Goal: Task Accomplishment & Management: Use online tool/utility

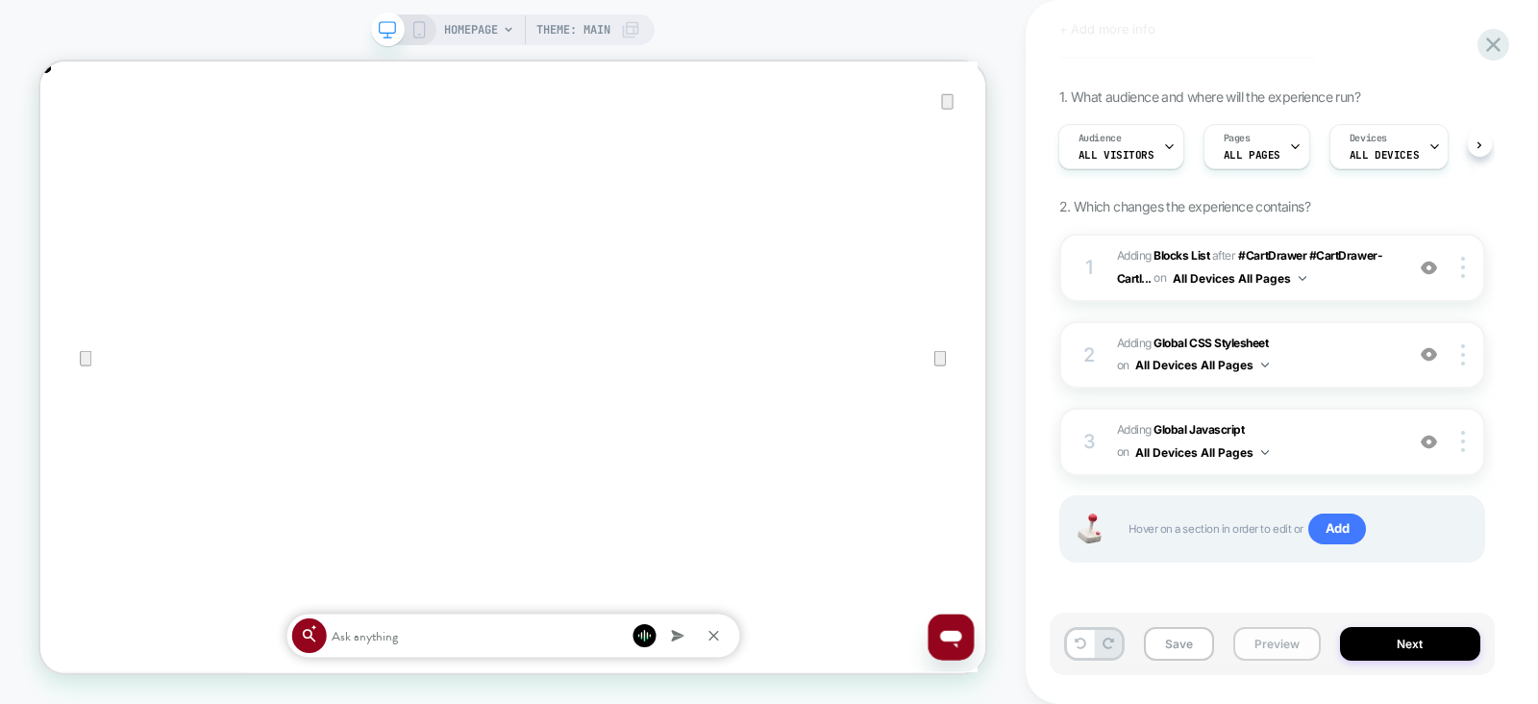
click at [1266, 636] on button "Preview" at bounding box center [1276, 644] width 87 height 34
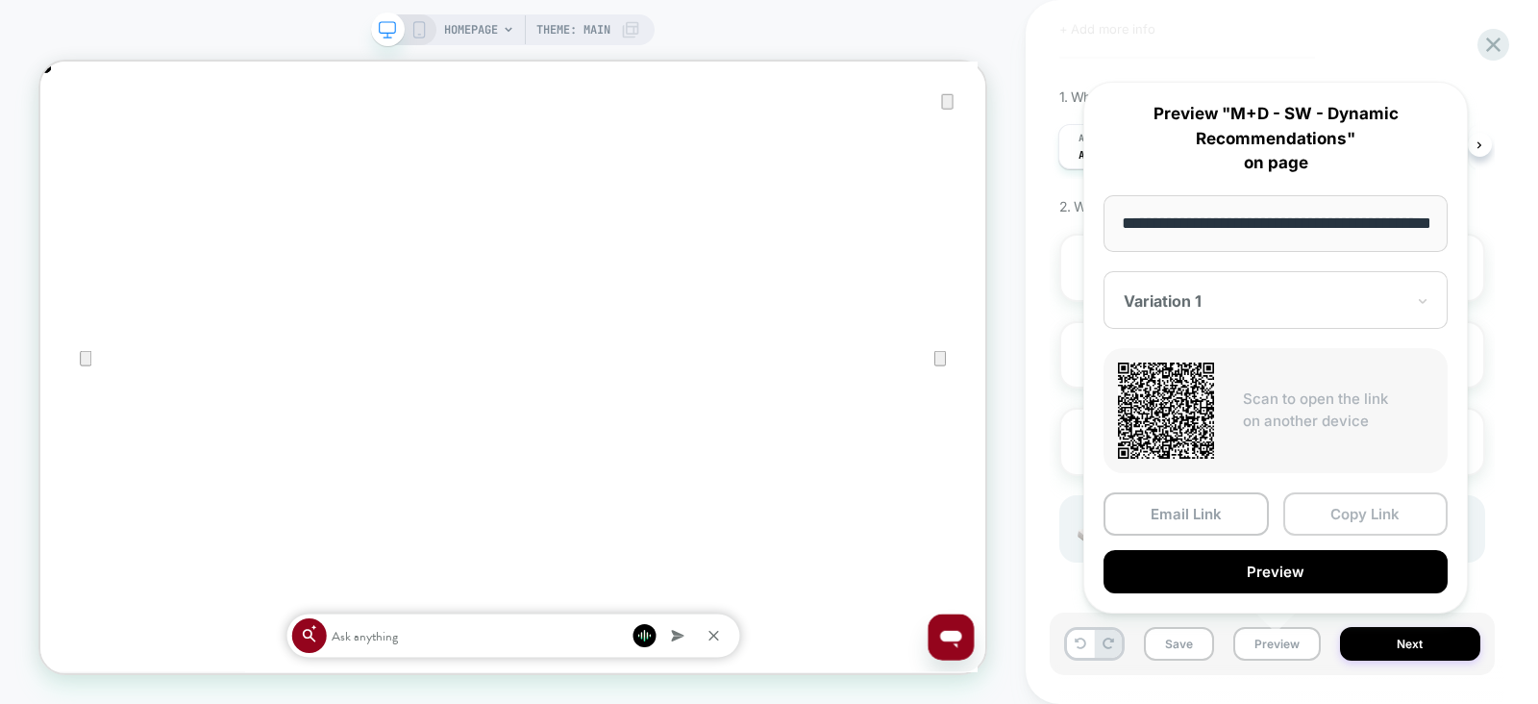
click at [1328, 511] on button "Copy Link" at bounding box center [1365, 513] width 165 height 43
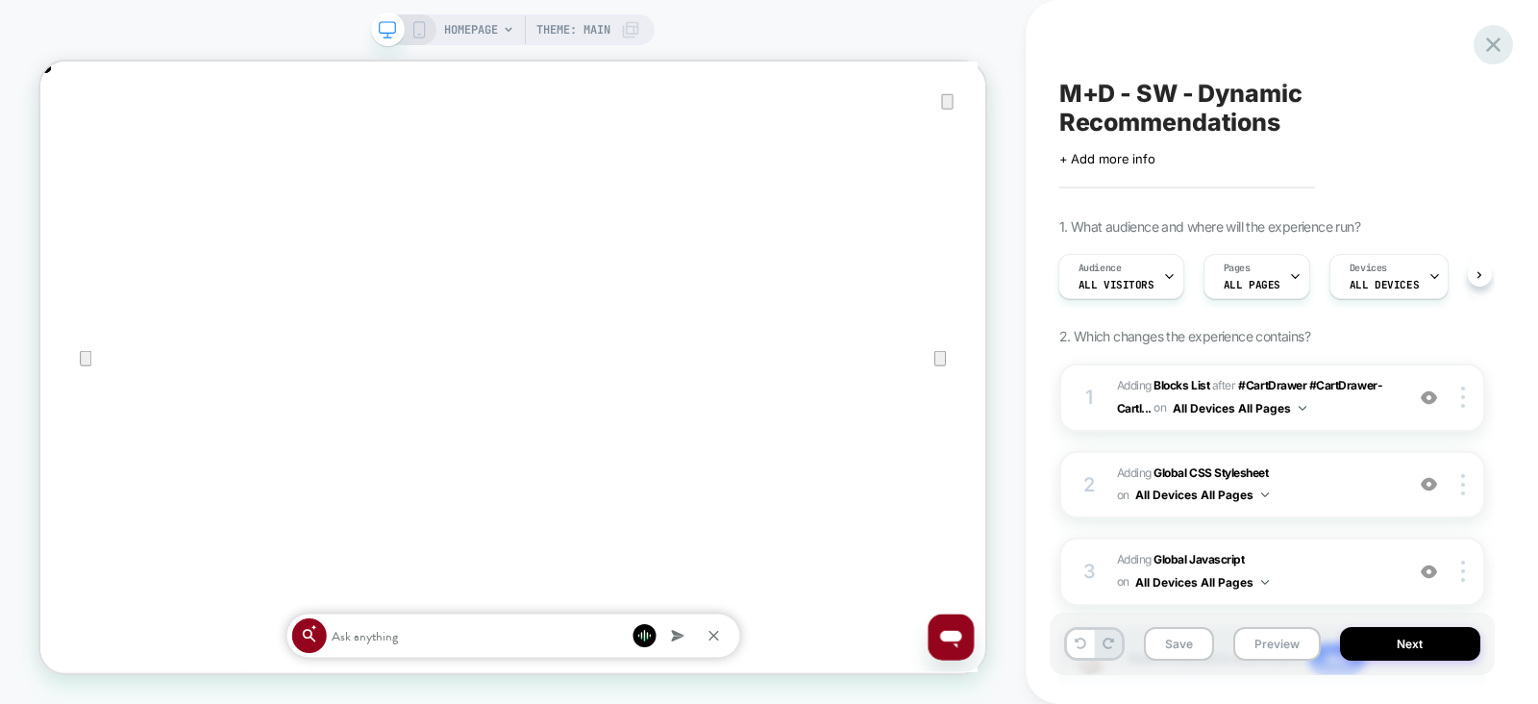
click at [1500, 39] on icon at bounding box center [1493, 45] width 26 height 26
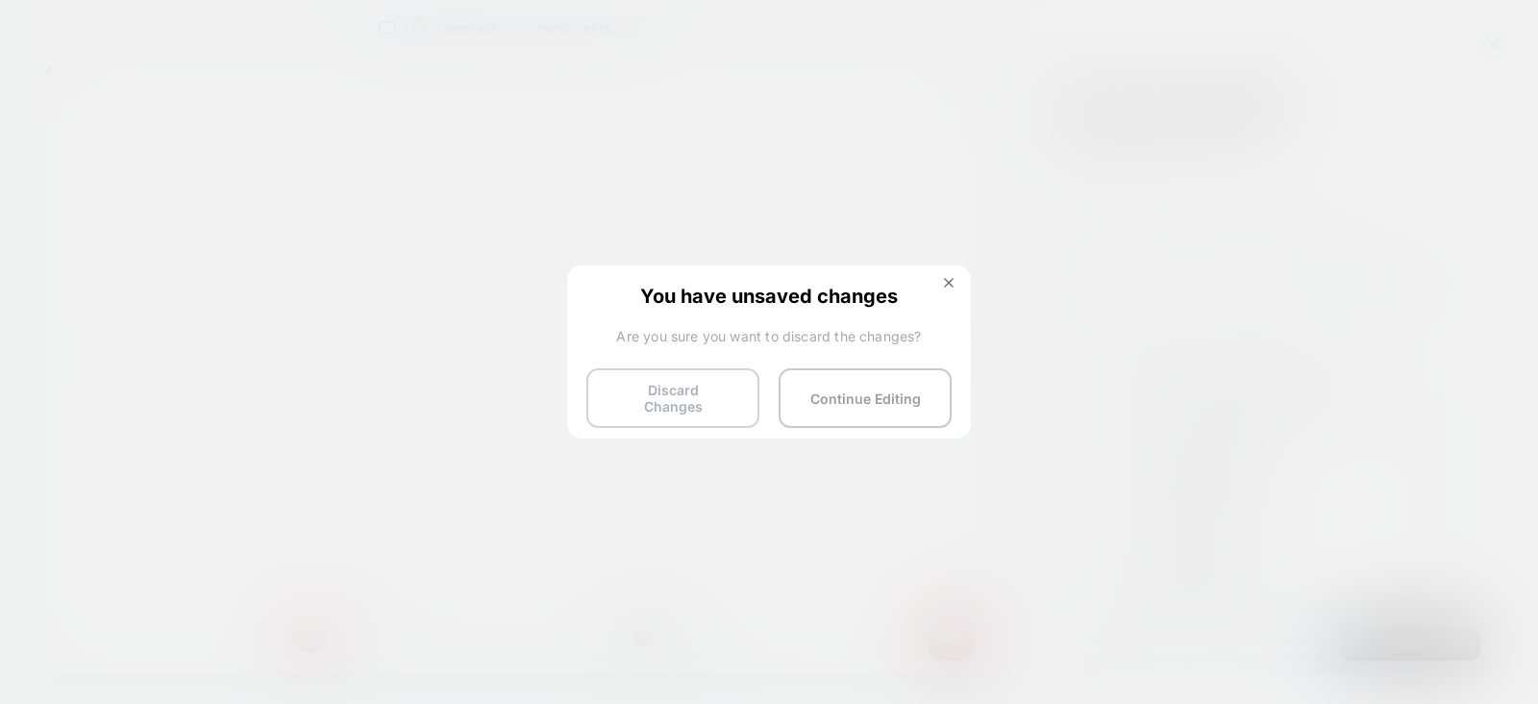
click at [683, 391] on button "Discard Changes" at bounding box center [672, 398] width 173 height 60
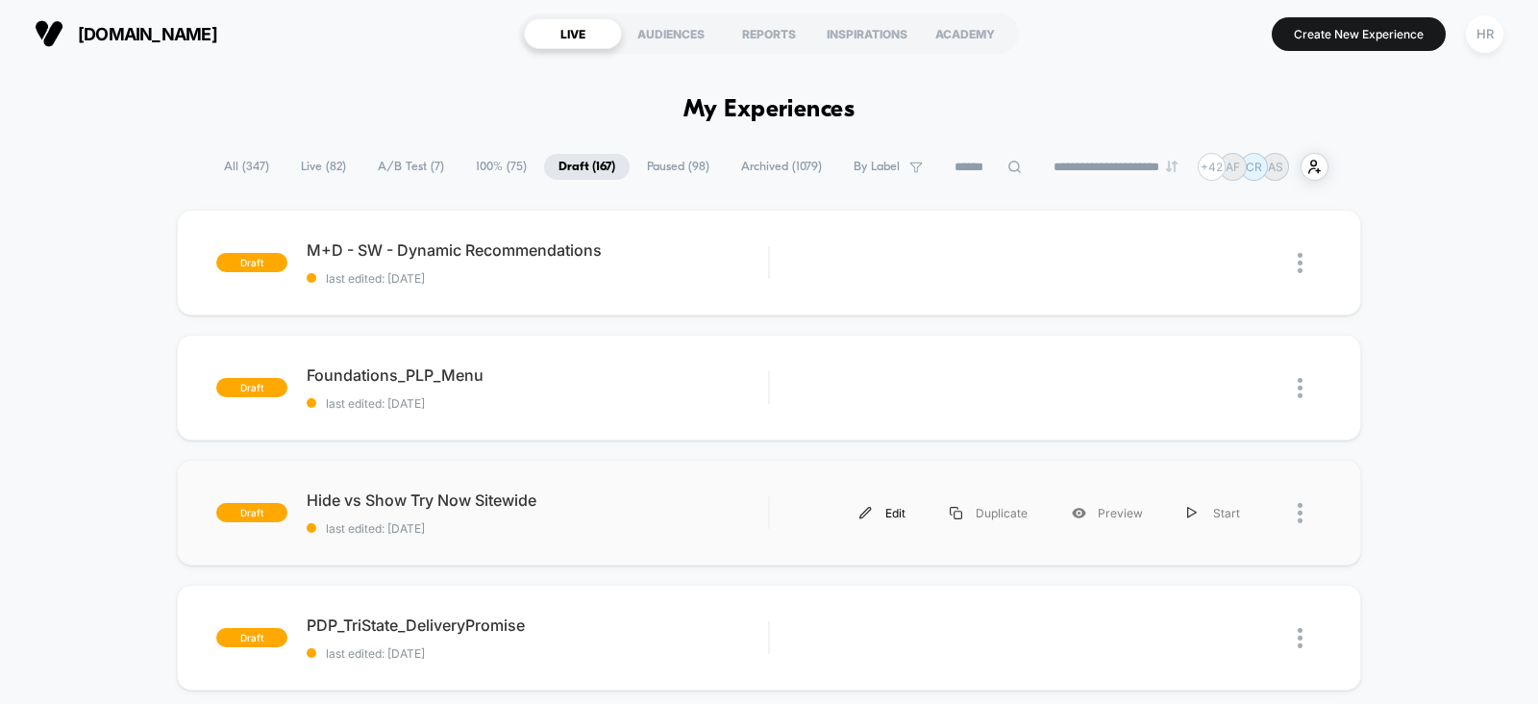
click at [895, 512] on div "Edit" at bounding box center [882, 512] width 90 height 43
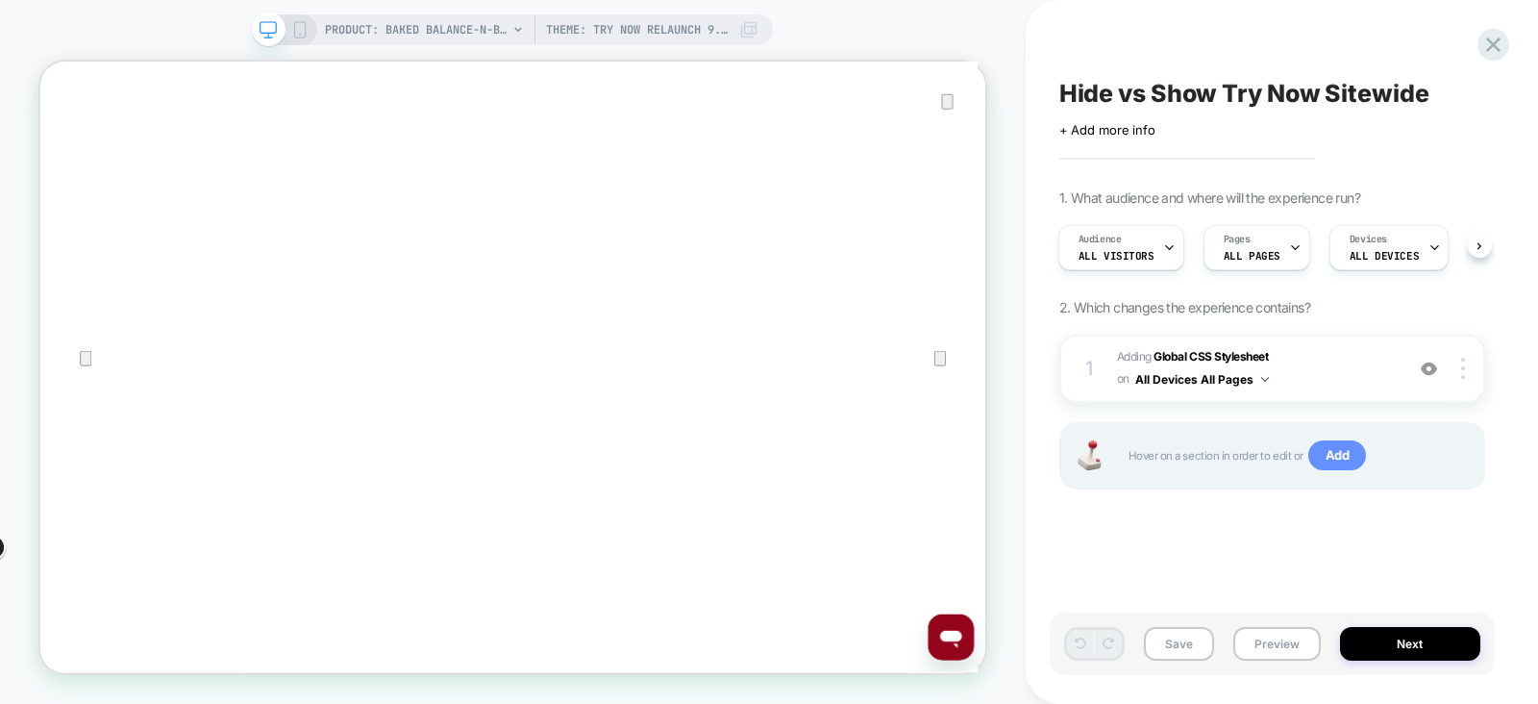
click at [1334, 451] on span "Add" at bounding box center [1337, 455] width 59 height 31
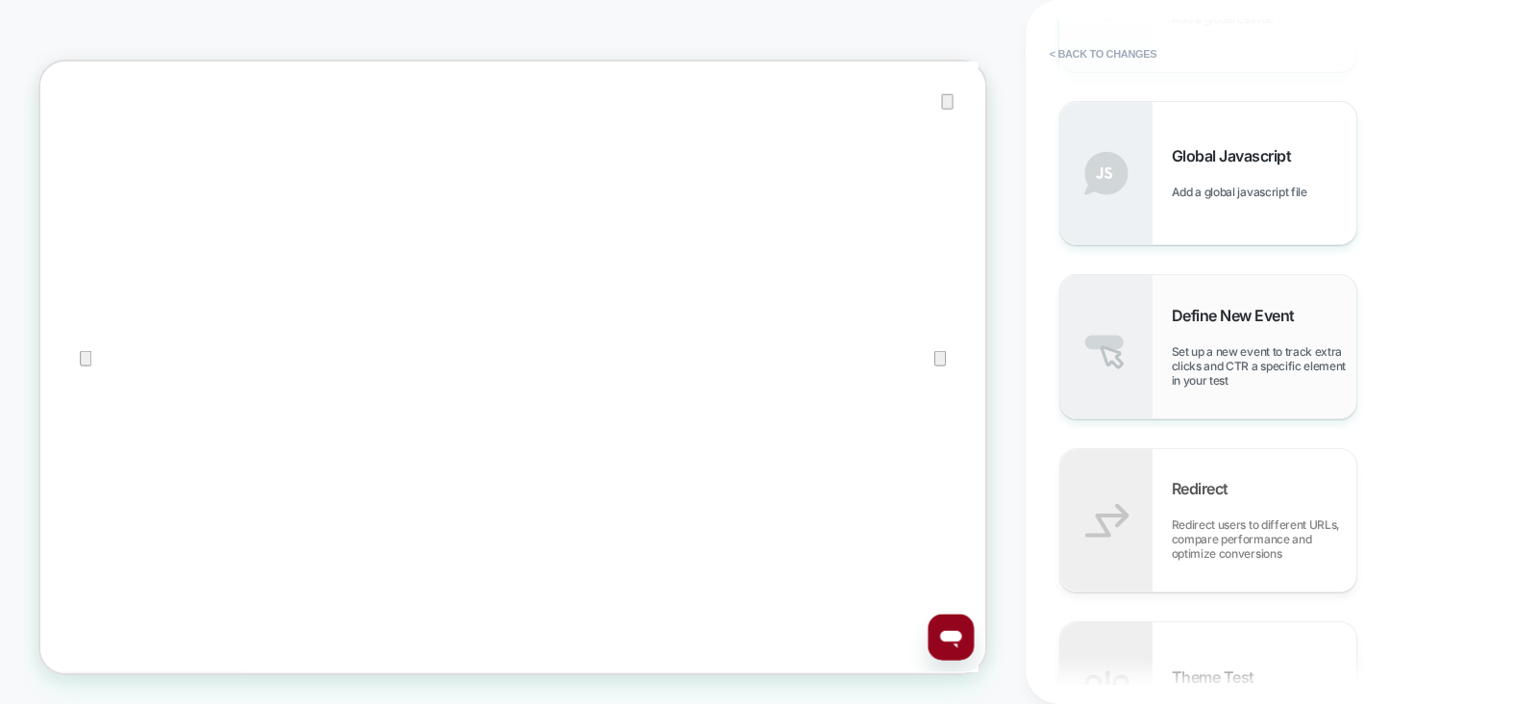
scroll to position [1156, 0]
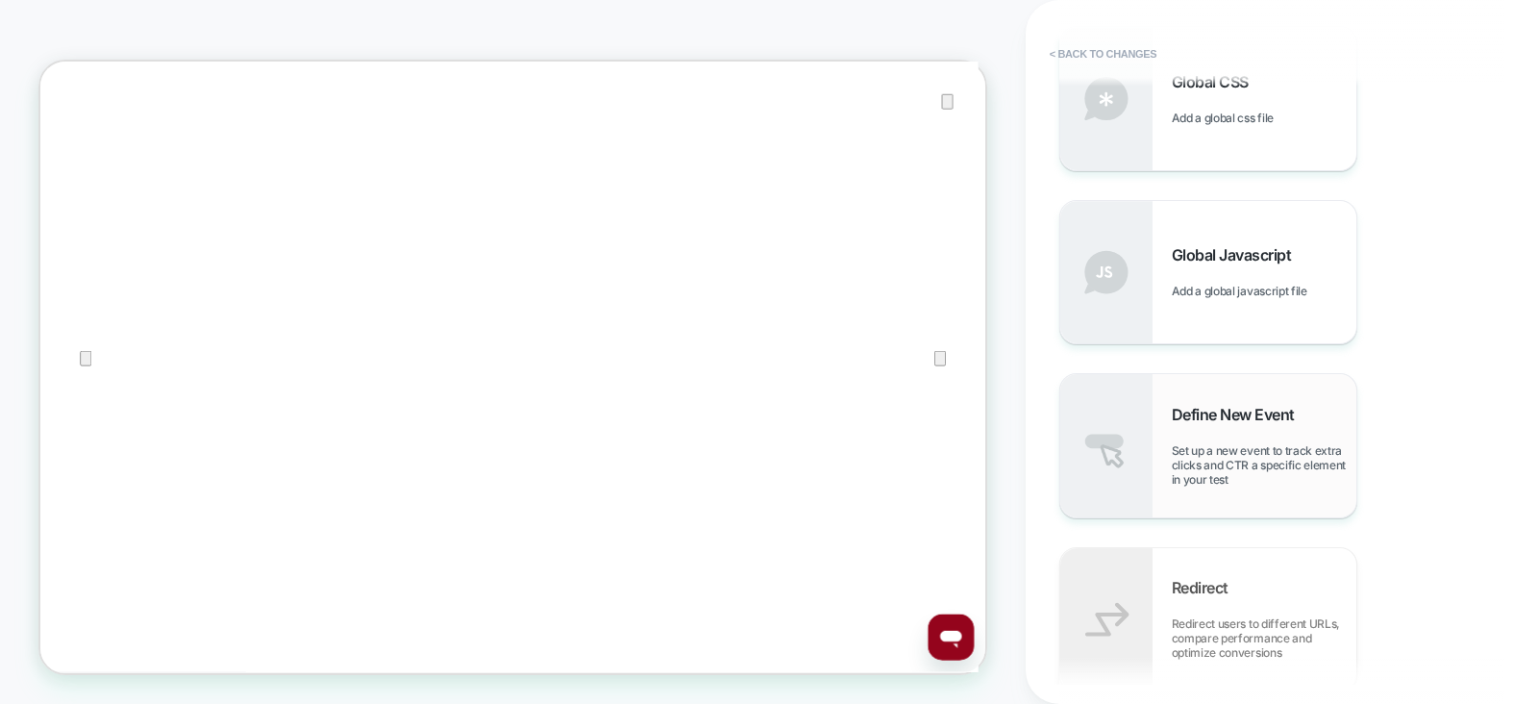
click at [1249, 423] on span "Define New Event" at bounding box center [1238, 414] width 133 height 19
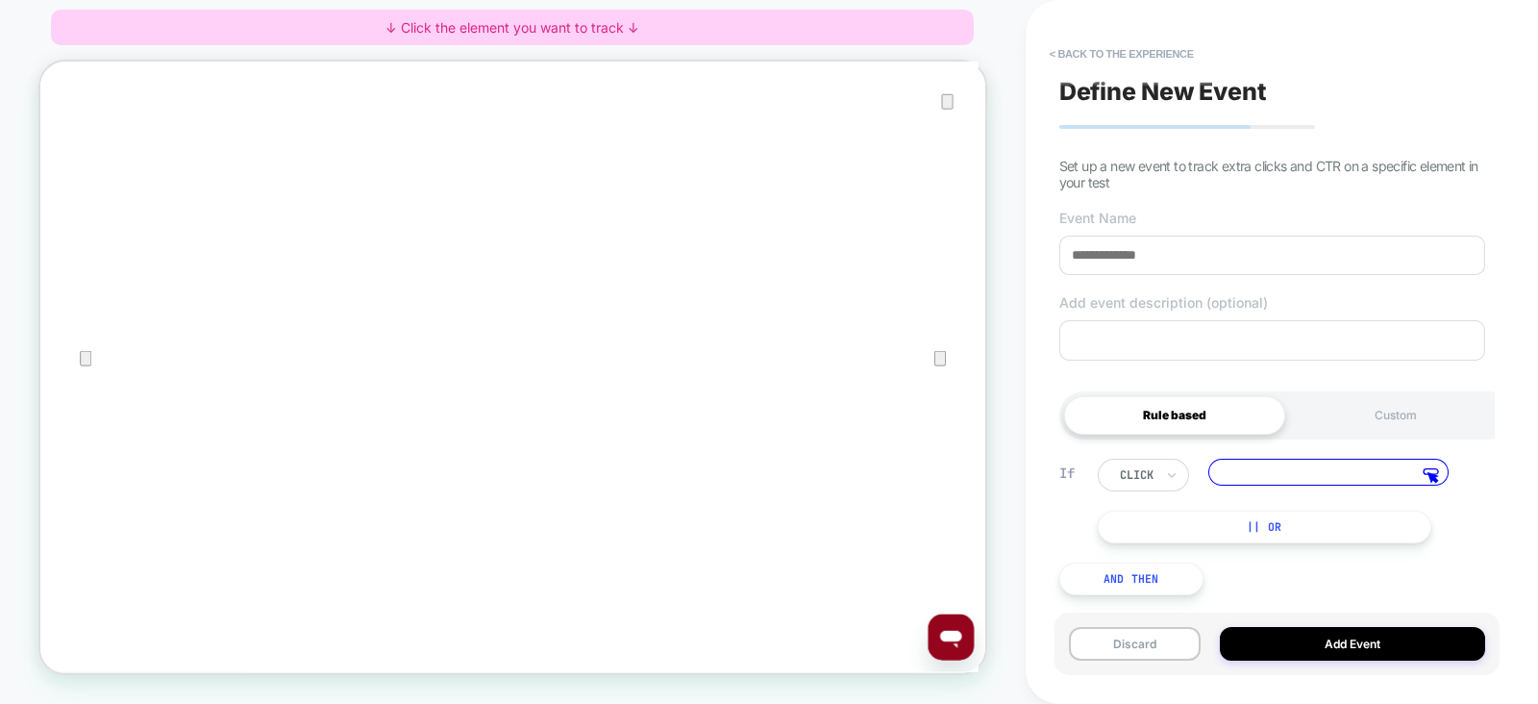
scroll to position [7, 0]
click at [1148, 466] on div at bounding box center [1137, 468] width 34 height 17
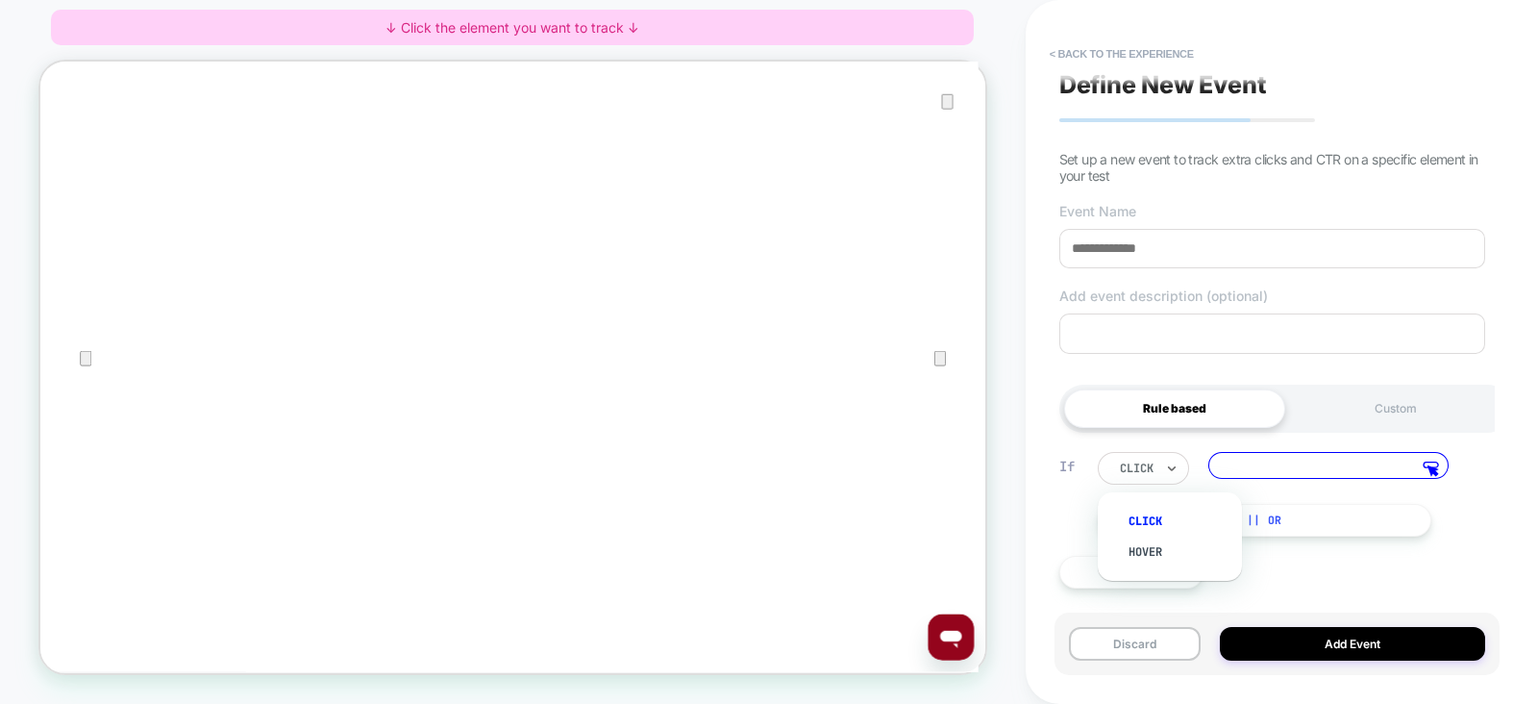
click at [1148, 466] on div at bounding box center [1137, 468] width 34 height 17
click at [1329, 398] on div "Custom" at bounding box center [1395, 408] width 221 height 38
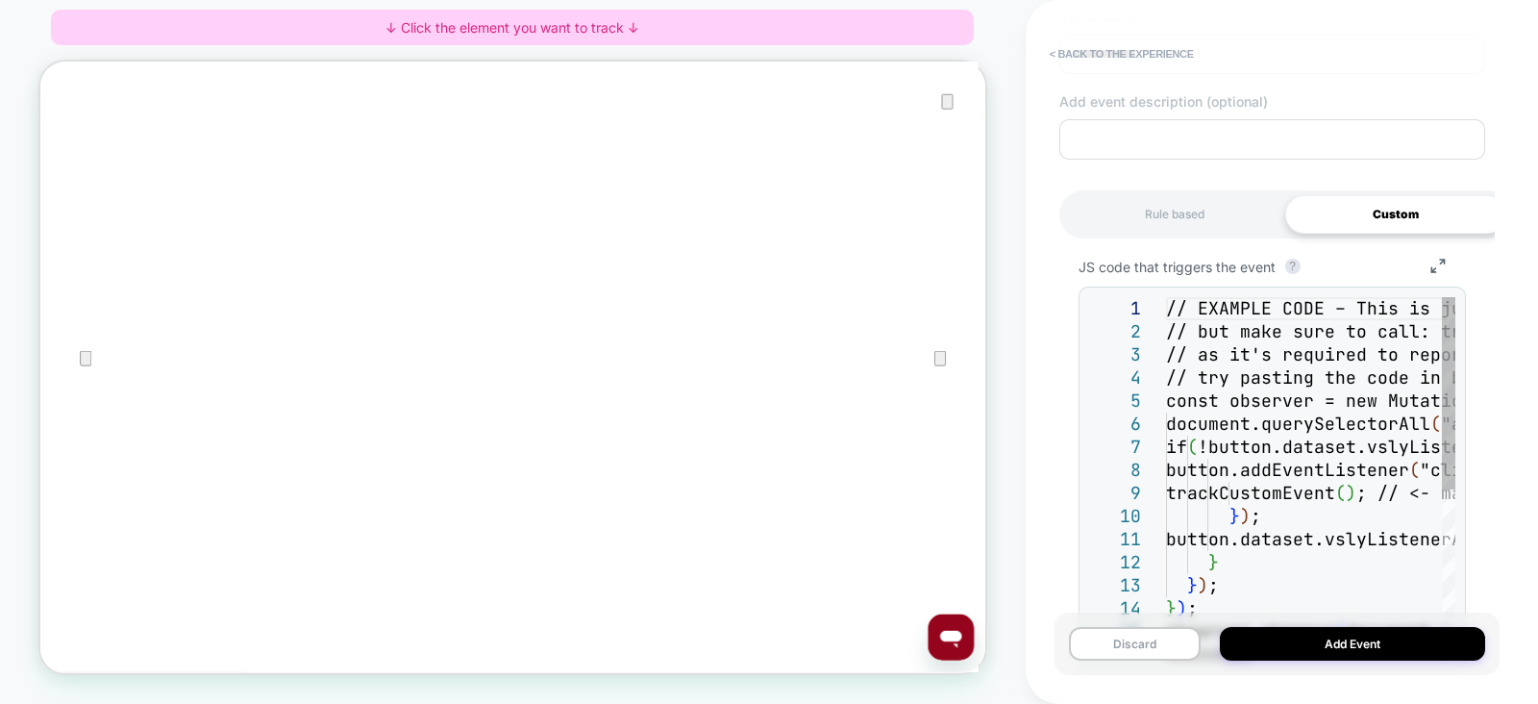
scroll to position [201, 0]
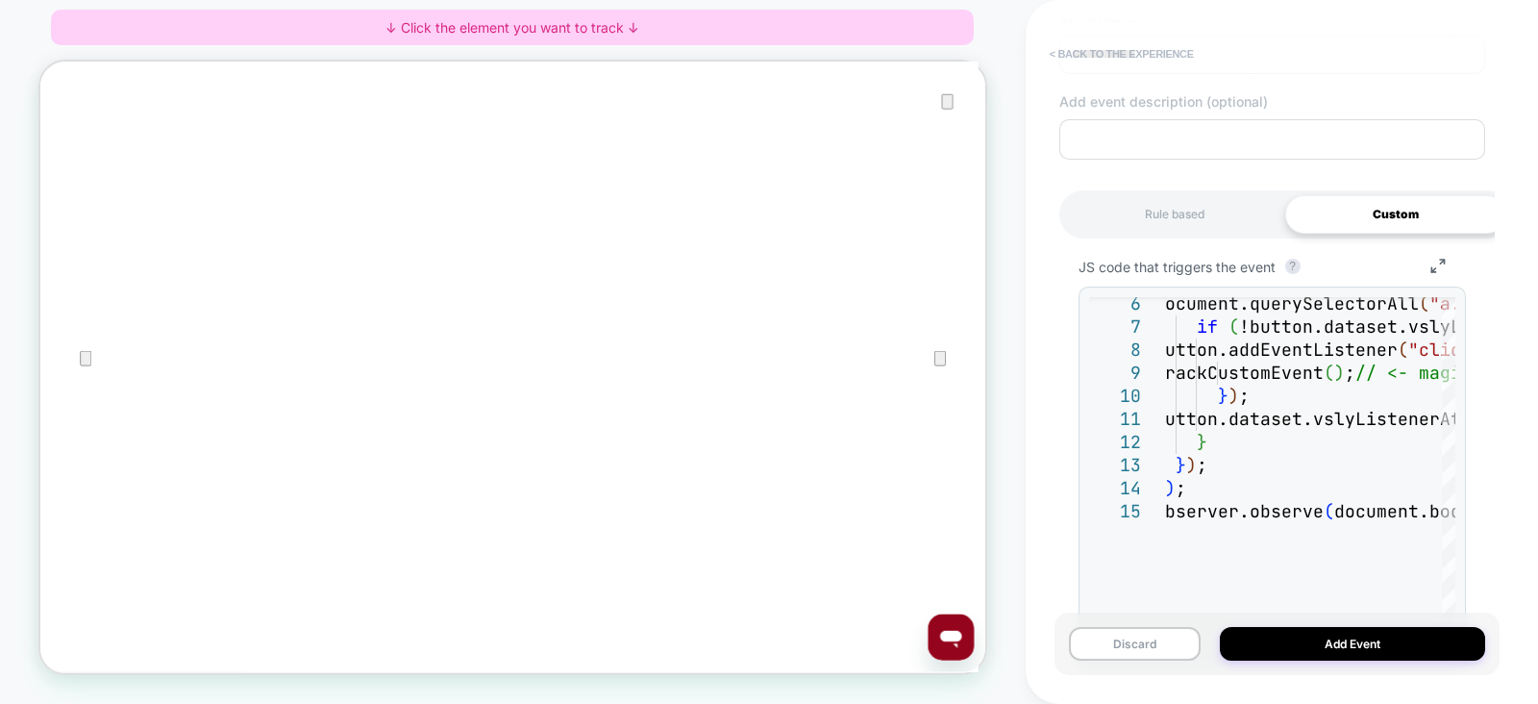
click at [1125, 54] on button "< back to the experience" at bounding box center [1121, 53] width 163 height 31
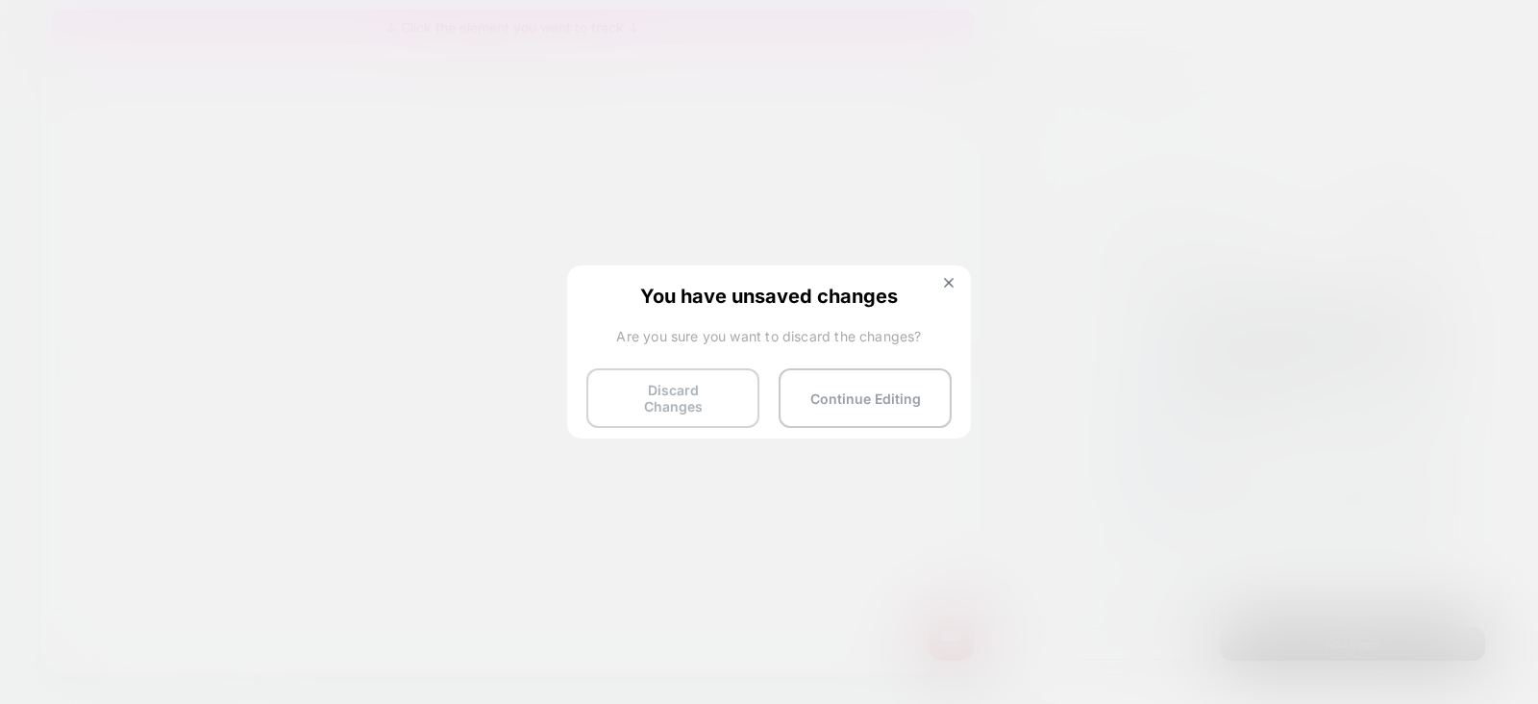
click at [648, 388] on button "Discard Changes" at bounding box center [672, 398] width 173 height 60
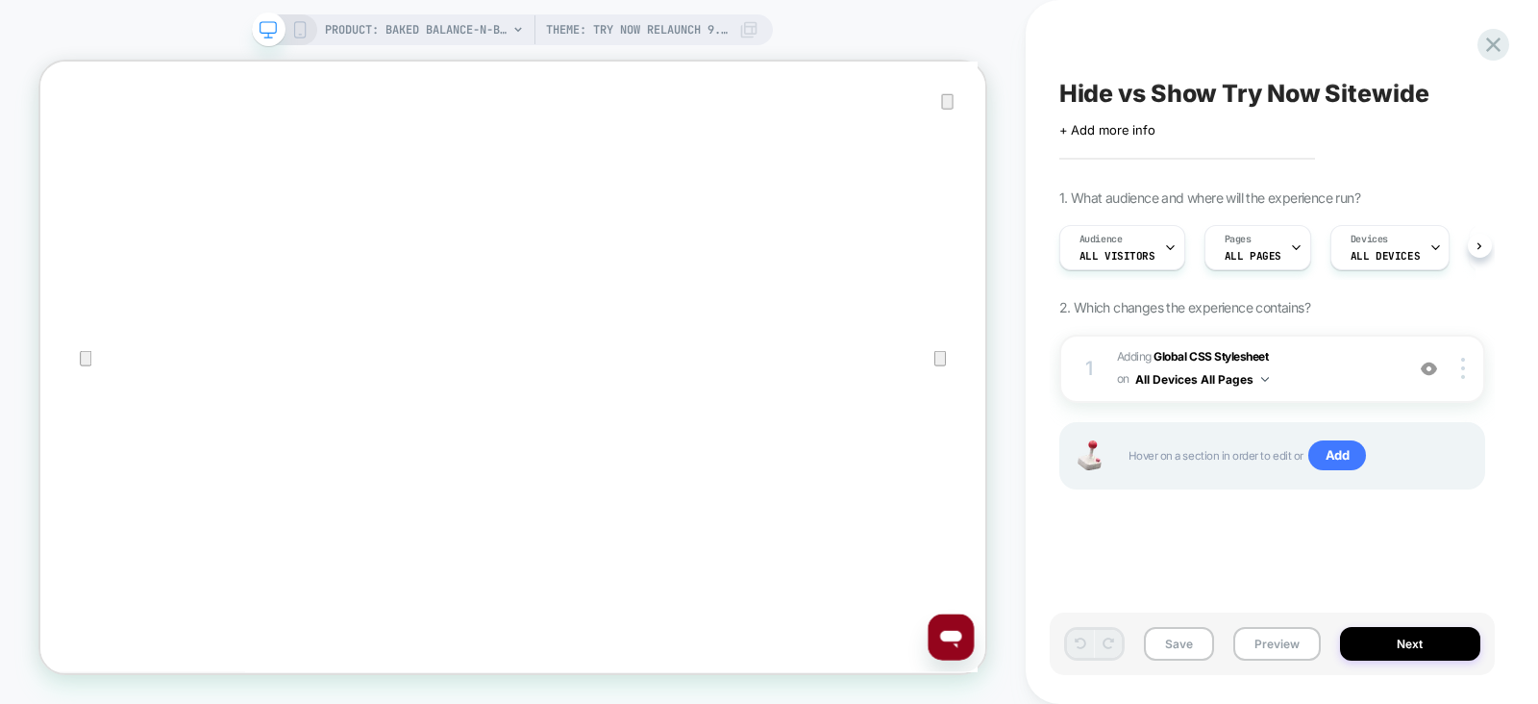
scroll to position [0, 0]
click at [1184, 649] on button "Save" at bounding box center [1179, 644] width 70 height 34
click at [1341, 459] on span "Add" at bounding box center [1337, 455] width 59 height 31
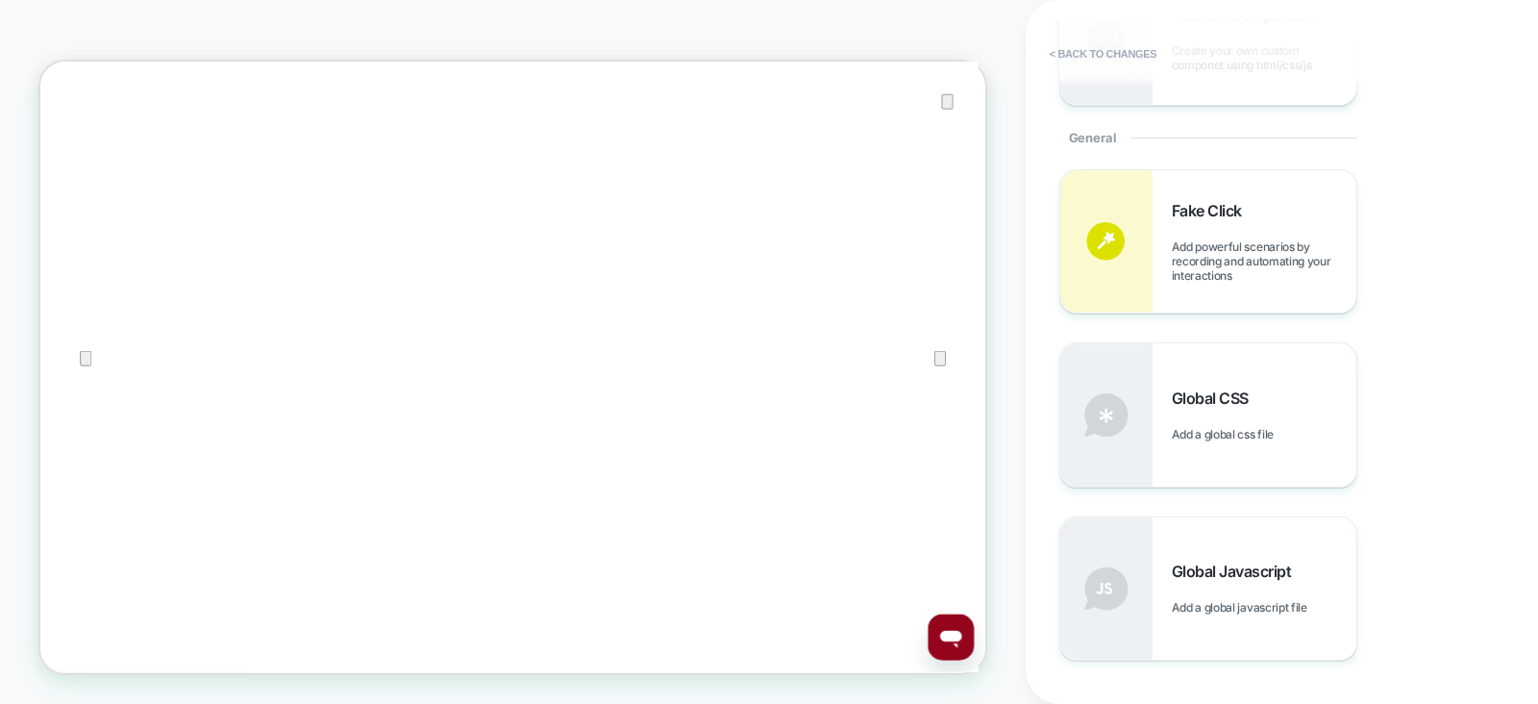
scroll to position [1000, 0]
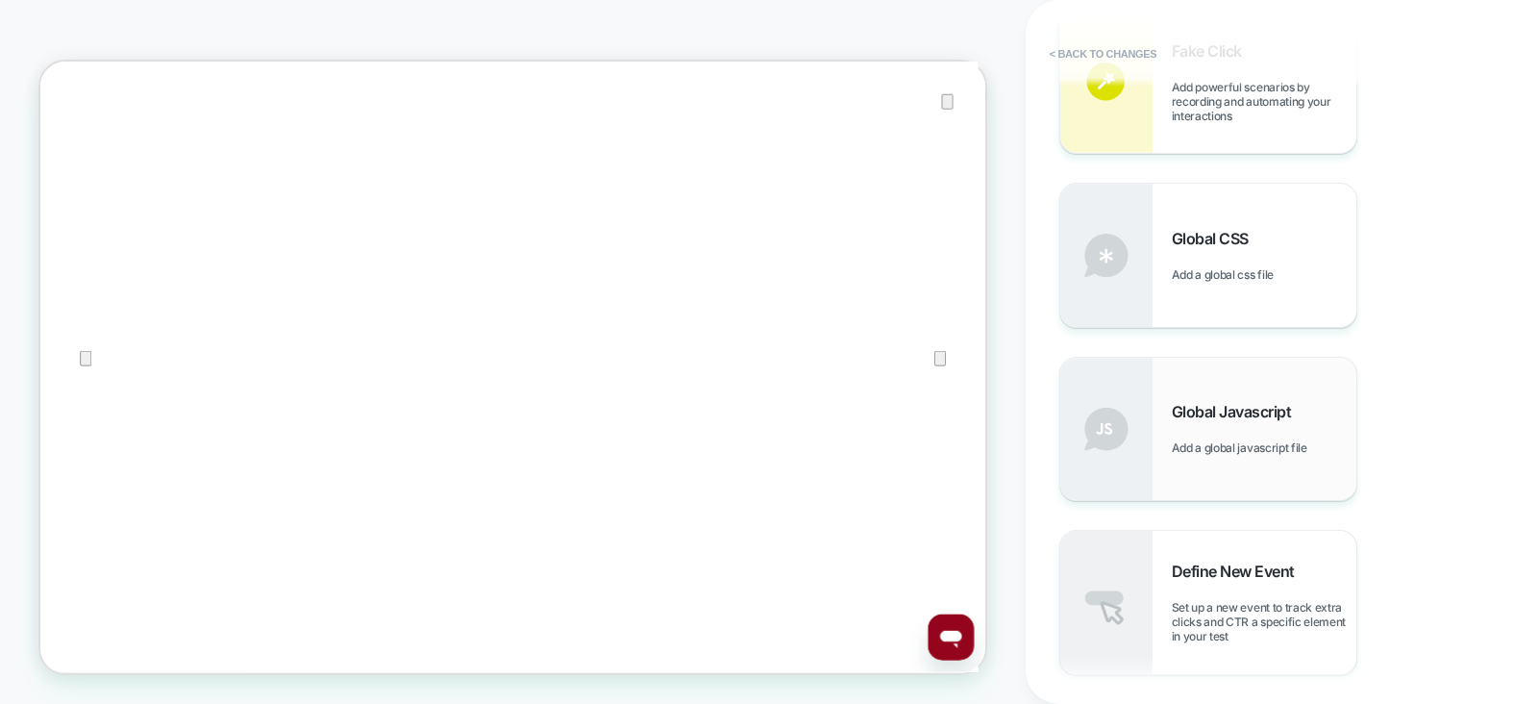
click at [1219, 412] on span "Global Javascript" at bounding box center [1237, 411] width 130 height 19
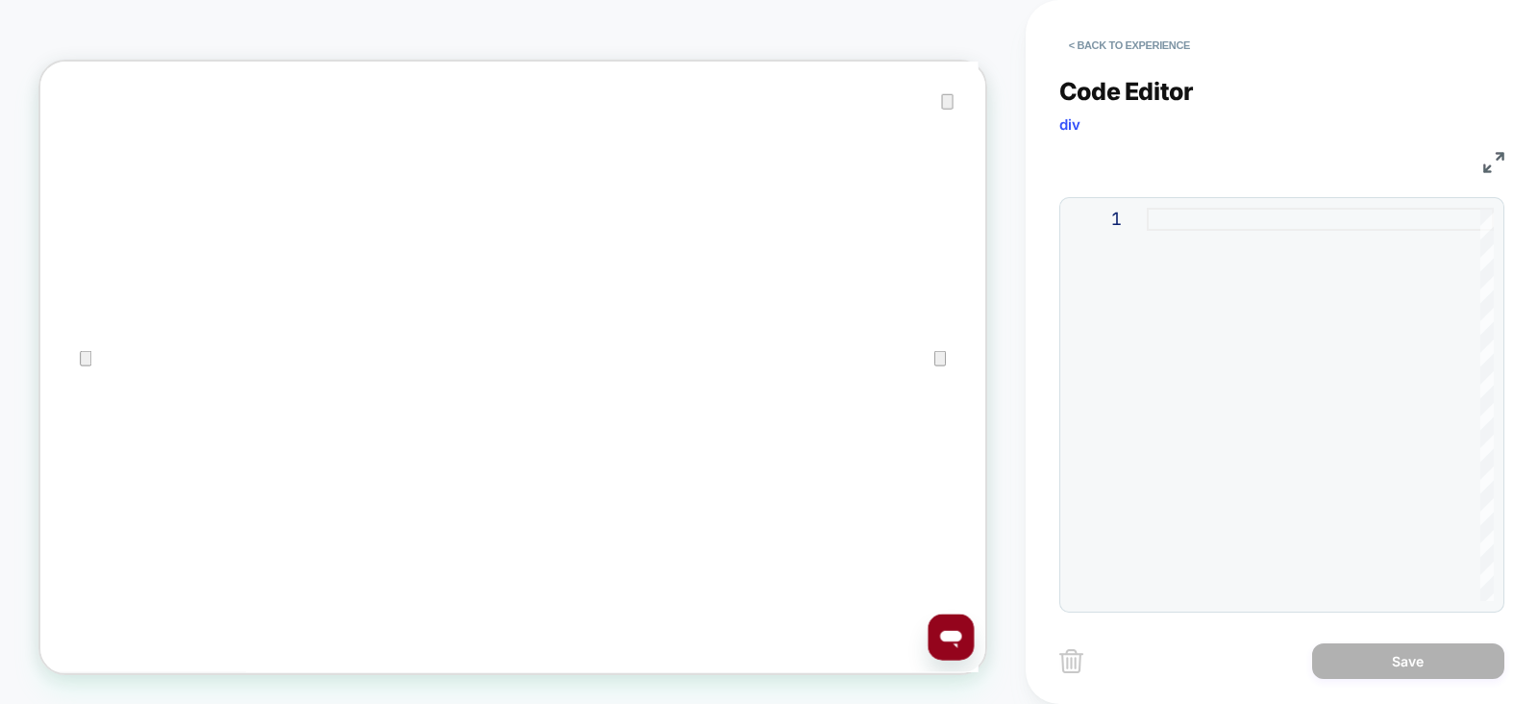
click at [1210, 266] on div at bounding box center [1320, 404] width 347 height 393
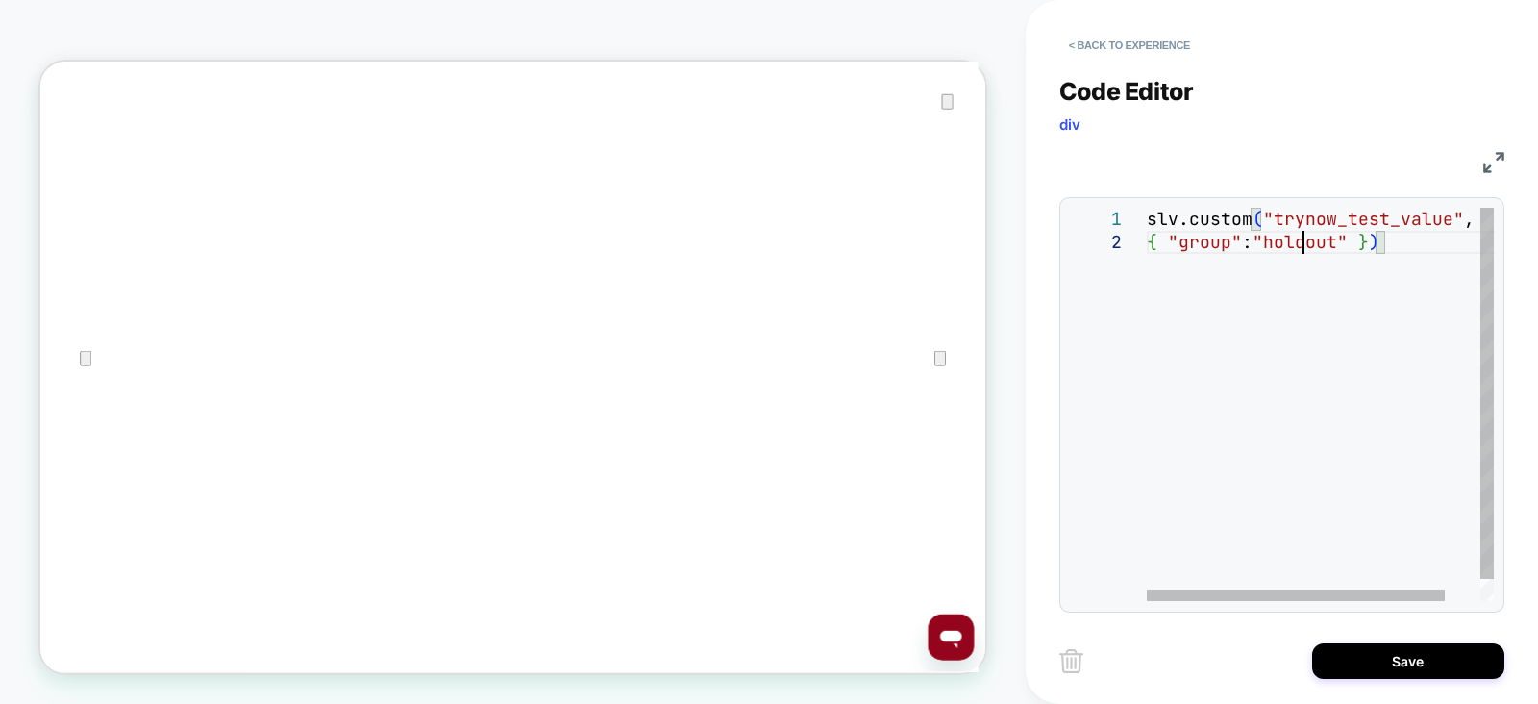
click at [1302, 242] on div "slv.custom ( "trynow_test_value" , { "group" : "holdout" } )" at bounding box center [1340, 416] width 387 height 416
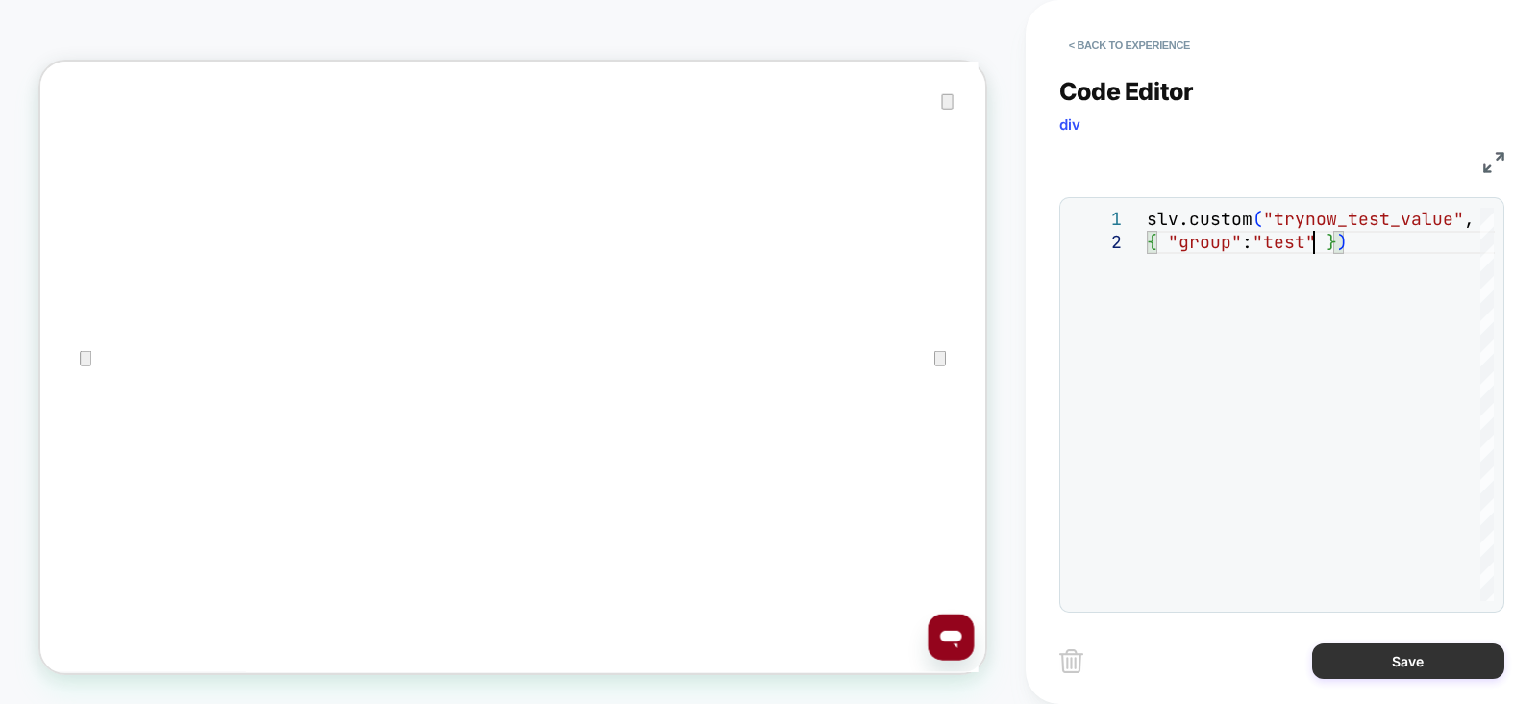
type textarea "**********"
click at [1365, 668] on button "Save" at bounding box center [1408, 661] width 192 height 36
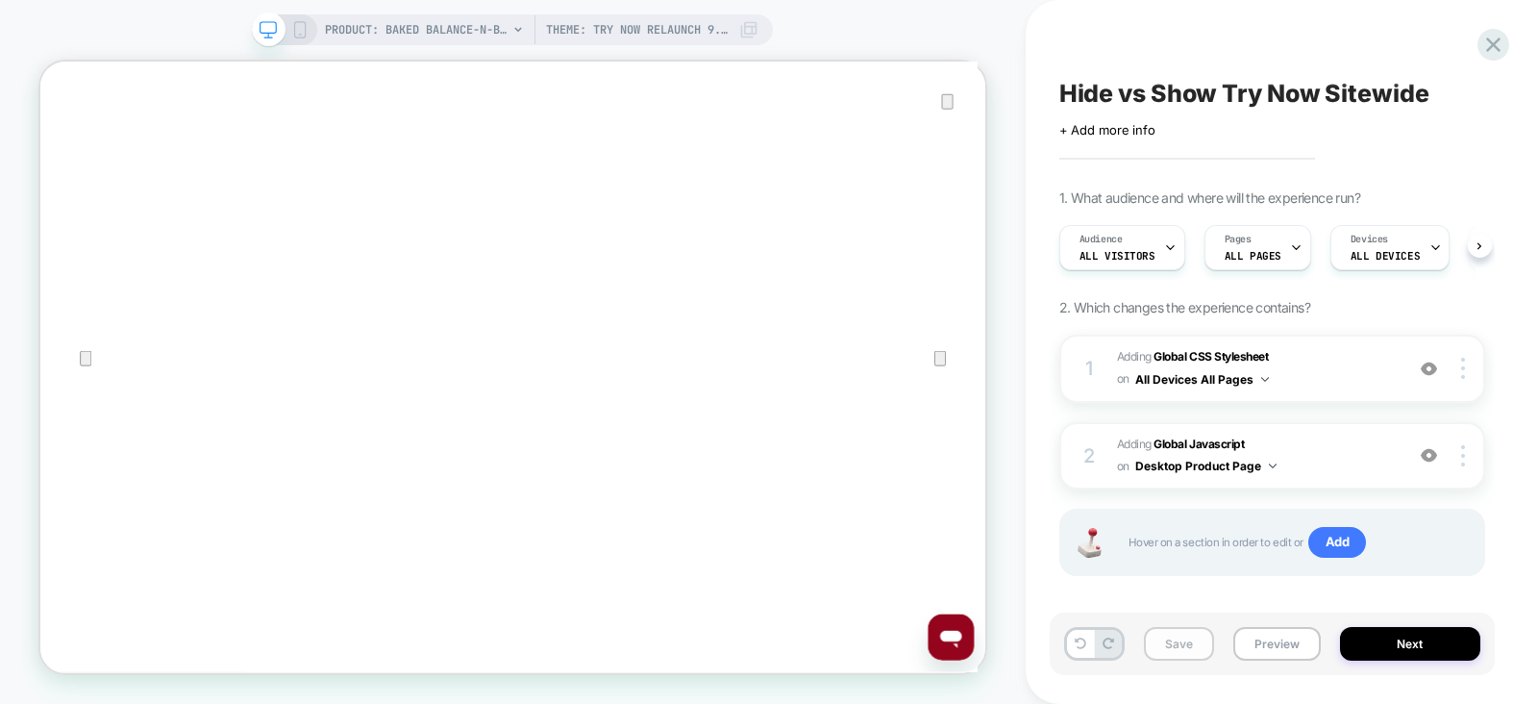
scroll to position [0, 0]
click at [1183, 646] on button "Save" at bounding box center [1179, 644] width 70 height 34
click at [1238, 461] on button "Desktop Product Page" at bounding box center [1205, 466] width 141 height 24
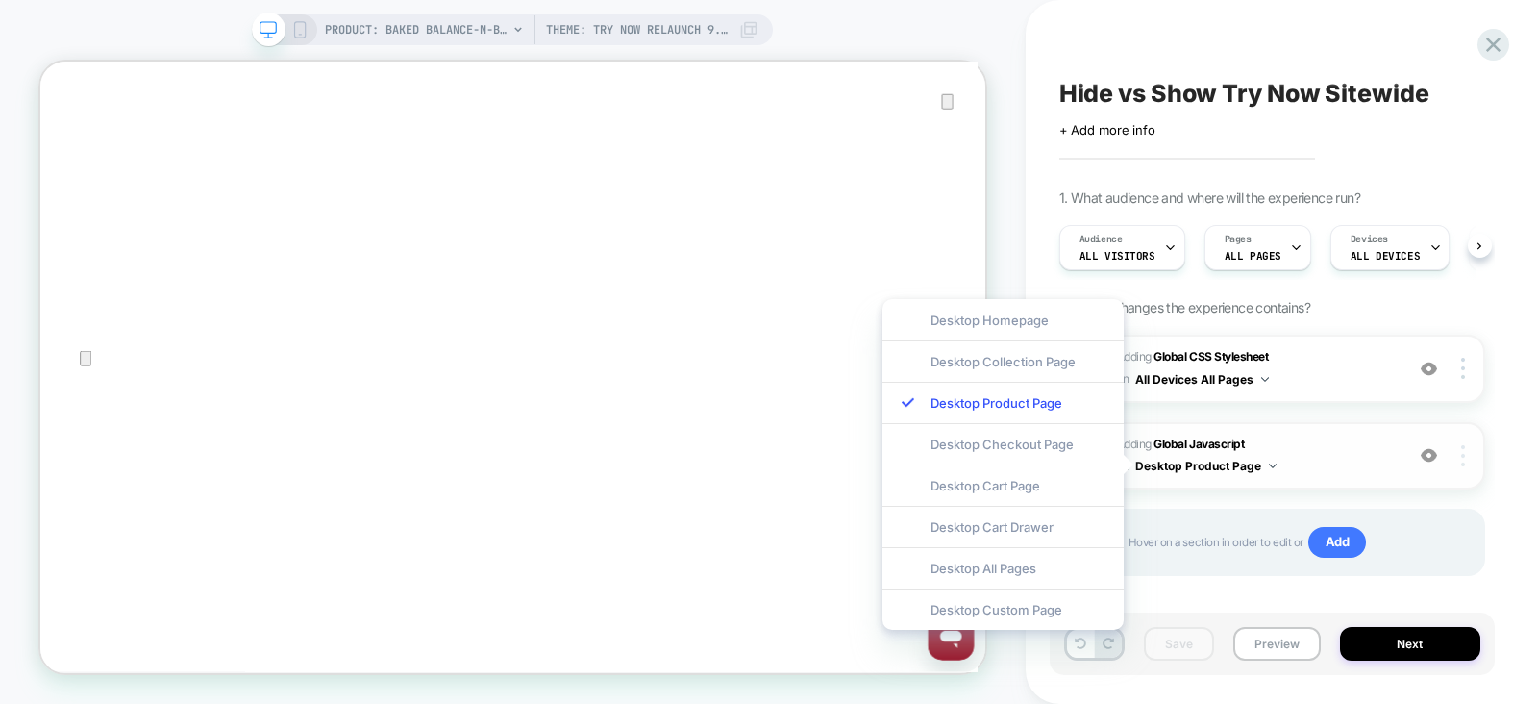
click at [1468, 454] on div at bounding box center [1465, 455] width 37 height 21
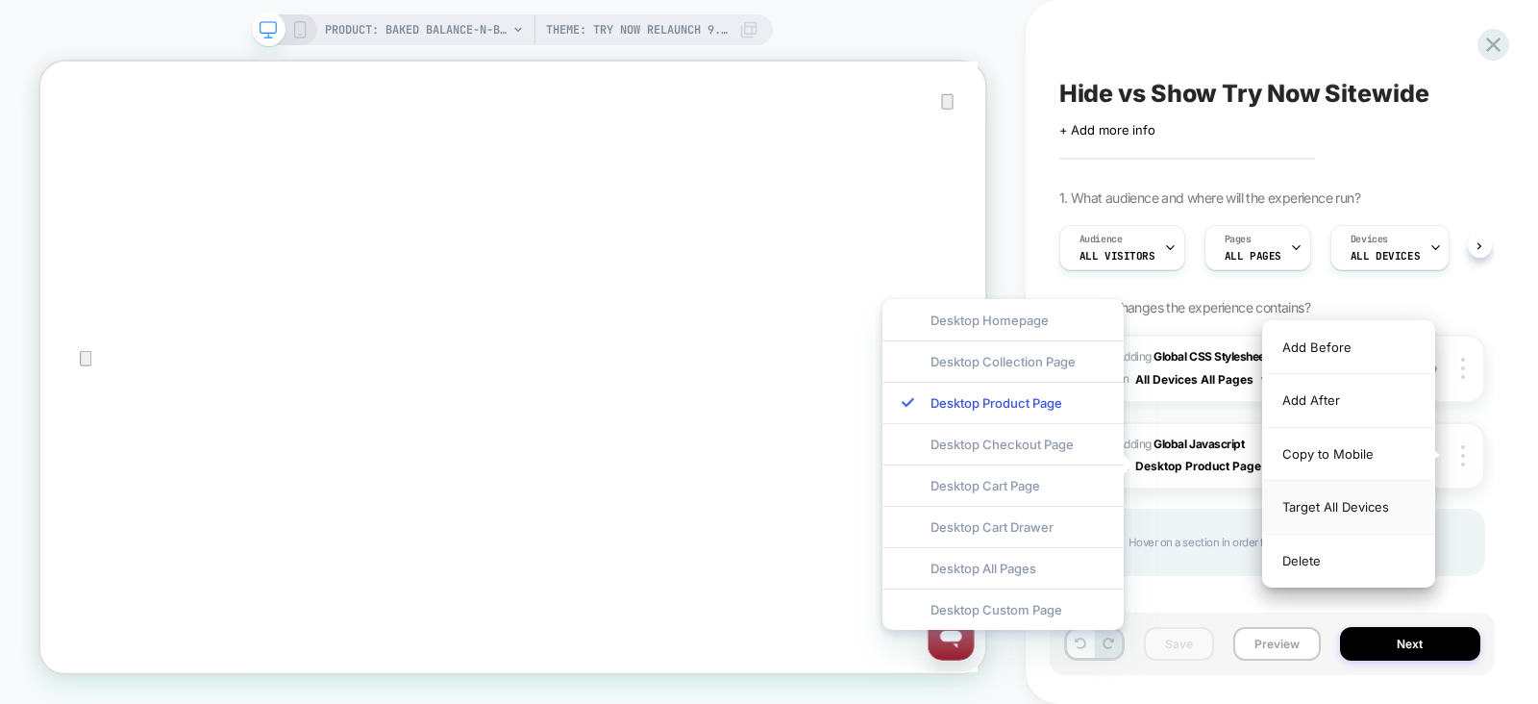
click at [1364, 499] on div "Target All Devices" at bounding box center [1348, 507] width 171 height 53
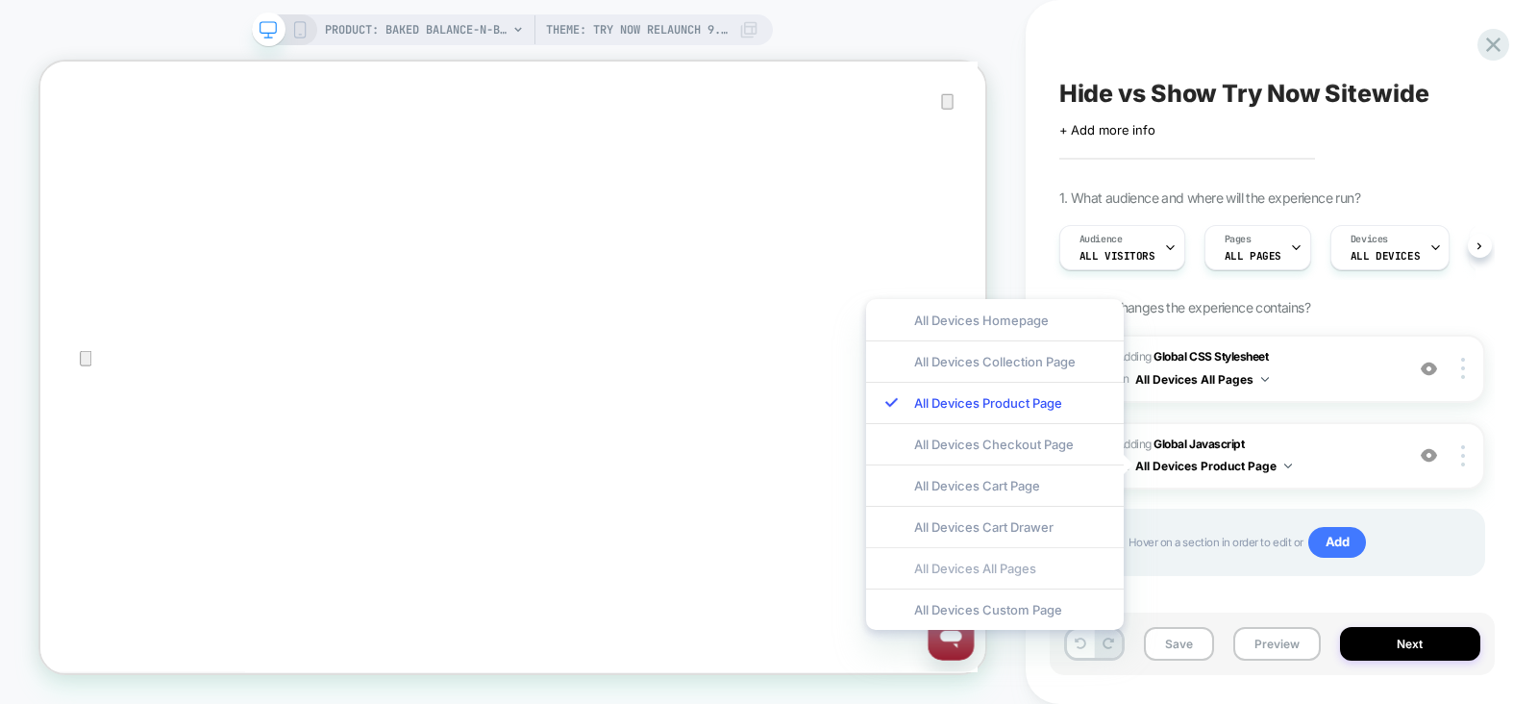
click at [981, 574] on div "All Devices All Pages" at bounding box center [995, 567] width 258 height 41
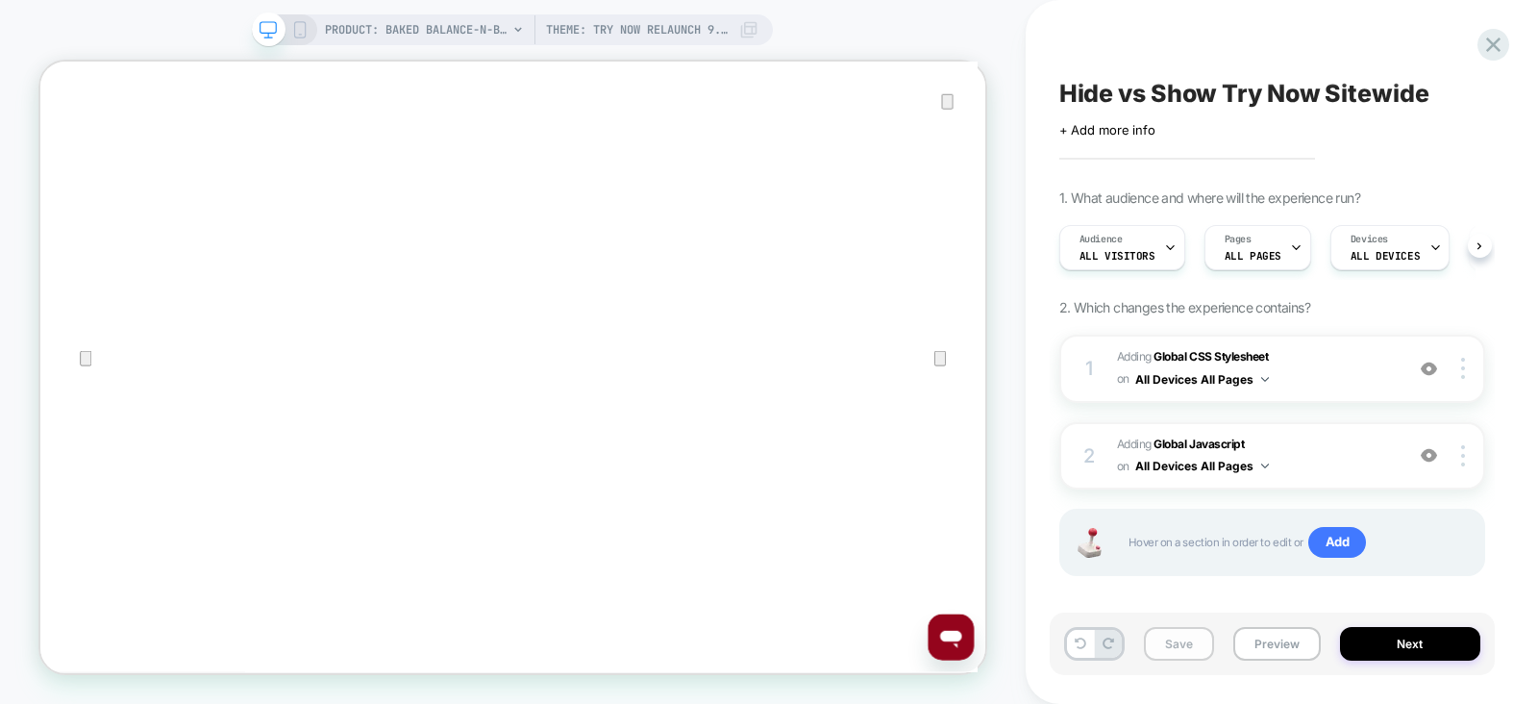
click at [1180, 634] on button "Save" at bounding box center [1179, 644] width 70 height 34
click at [1360, 638] on button "Next" at bounding box center [1410, 644] width 140 height 34
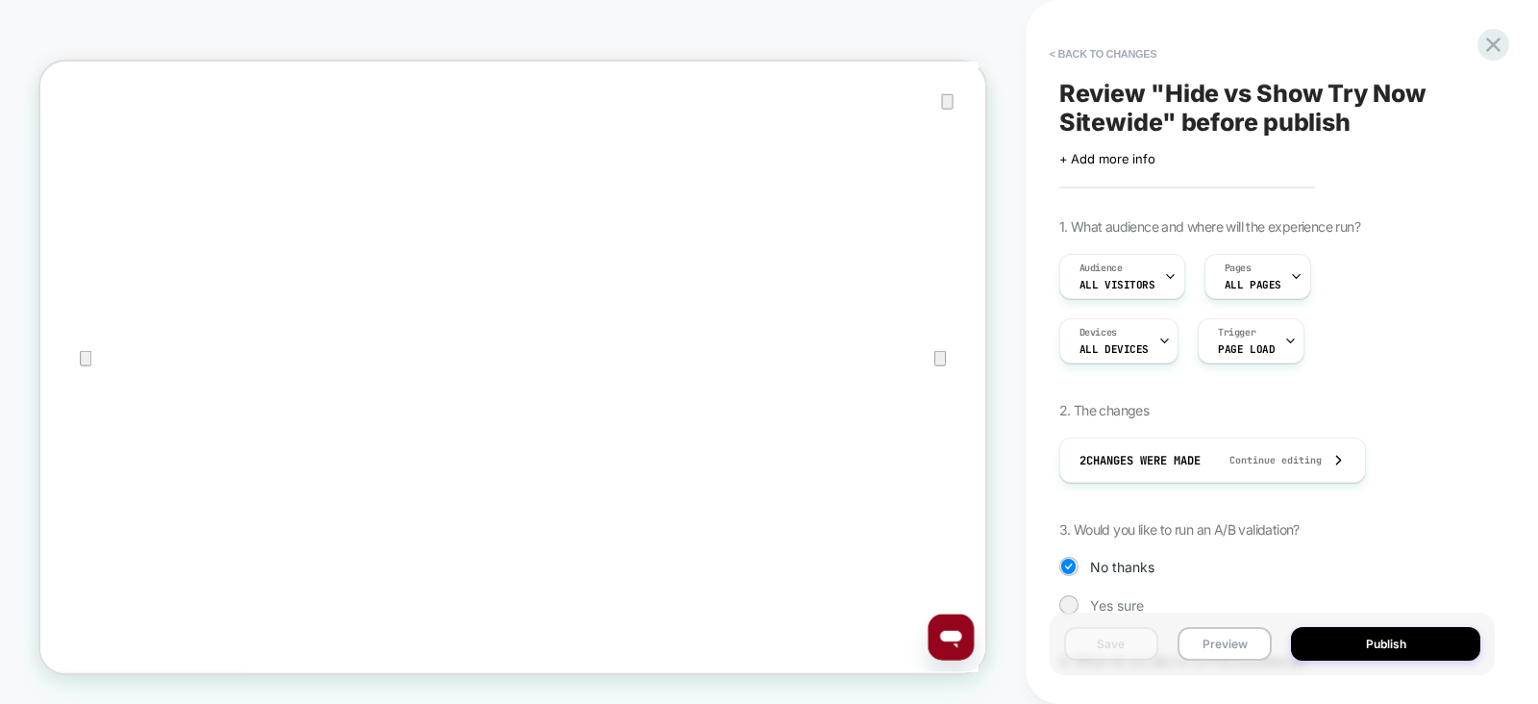
scroll to position [165, 0]
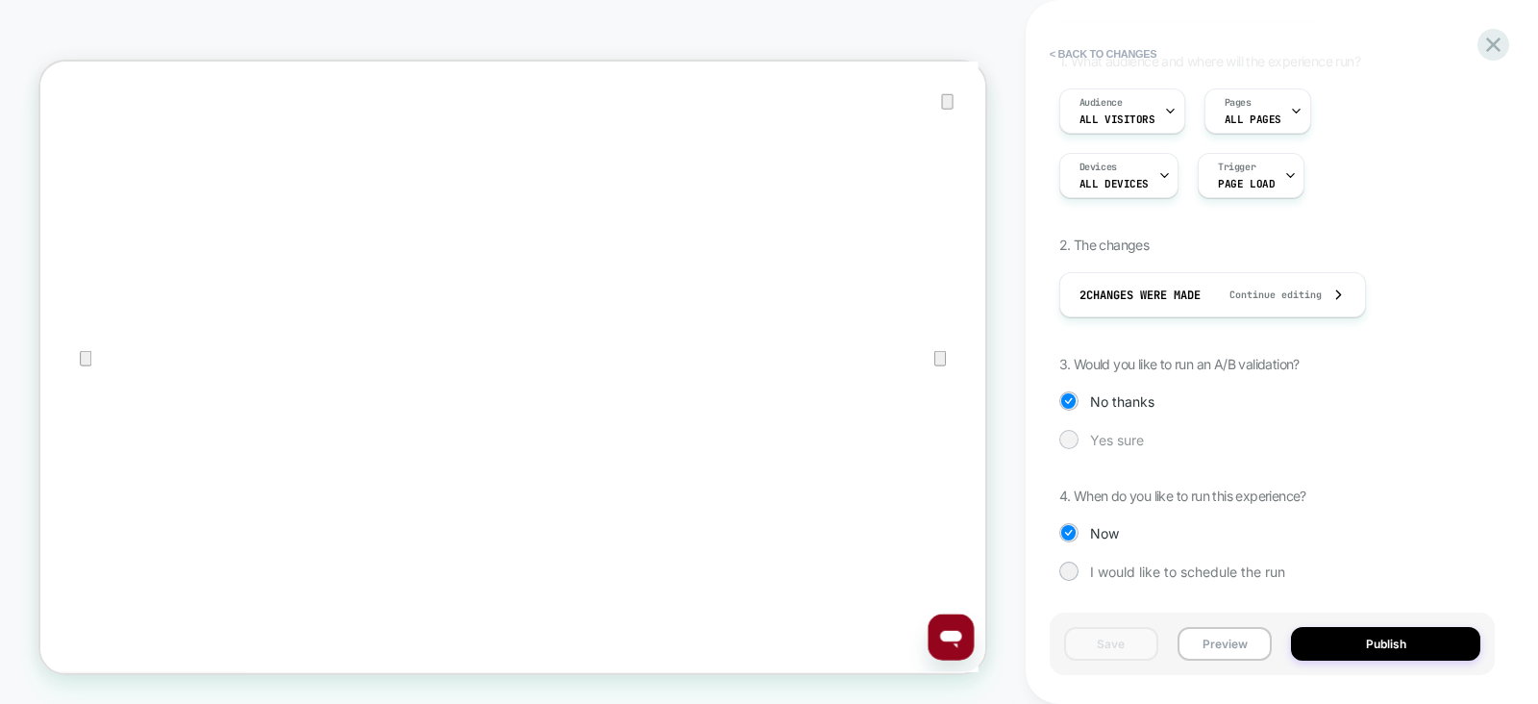
click at [1100, 432] on span "Yes sure" at bounding box center [1117, 440] width 54 height 16
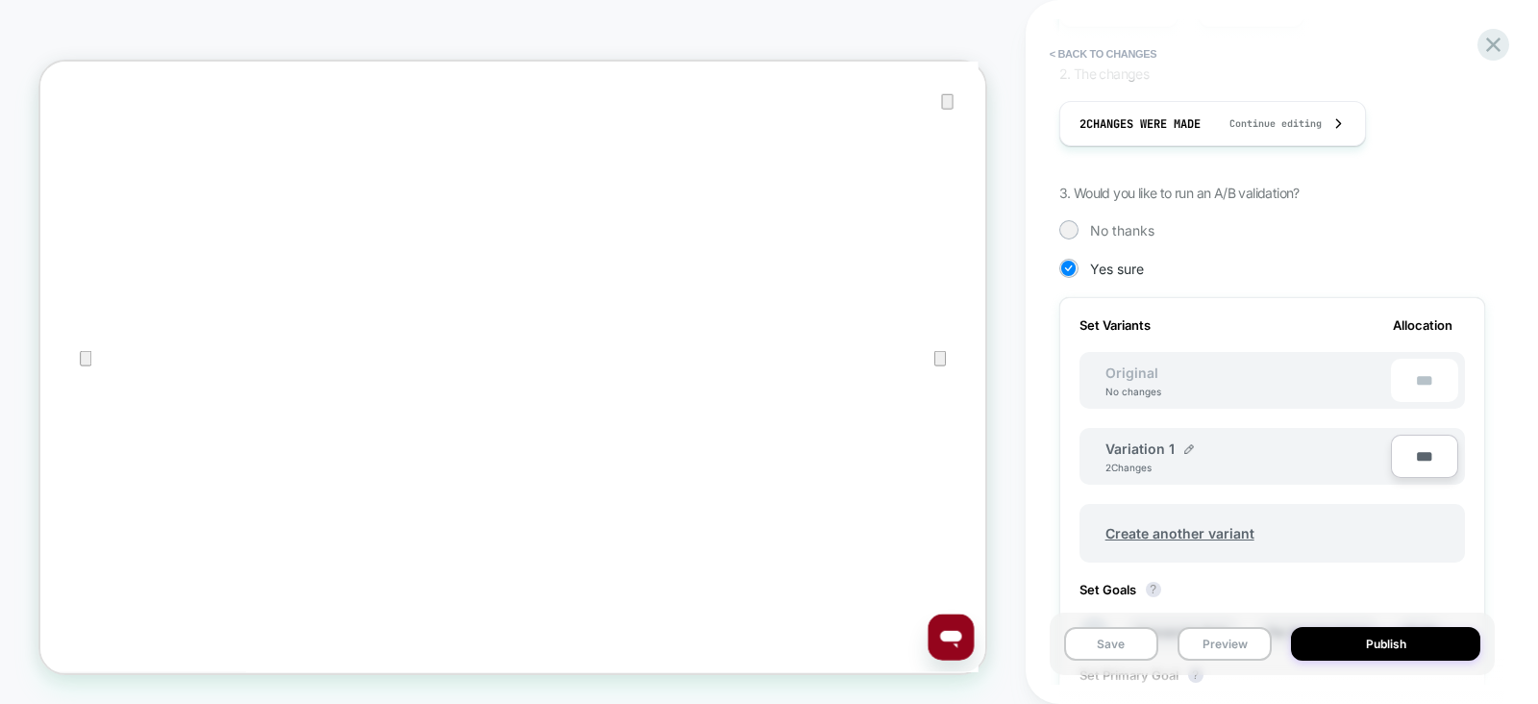
scroll to position [336, 0]
click at [1184, 446] on img at bounding box center [1189, 449] width 10 height 10
click at [1182, 446] on input "**********" at bounding box center [1175, 457] width 139 height 37
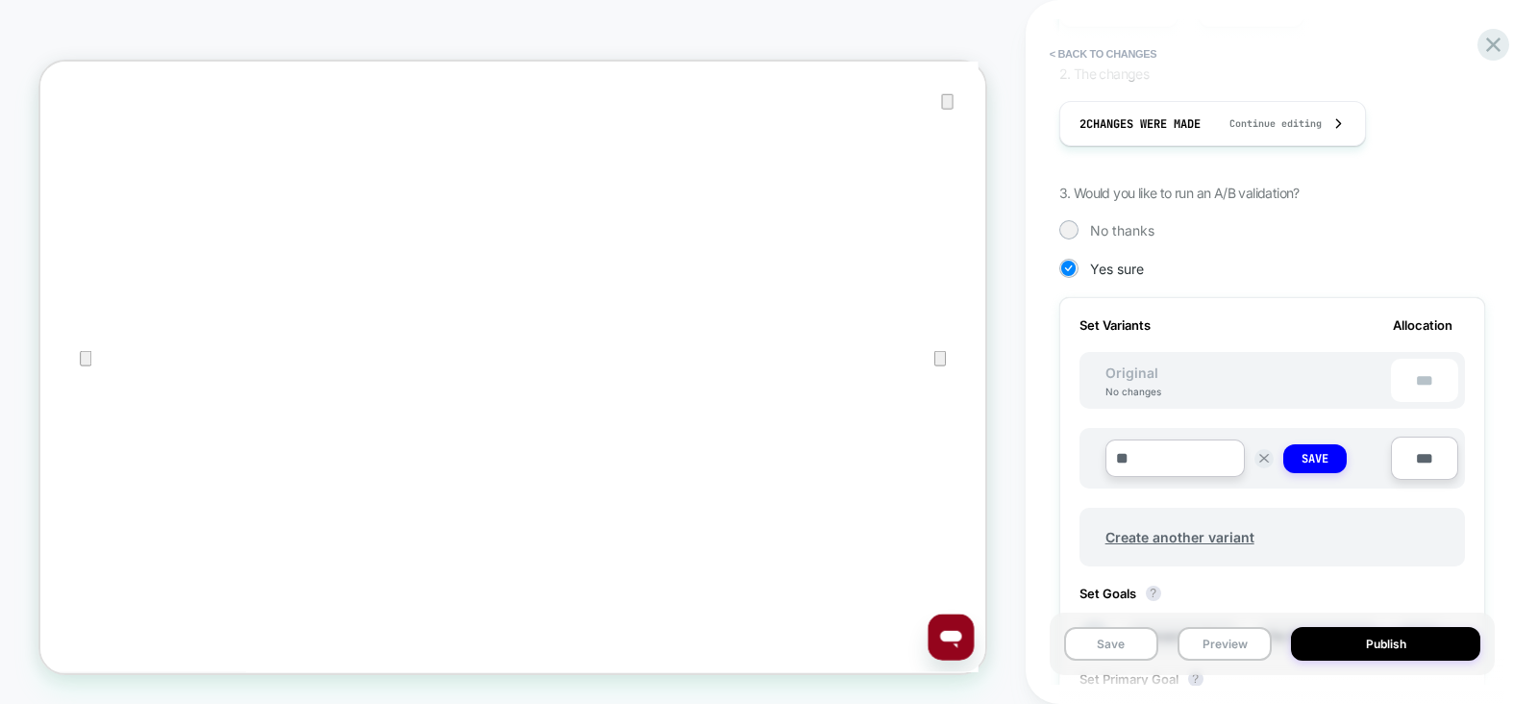
type input "*"
type input "******"
click at [1315, 463] on button "Save" at bounding box center [1314, 458] width 63 height 29
click at [1187, 517] on span "Create another variant" at bounding box center [1179, 532] width 187 height 45
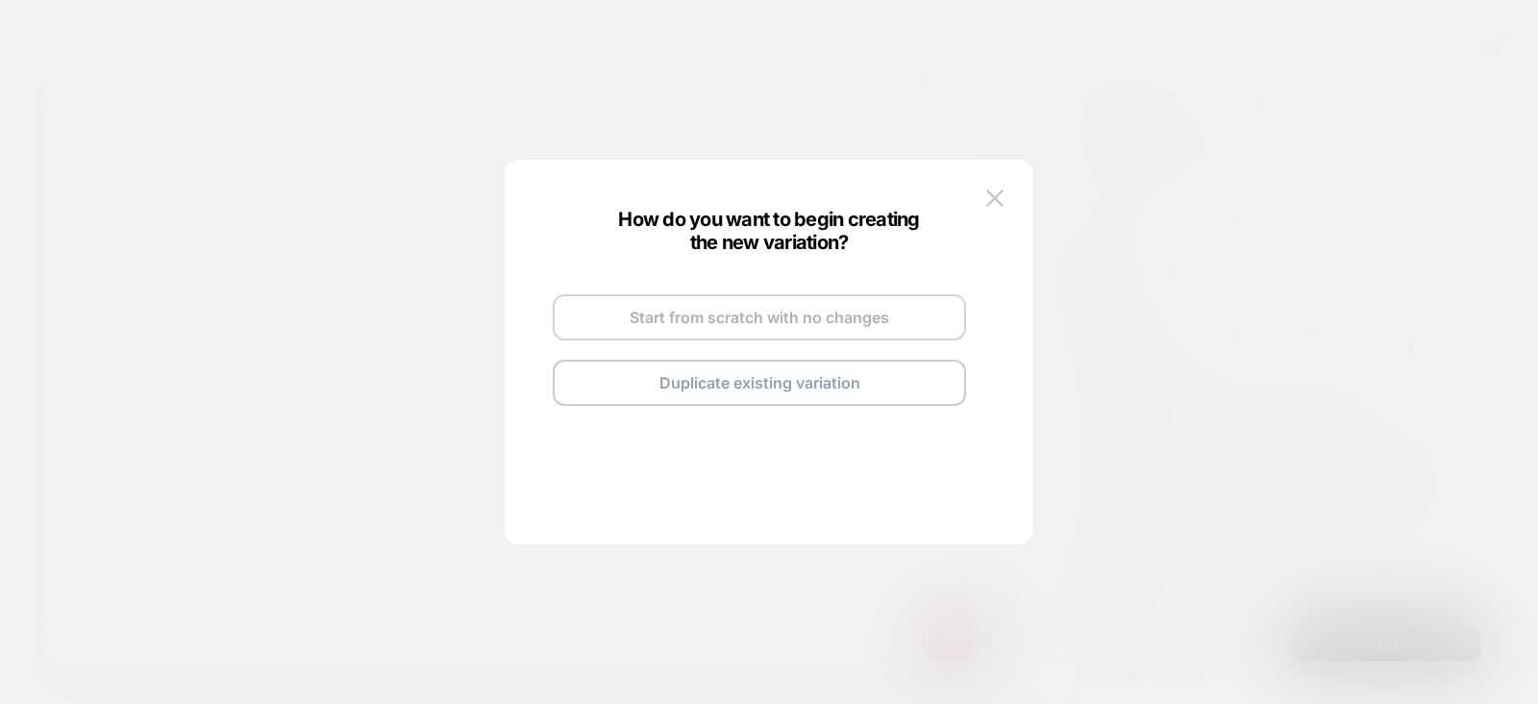
click at [787, 316] on button "Start from scratch with no changes" at bounding box center [759, 317] width 413 height 46
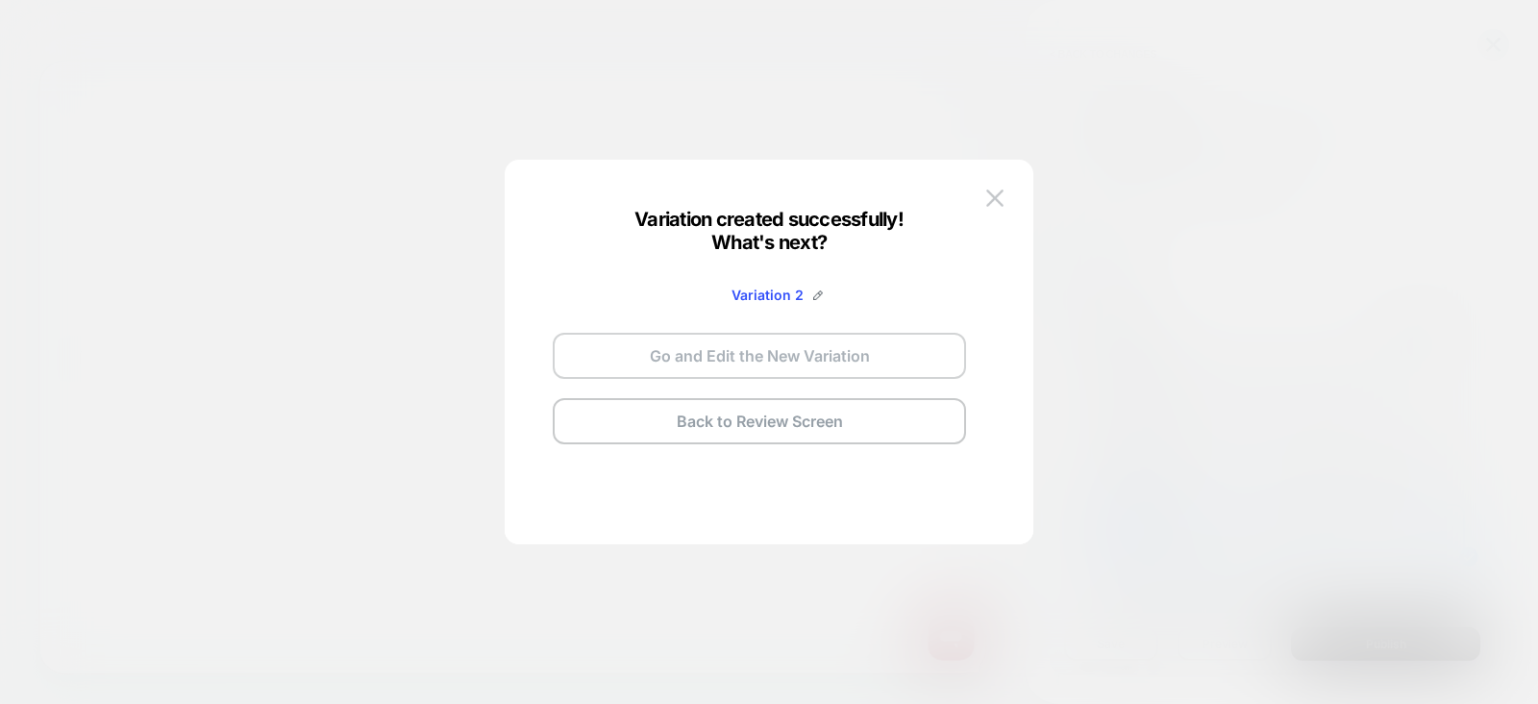
click at [765, 339] on button "Go and Edit the New Variation" at bounding box center [759, 356] width 413 height 46
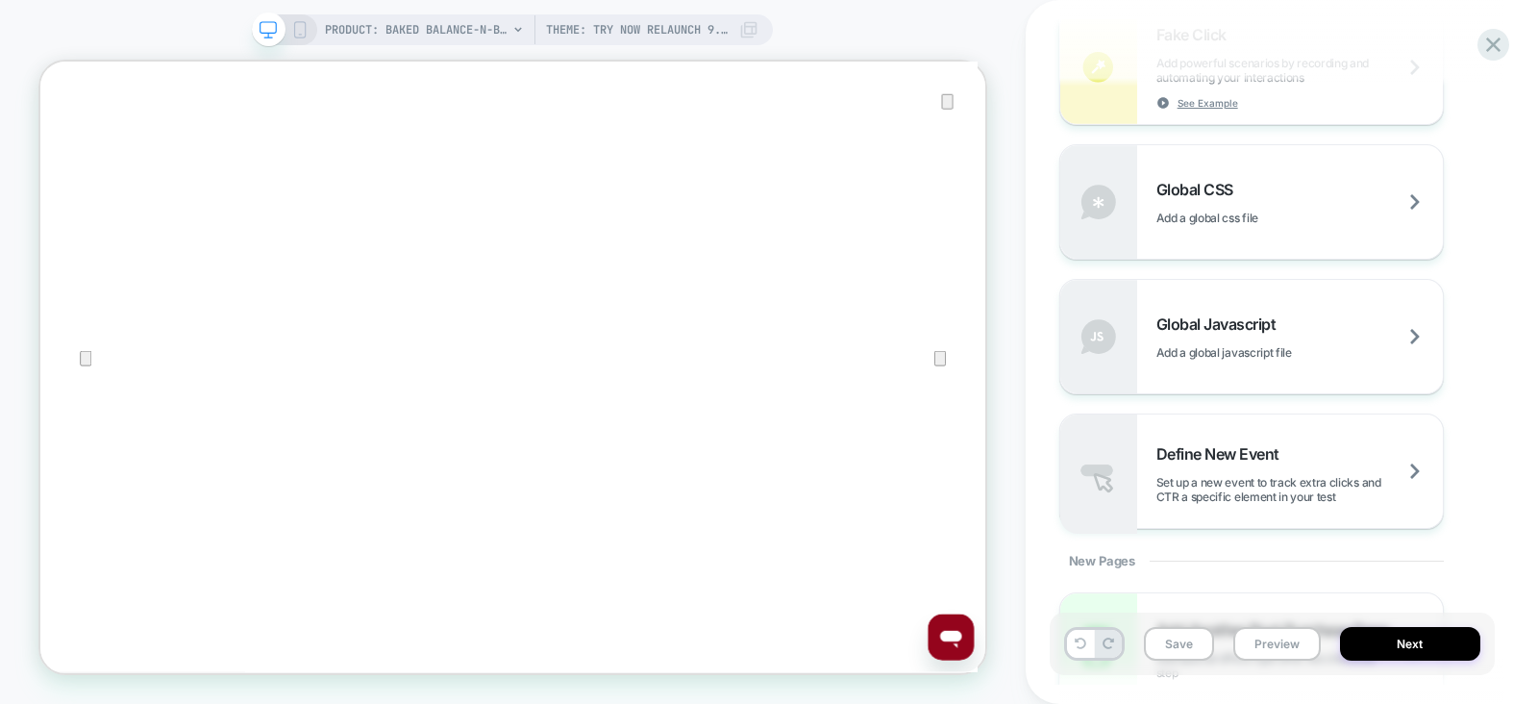
scroll to position [1419, 0]
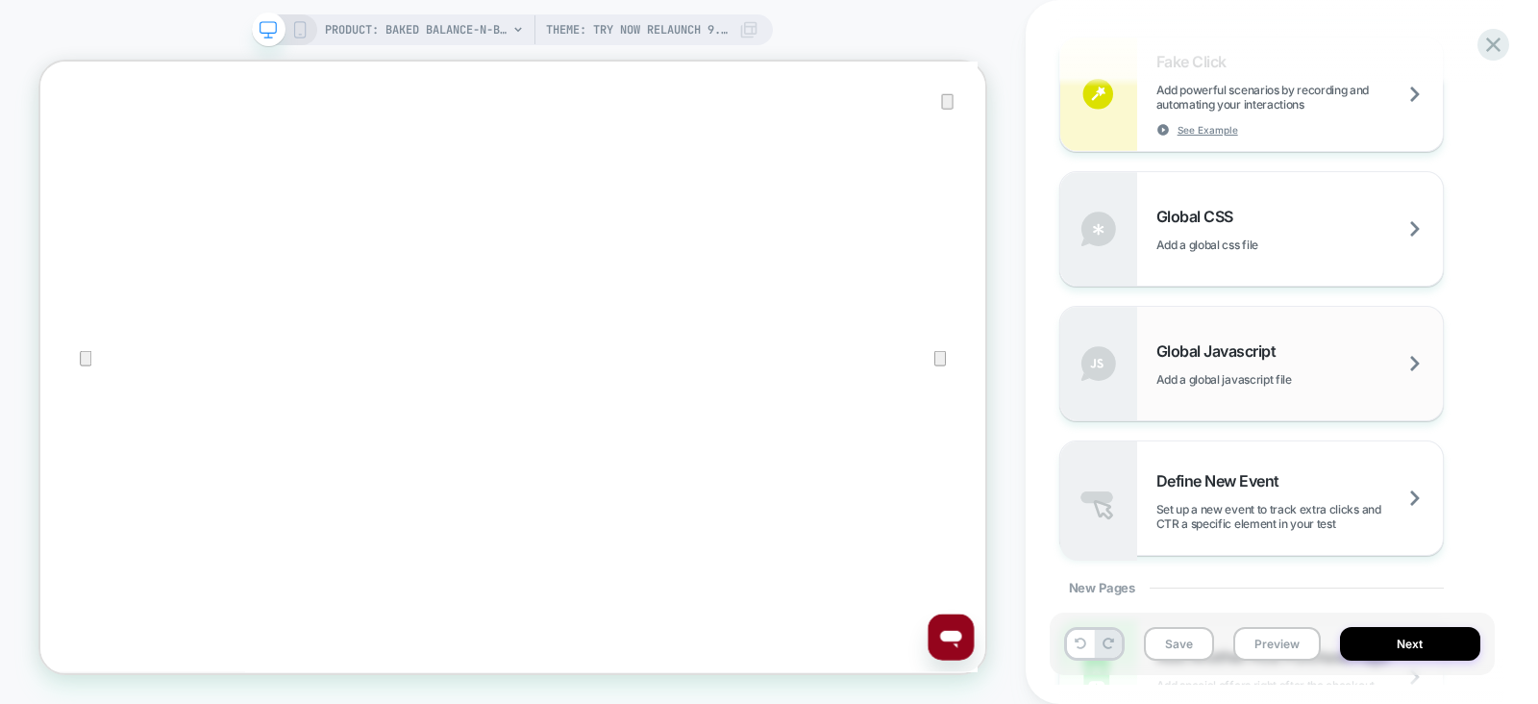
click at [1269, 363] on div "Global Javascript Add a global javascript file" at bounding box center [1299, 363] width 286 height 45
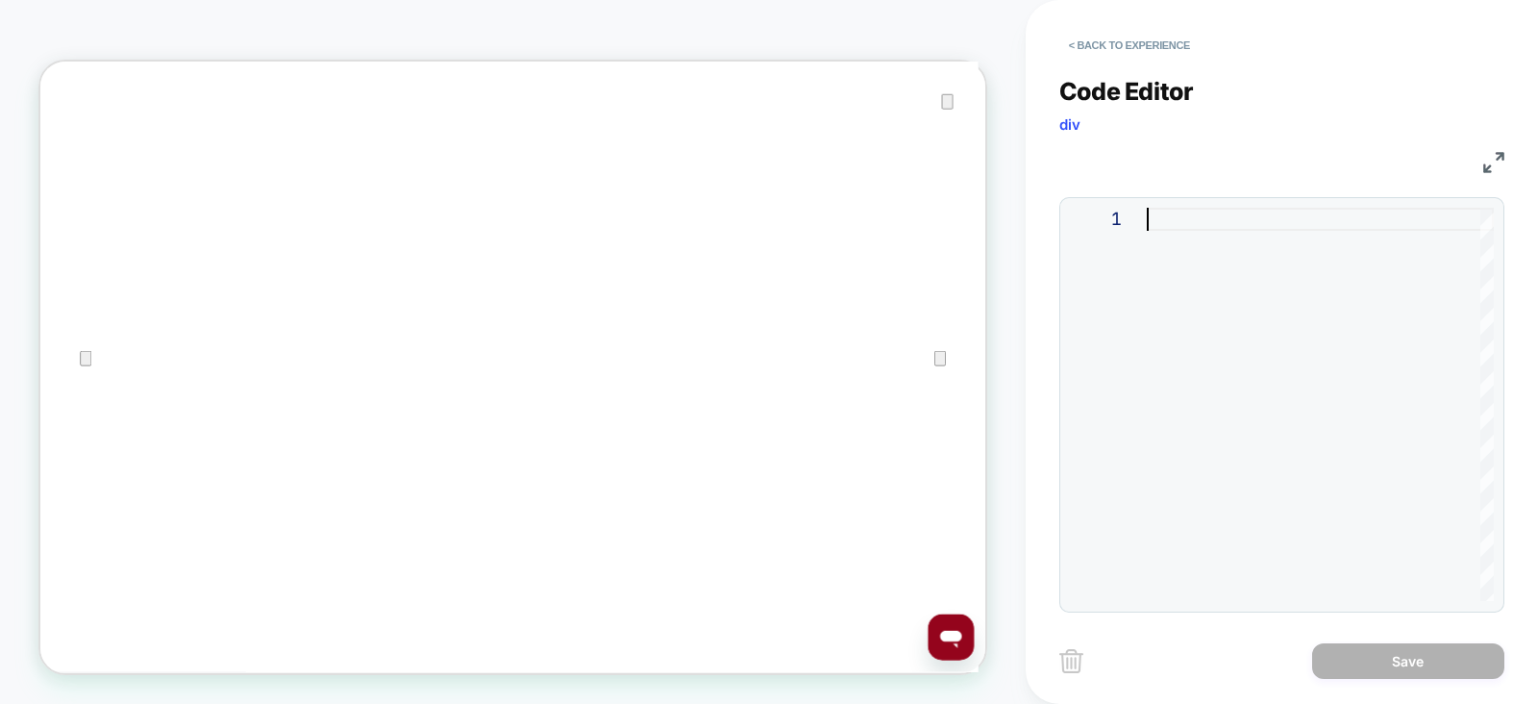
click at [1225, 328] on div at bounding box center [1320, 404] width 347 height 393
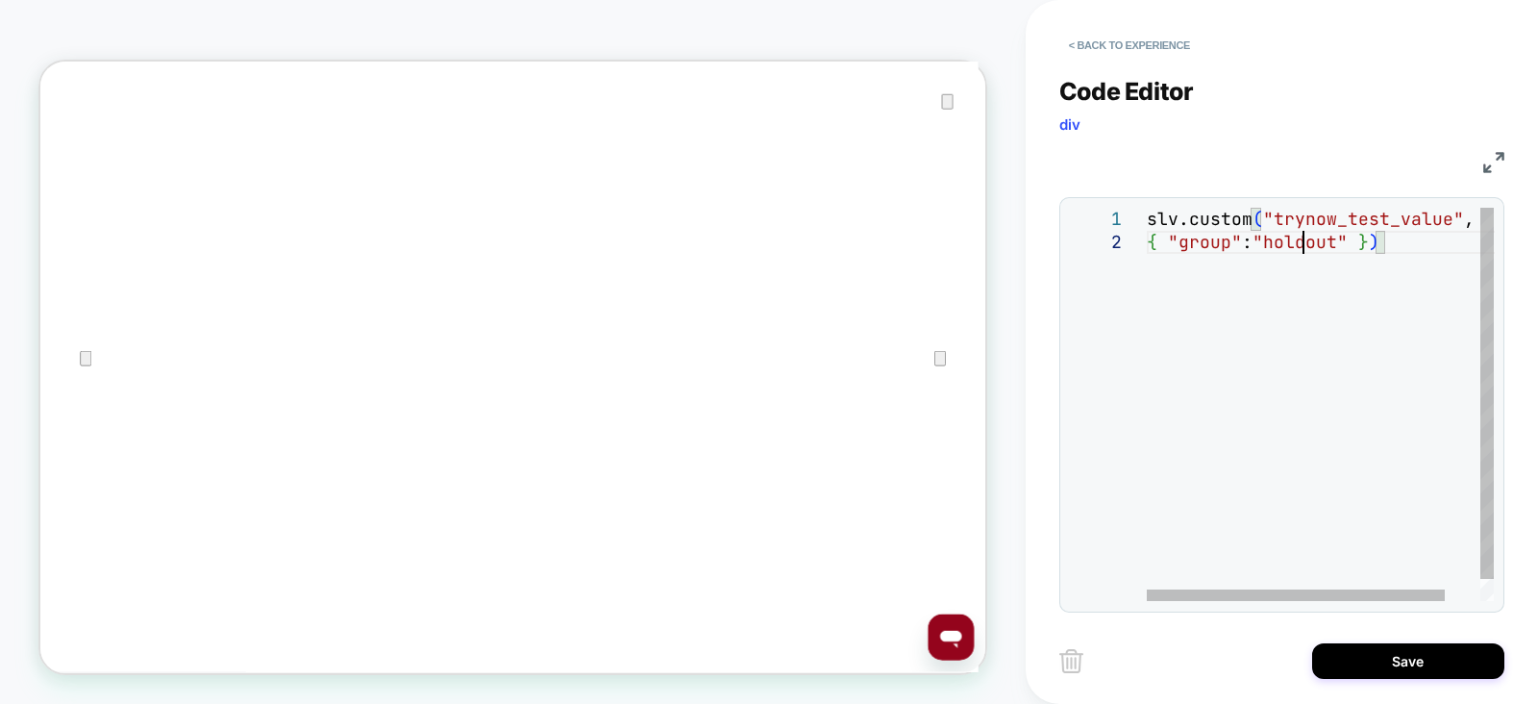
click at [1299, 247] on div "slv.custom ( "trynow_test_value" , { "group" : "holdout" } )" at bounding box center [1340, 416] width 387 height 416
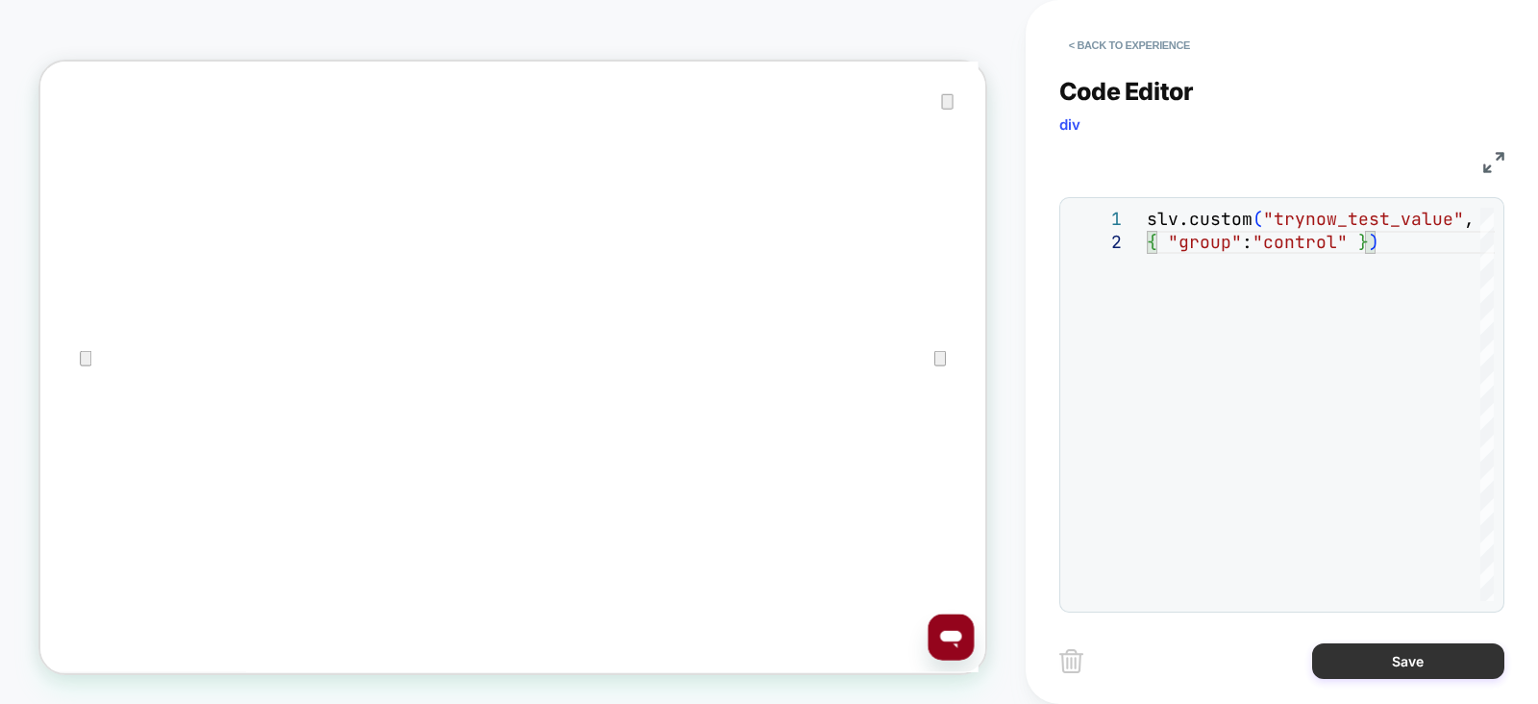
type textarea "**********"
click at [1357, 647] on button "Save" at bounding box center [1408, 661] width 192 height 36
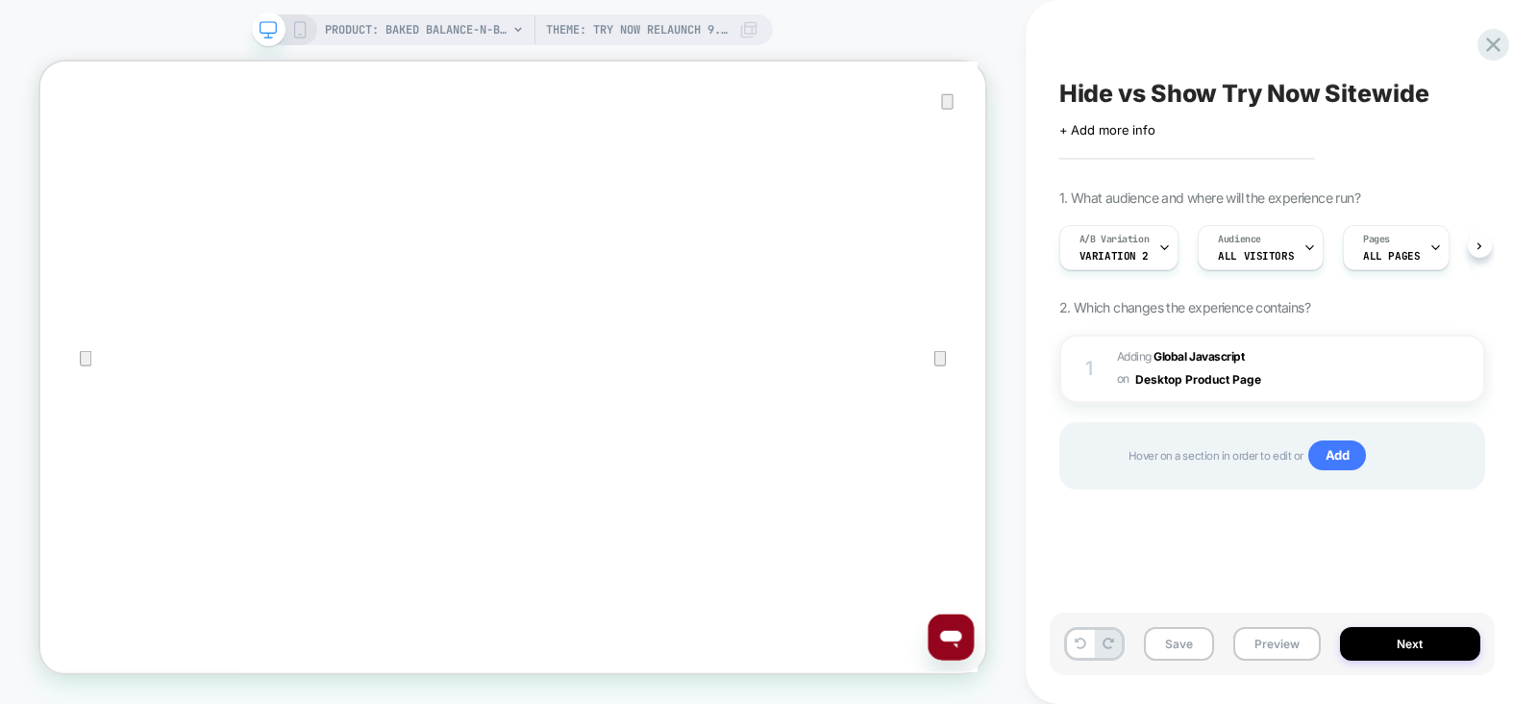
click at [1169, 649] on button "Save" at bounding box center [1179, 644] width 70 height 34
click at [1459, 365] on div at bounding box center [1465, 368] width 37 height 21
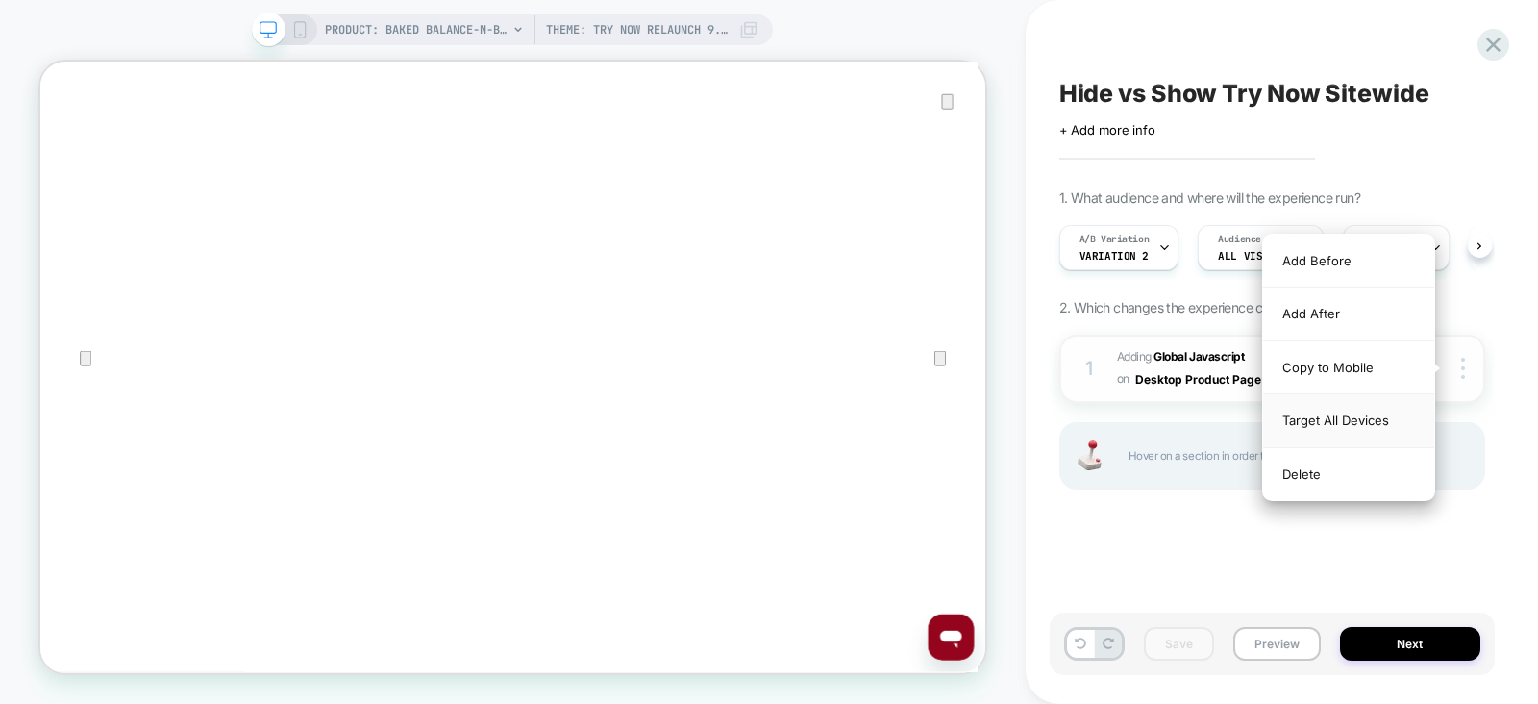
click at [1307, 416] on div "Target All Devices" at bounding box center [1348, 420] width 171 height 53
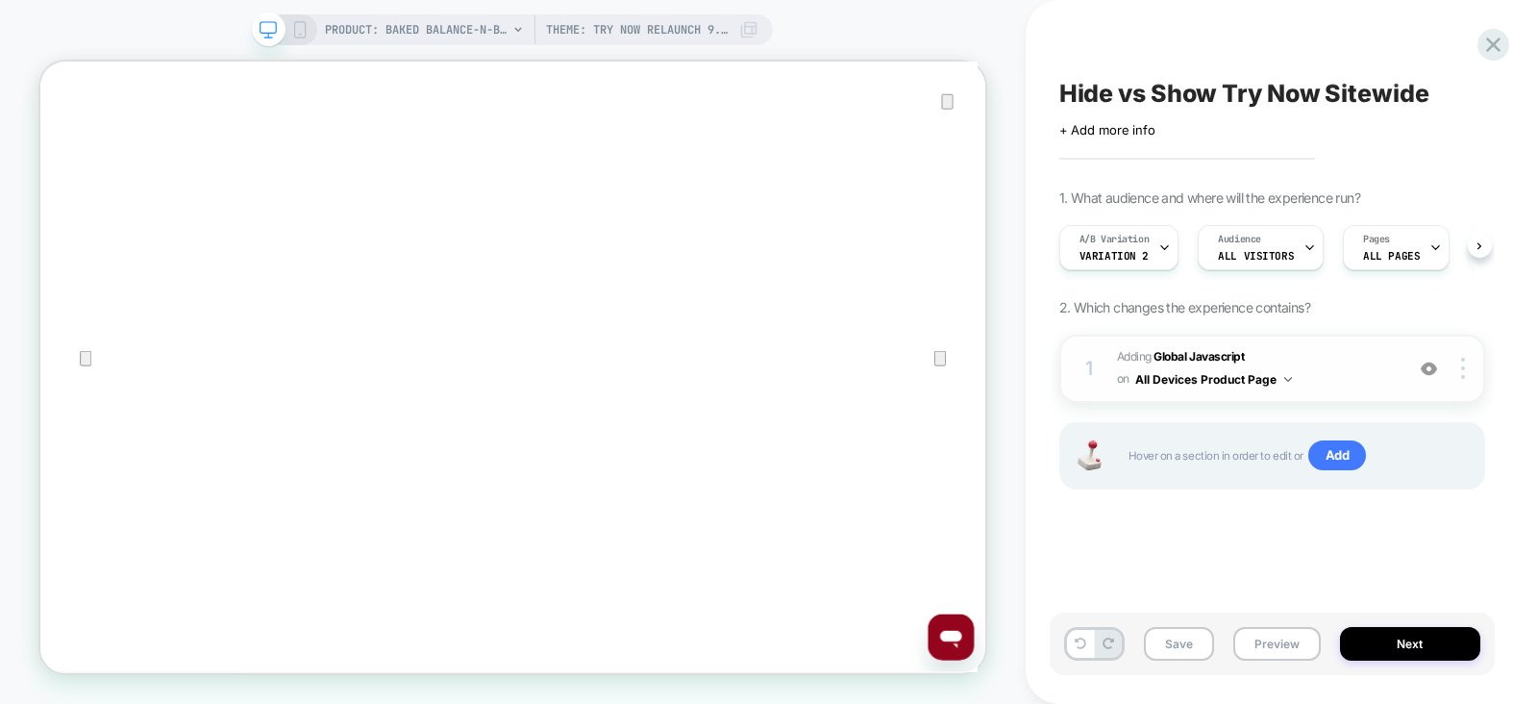
click at [1195, 377] on button "All Devices Product Page" at bounding box center [1213, 379] width 157 height 24
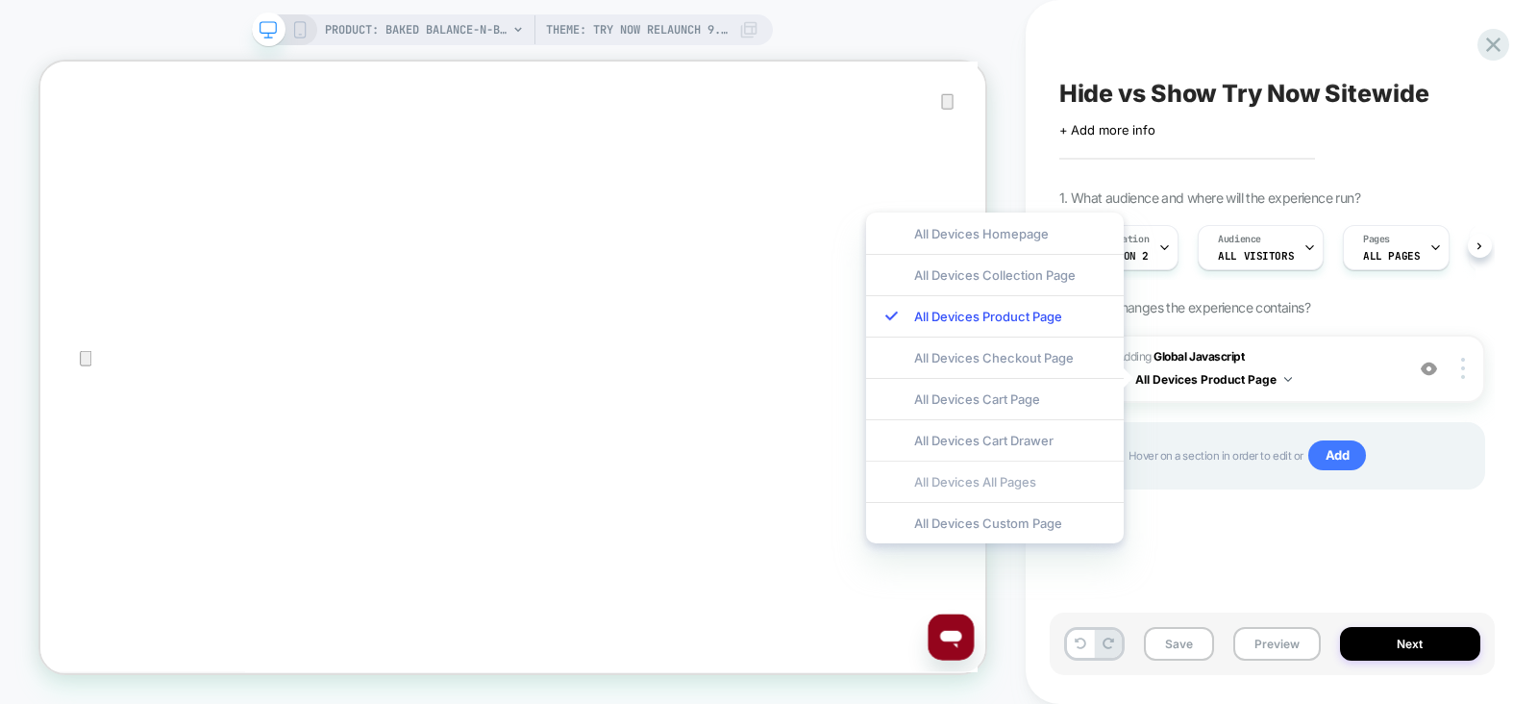
click at [954, 483] on div "All Devices All Pages" at bounding box center [995, 480] width 258 height 41
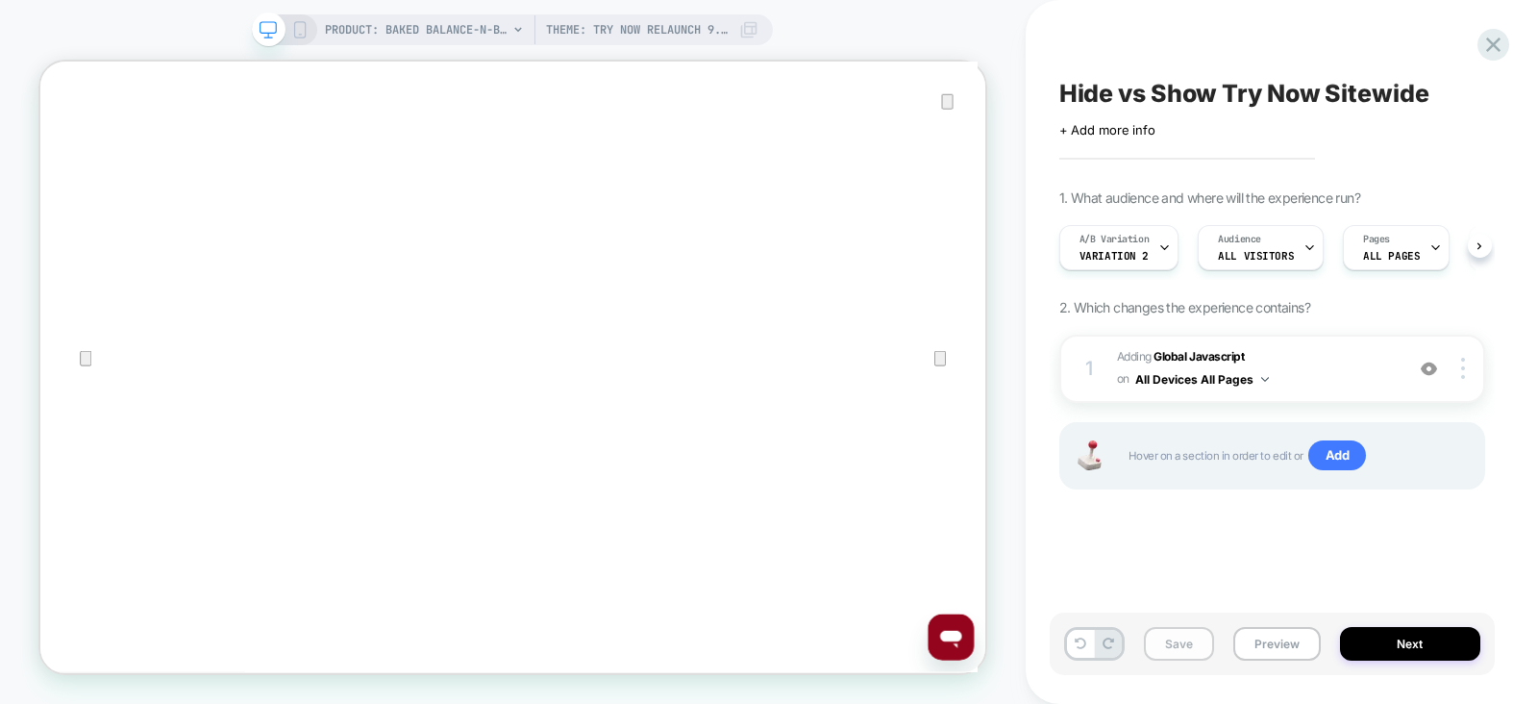
click at [1154, 640] on button "Save" at bounding box center [1179, 644] width 70 height 34
click at [1153, 233] on div "A/B Variation Variation 2" at bounding box center [1114, 247] width 109 height 43
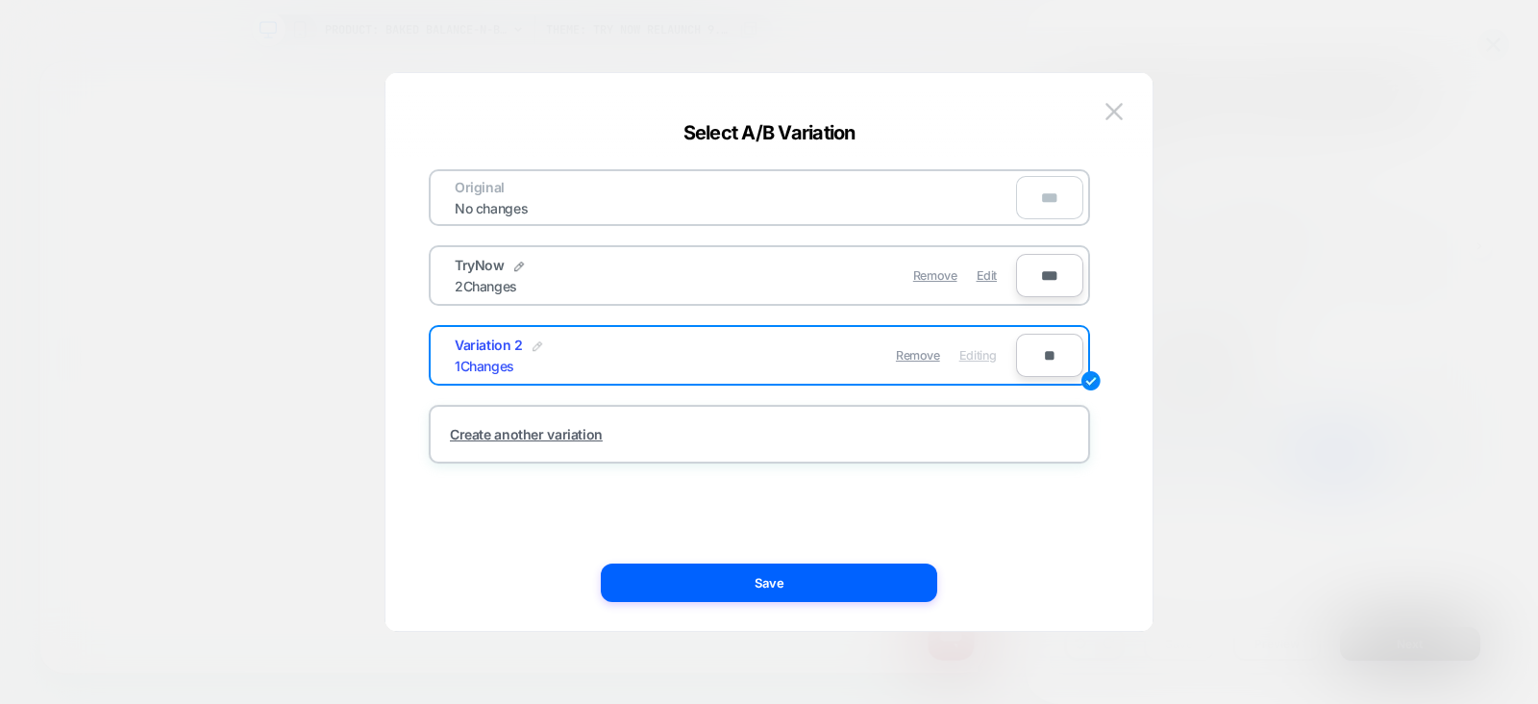
click at [533, 345] on img at bounding box center [538, 346] width 10 height 10
click at [532, 345] on input "**********" at bounding box center [524, 354] width 139 height 37
type input "*******"
click at [692, 353] on button "Save" at bounding box center [666, 355] width 67 height 28
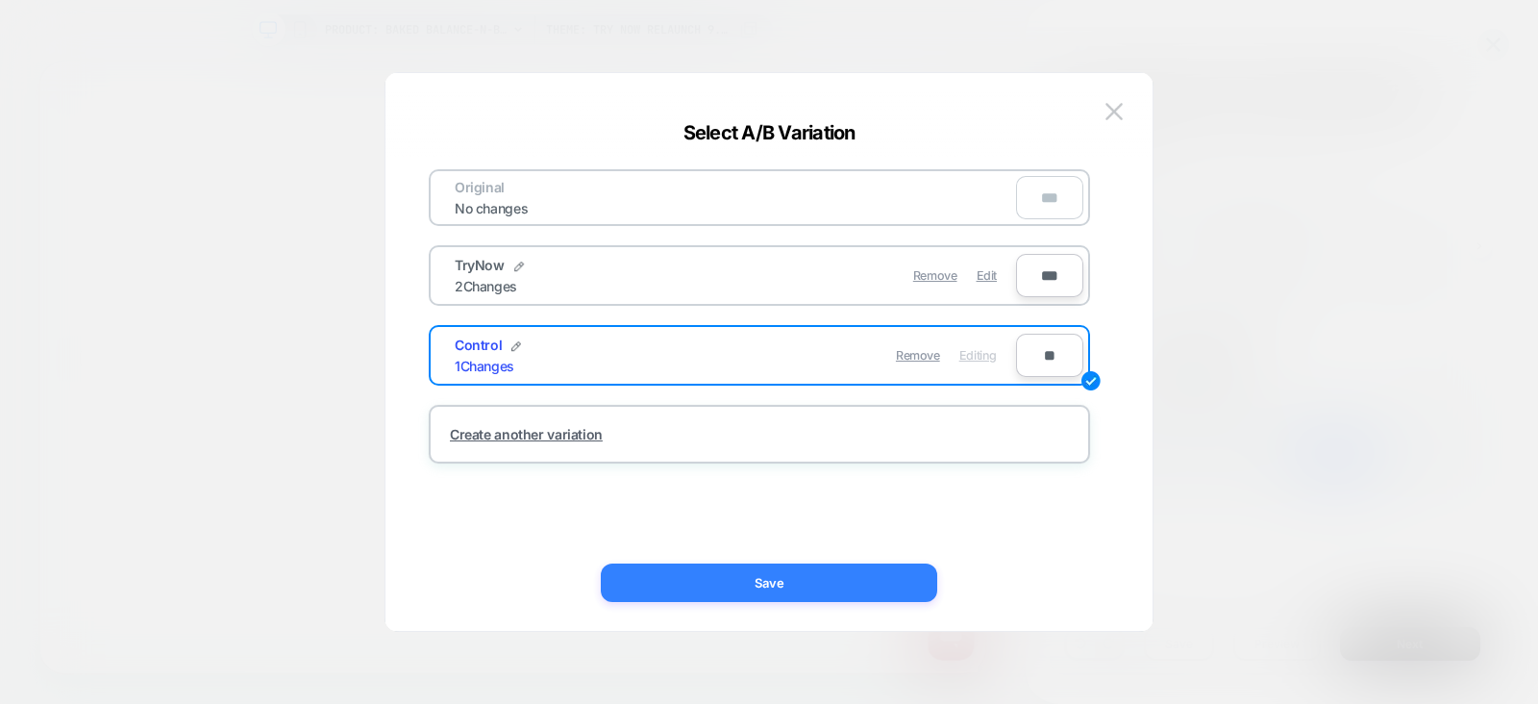
click at [753, 569] on button "Save" at bounding box center [769, 582] width 336 height 38
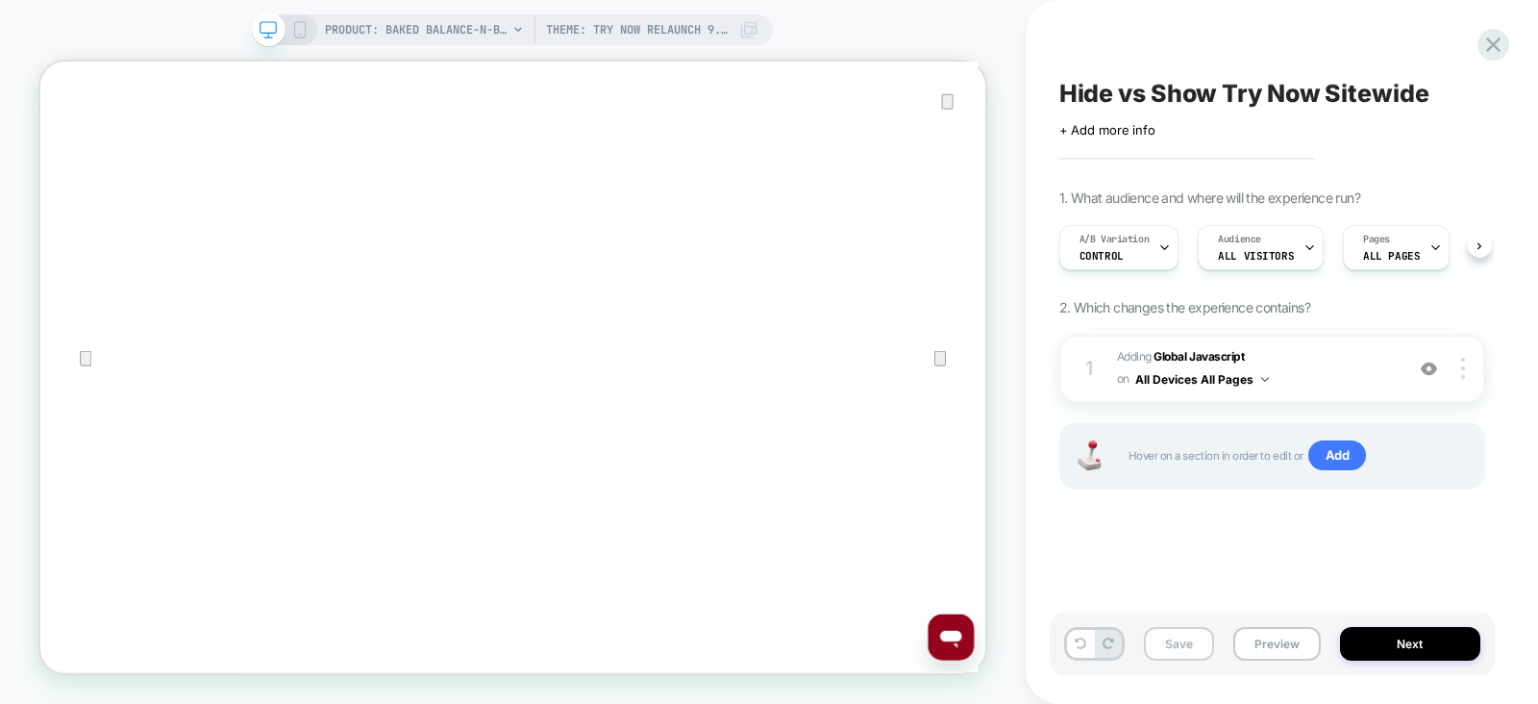
click at [1165, 632] on button "Save" at bounding box center [1179, 644] width 70 height 34
click at [71, 147] on icon "Close" at bounding box center [59, 158] width 23 height 23
click at [1125, 252] on div "A/B Variation Control" at bounding box center [1114, 247] width 109 height 43
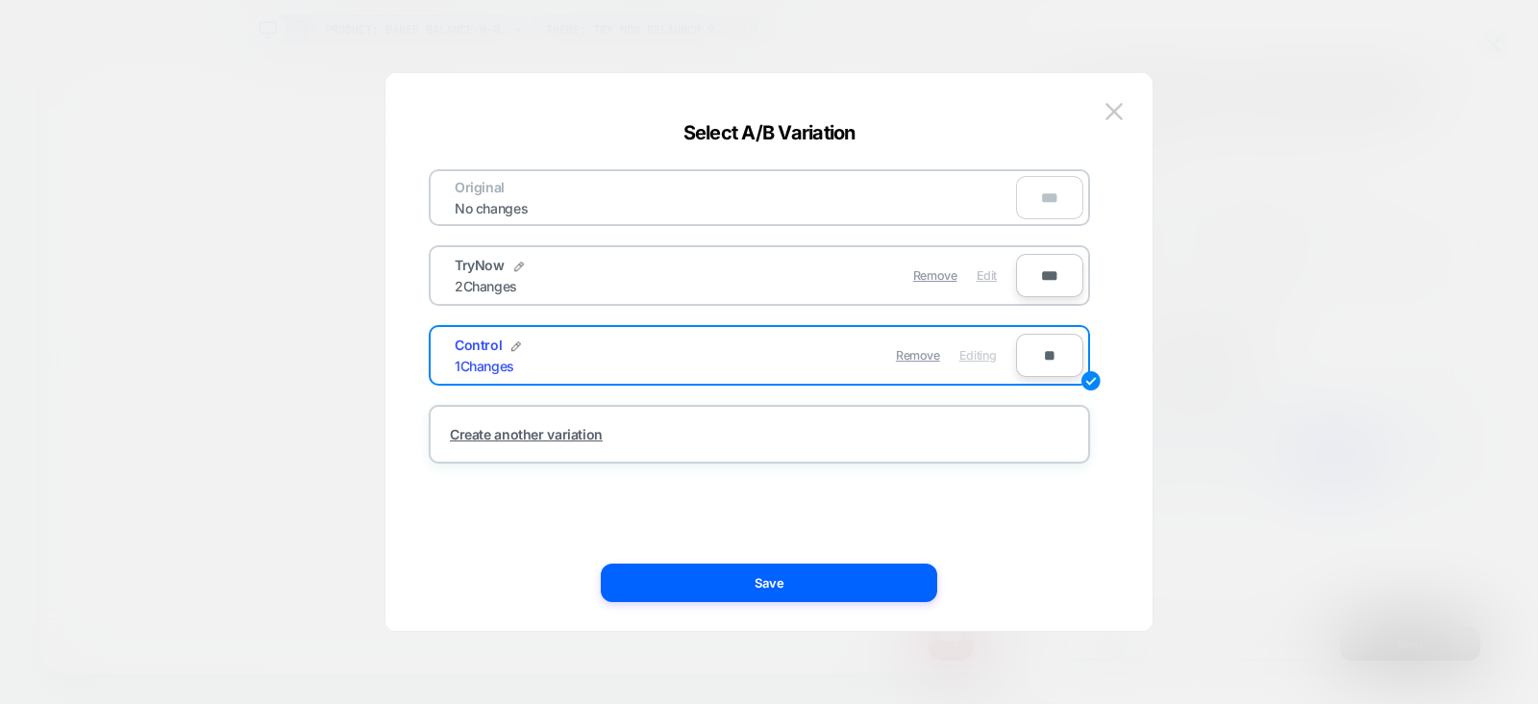
click at [987, 272] on span "Edit" at bounding box center [987, 275] width 20 height 14
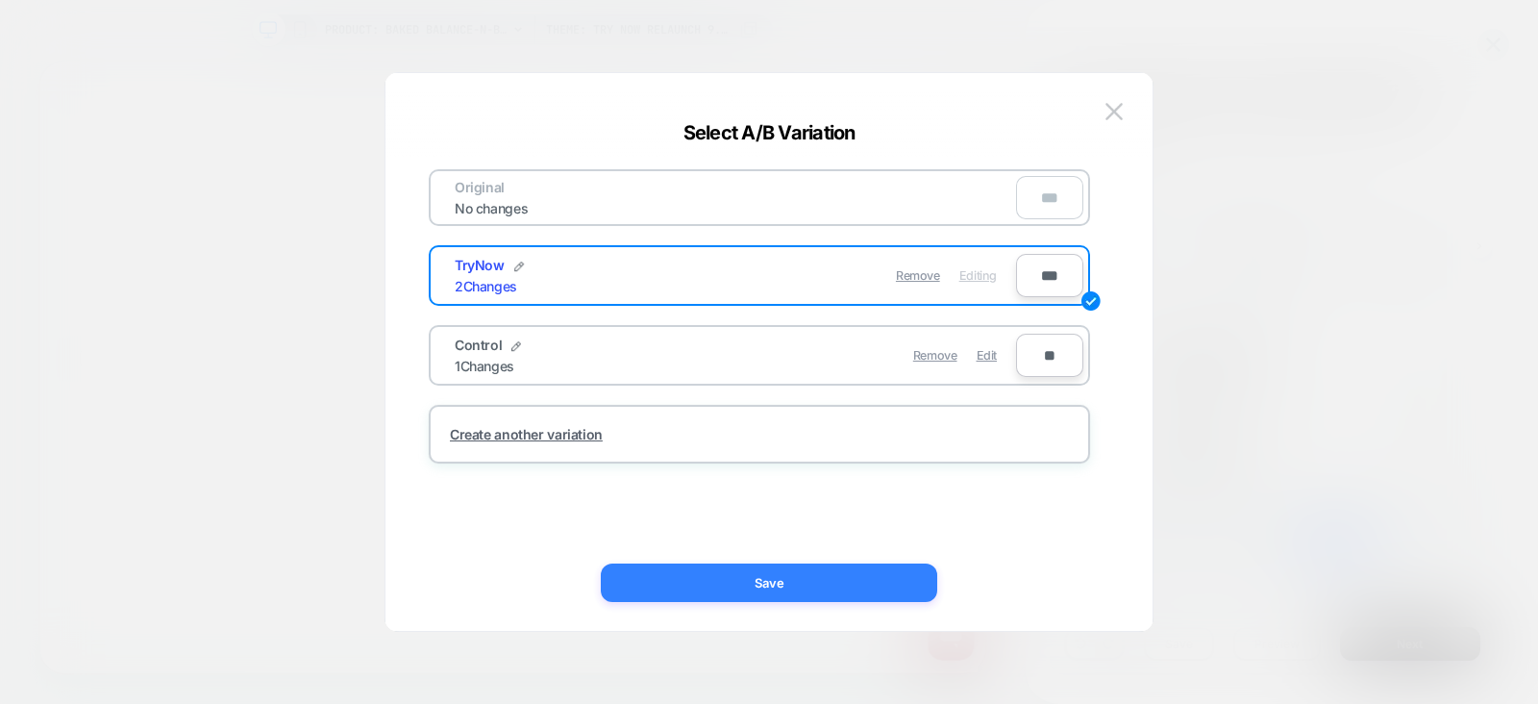
click at [789, 579] on button "Save" at bounding box center [769, 582] width 336 height 38
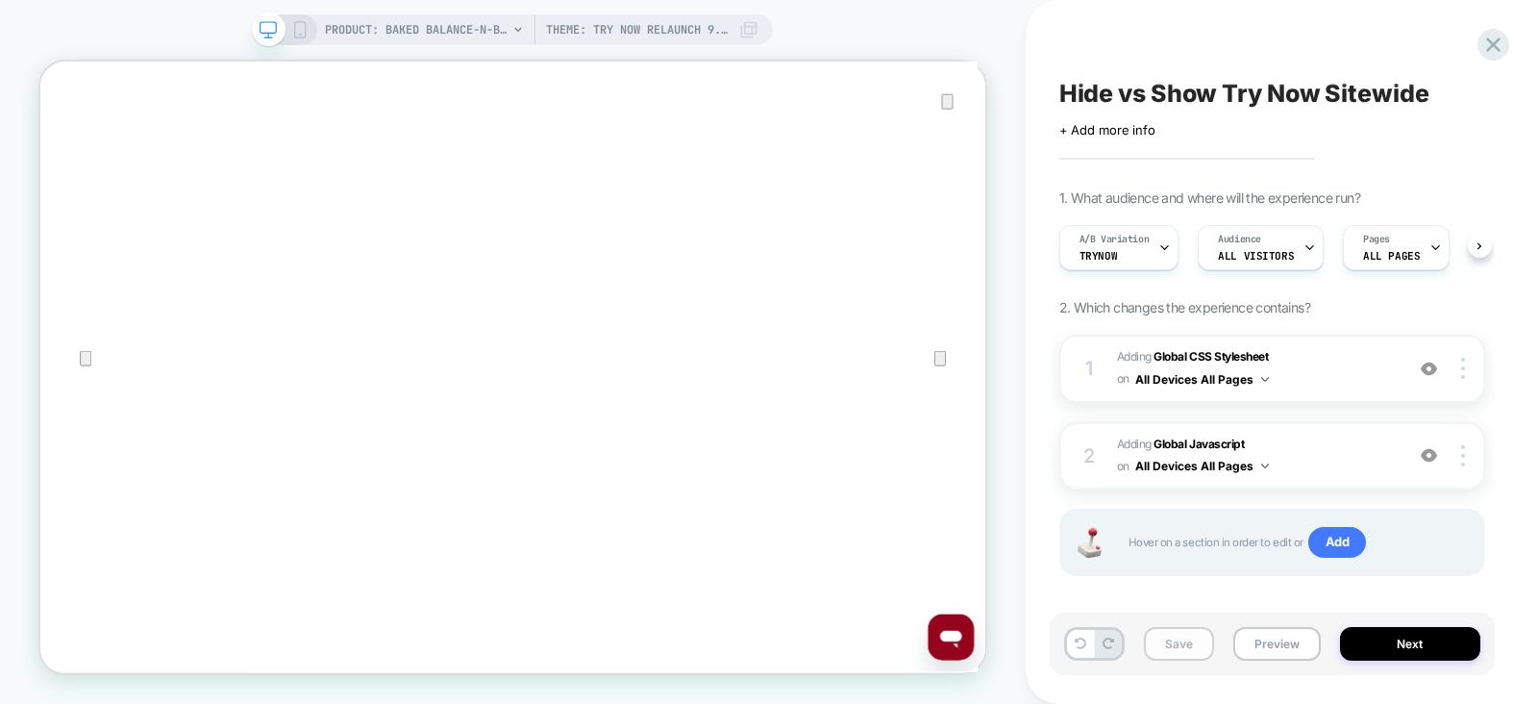
click at [1145, 641] on button "Save" at bounding box center [1179, 644] width 70 height 34
click at [1286, 644] on button "Preview" at bounding box center [1276, 644] width 87 height 34
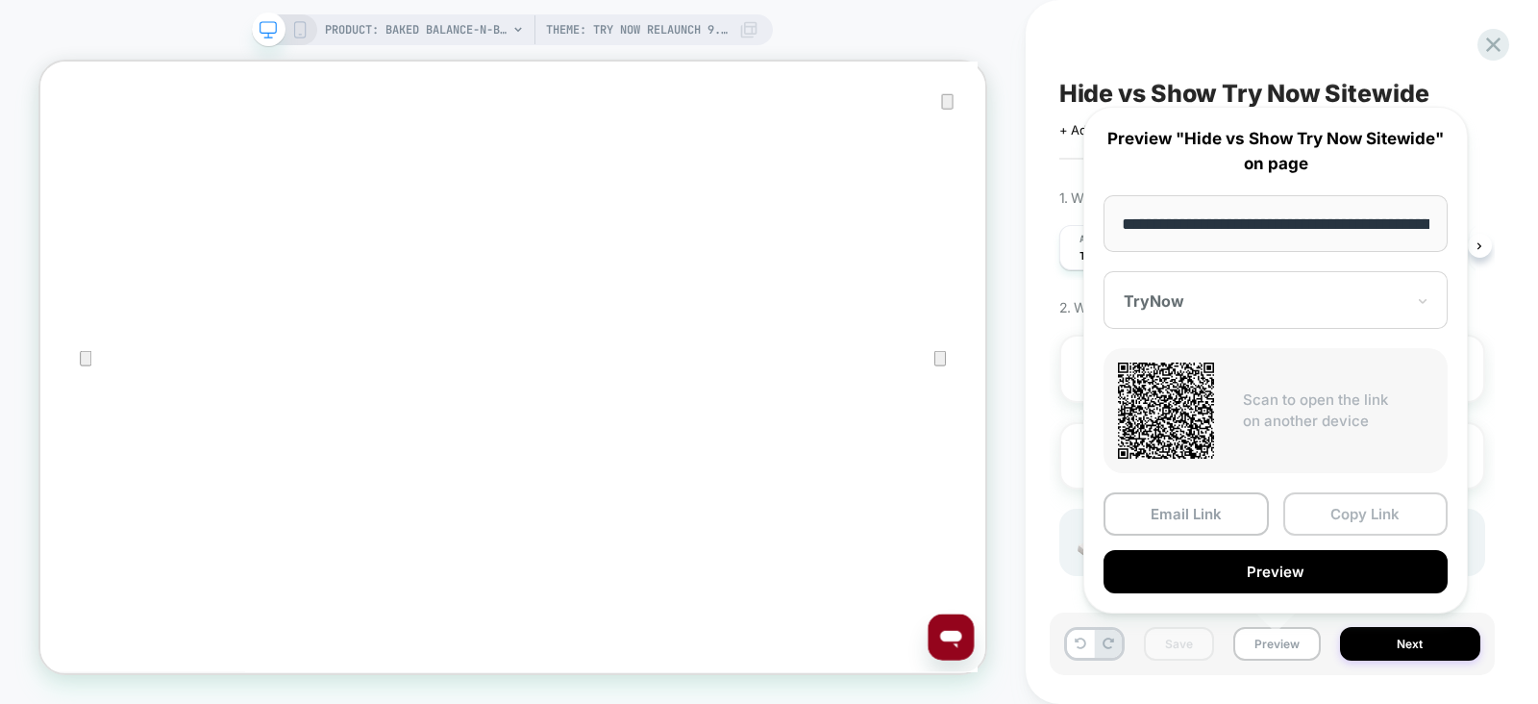
click at [1343, 509] on button "Copy Link" at bounding box center [1365, 513] width 165 height 43
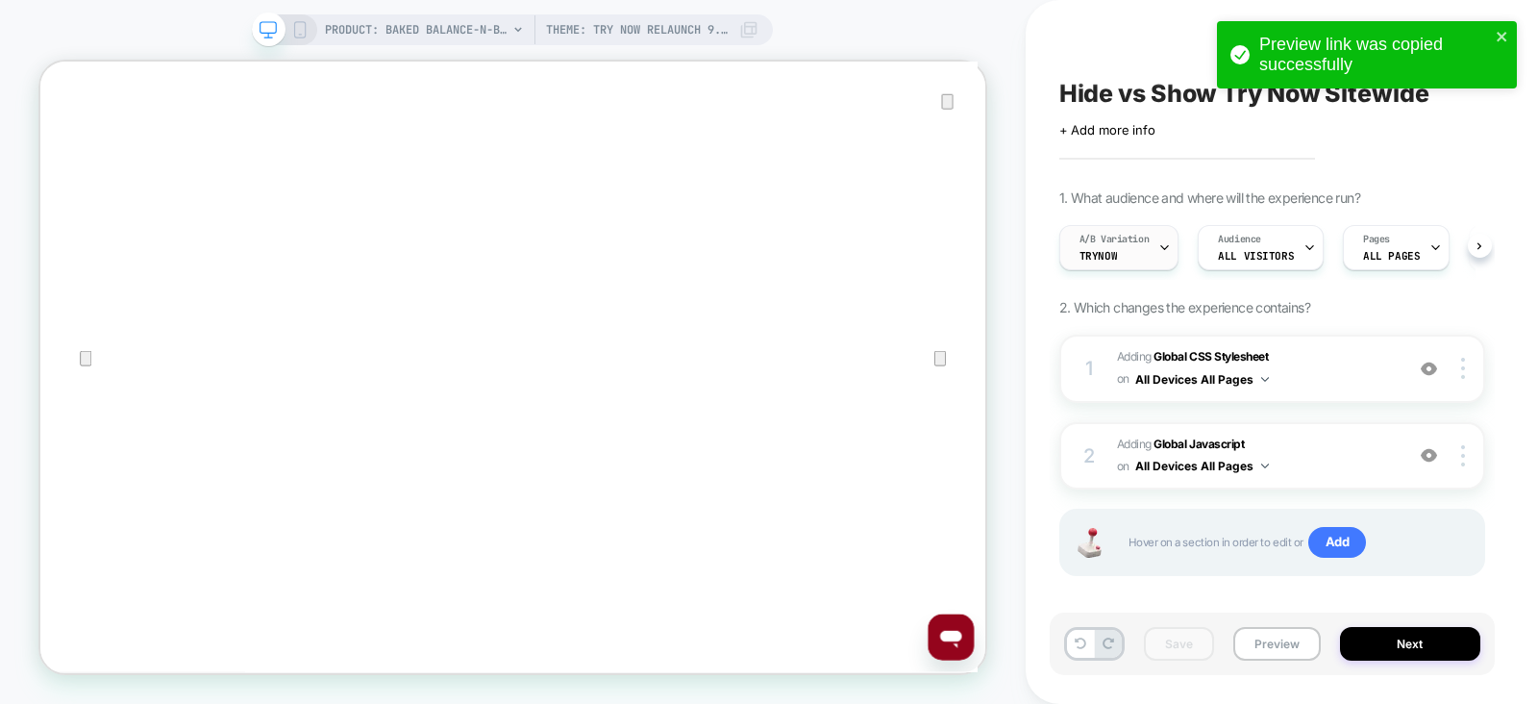
click at [1136, 240] on span "A/B Variation" at bounding box center [1115, 239] width 70 height 13
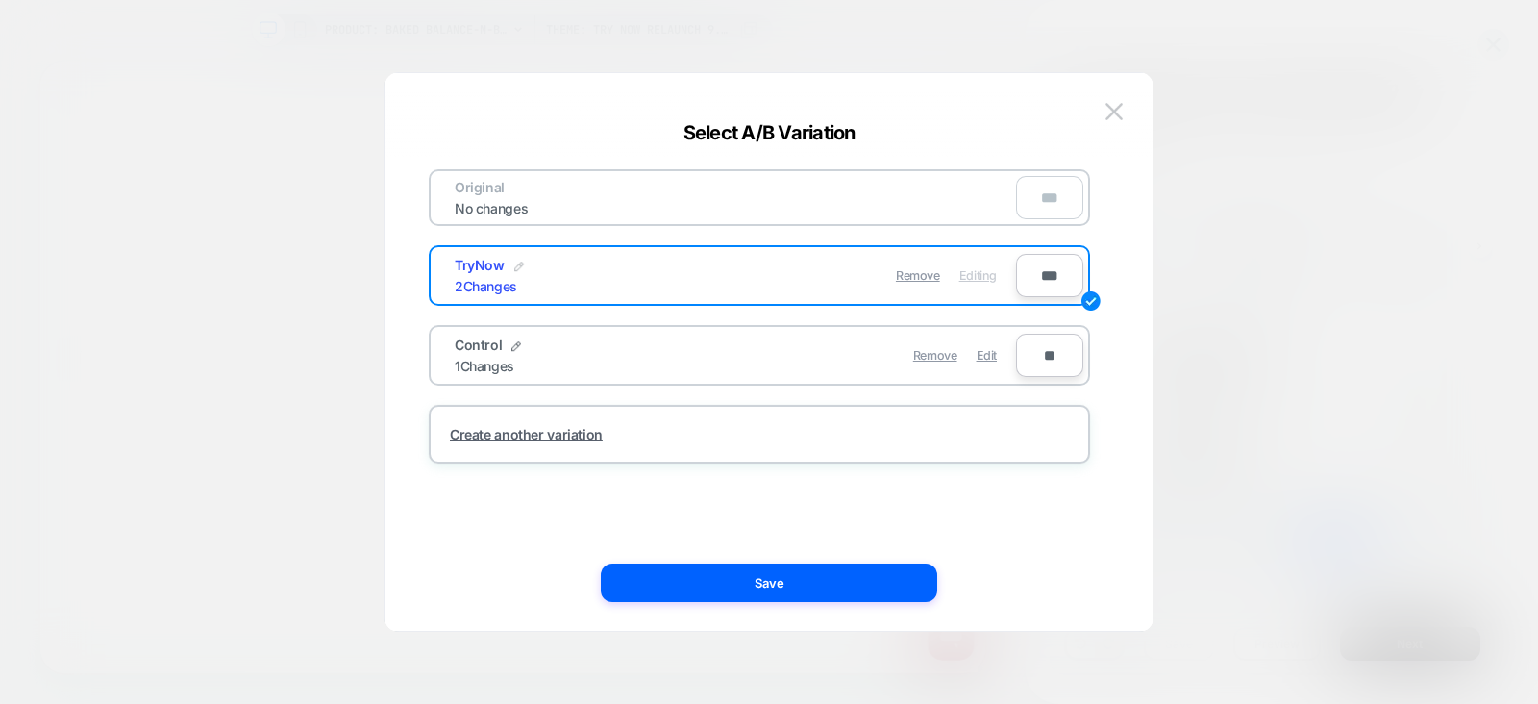
click at [515, 269] on div at bounding box center [519, 267] width 10 height 12
click at [507, 276] on input "******" at bounding box center [524, 275] width 139 height 37
type input "*******"
click at [669, 274] on strong "Save" at bounding box center [666, 275] width 31 height 14
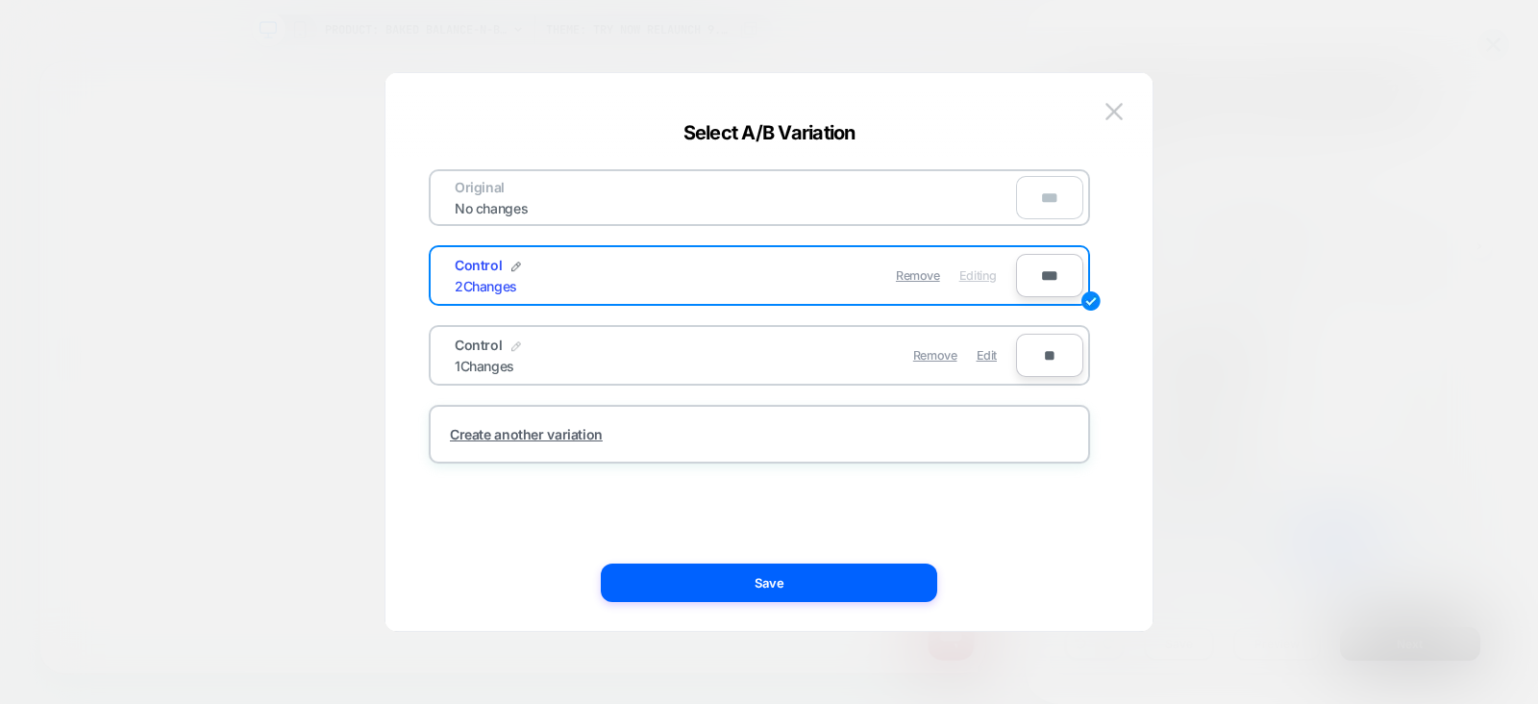
click at [512, 344] on img at bounding box center [516, 346] width 10 height 10
click at [512, 345] on input "*******" at bounding box center [524, 354] width 139 height 37
type input "******"
click at [656, 348] on strong "Save" at bounding box center [666, 355] width 31 height 14
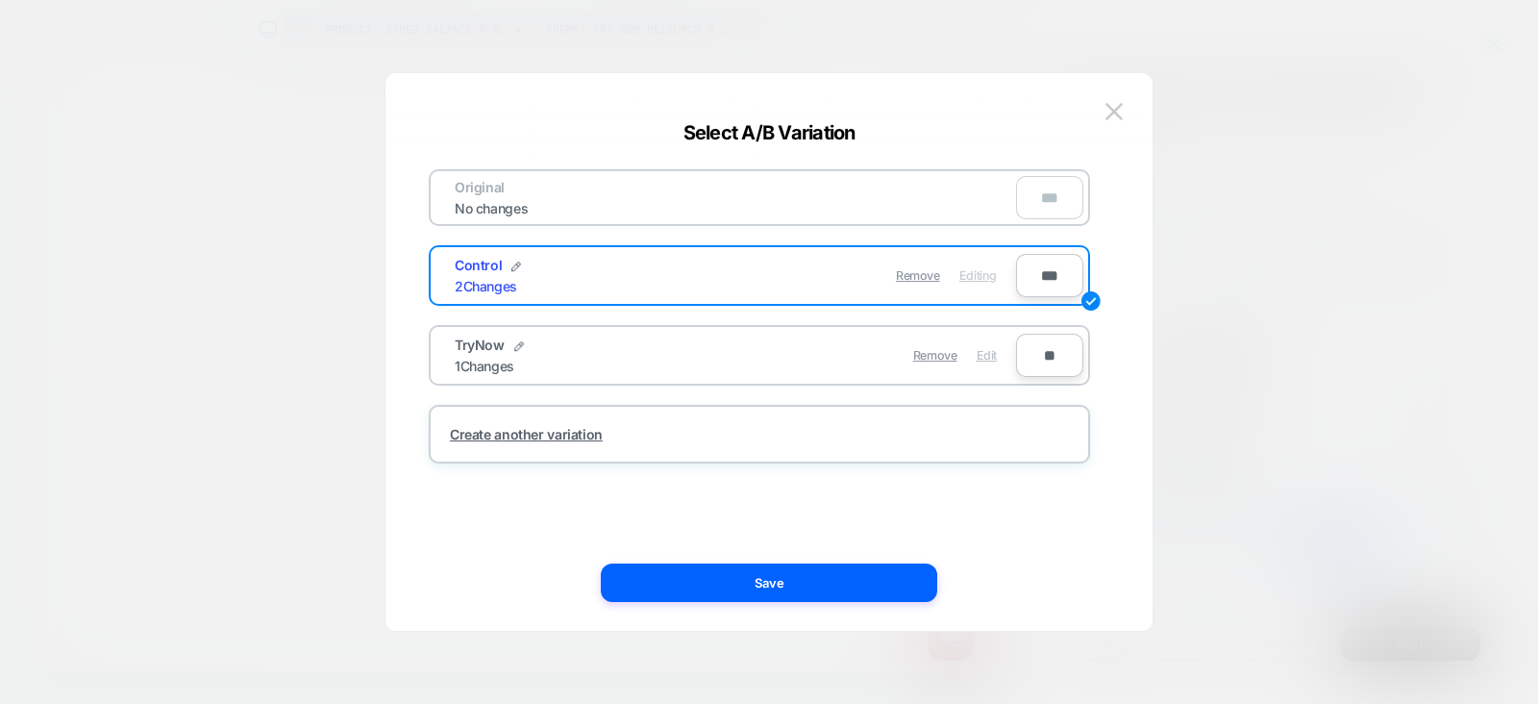
click at [995, 361] on div "Edit" at bounding box center [987, 354] width 20 height 37
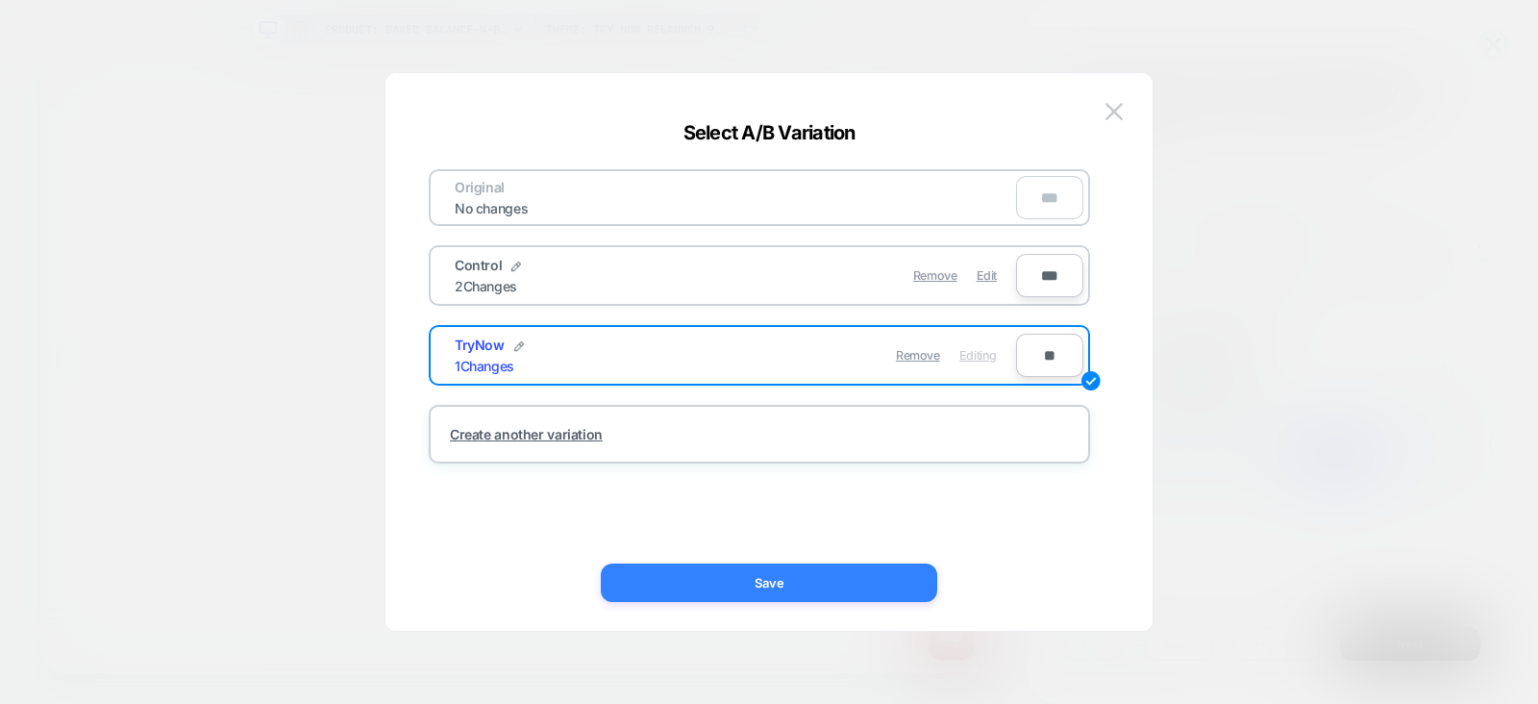
click at [734, 590] on button "Save" at bounding box center [769, 582] width 336 height 38
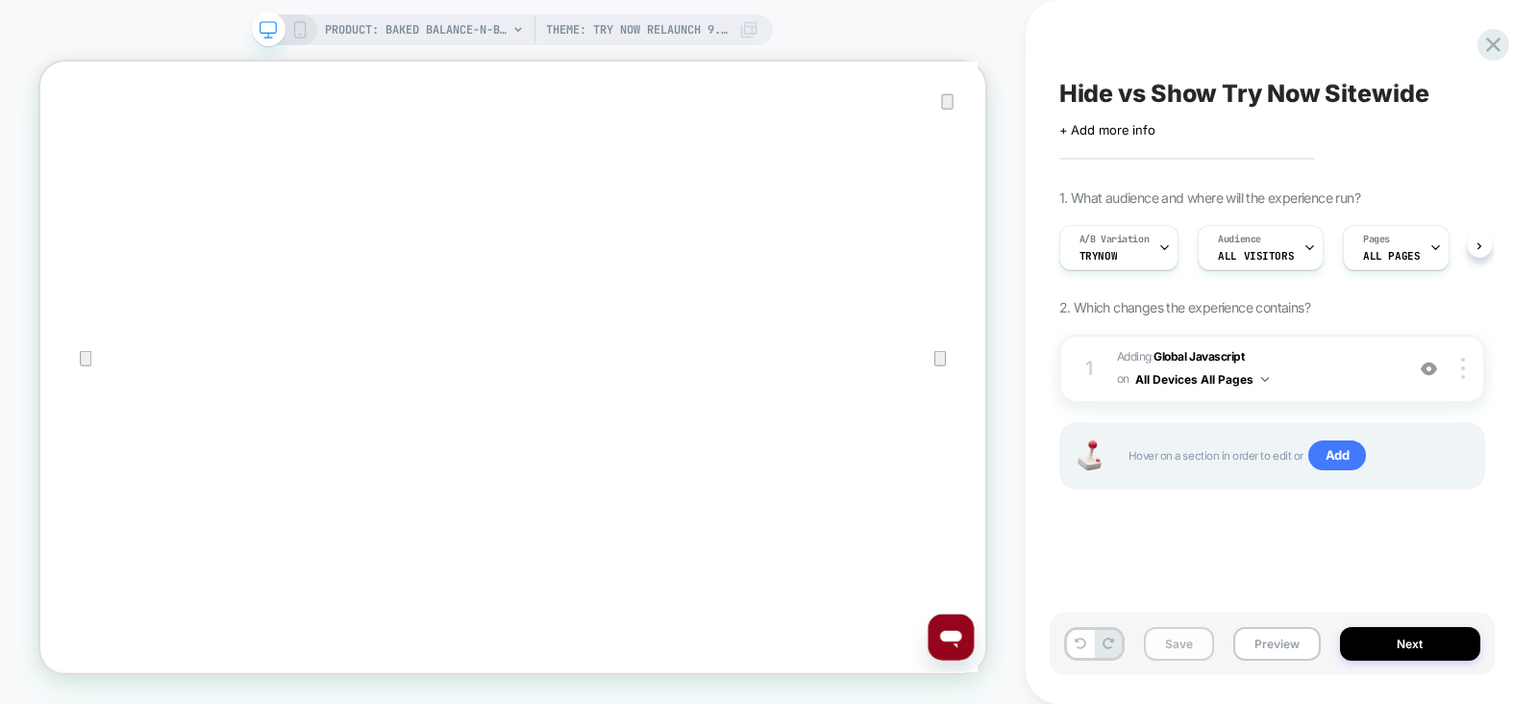
click at [1161, 646] on button "Save" at bounding box center [1179, 644] width 70 height 34
click at [1293, 645] on button "Preview" at bounding box center [1276, 644] width 87 height 34
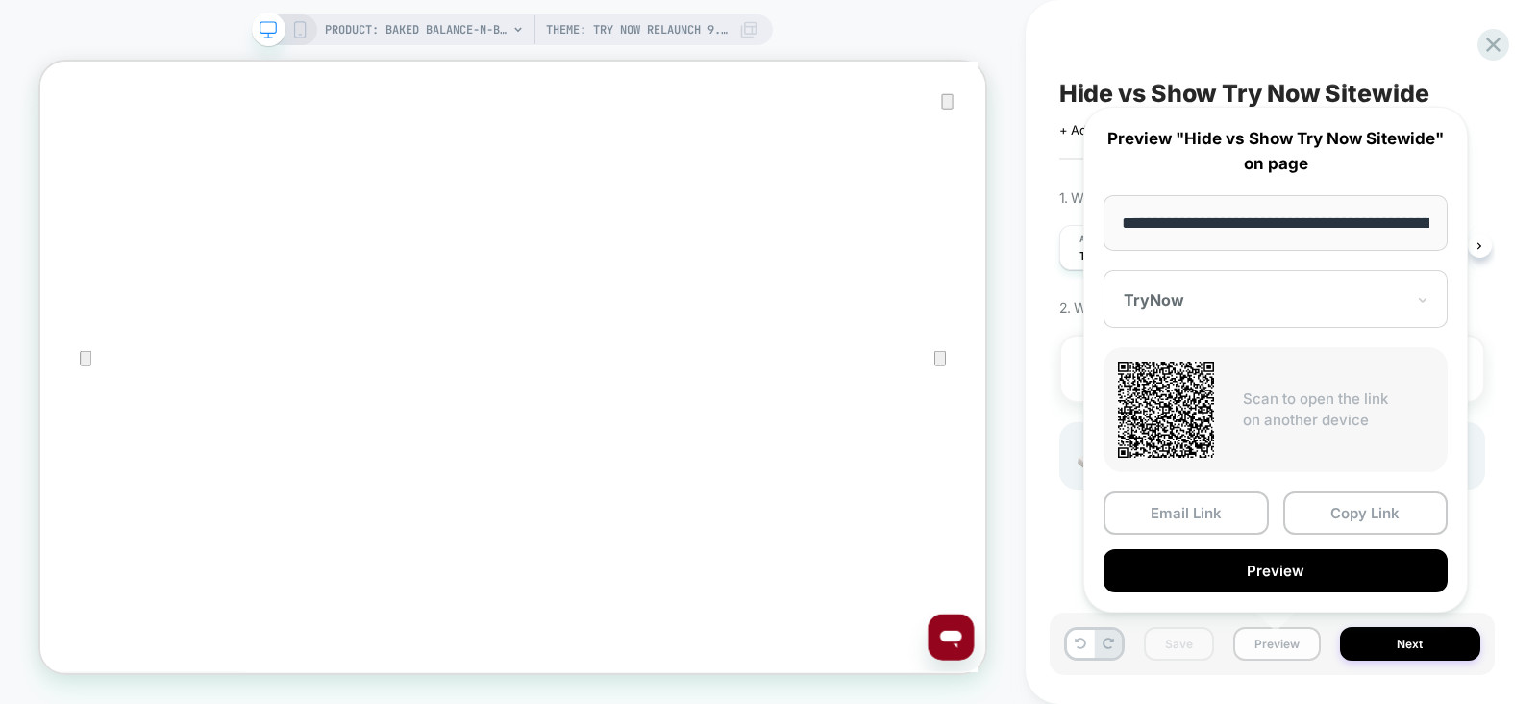
scroll to position [0, 662]
click at [1351, 534] on div "Email Link Copy Link Preview" at bounding box center [1276, 542] width 344 height 101
click at [1360, 513] on button "Copy Link" at bounding box center [1365, 513] width 165 height 43
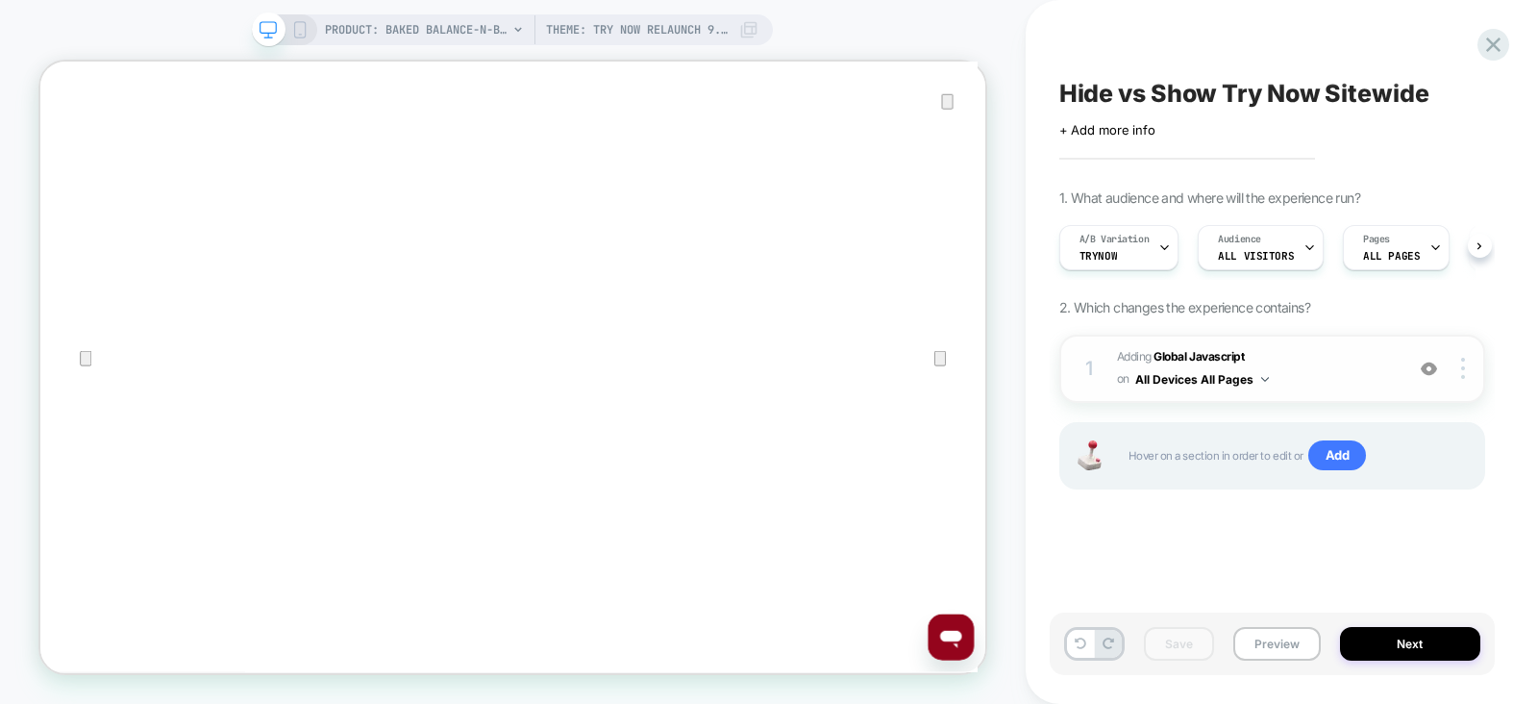
click at [1324, 369] on span "Adding Global Javascript on All Devices All Pages" at bounding box center [1255, 368] width 277 height 45
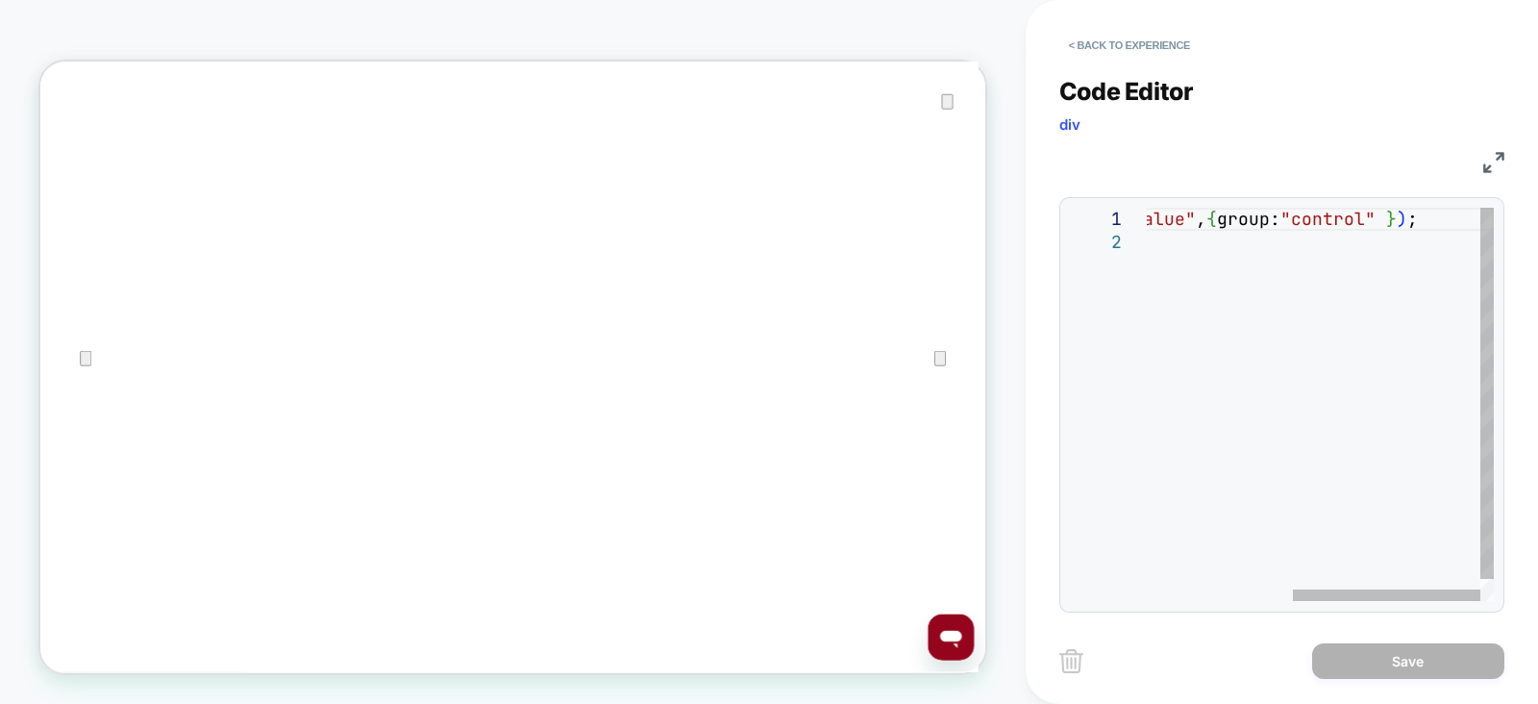
click at [1346, 216] on div "slv.custom ( "trynow_test_value" , { group: "control" } ) ;" at bounding box center [1186, 416] width 615 height 416
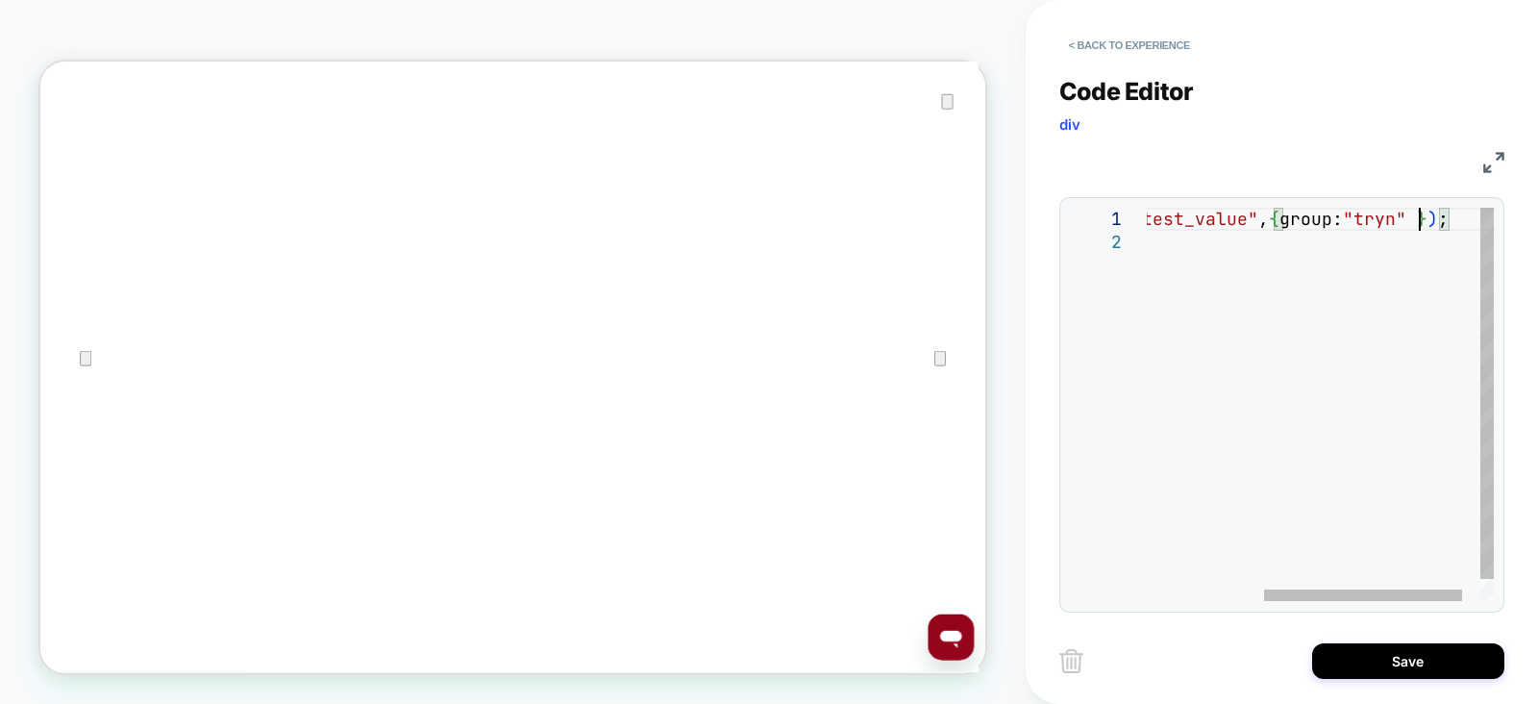
scroll to position [0, 496]
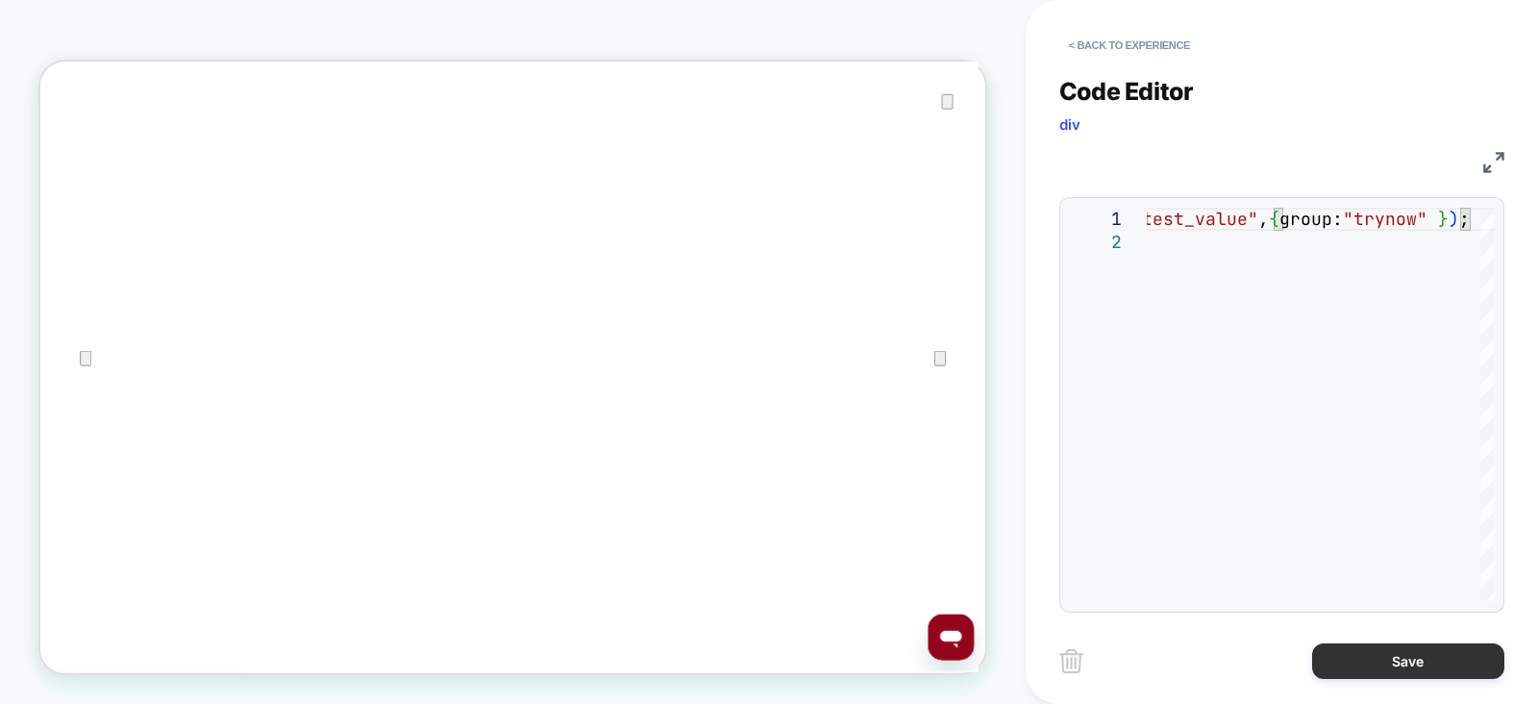
type textarea "**********"
click at [1337, 660] on button "Save" at bounding box center [1408, 661] width 192 height 36
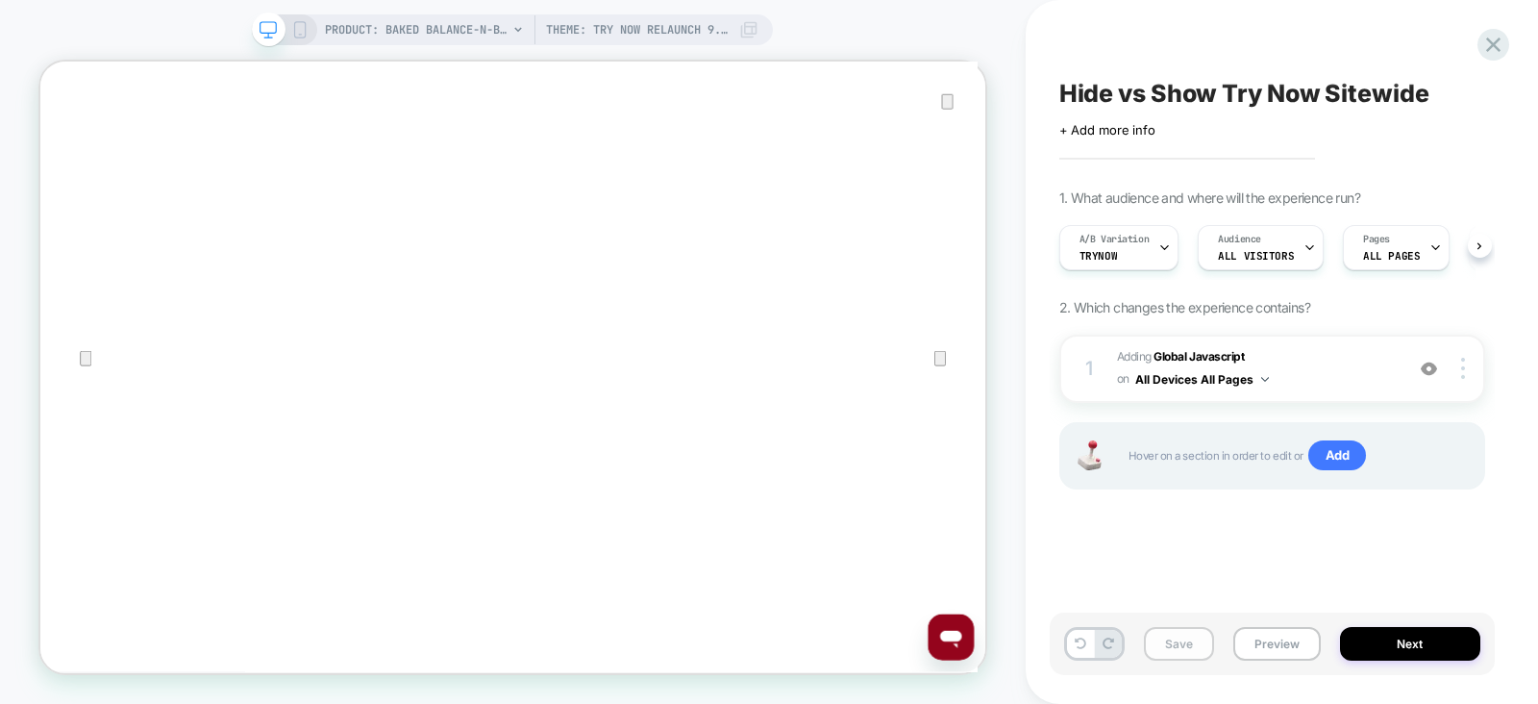
scroll to position [0, 0]
click at [1178, 639] on button "Save" at bounding box center [1179, 644] width 70 height 34
click at [1338, 375] on span "Adding Global Javascript on All Devices All Pages" at bounding box center [1255, 368] width 277 height 45
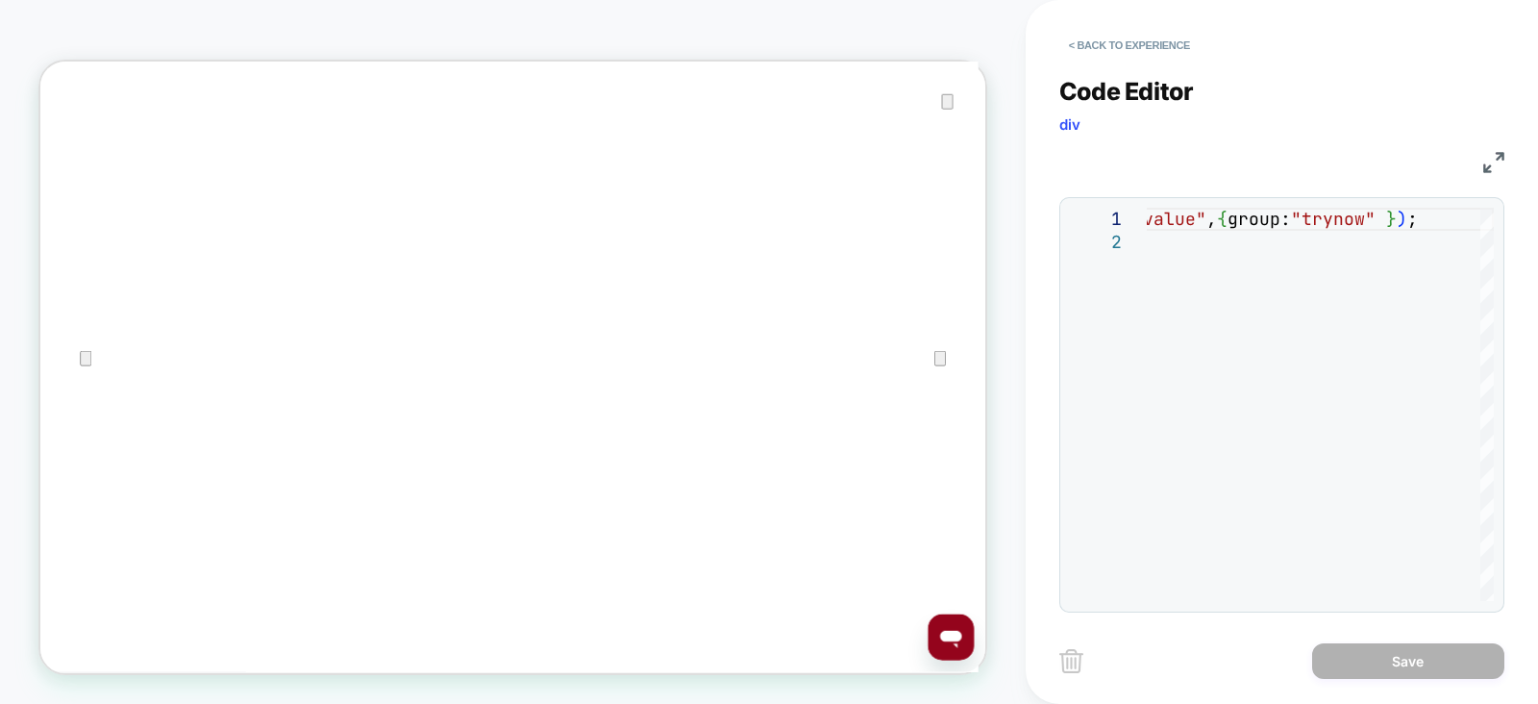
click at [1483, 157] on img at bounding box center [1493, 162] width 21 height 21
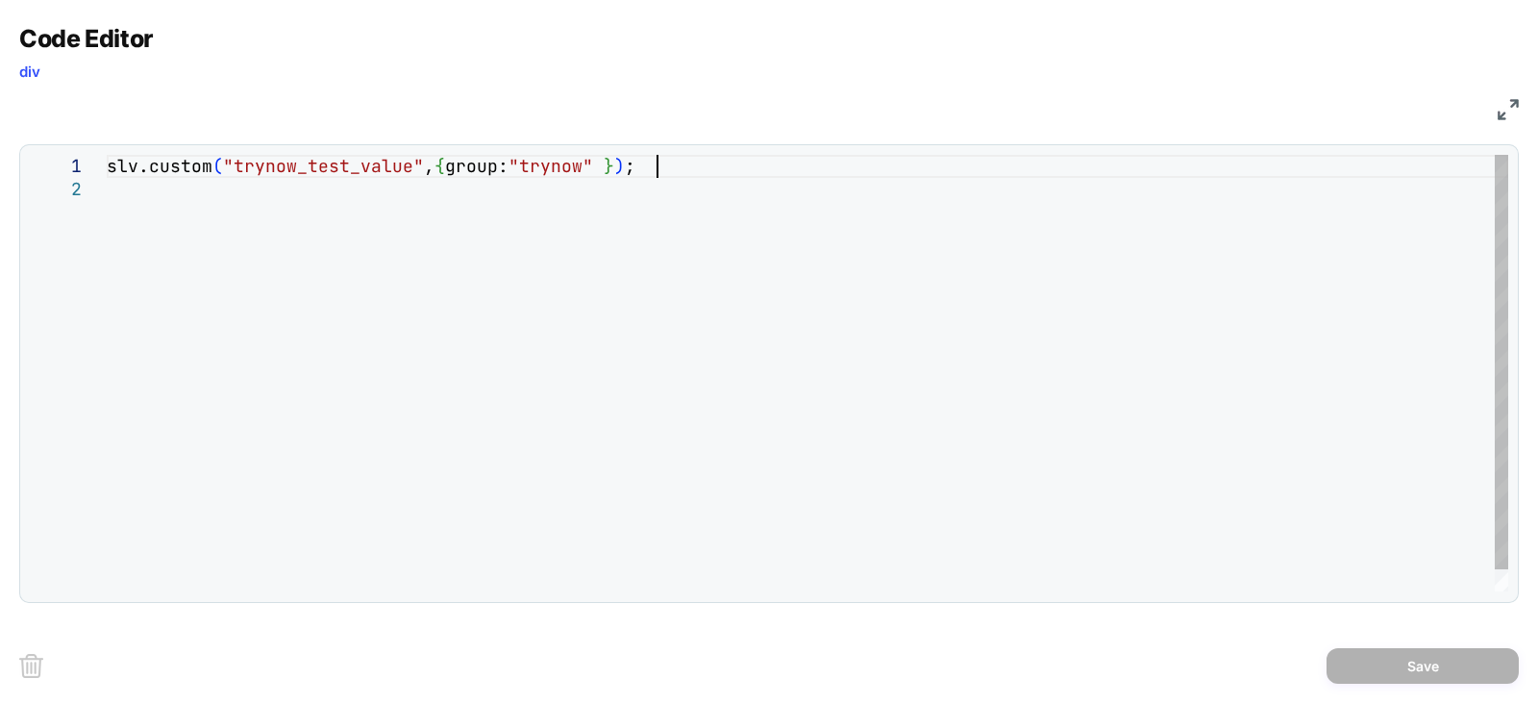
click at [705, 163] on div "slv.custom ( "trynow_test_value" , { group: "trynow" } ) ;" at bounding box center [808, 385] width 1402 height 460
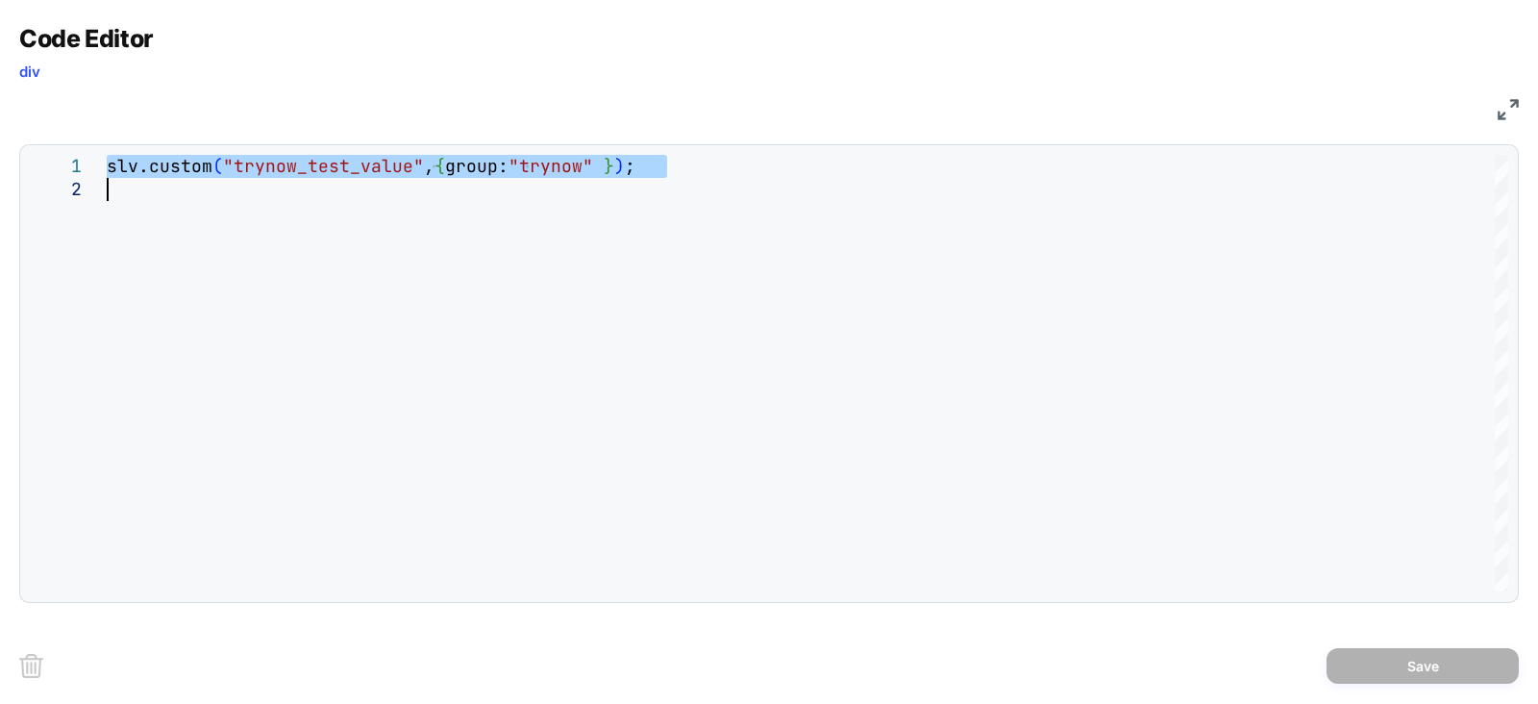
click at [1503, 113] on img at bounding box center [1508, 109] width 21 height 21
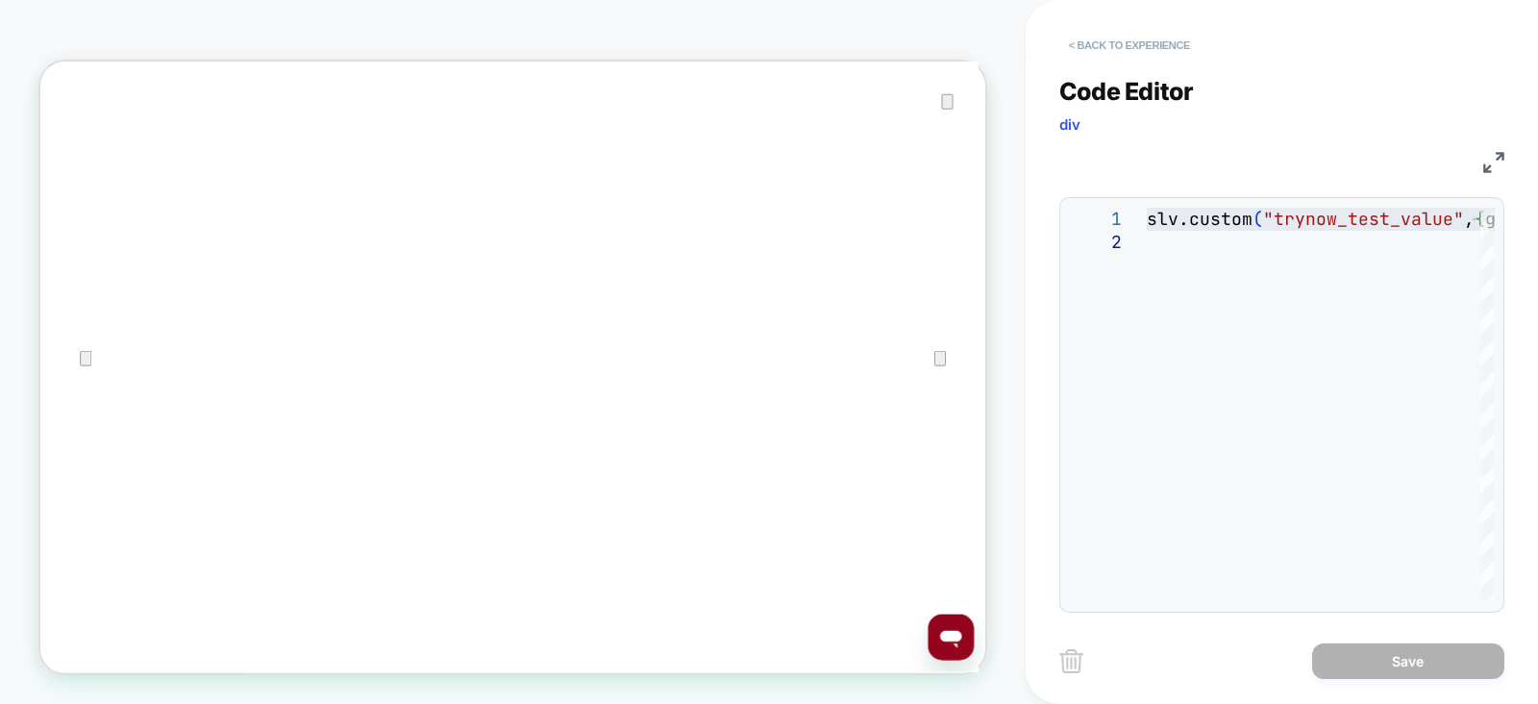
click at [1095, 56] on button "< Back to experience" at bounding box center [1129, 45] width 140 height 31
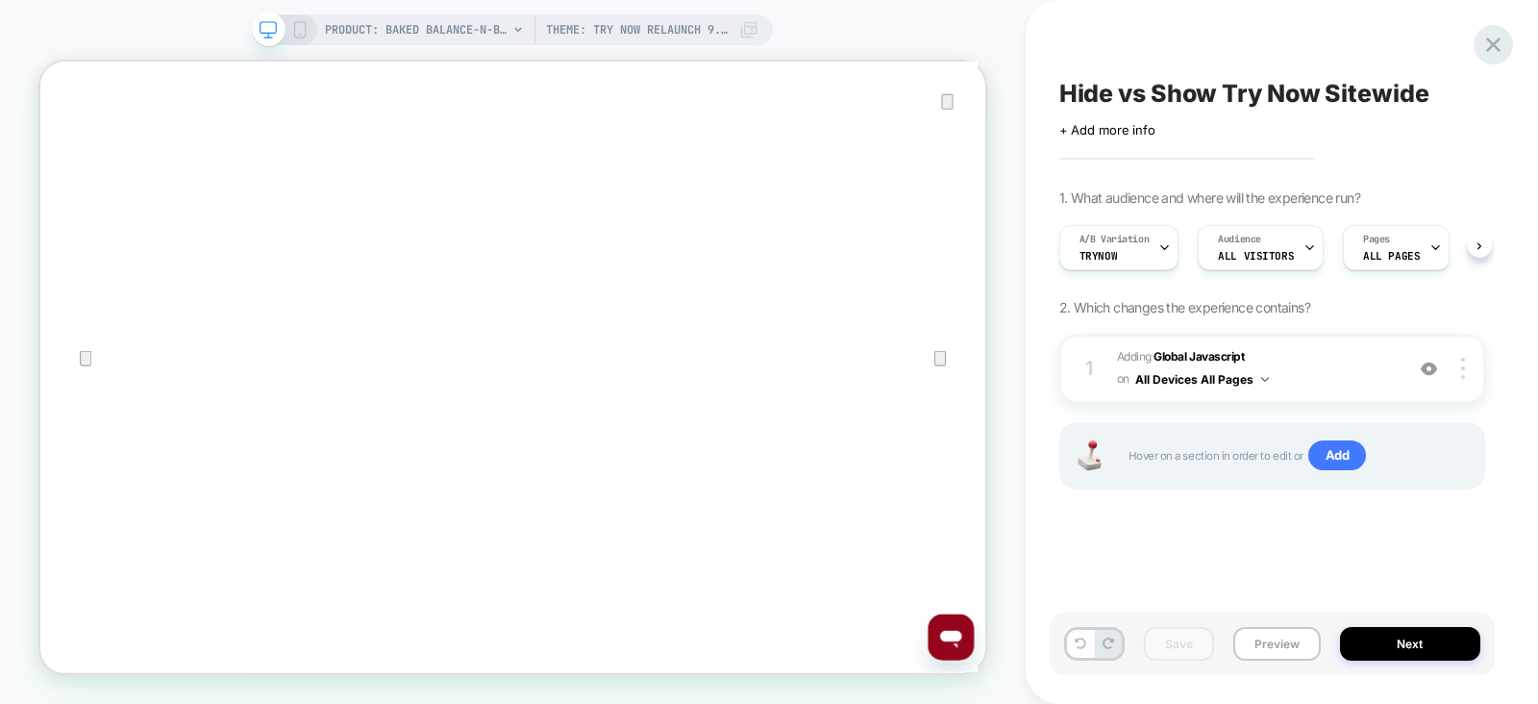
click at [1490, 52] on icon at bounding box center [1493, 45] width 26 height 26
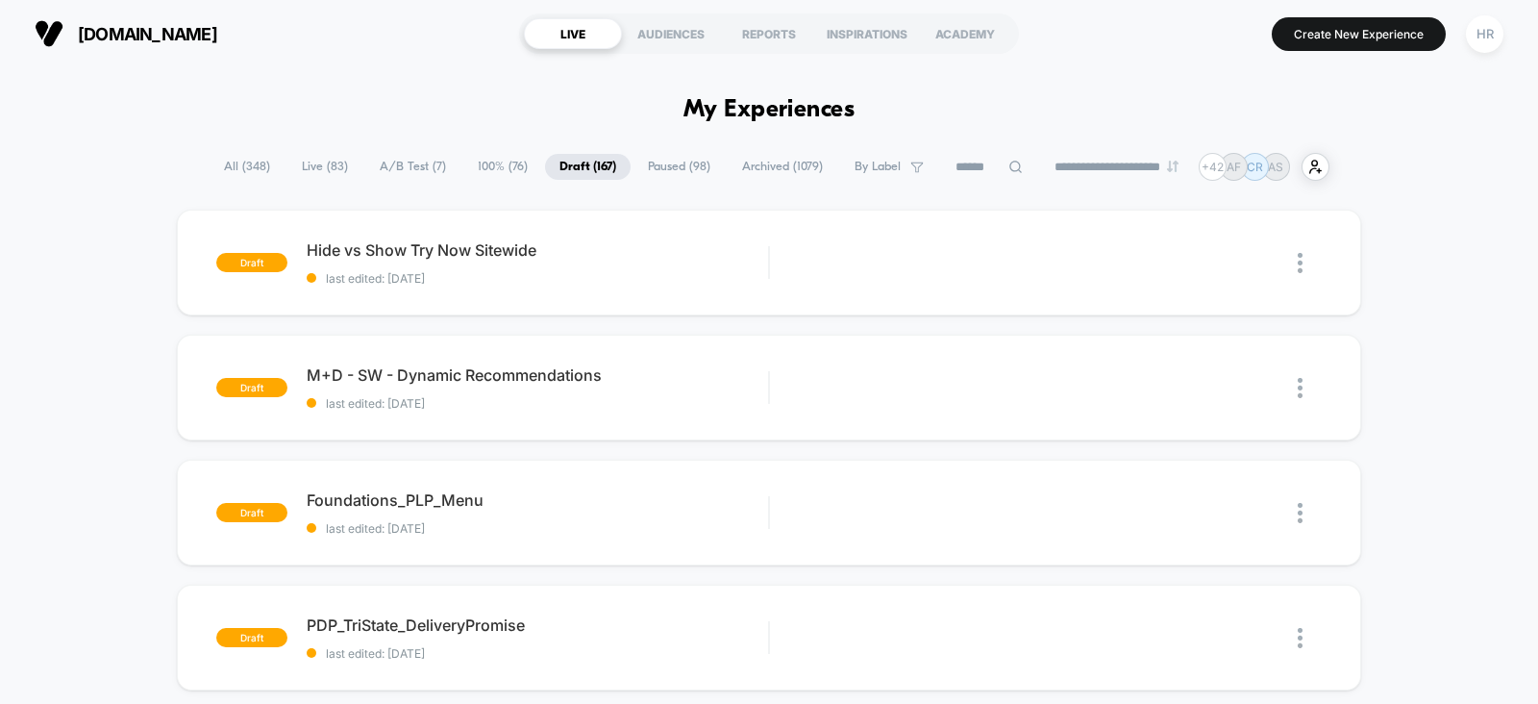
click at [384, 165] on span "A/B Test ( 7 )" at bounding box center [412, 167] width 95 height 26
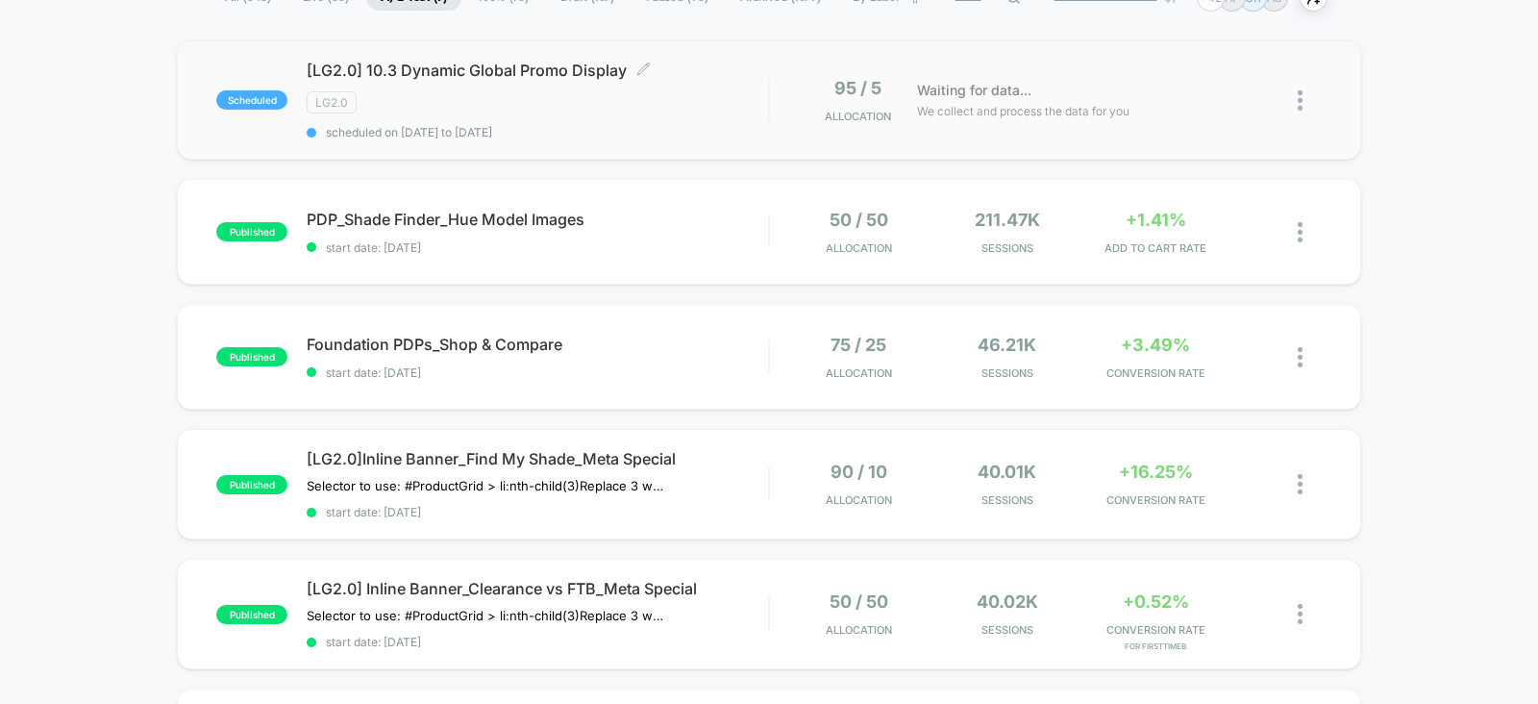
scroll to position [170, 0]
click at [702, 330] on div "published Foundation PDPs_Shop & Compare start date: 9/25/2025 75 / 25 Allocati…" at bounding box center [769, 356] width 1184 height 106
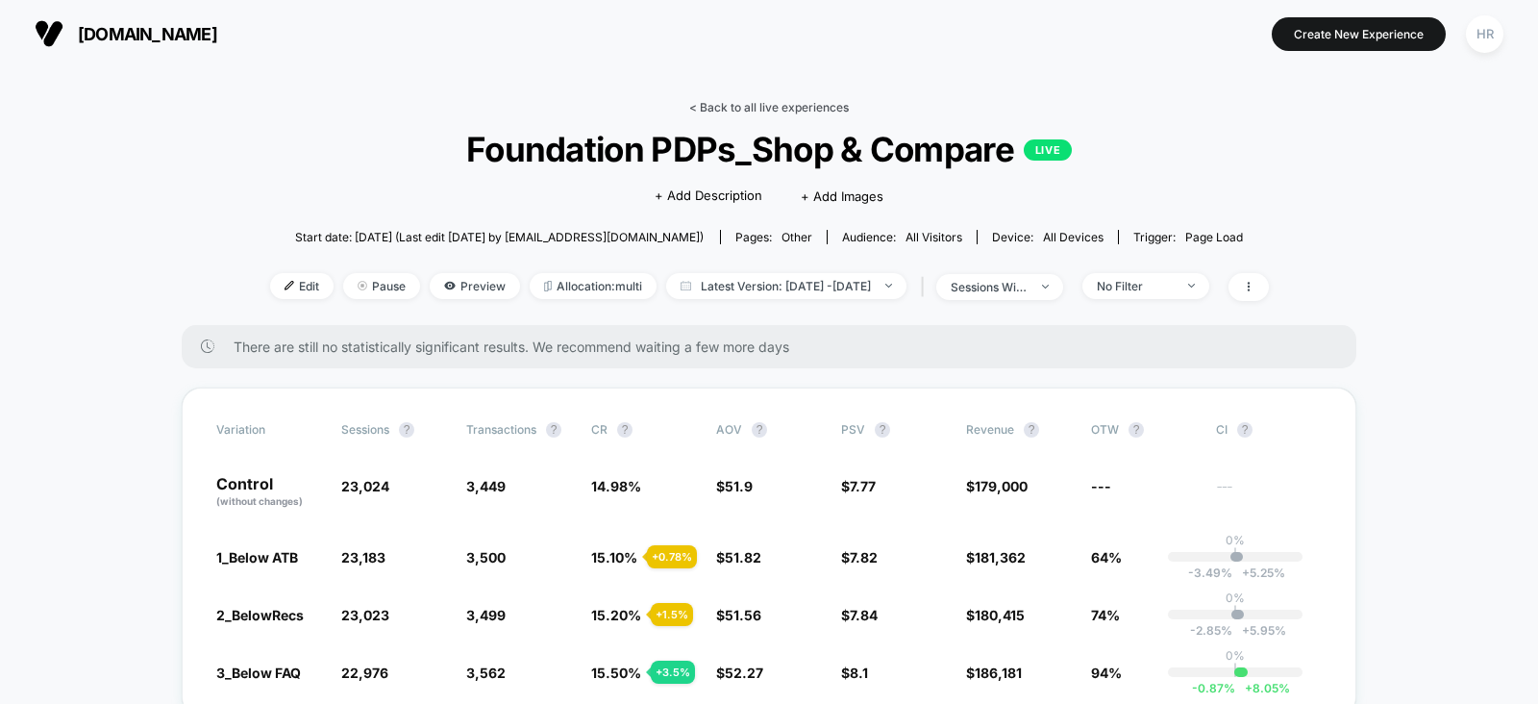
click at [725, 100] on link "< Back to all live experiences" at bounding box center [769, 107] width 160 height 14
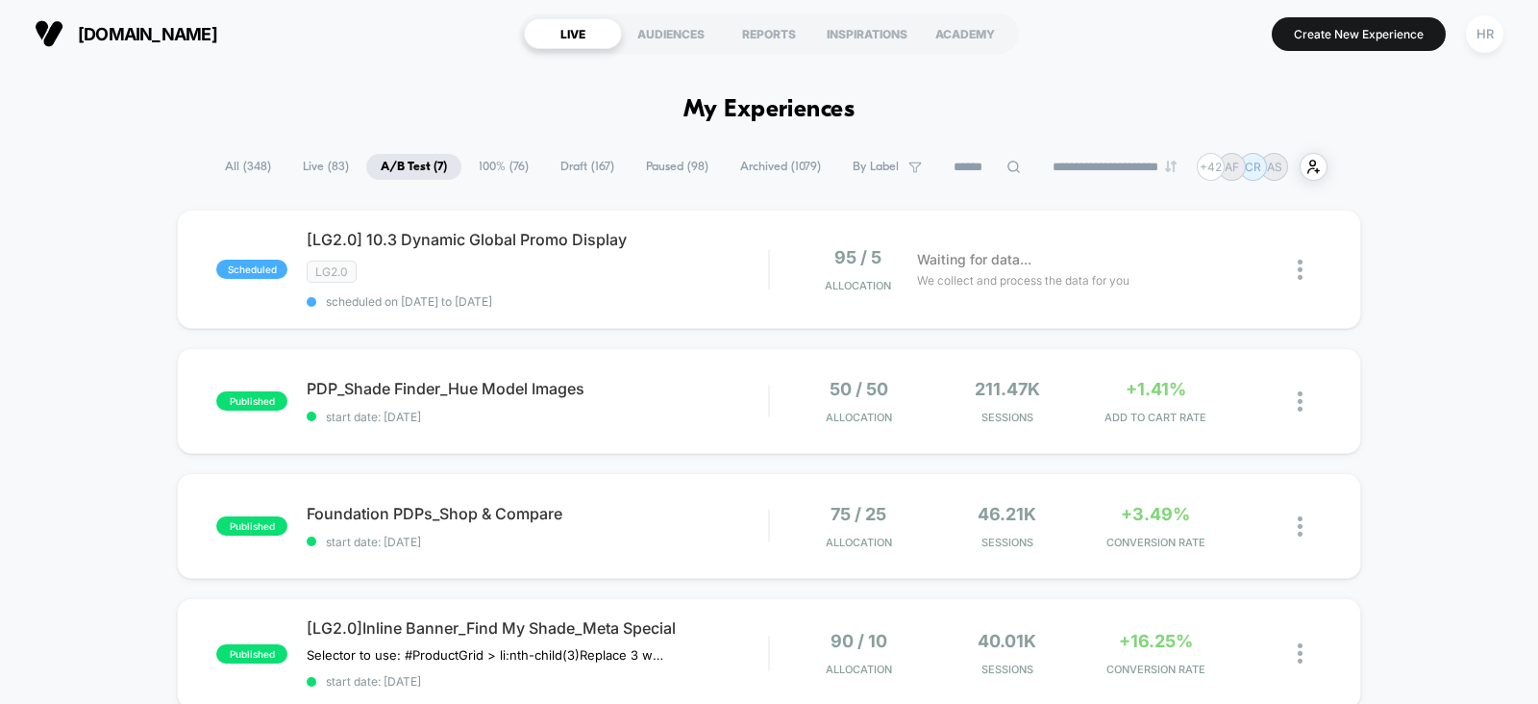
click at [562, 162] on span "Draft ( 167 )" at bounding box center [587, 167] width 83 height 26
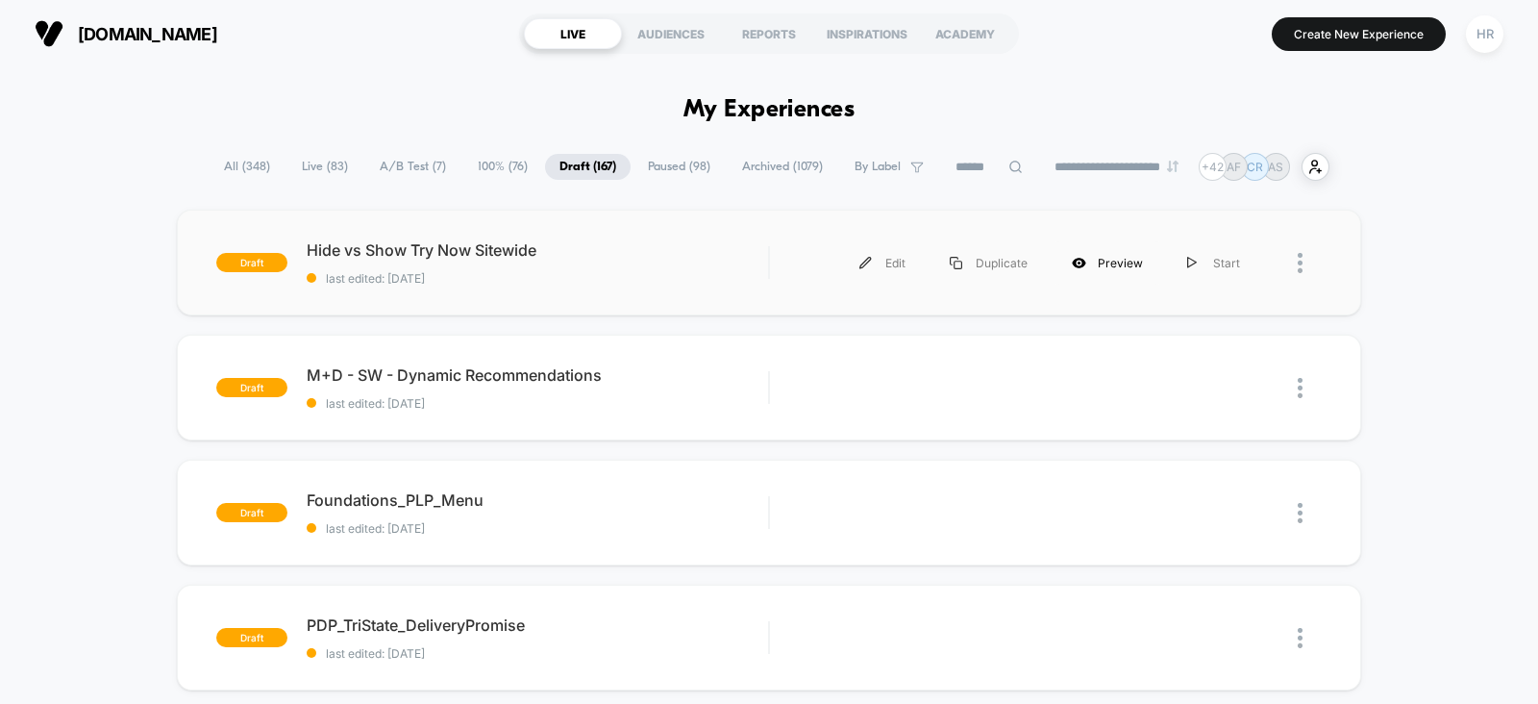
click at [1137, 265] on div "Preview" at bounding box center [1107, 262] width 115 height 43
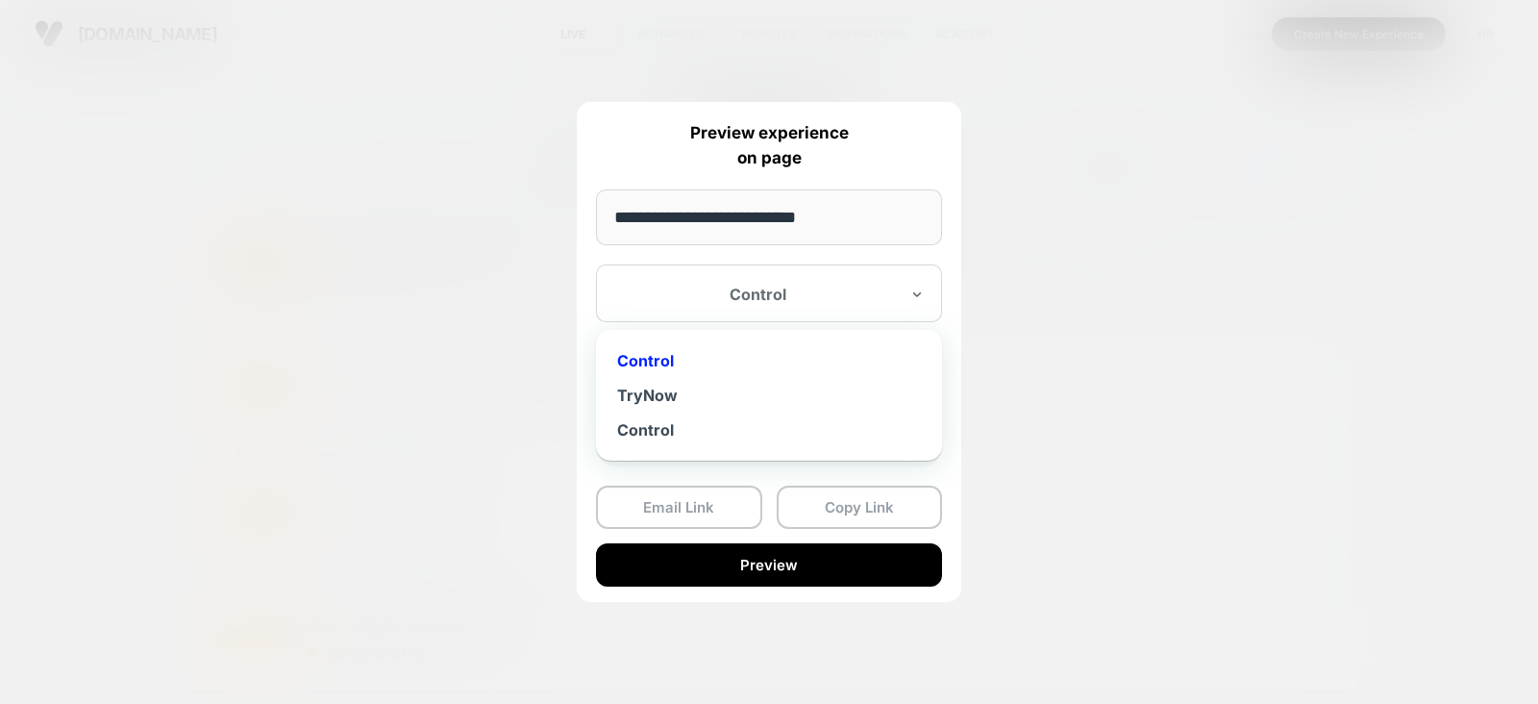
click at [873, 293] on div at bounding box center [757, 294] width 283 height 19
click at [739, 388] on div "TryNow" at bounding box center [769, 395] width 327 height 35
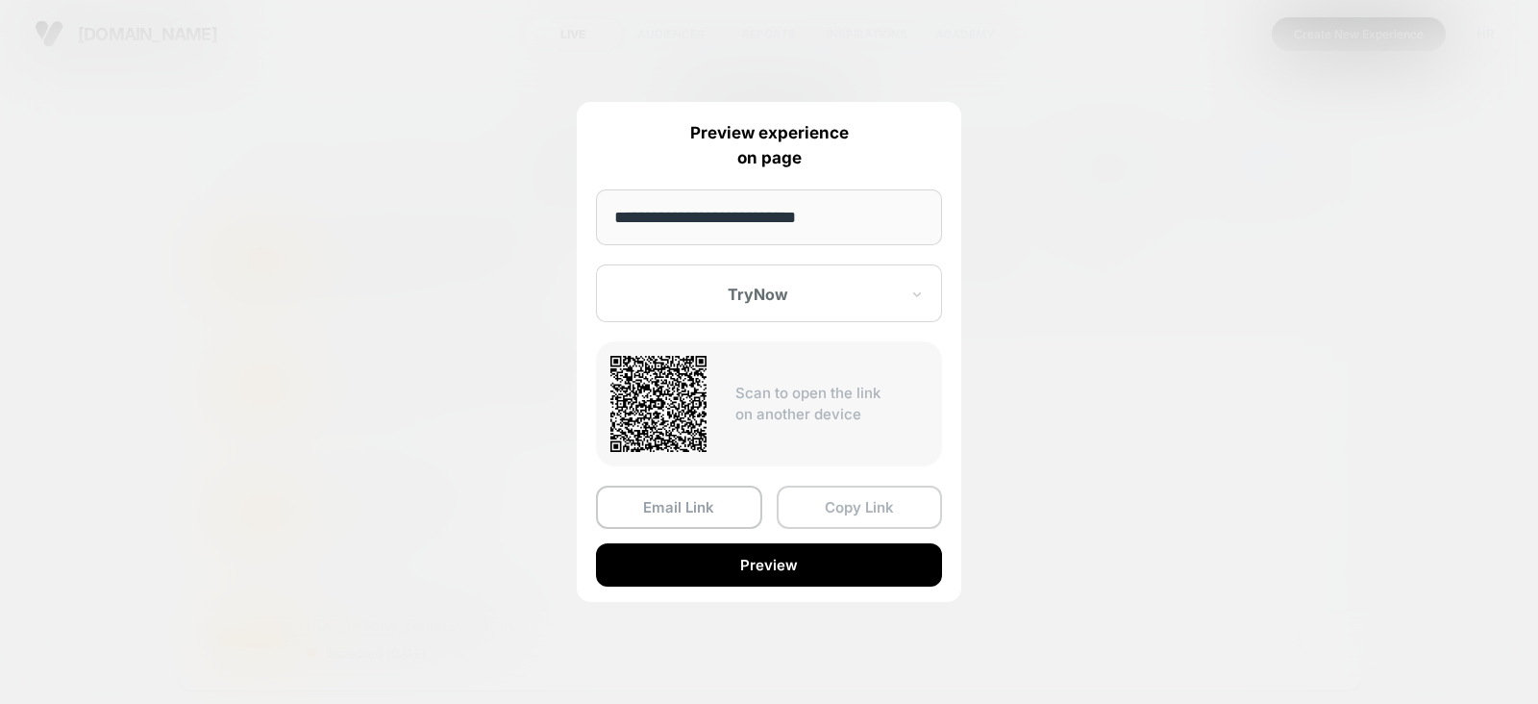
click at [841, 515] on button "Copy Link" at bounding box center [860, 506] width 166 height 43
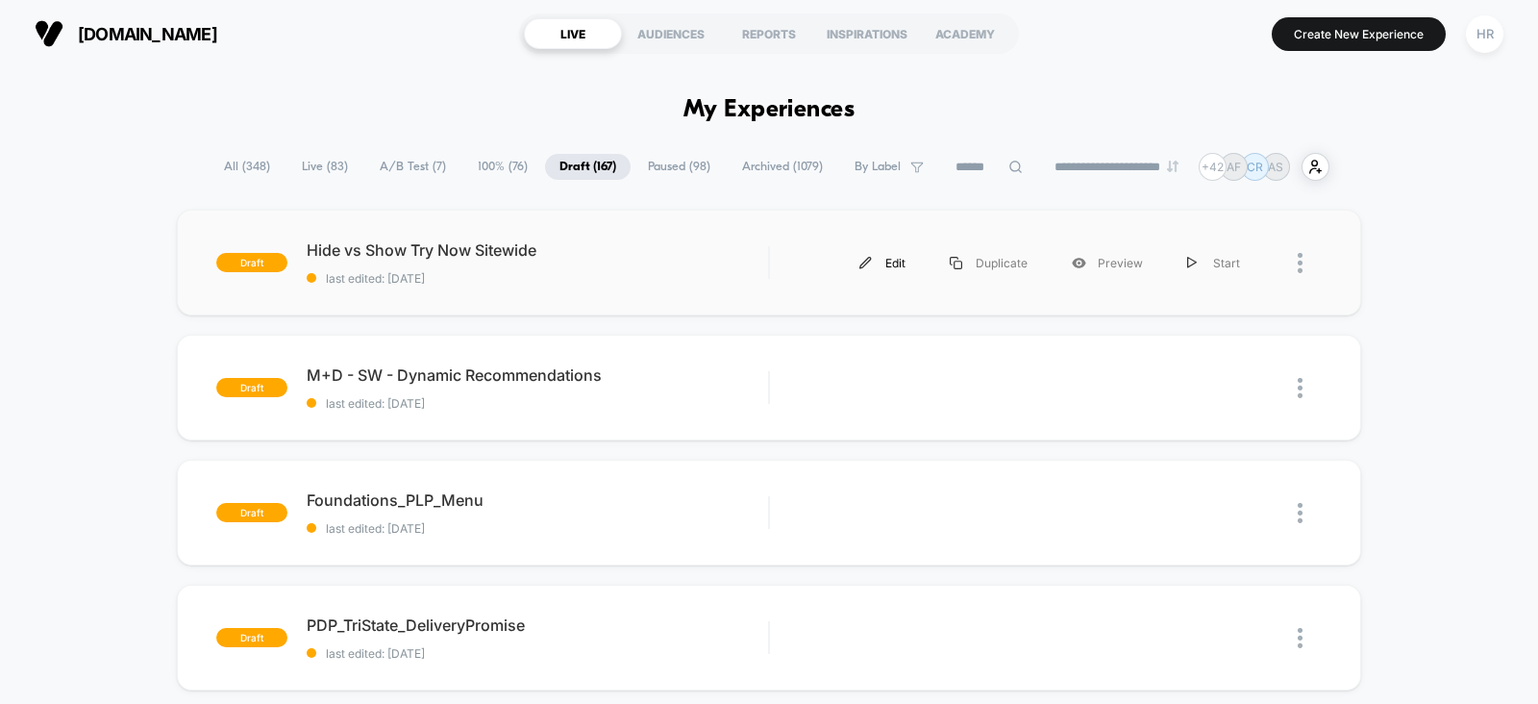
click at [894, 261] on div "Edit" at bounding box center [882, 262] width 90 height 43
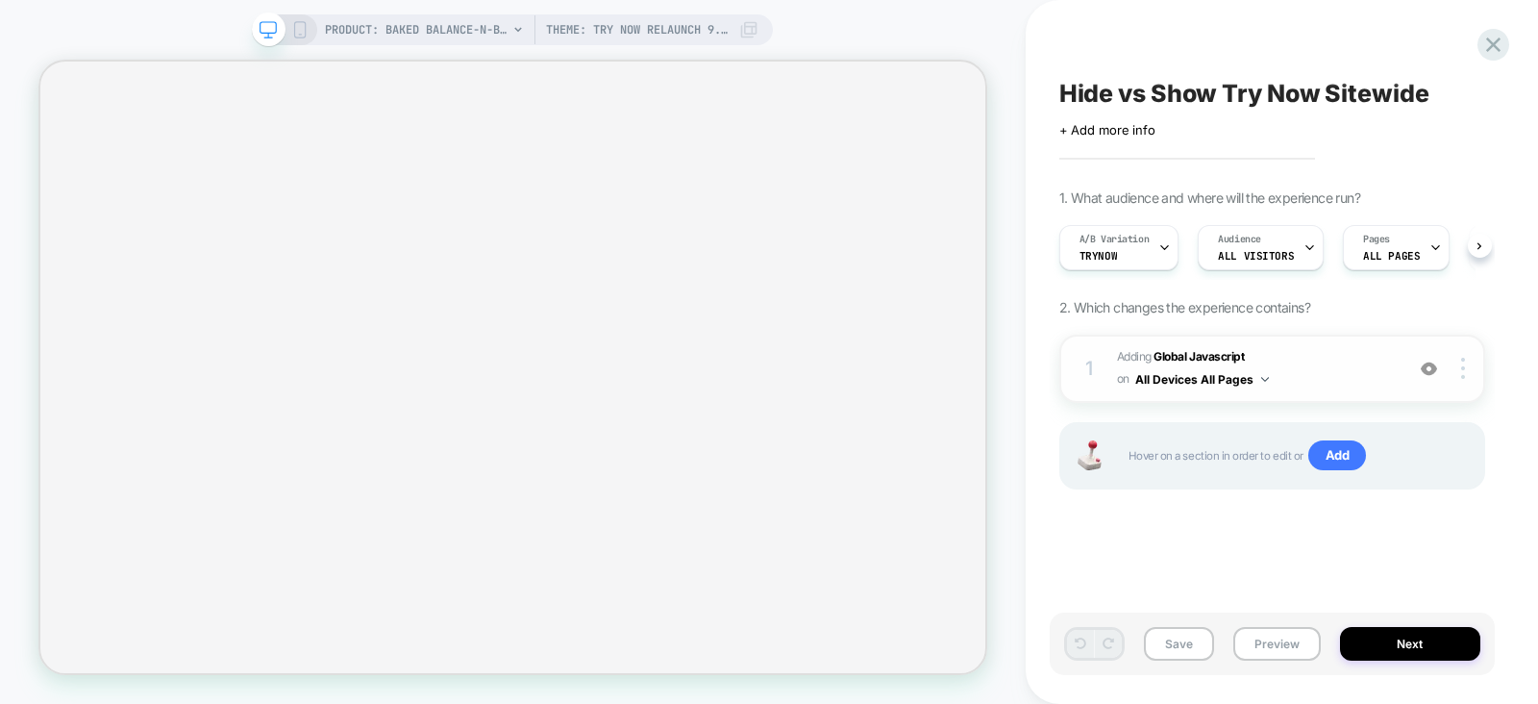
click at [1317, 360] on span "Adding Global Javascript on All Devices All Pages" at bounding box center [1255, 368] width 277 height 45
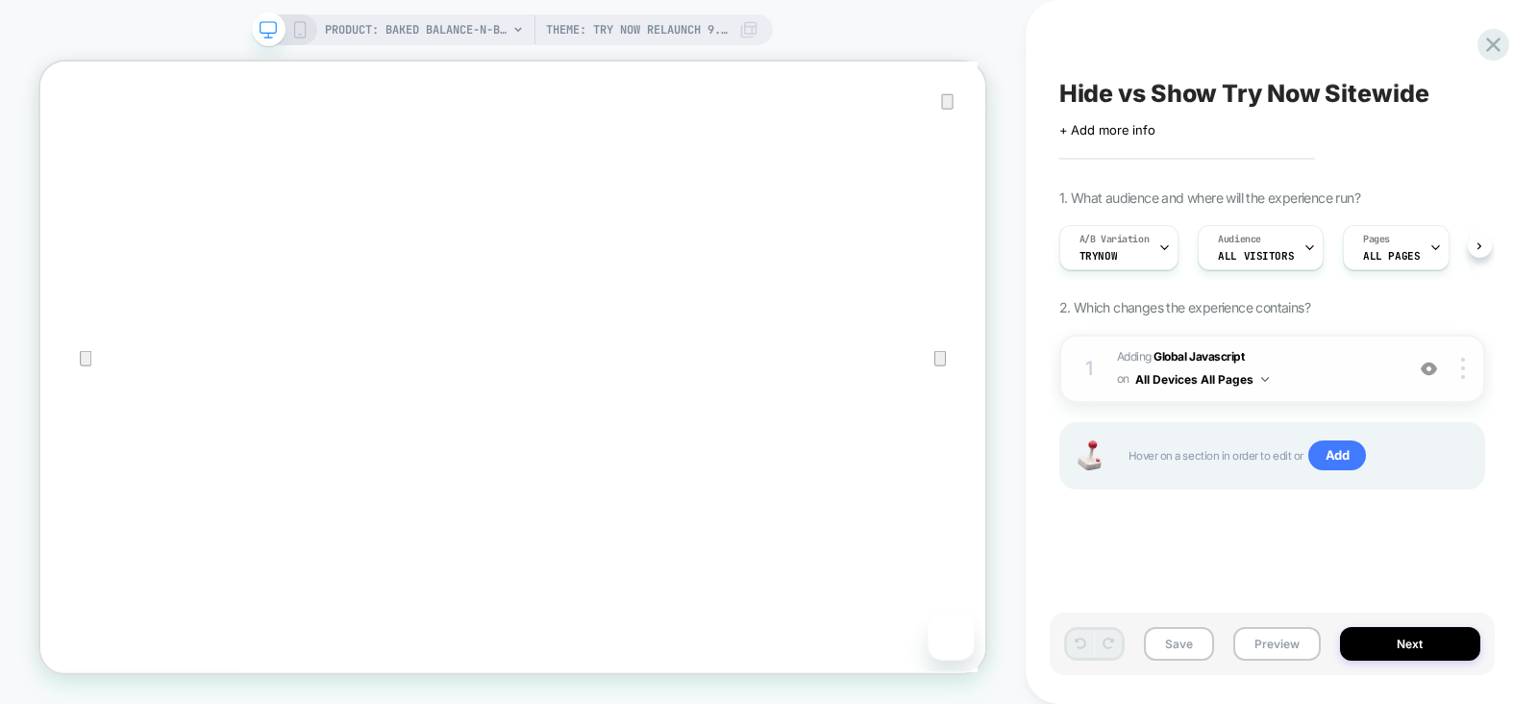
click at [1432, 367] on img at bounding box center [1429, 369] width 16 height 16
click at [1341, 442] on span "Add" at bounding box center [1337, 455] width 59 height 31
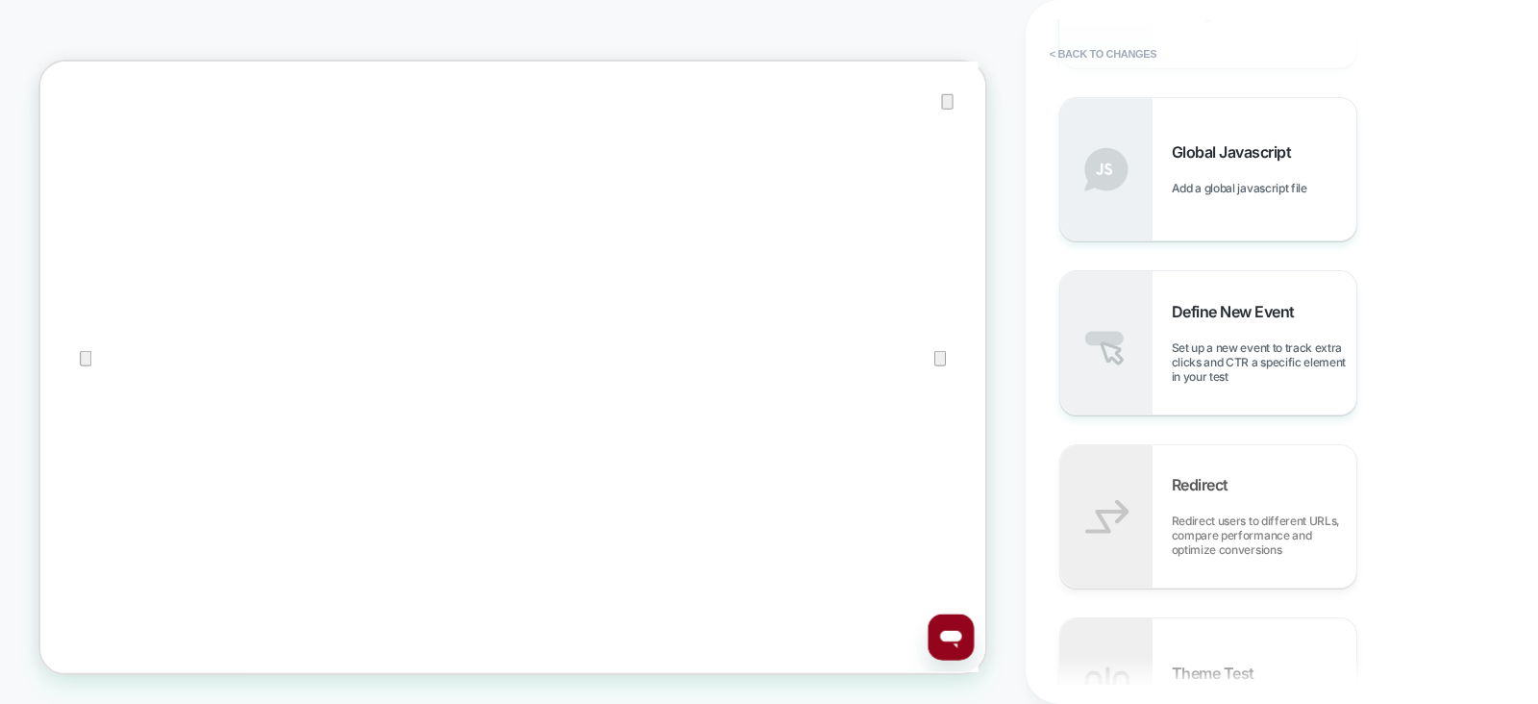
scroll to position [1263, 0]
click at [1228, 324] on div "Define New Event Set up a new event to track extra clicks and CTR a specific el…" at bounding box center [1264, 339] width 185 height 82
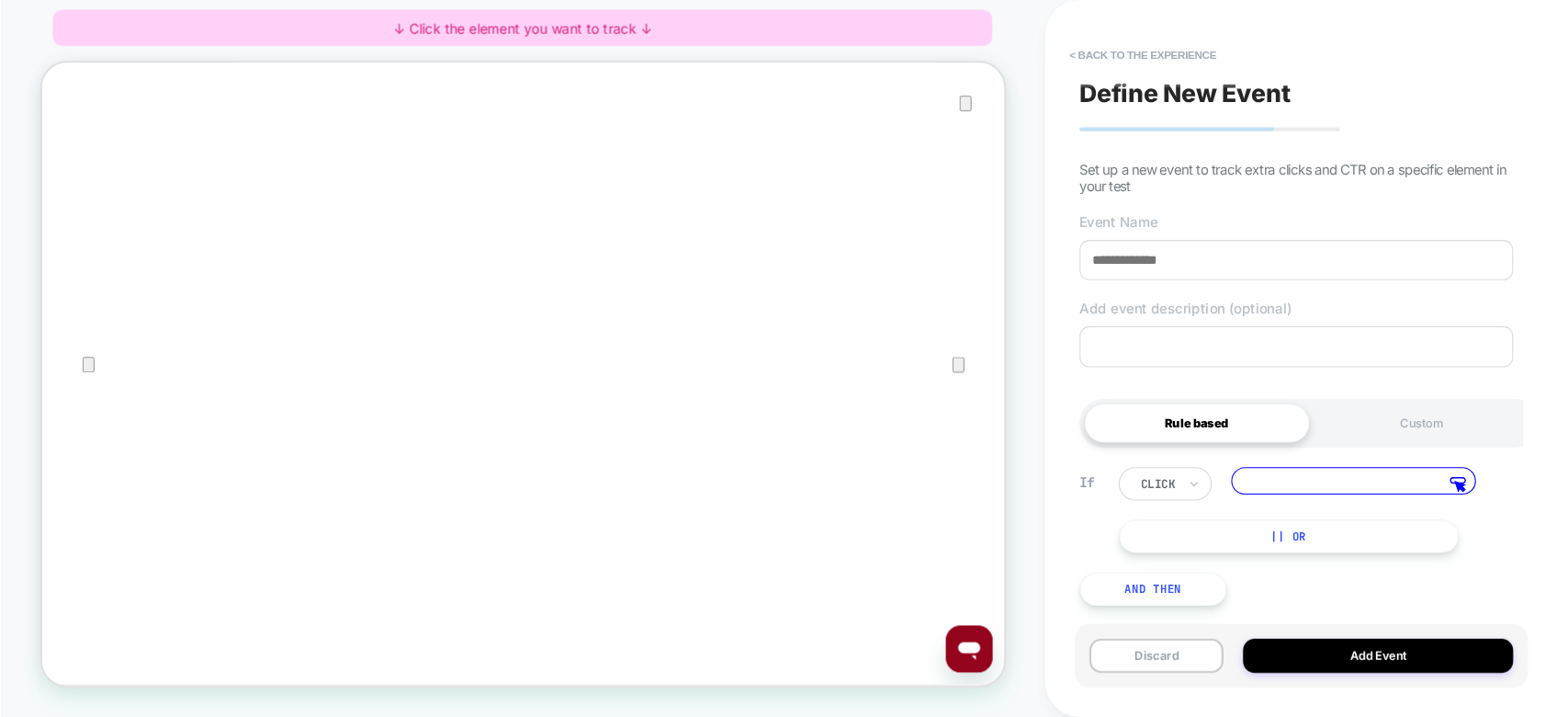
scroll to position [7, 0]
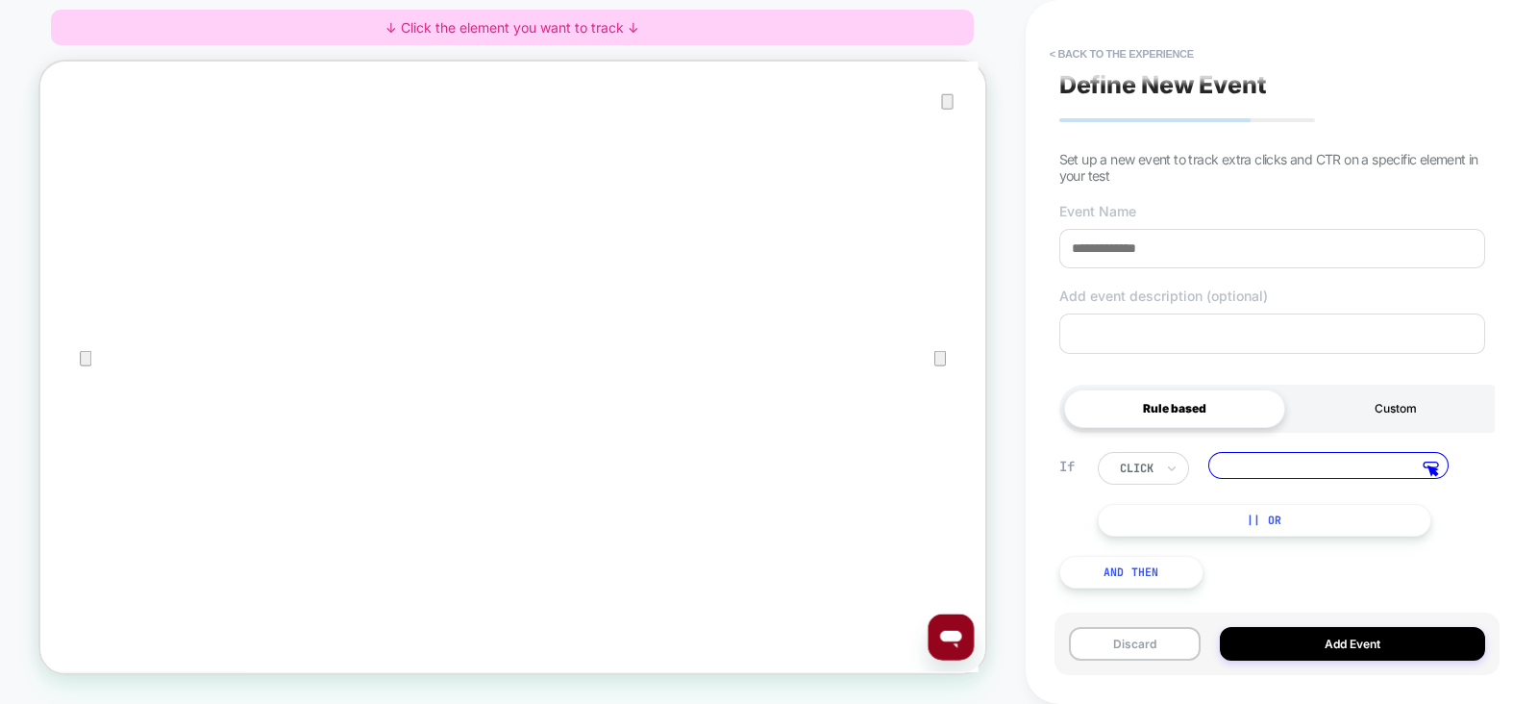
click at [1347, 393] on div "Custom" at bounding box center [1395, 408] width 221 height 38
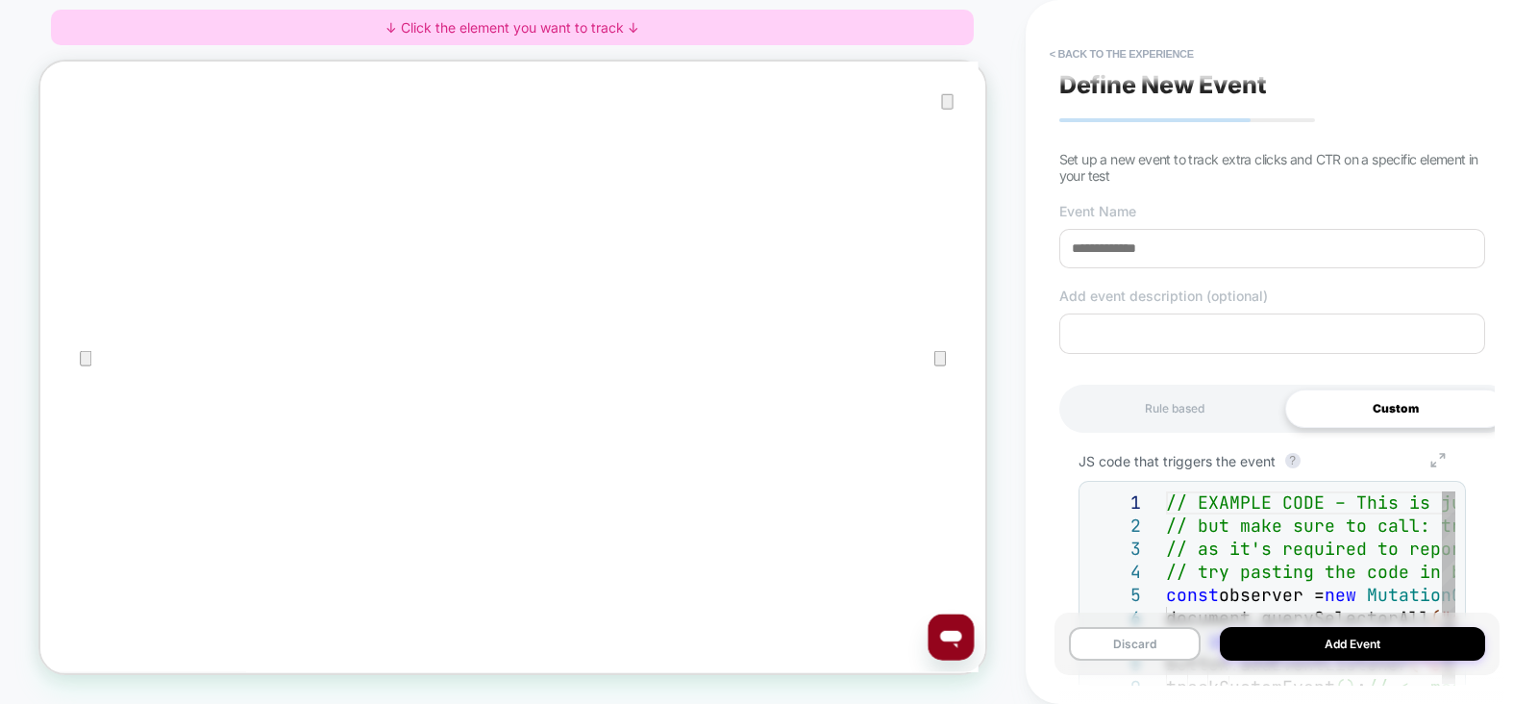
click at [1445, 462] on icon "Group 7" at bounding box center [1438, 460] width 44 height 14
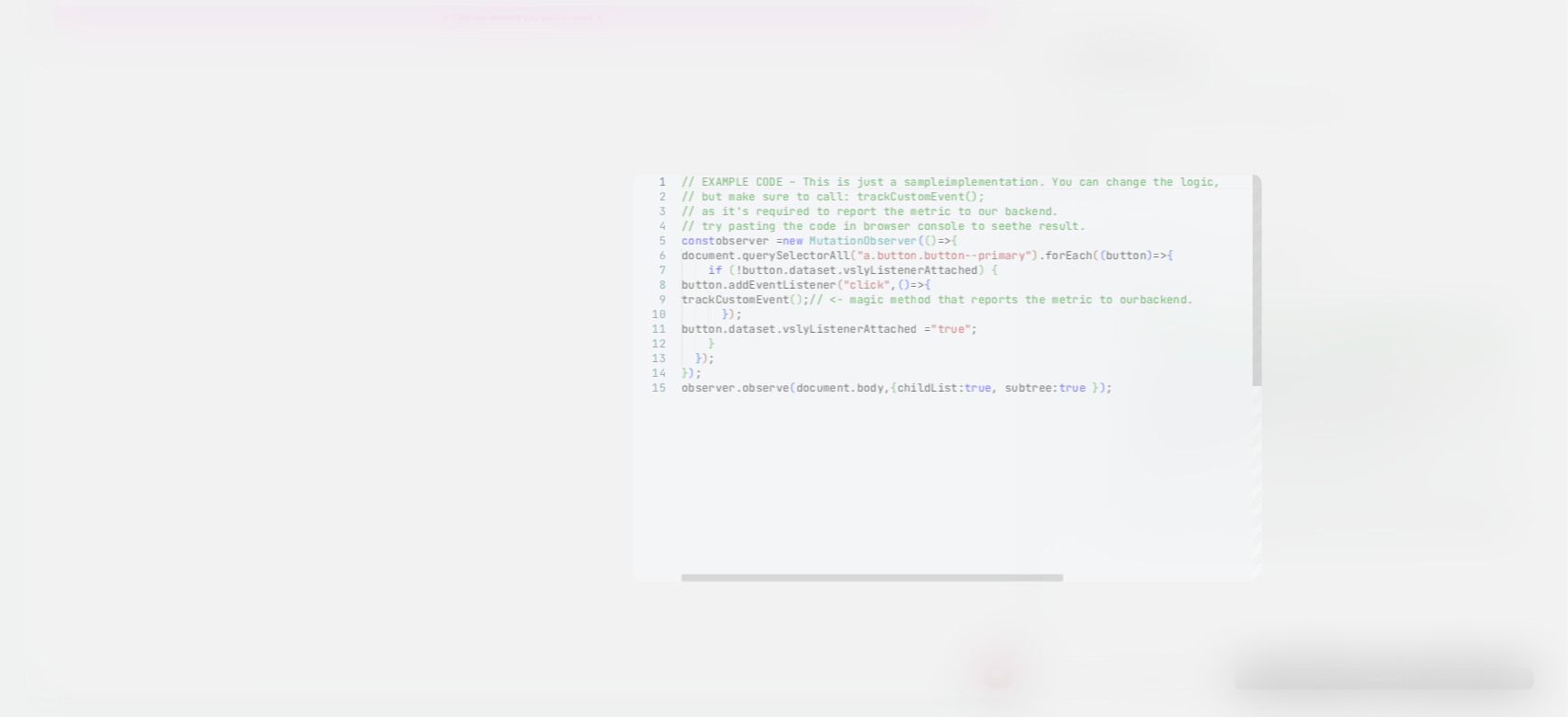
scroll to position [0, 0]
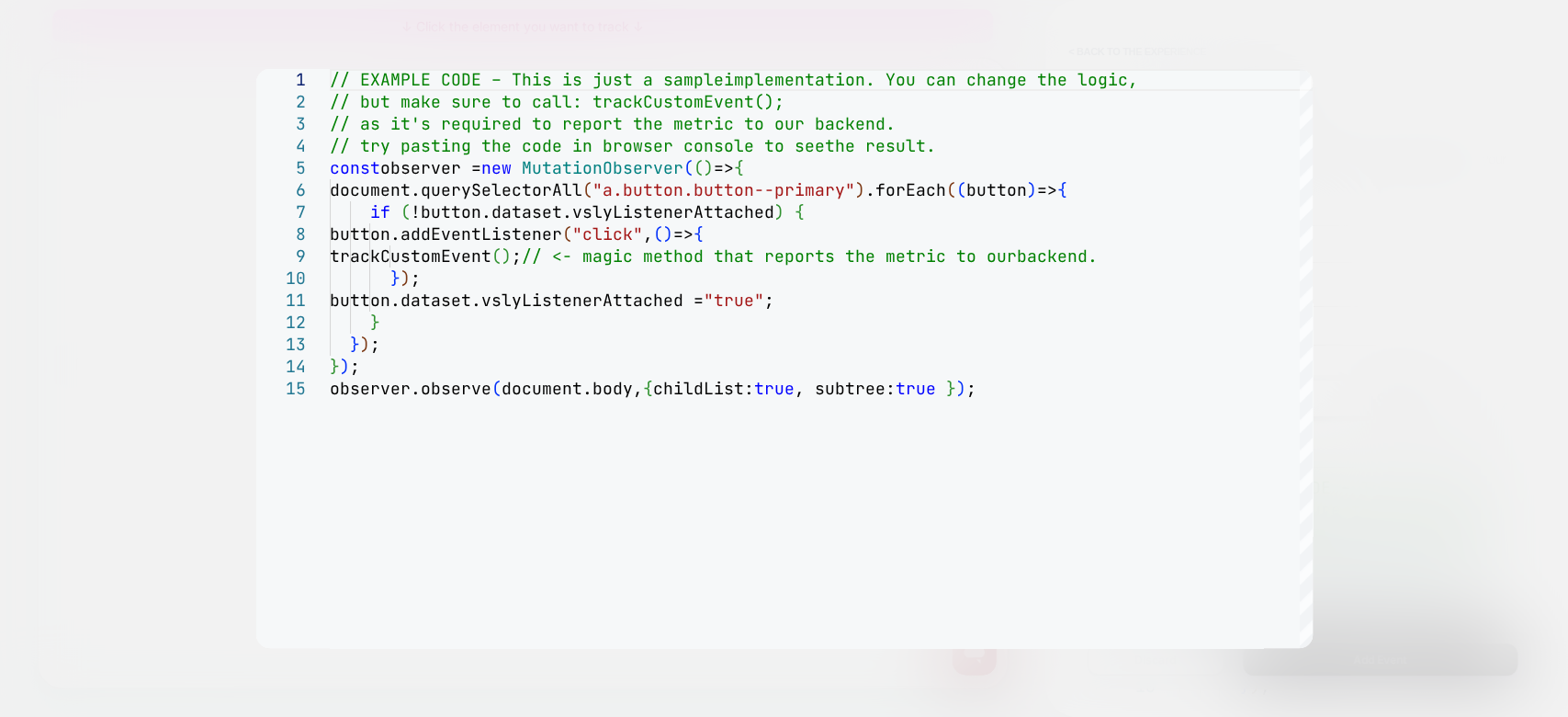
click at [162, 246] on div at bounding box center [784, 358] width 1568 height 717
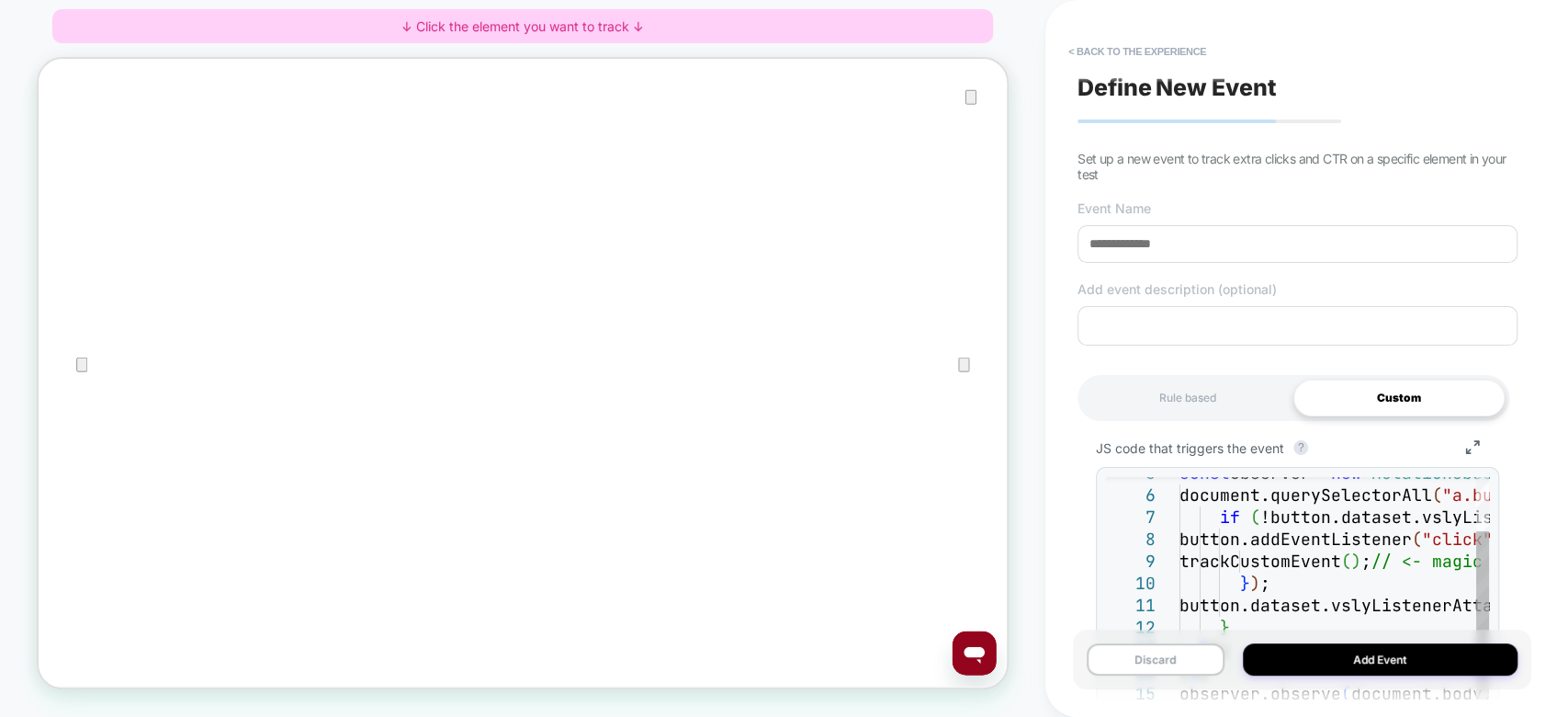
scroll to position [237, 0]
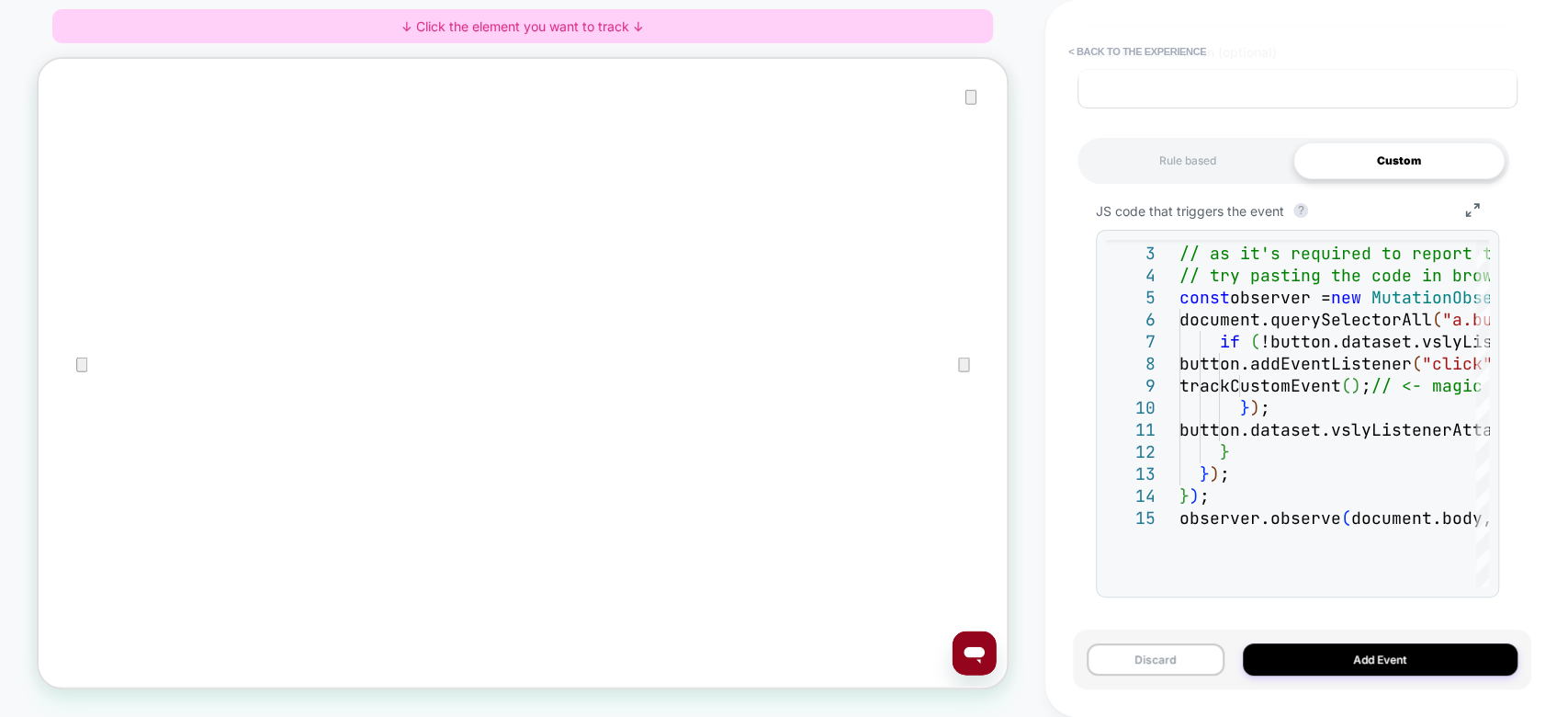
click at [1469, 202] on div "JS code that triggers the event ? Group 7 6 7 8 9 10 11 12 13 14 15 5 4 3 2 doc…" at bounding box center [1298, 403] width 440 height 441
click at [1469, 207] on icon "Group 7" at bounding box center [1472, 209] width 42 height 13
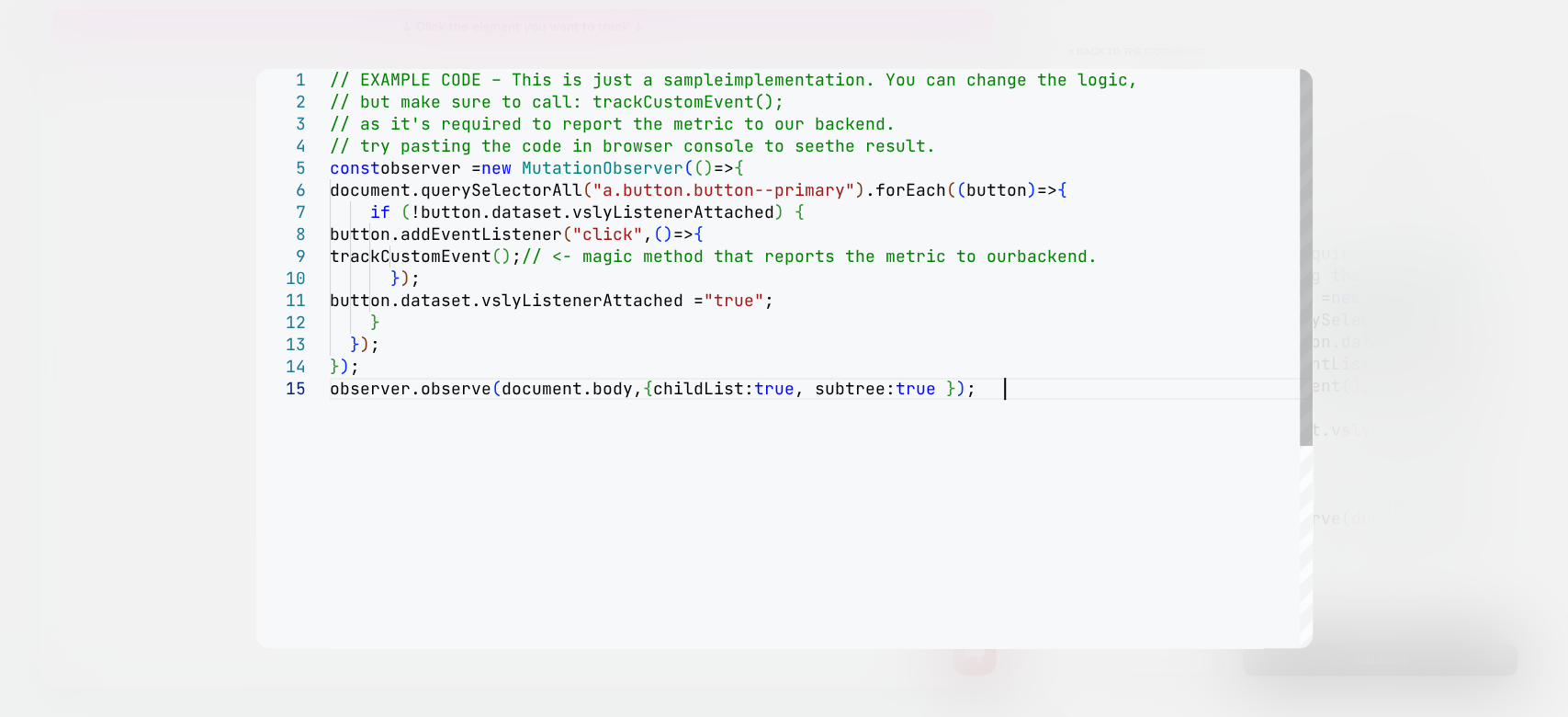
scroll to position [0, 335]
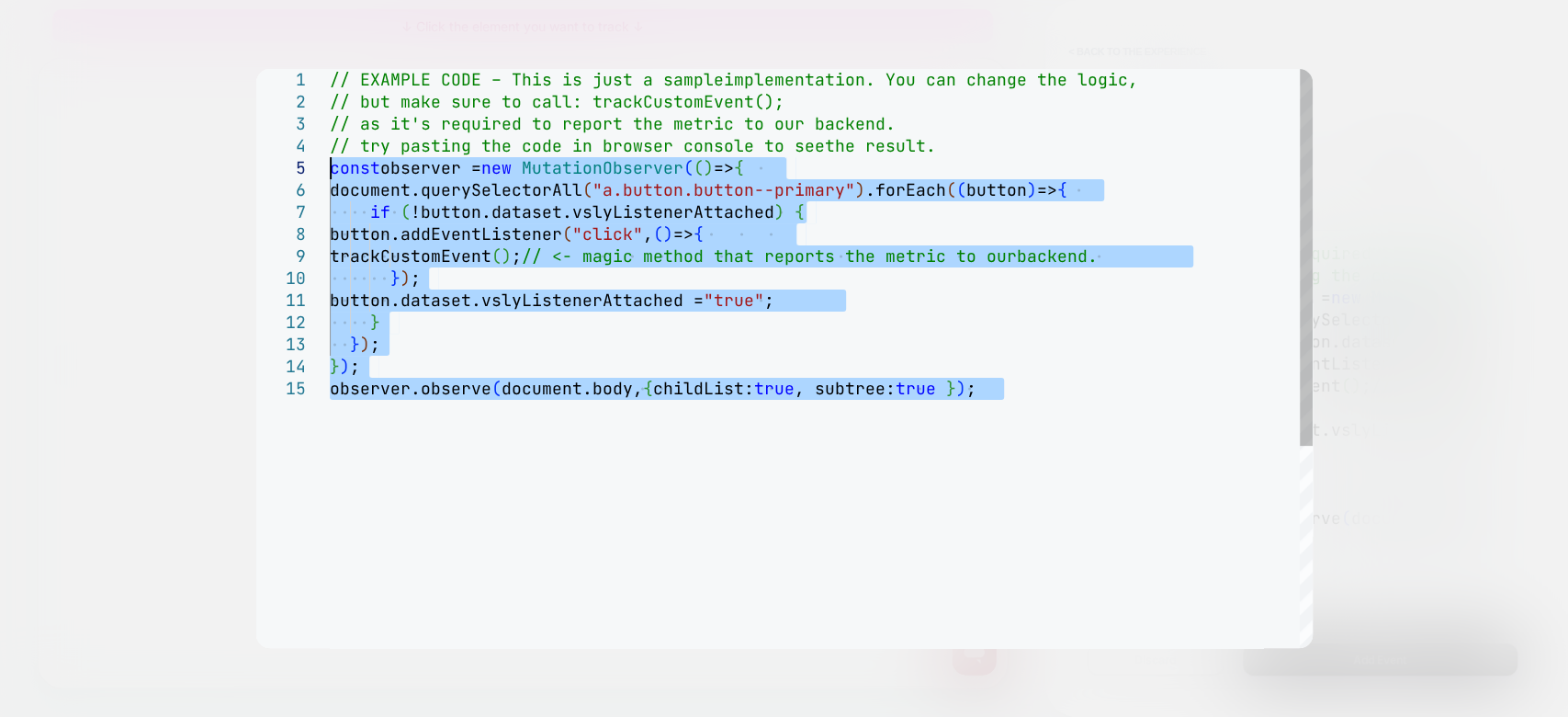
drag, startPoint x: 1032, startPoint y: 391, endPoint x: 301, endPoint y: 170, distance: 763.7
click at [330, 170] on div "trackCustomEvent ( ) ; // <- magic method that reports the metric to our backen…" at bounding box center [821, 512] width 983 height 888
type textarea "**********"
click at [524, 324] on div "trackCustomEvent ( ) ; // <- magic method that reports the metric to our backen…" at bounding box center [821, 512] width 983 height 888
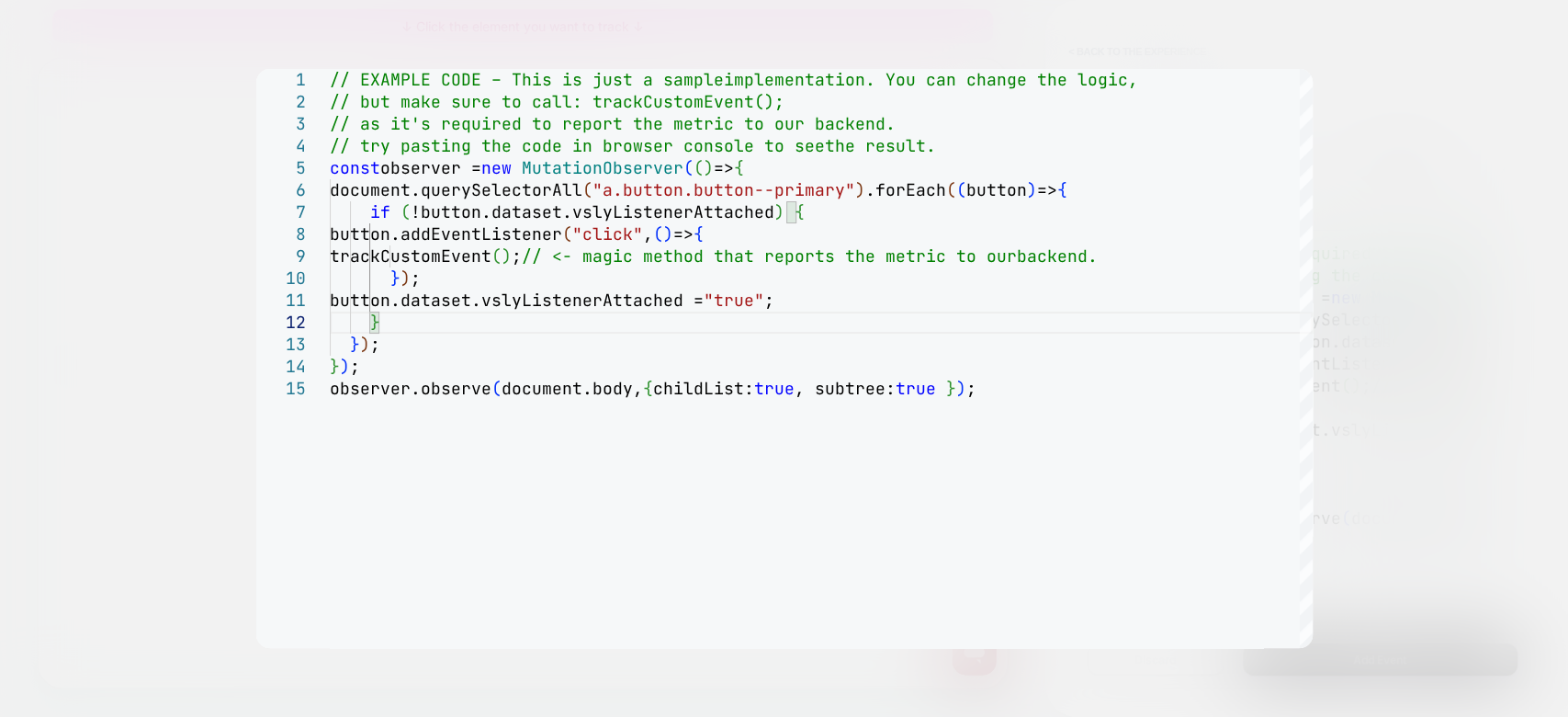
click at [1331, 368] on div at bounding box center [784, 358] width 1568 height 717
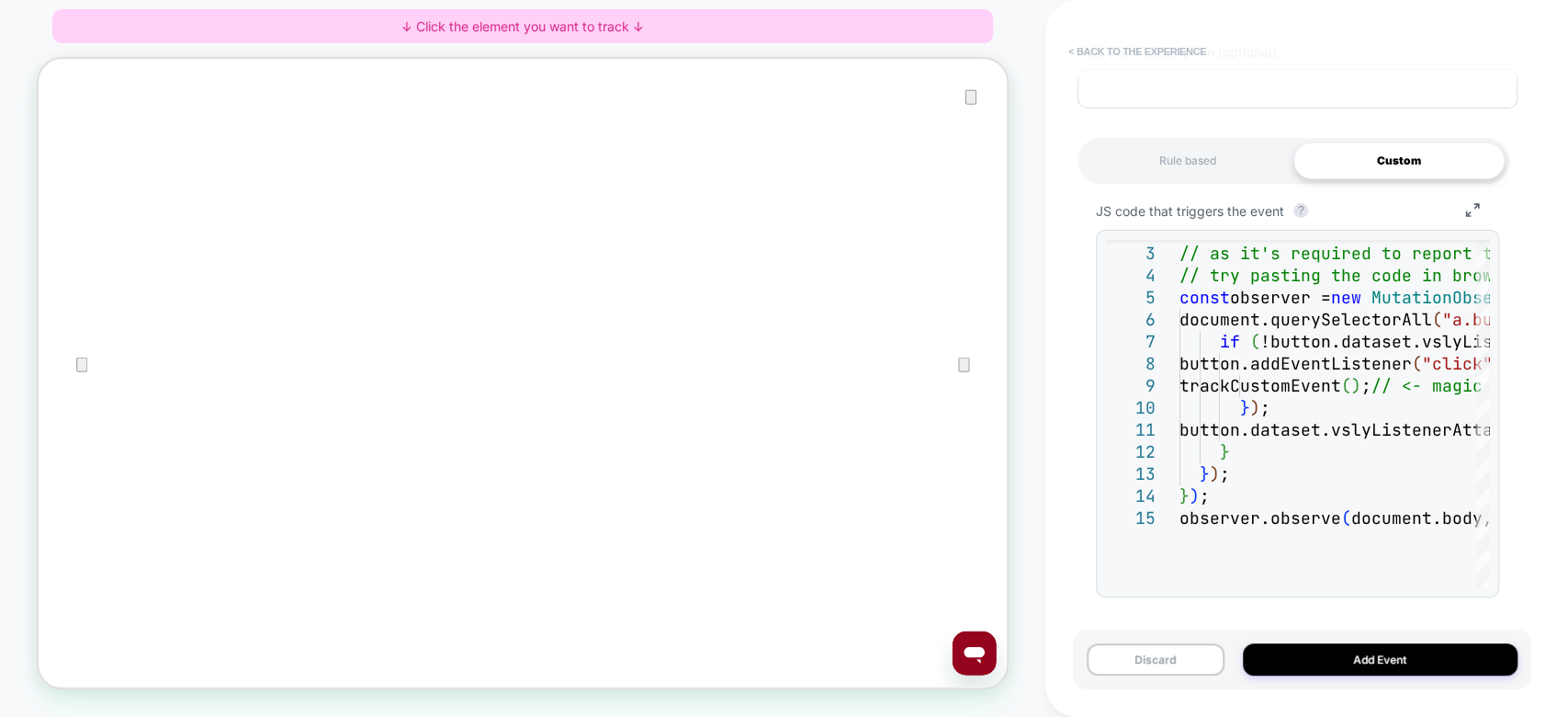
click at [1171, 51] on button "< back to the experience" at bounding box center [1136, 51] width 156 height 30
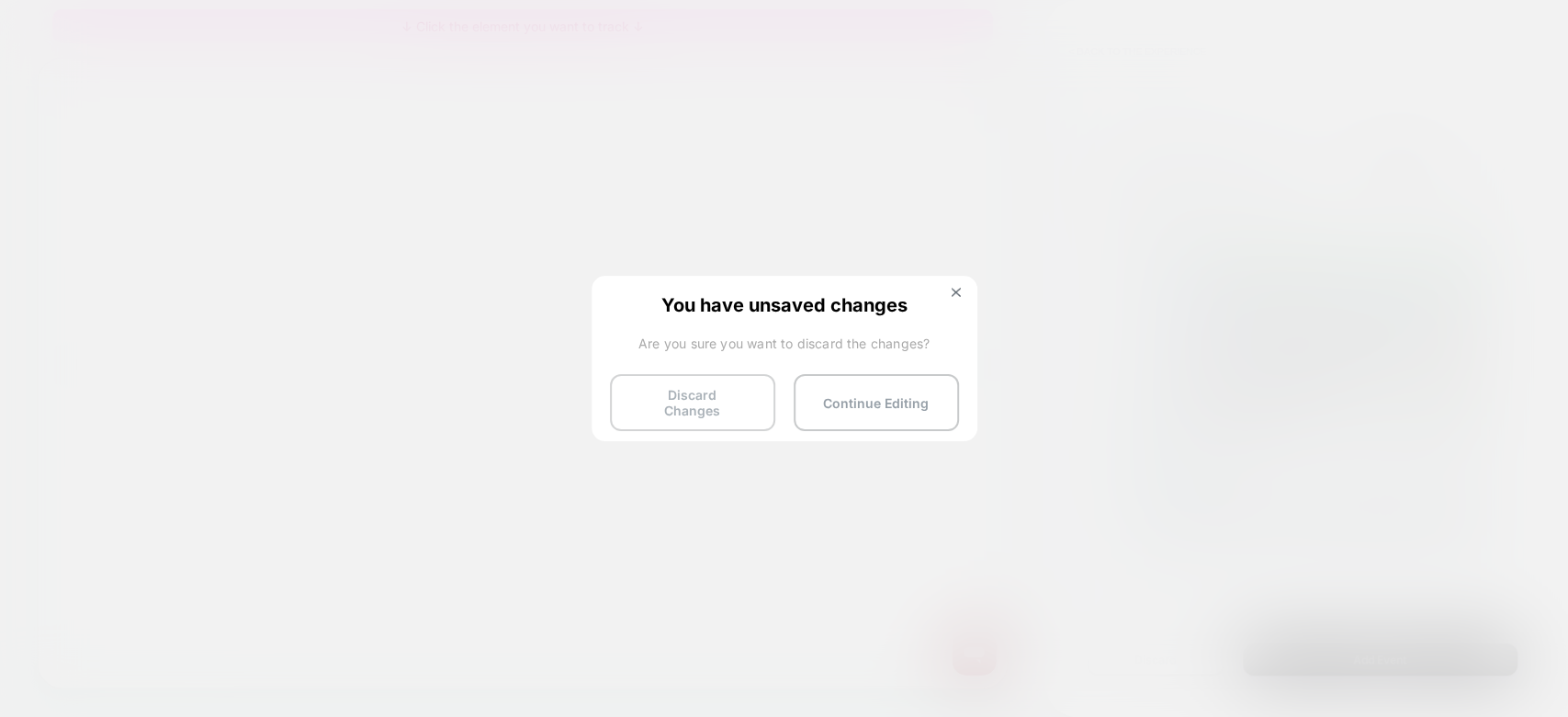
click at [723, 396] on button "Discard Changes" at bounding box center [692, 402] width 165 height 57
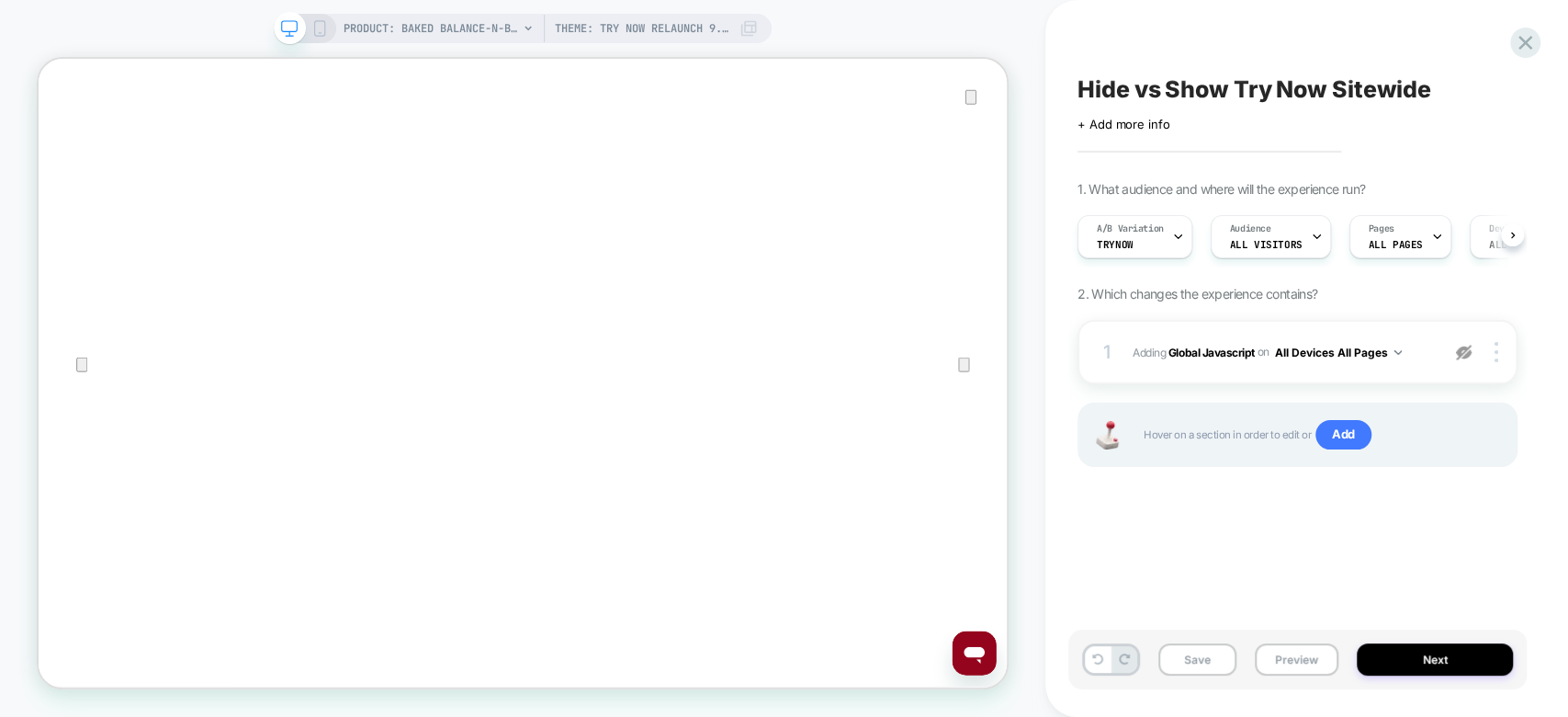
scroll to position [0, 0]
click at [1461, 352] on img at bounding box center [1464, 353] width 15 height 15
click at [1183, 659] on button "Save" at bounding box center [1197, 660] width 78 height 33
click at [1294, 661] on button "Preview" at bounding box center [1296, 660] width 83 height 33
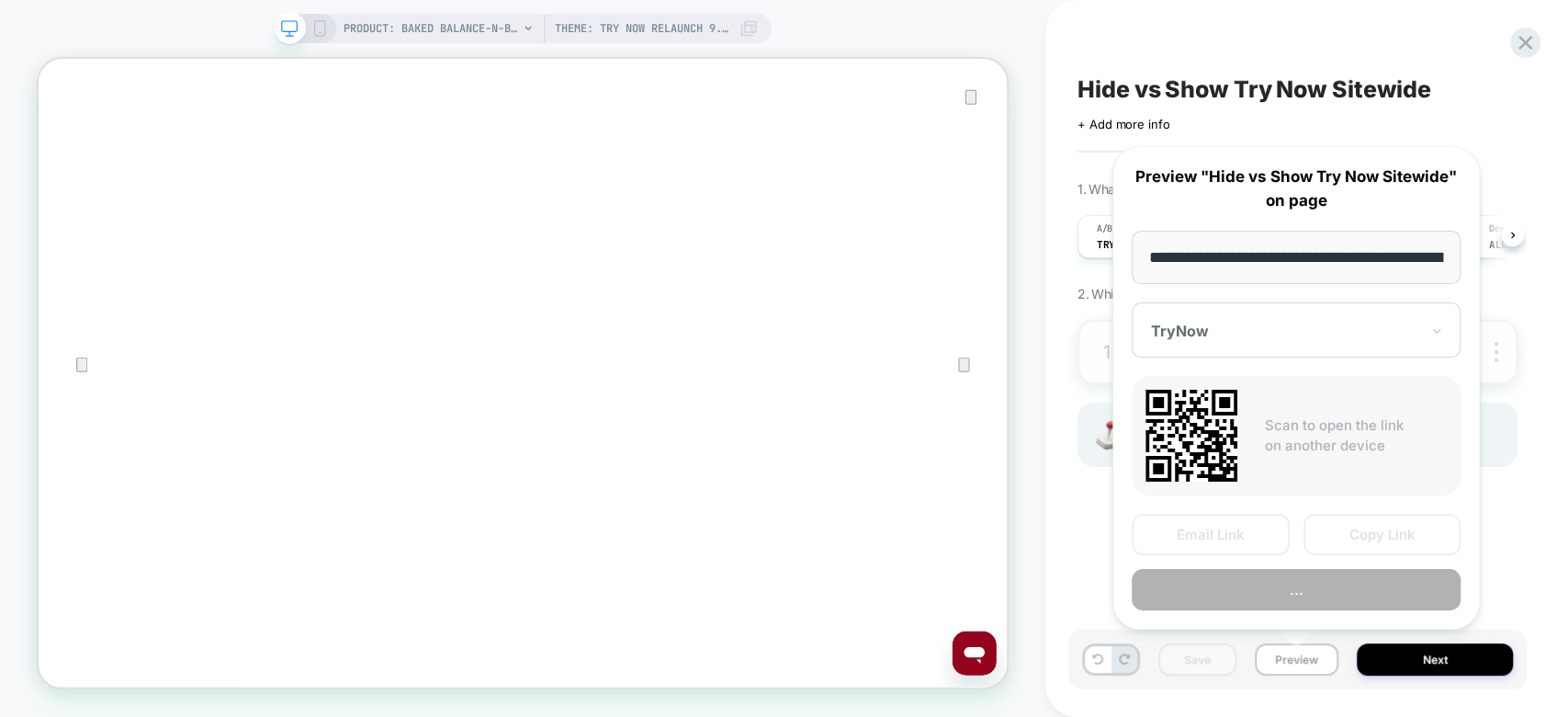
scroll to position [0, 632]
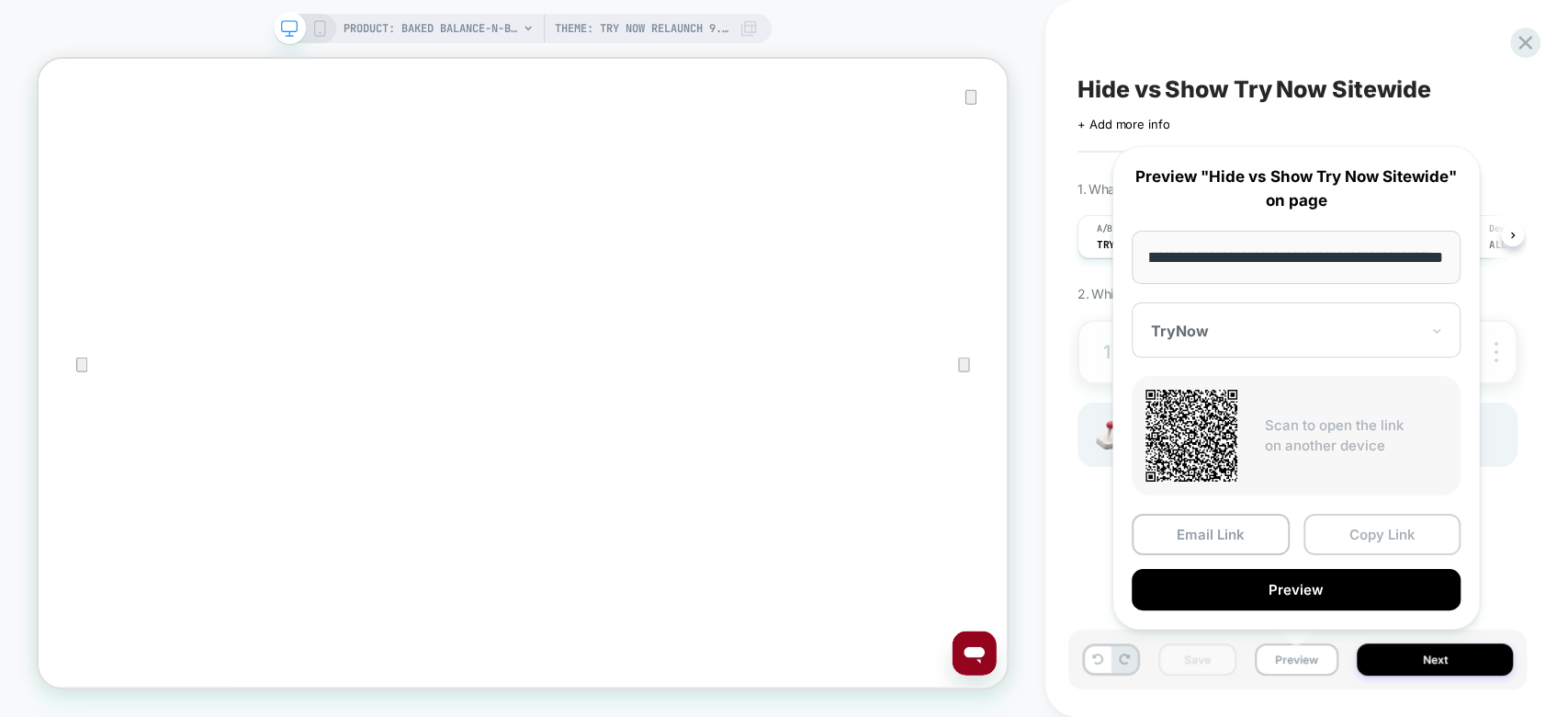
click at [1344, 526] on button "Copy Link" at bounding box center [1382, 533] width 158 height 41
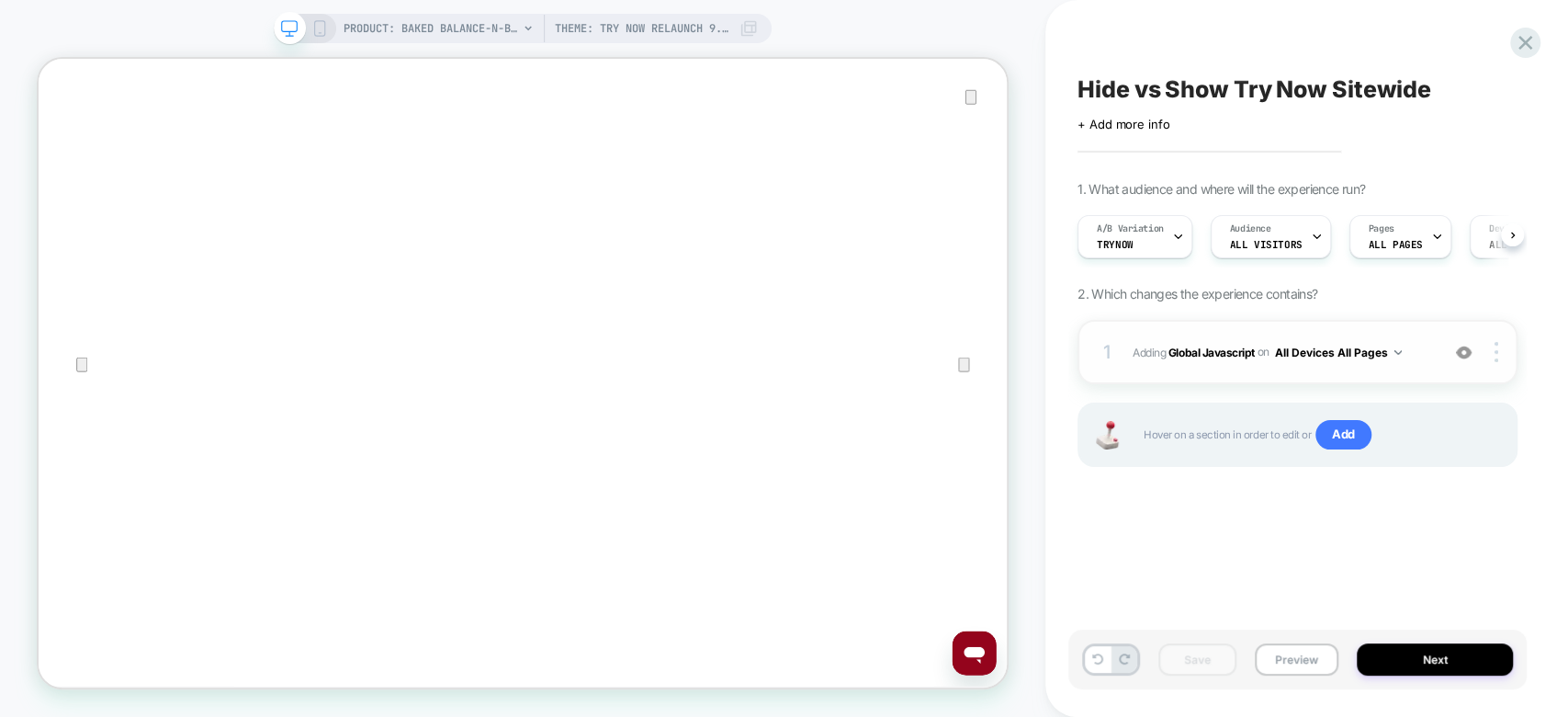
click at [1426, 357] on span "Adding Global Javascript on All Devices All Pages" at bounding box center [1280, 353] width 297 height 23
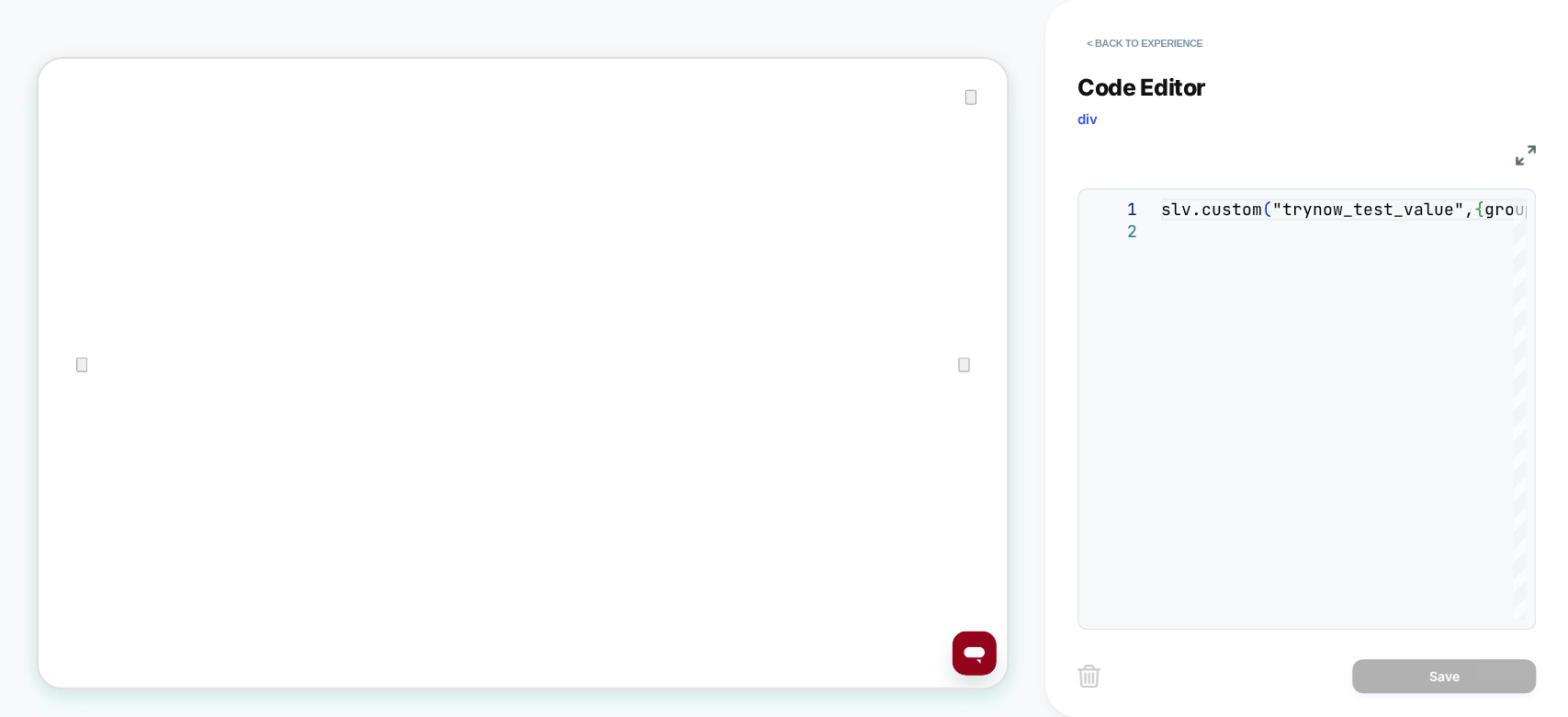
click at [1469, 152] on img at bounding box center [1525, 155] width 20 height 20
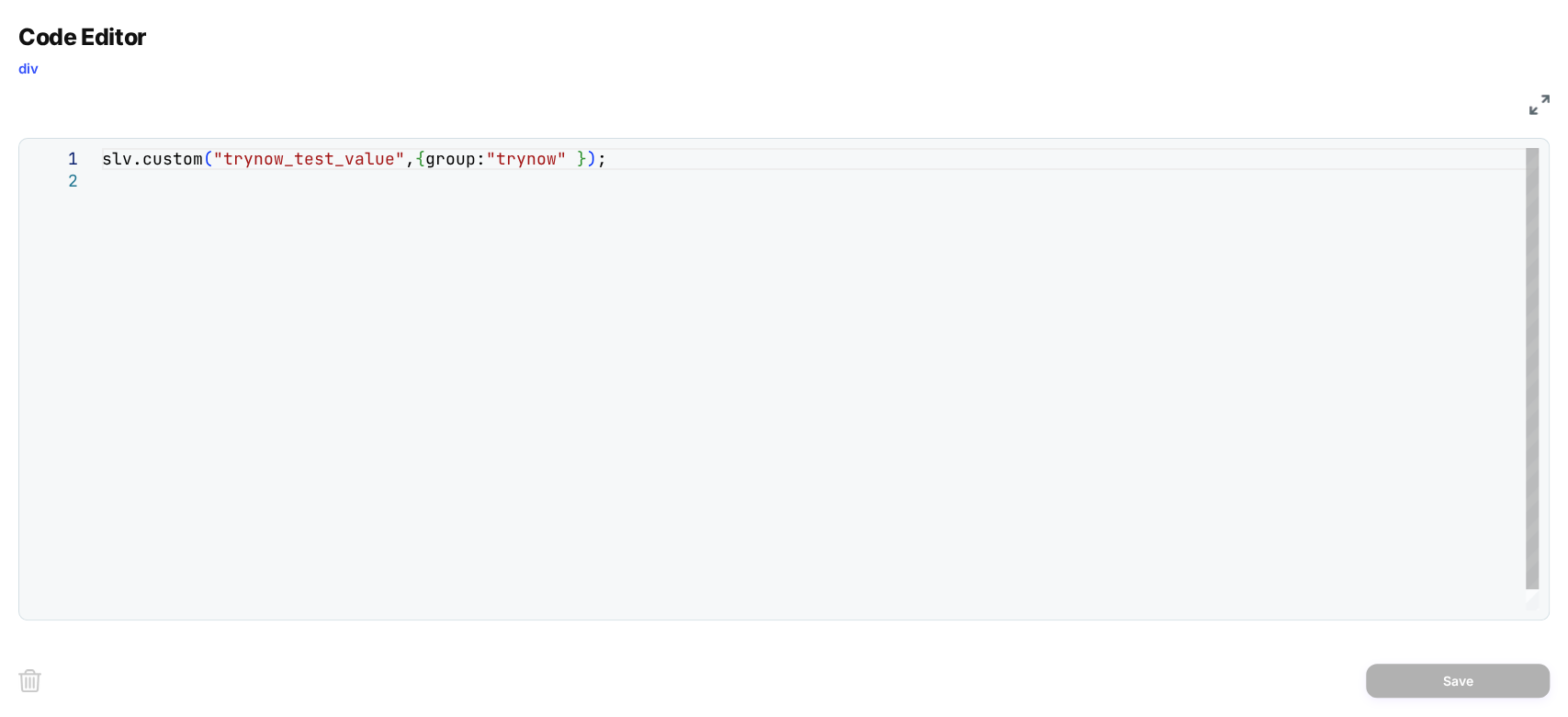
click at [676, 171] on div "slv.custom ( "trynow_test_value" , { group: "trynow" } ) ;" at bounding box center [821, 390] width 1437 height 485
click at [1469, 109] on img at bounding box center [1539, 104] width 20 height 20
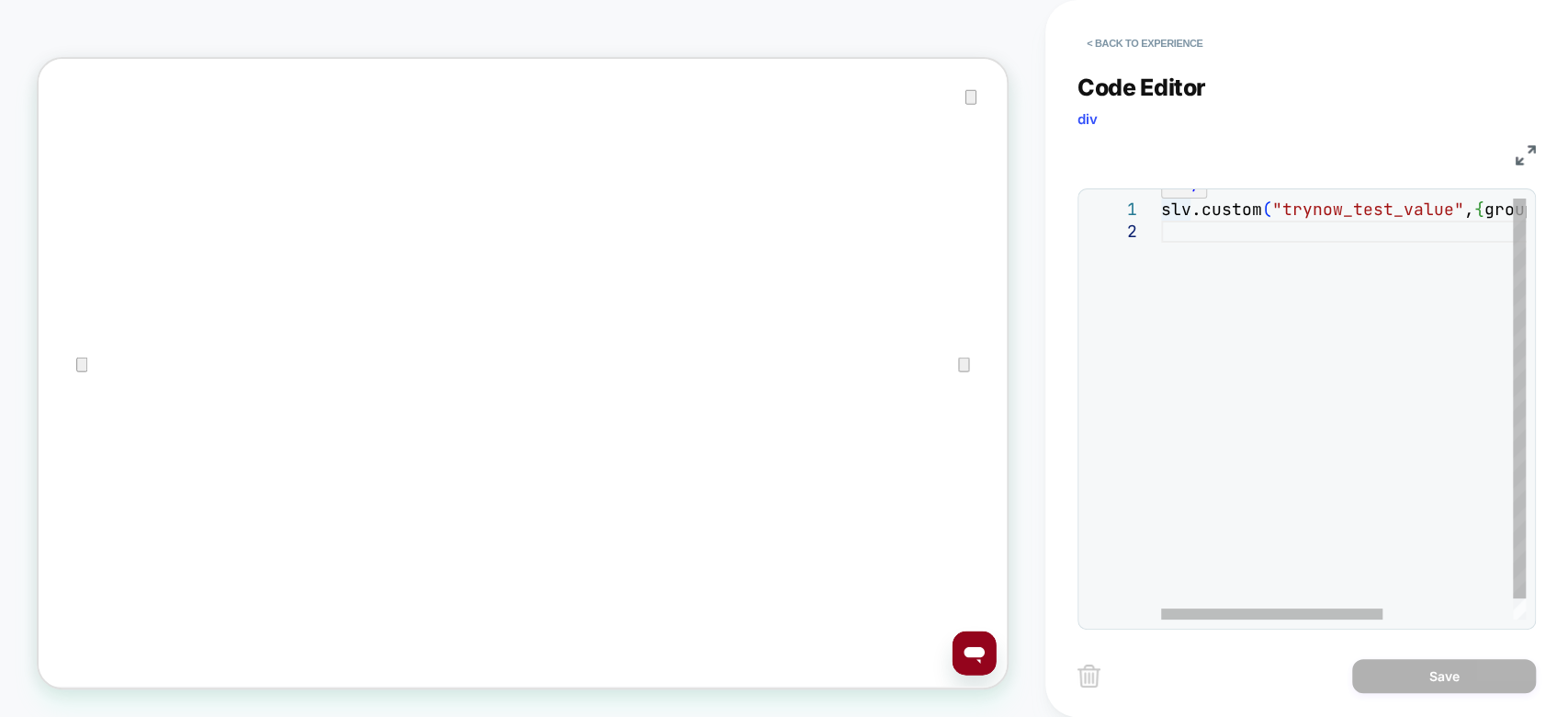
click at [1161, 207] on div "slv.custom ( "trynow_test_value" , { group: "trynow" } ) ;" at bounding box center [1450, 420] width 578 height 443
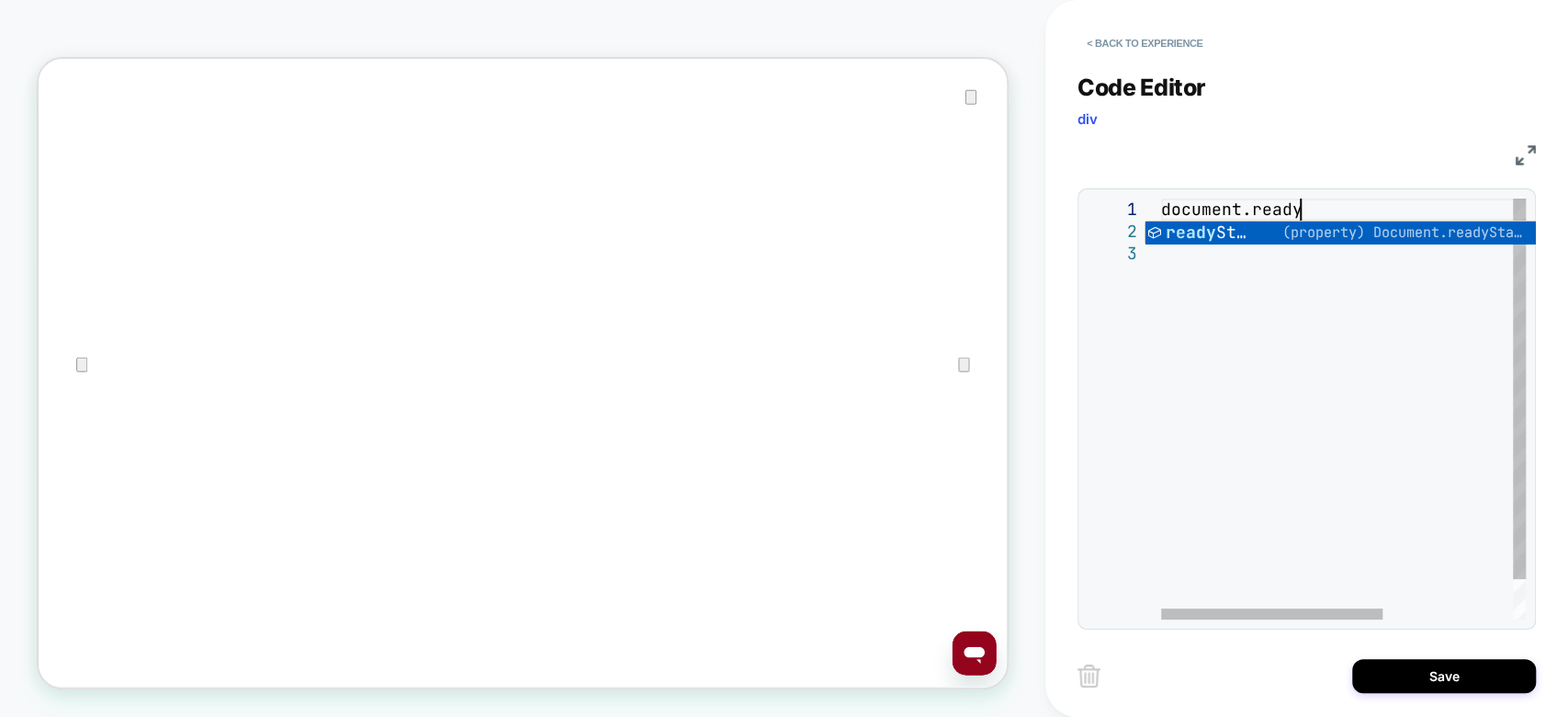
scroll to position [21, 137]
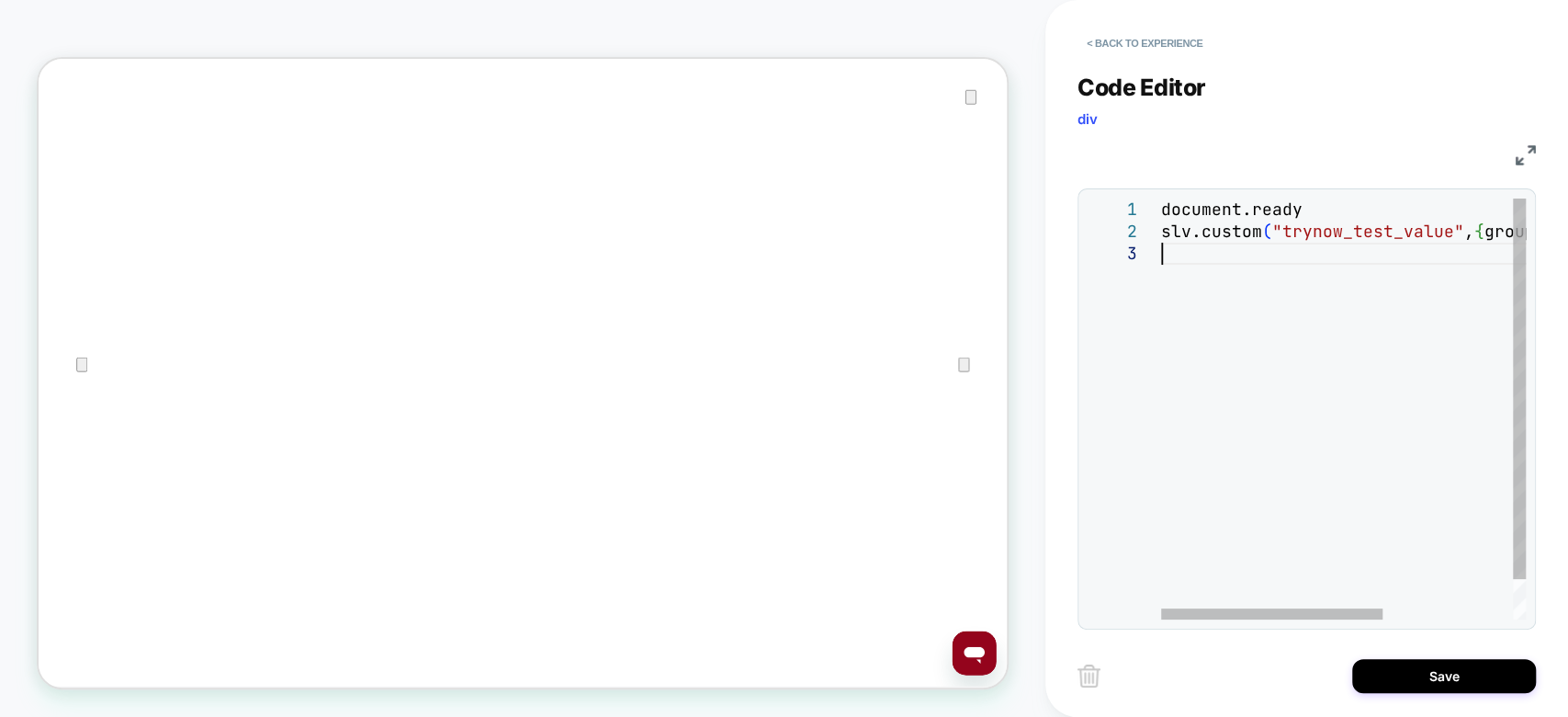
click at [1279, 425] on div "document.ready slv.custom ( "trynow_test_value" , { group: "trynow" } ) ;" at bounding box center [1450, 431] width 578 height 465
click at [1311, 209] on div "document.ready slv.custom ( "trynow_test_value" , { group: "trynow" } ) ;" at bounding box center [1450, 431] width 578 height 465
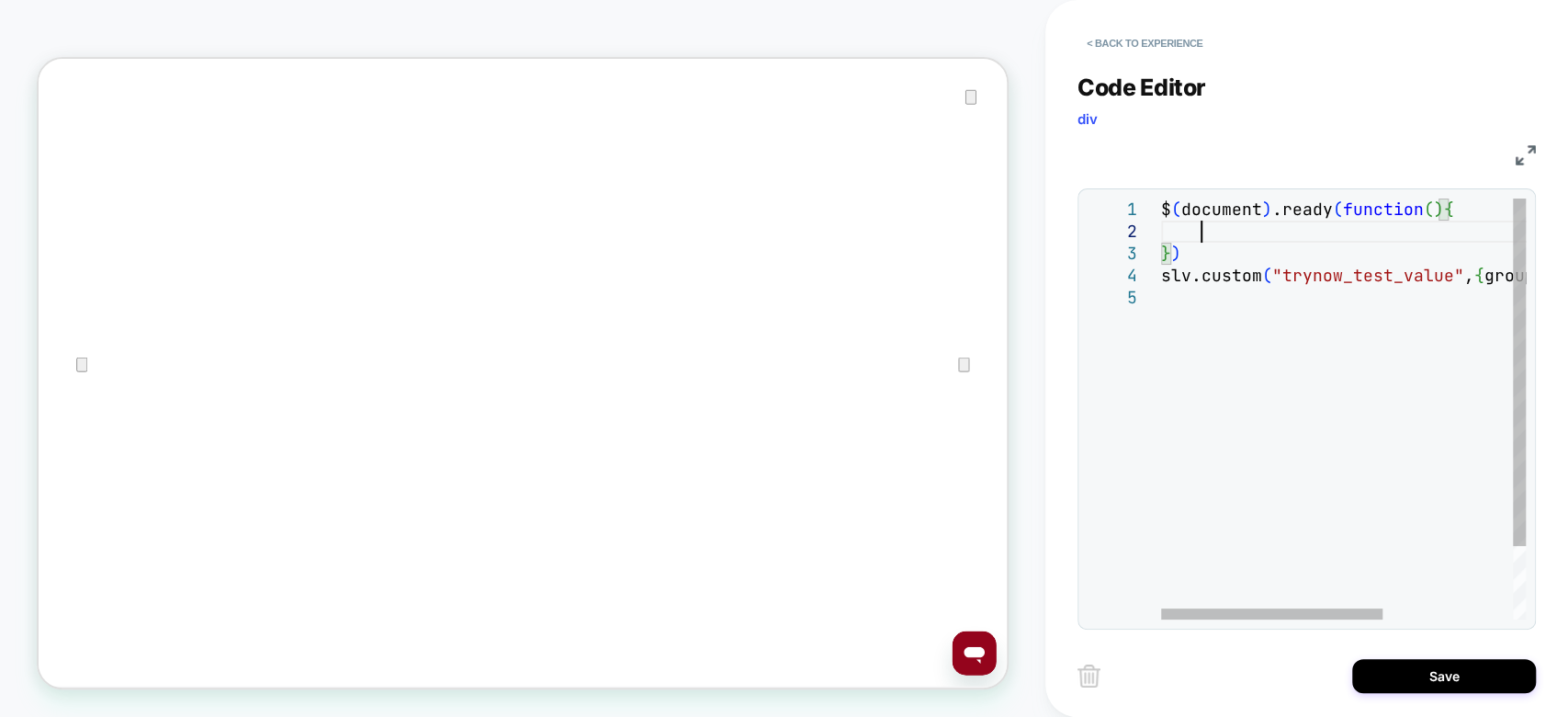
scroll to position [21, 38]
click at [1206, 278] on div "$ ( document ) .ready ( function ( ) { } ) slv.custom ( "trynow_test_value" , {…" at bounding box center [1450, 453] width 578 height 510
click at [1204, 226] on div "$ ( document ) .ready ( function ( ) { } ) slv.custom ( "trynow_test_value" , {…" at bounding box center [1450, 453] width 578 height 510
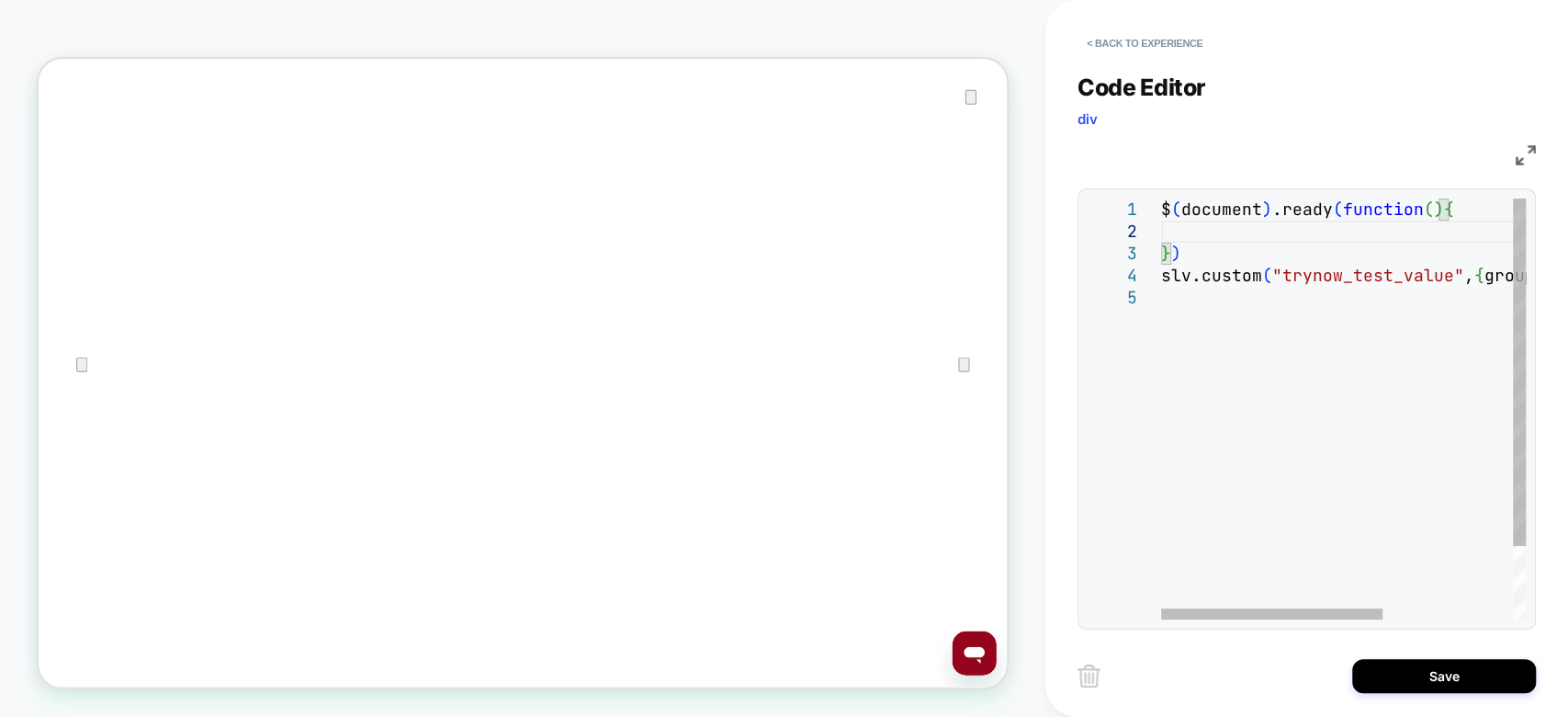
scroll to position [21, 48]
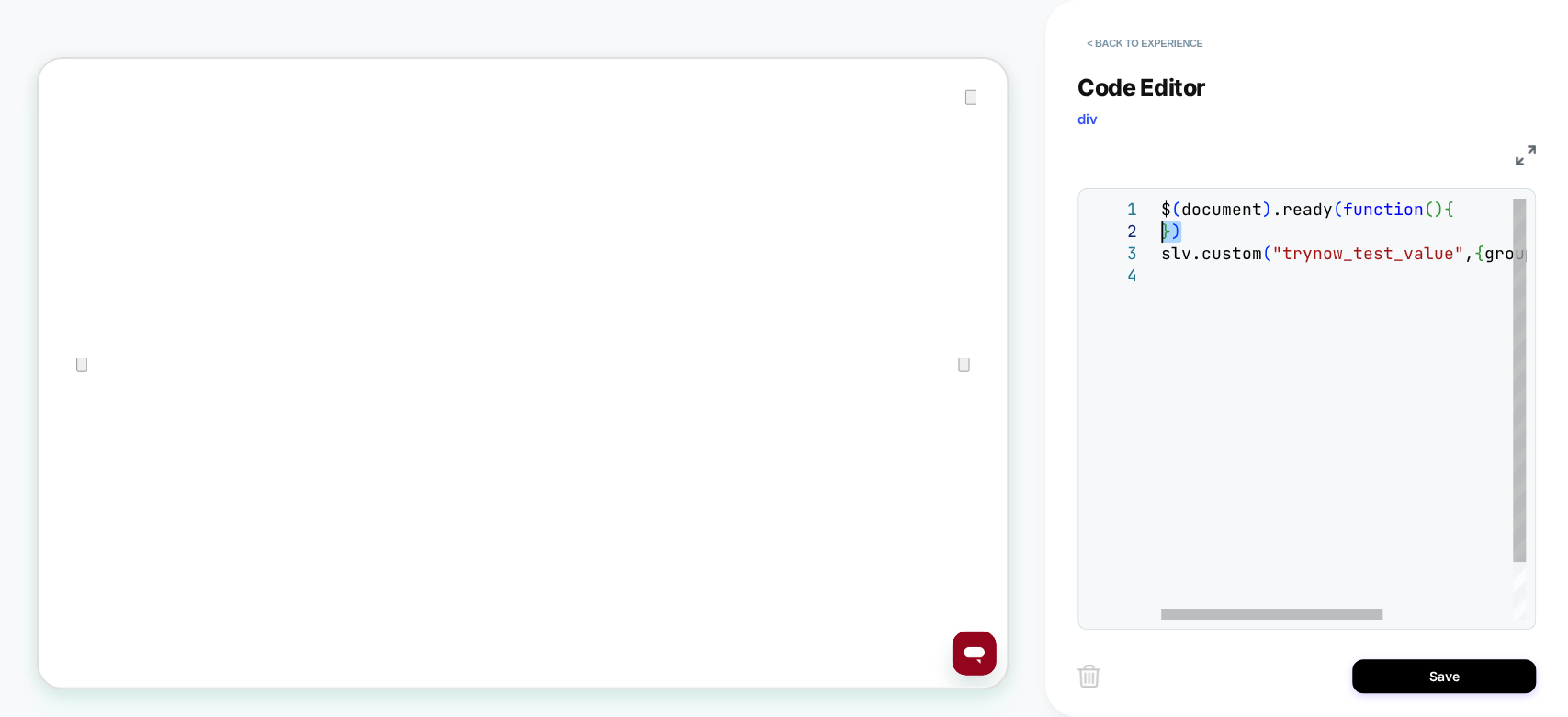
drag, startPoint x: 1204, startPoint y: 226, endPoint x: 1128, endPoint y: 237, distance: 76.8
click at [1161, 237] on div "$ ( document ) .ready ( function ( ) { } ) slv.custom ( "trynow_test_value" , {…" at bounding box center [1450, 443] width 578 height 488
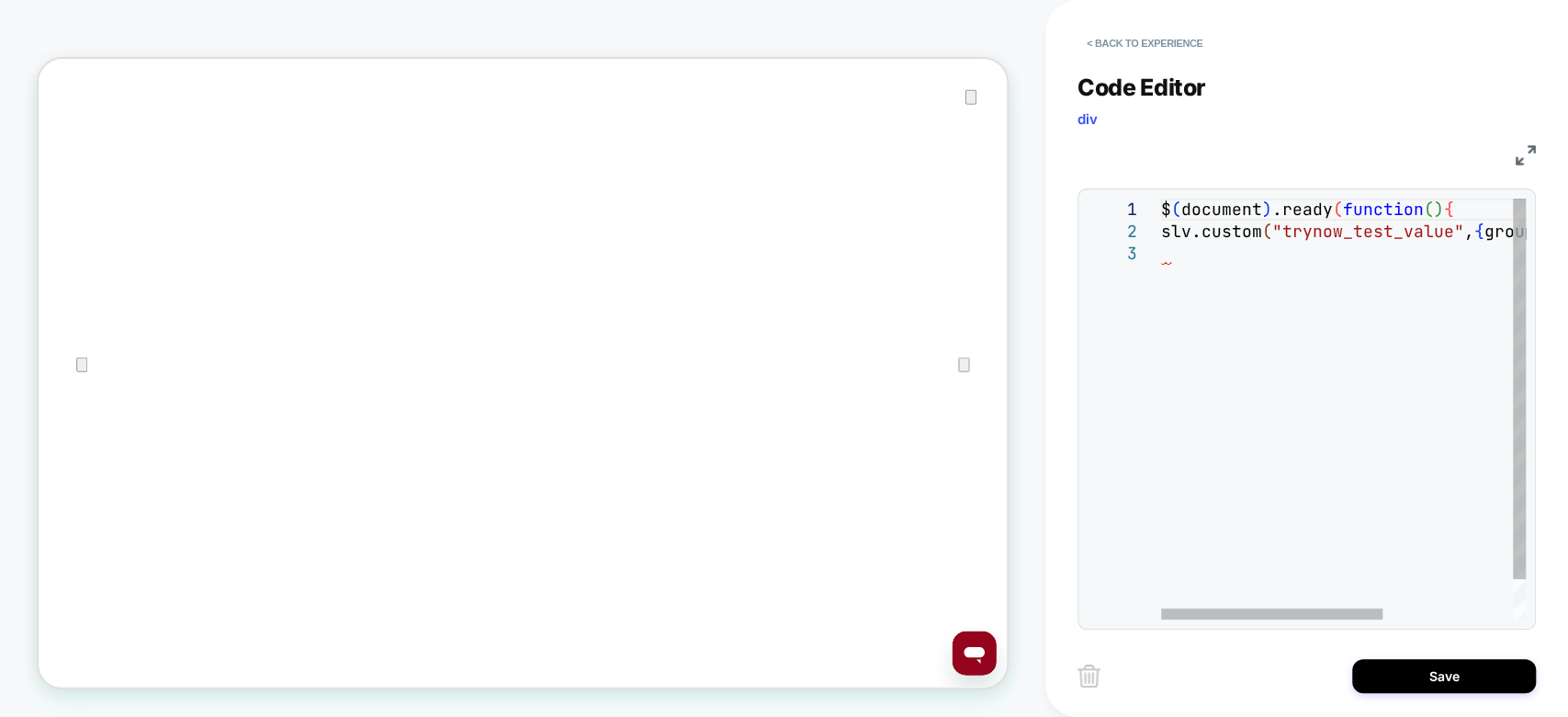
click at [1207, 238] on div "$ ( document ) .ready ( function ( ) { slv.custom ( "trynow_test_value" , { gro…" at bounding box center [1450, 431] width 578 height 465
click at [1202, 251] on div "$ ( document ) .ready ( function ( ) { slv.custom ( "trynow_test_value" , { gro…" at bounding box center [1450, 431] width 578 height 465
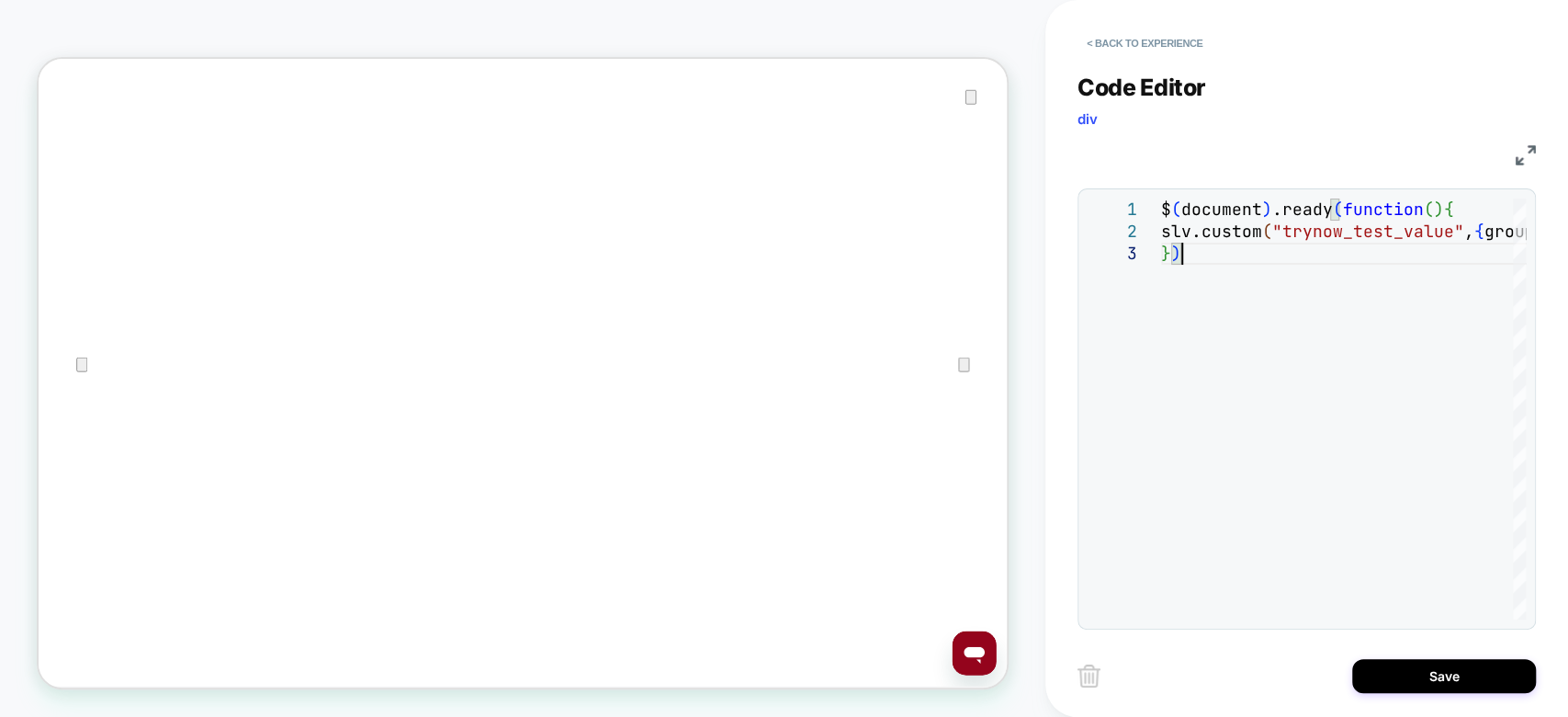
type textarea "**********"
click at [1469, 146] on img at bounding box center [1525, 155] width 20 height 20
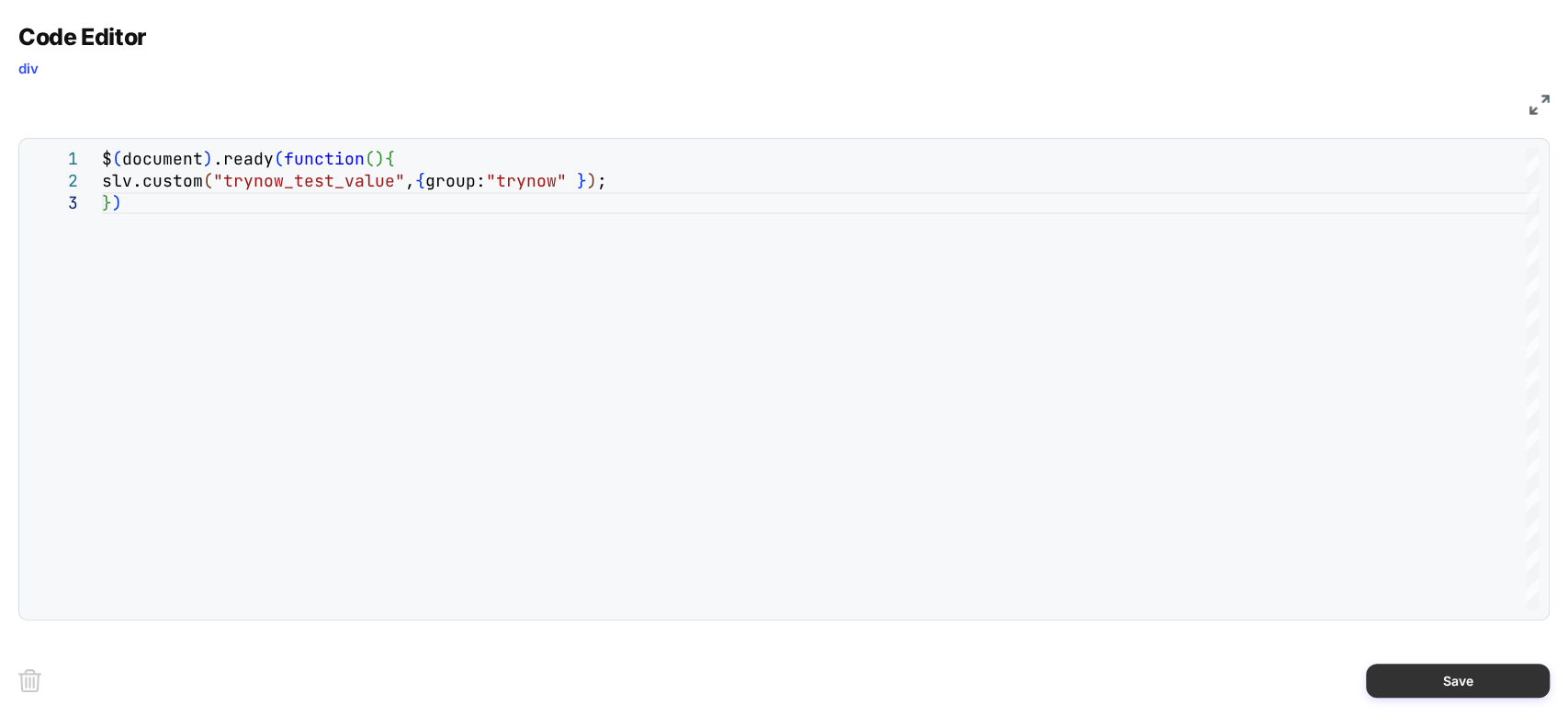
click at [1411, 672] on button "Save" at bounding box center [1458, 681] width 183 height 34
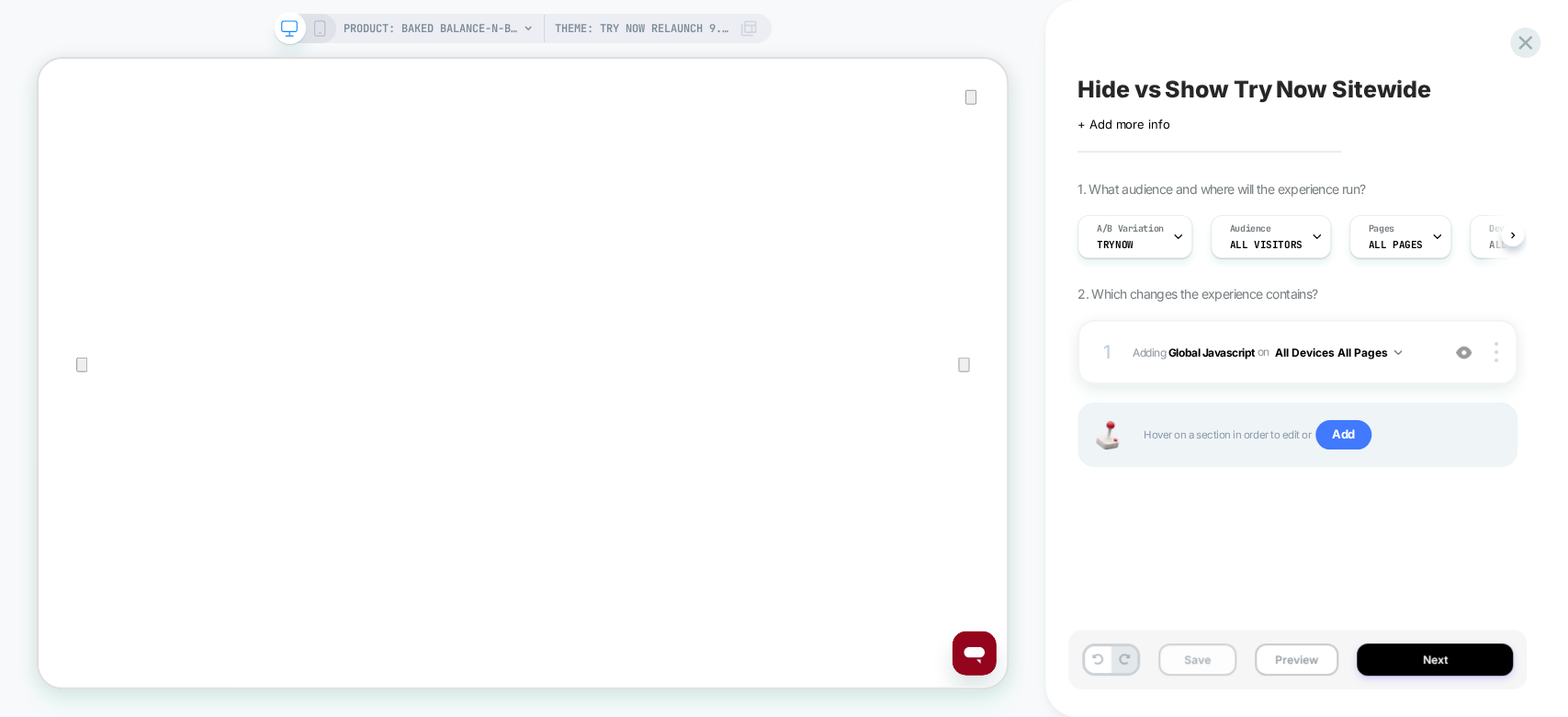
scroll to position [0, 0]
click at [1193, 663] on button "Save" at bounding box center [1197, 660] width 78 height 33
click at [1294, 659] on button "Preview" at bounding box center [1296, 660] width 83 height 33
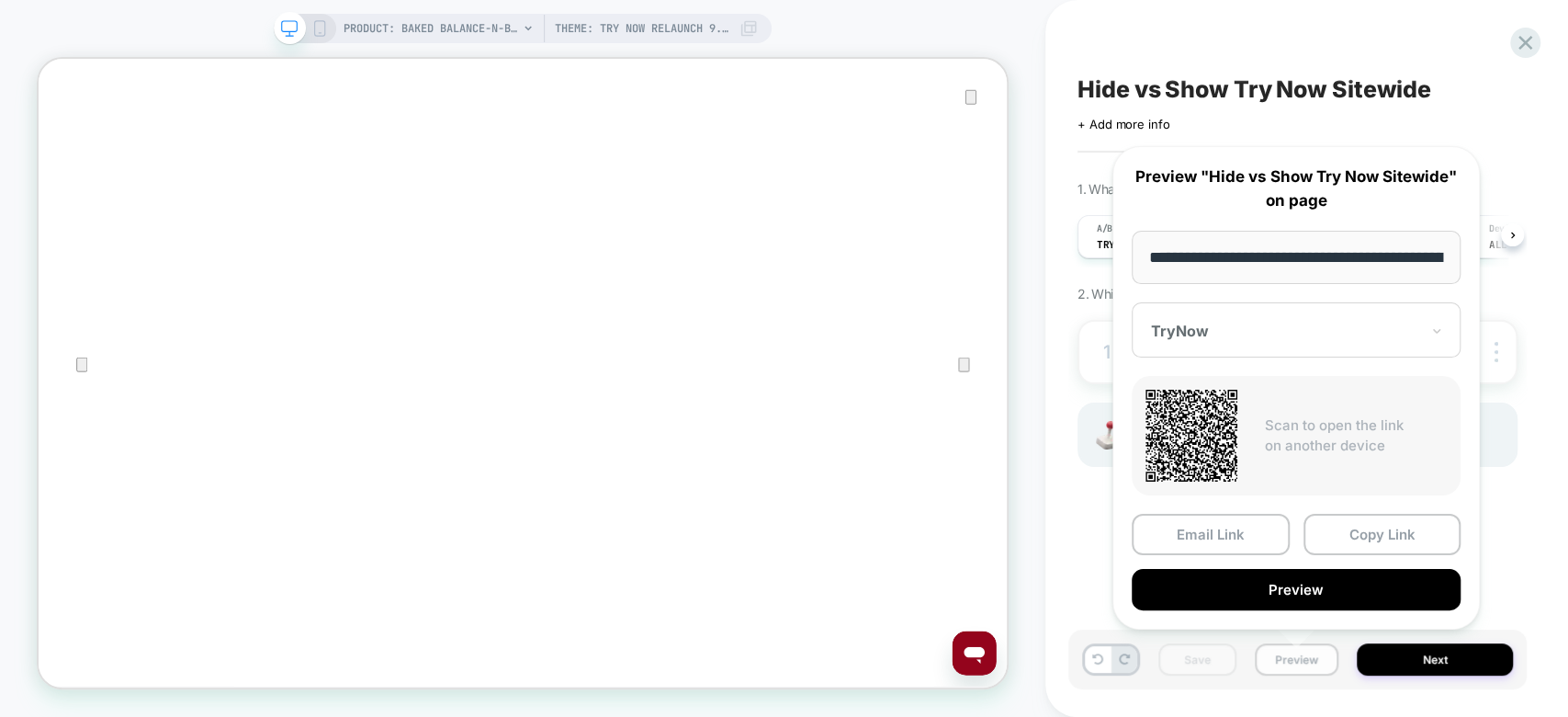
scroll to position [0, 632]
click at [1347, 526] on button "Copy Link" at bounding box center [1382, 533] width 158 height 41
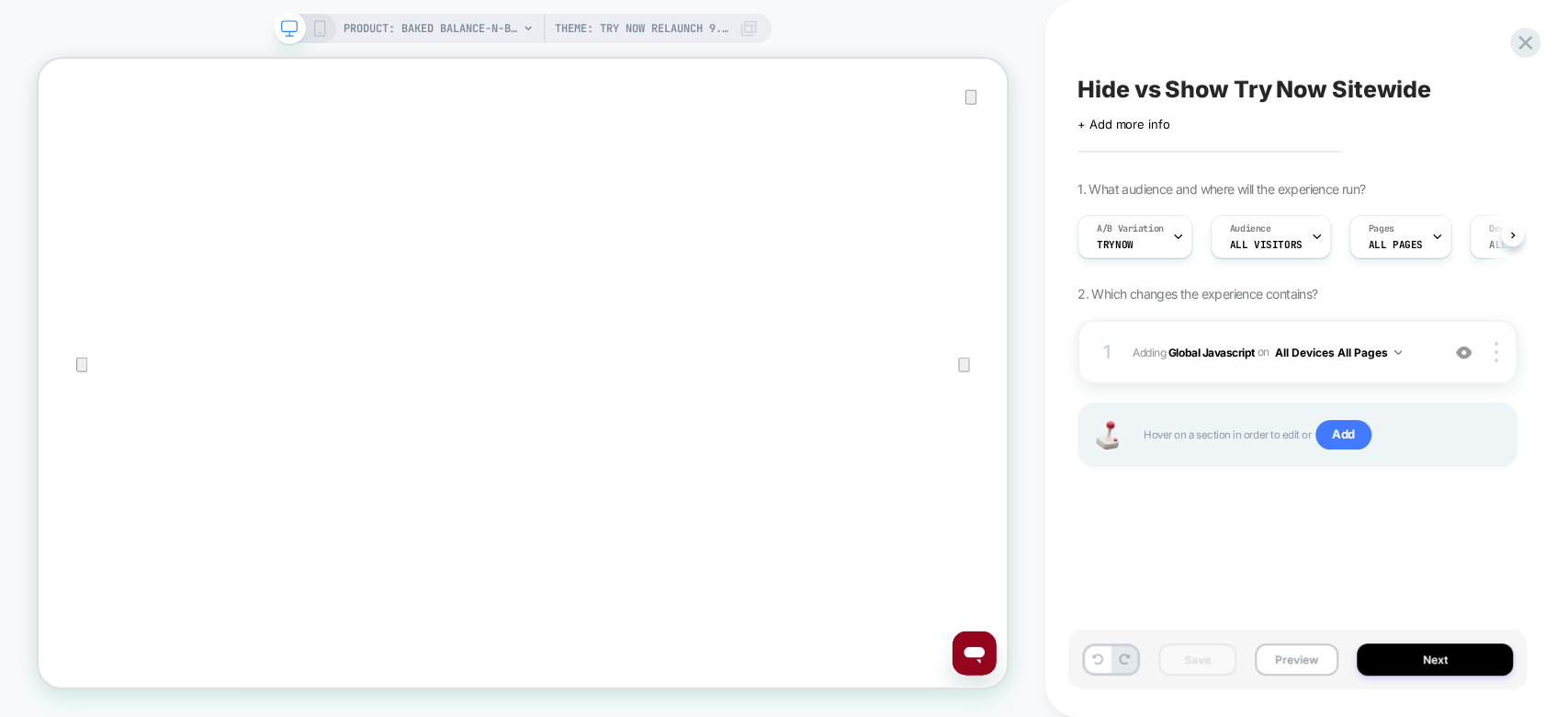
click at [1420, 357] on span "Adding Global Javascript on All Devices All Pages" at bounding box center [1280, 353] width 297 height 23
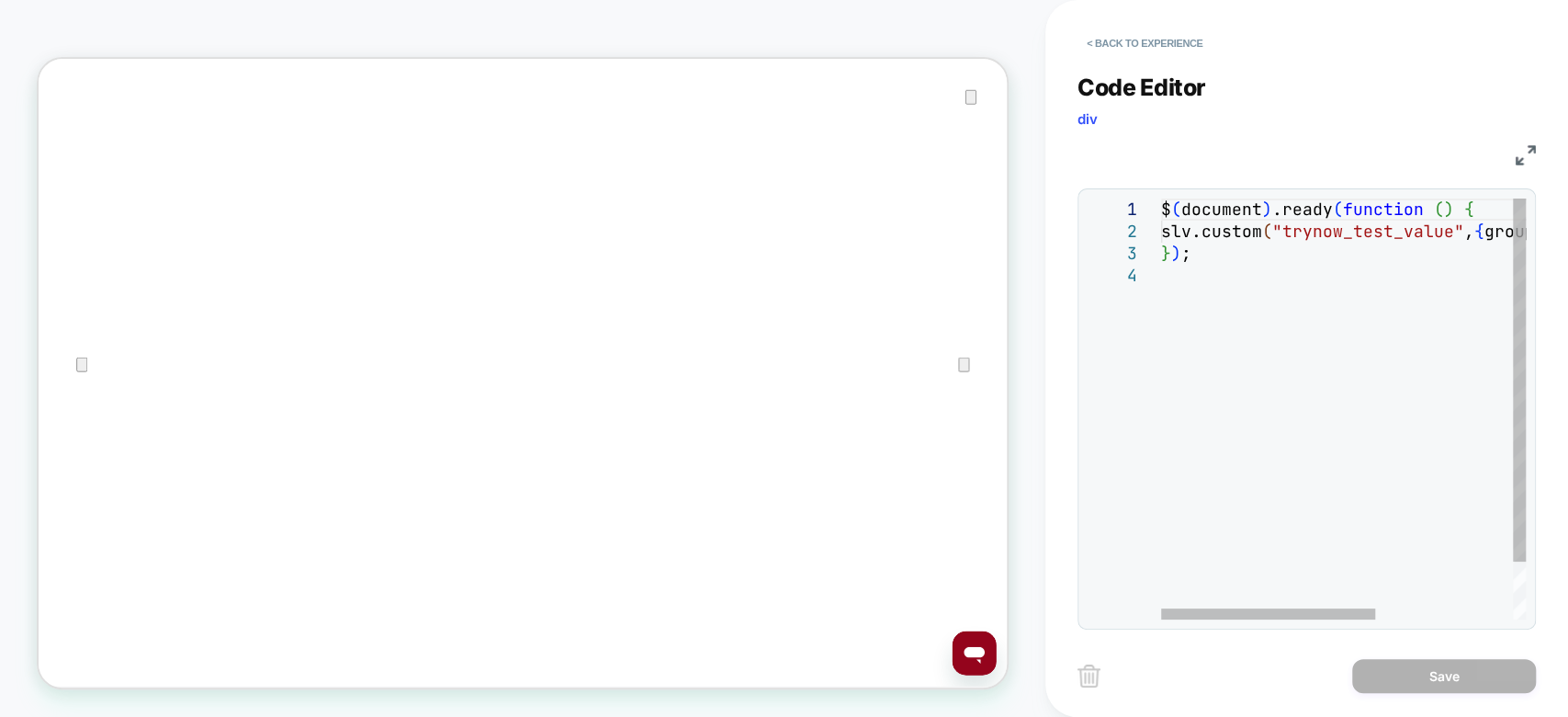
click at [1278, 297] on div "$ ( document ) .ready ( function ( ) { slv.custom ( "trynow_test_value" , { gro…" at bounding box center [1460, 443] width 598 height 488
drag, startPoint x: 1160, startPoint y: 209, endPoint x: 1196, endPoint y: 267, distance: 68.3
click at [1196, 267] on div "$ ( document ) .ready ( function ( ) { slv.custom ( "trynow_test_value" , { gro…" at bounding box center [1343, 409] width 365 height 421
click at [1196, 267] on div "$ ( document ) .ready ( function ( ) { slv.custom ( "trynow_test_value" , { gro…" at bounding box center [1460, 443] width 598 height 488
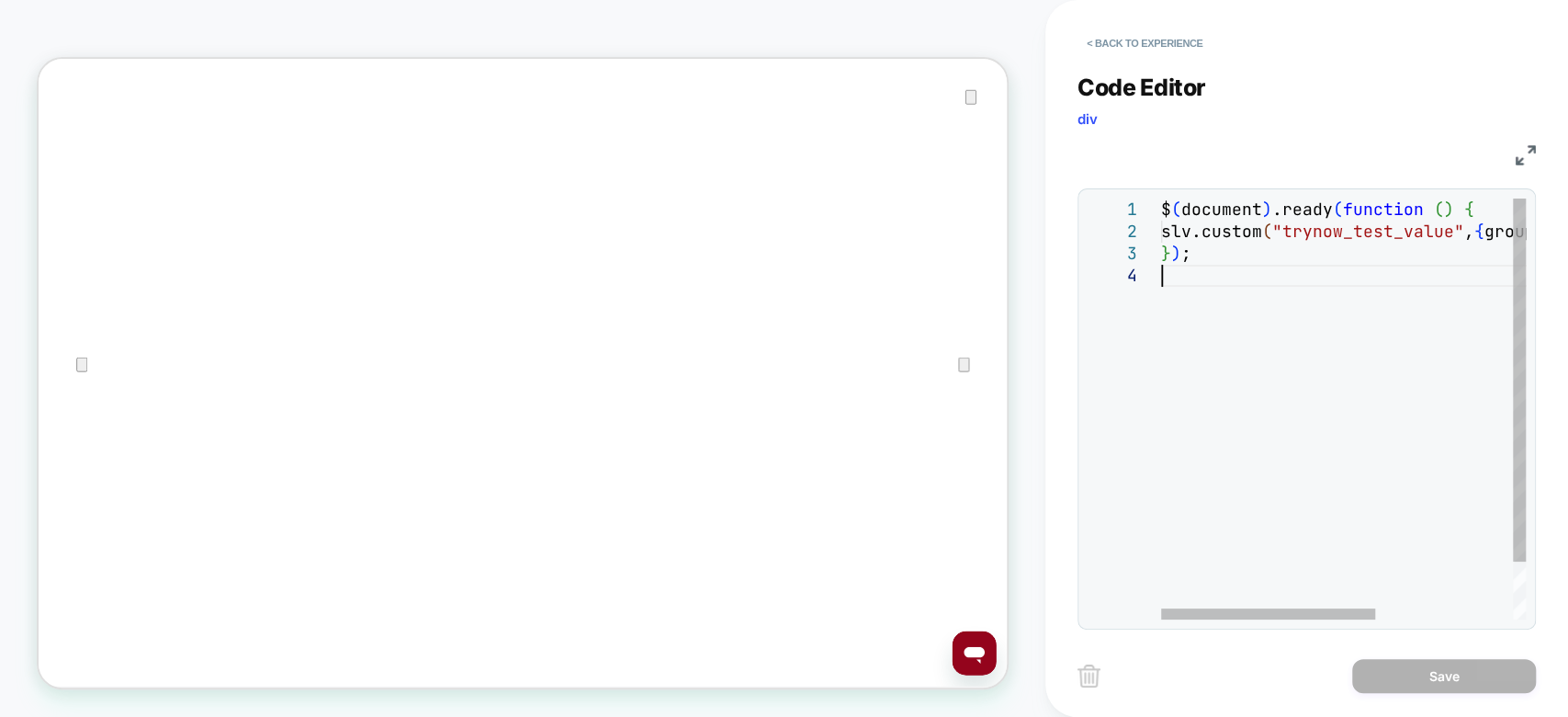
click at [1196, 267] on div "$ ( document ) .ready ( function ( ) { slv.custom ( "trynow_test_value" , { gro…" at bounding box center [1460, 443] width 598 height 488
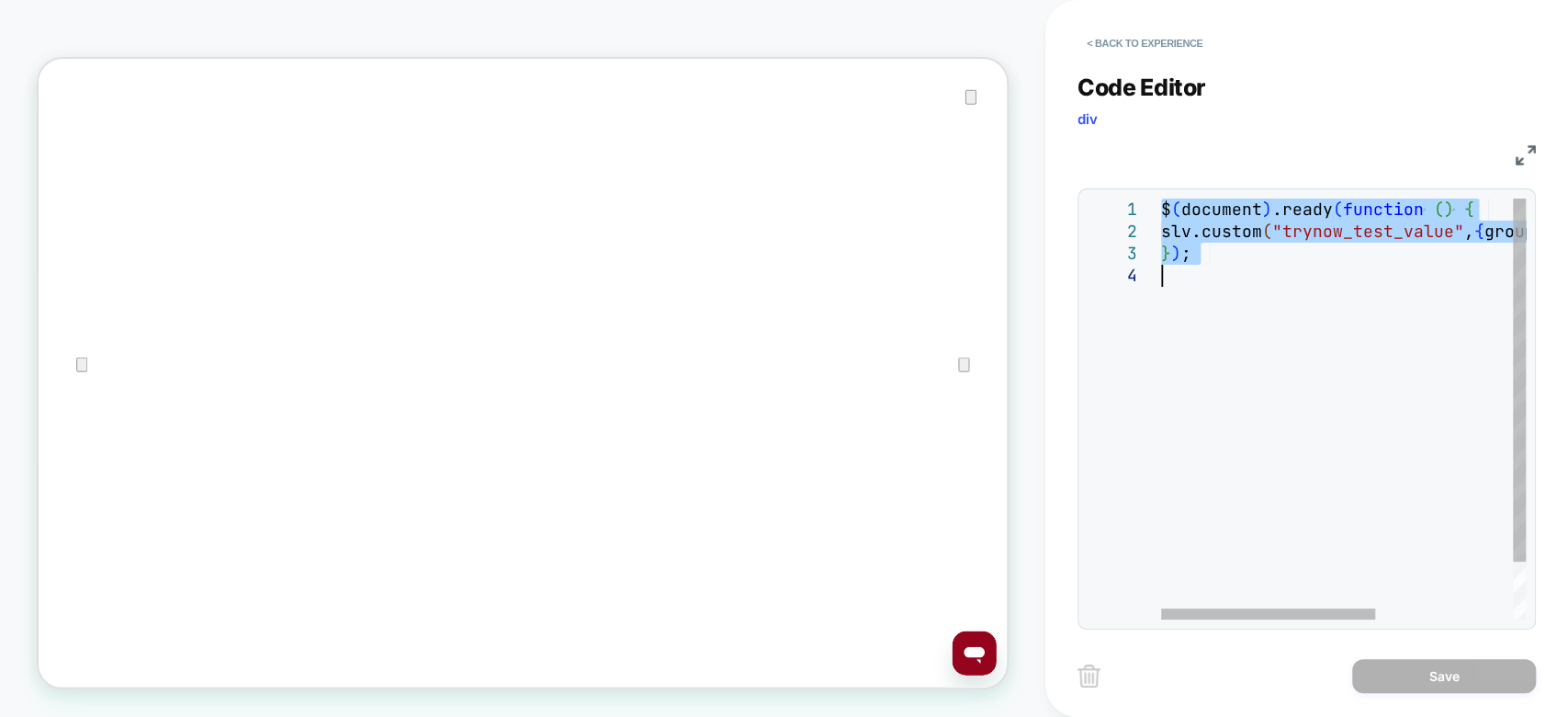
click at [1196, 267] on div "$ ( document ) .ready ( function ( ) { slv.custom ( "trynow_test_value" , { gro…" at bounding box center [1460, 443] width 598 height 488
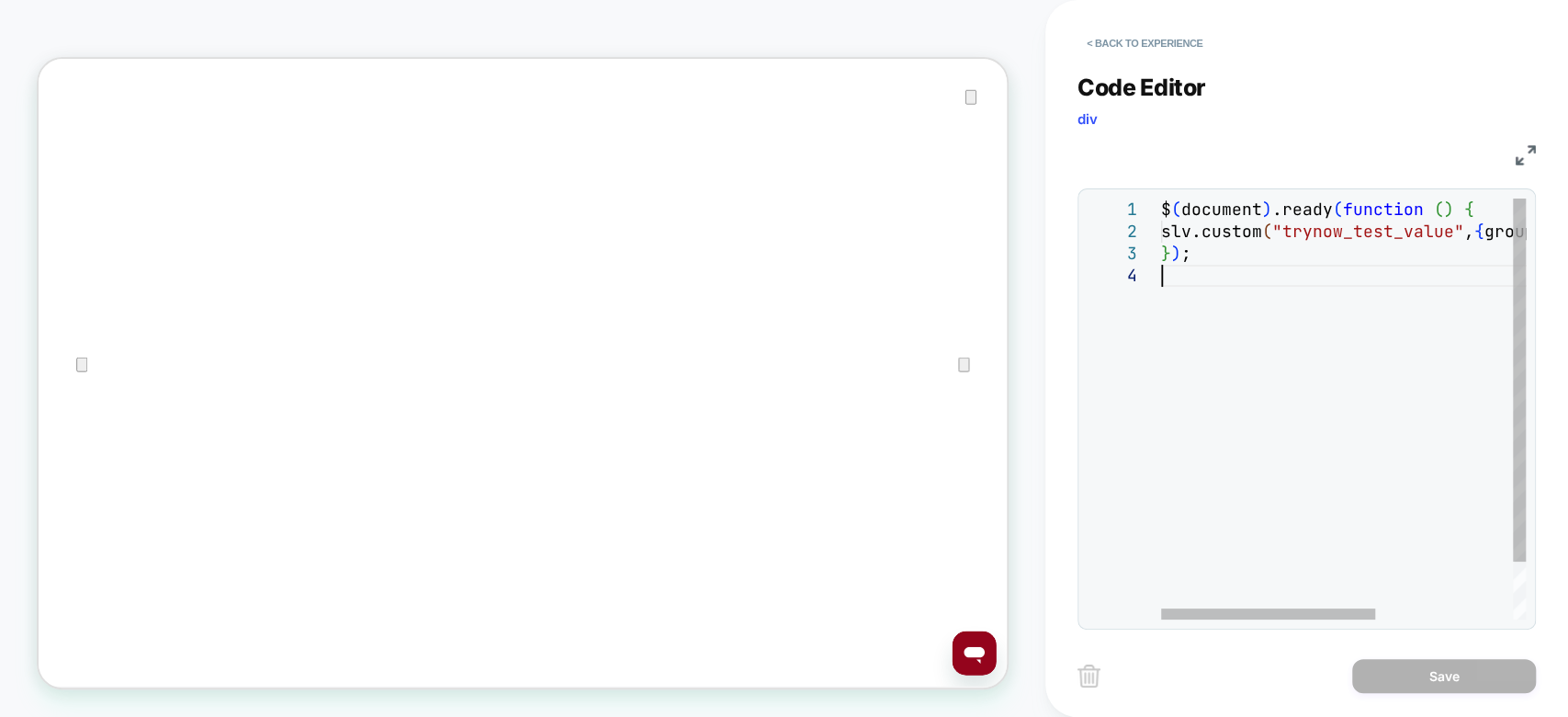
click at [1196, 267] on div "$ ( document ) .ready ( function ( ) { slv.custom ( "trynow_test_value" , { gro…" at bounding box center [1460, 443] width 598 height 488
click at [1175, 235] on div "$ ( document ) .ready ( function ( ) { slv.custom ( "trynow_test_value" , { gro…" at bounding box center [1460, 443] width 598 height 488
click at [1162, 211] on div "$ ( document ) .ready ( function ( ) { slv.custom ( "trynow_test_value" , { gro…" at bounding box center [1460, 443] width 598 height 488
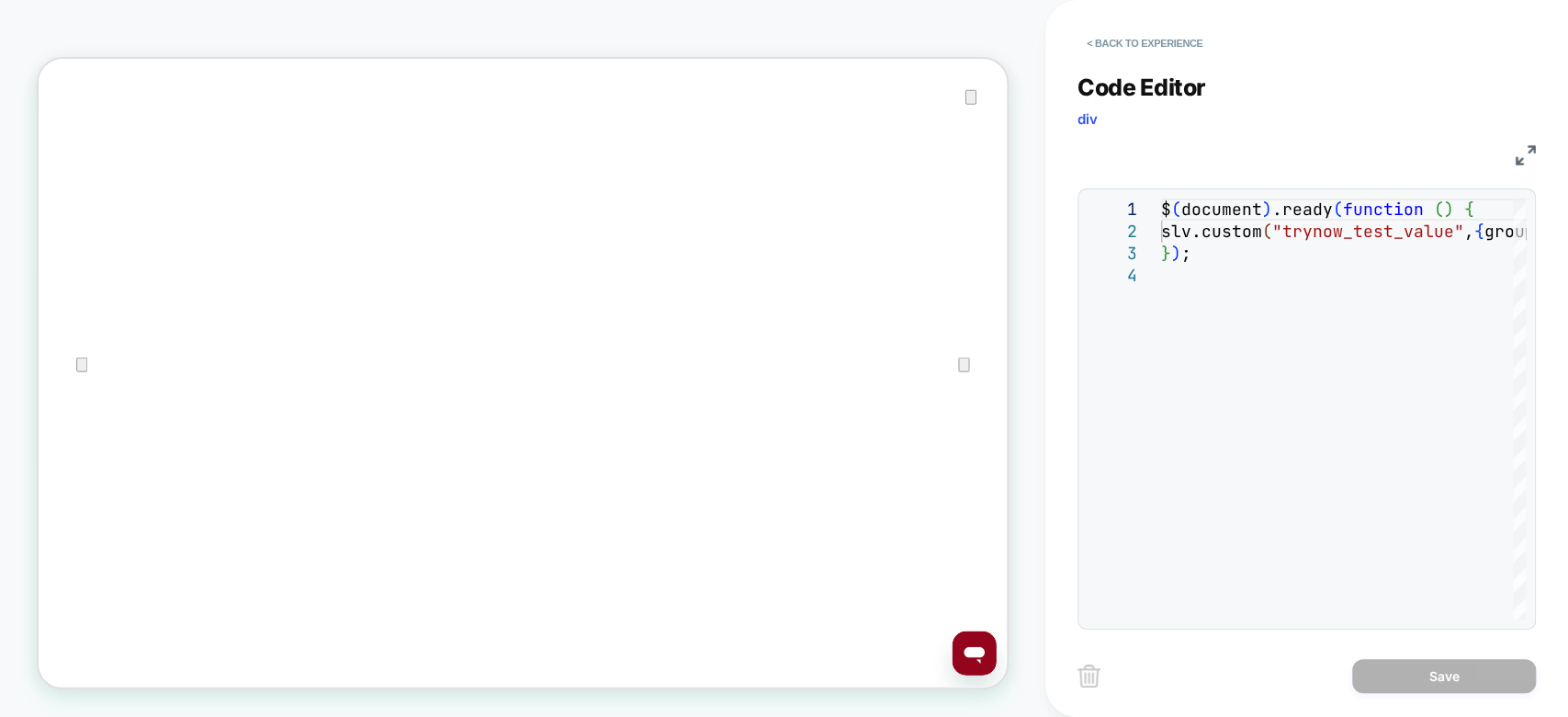
click at [1469, 149] on img at bounding box center [1525, 155] width 20 height 20
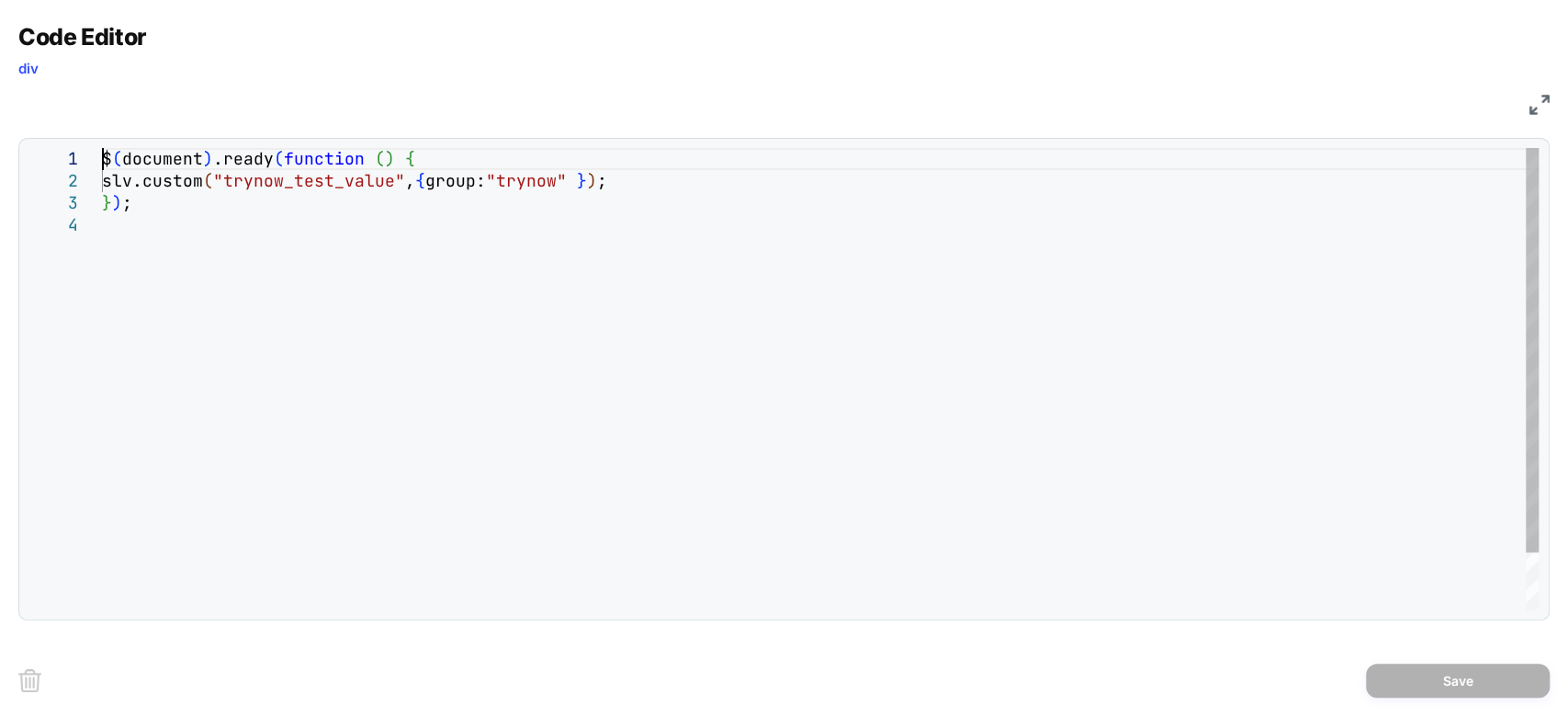
click at [465, 224] on div "$ ( document ) .ready ( function ( ) { slv.custom ( "trynow_test_value" , { gro…" at bounding box center [821, 412] width 1437 height 529
click at [455, 155] on div "$ ( document ) .ready ( function ( ) { slv.custom ( "trynow_test_value" , { gro…" at bounding box center [821, 424] width 1437 height 551
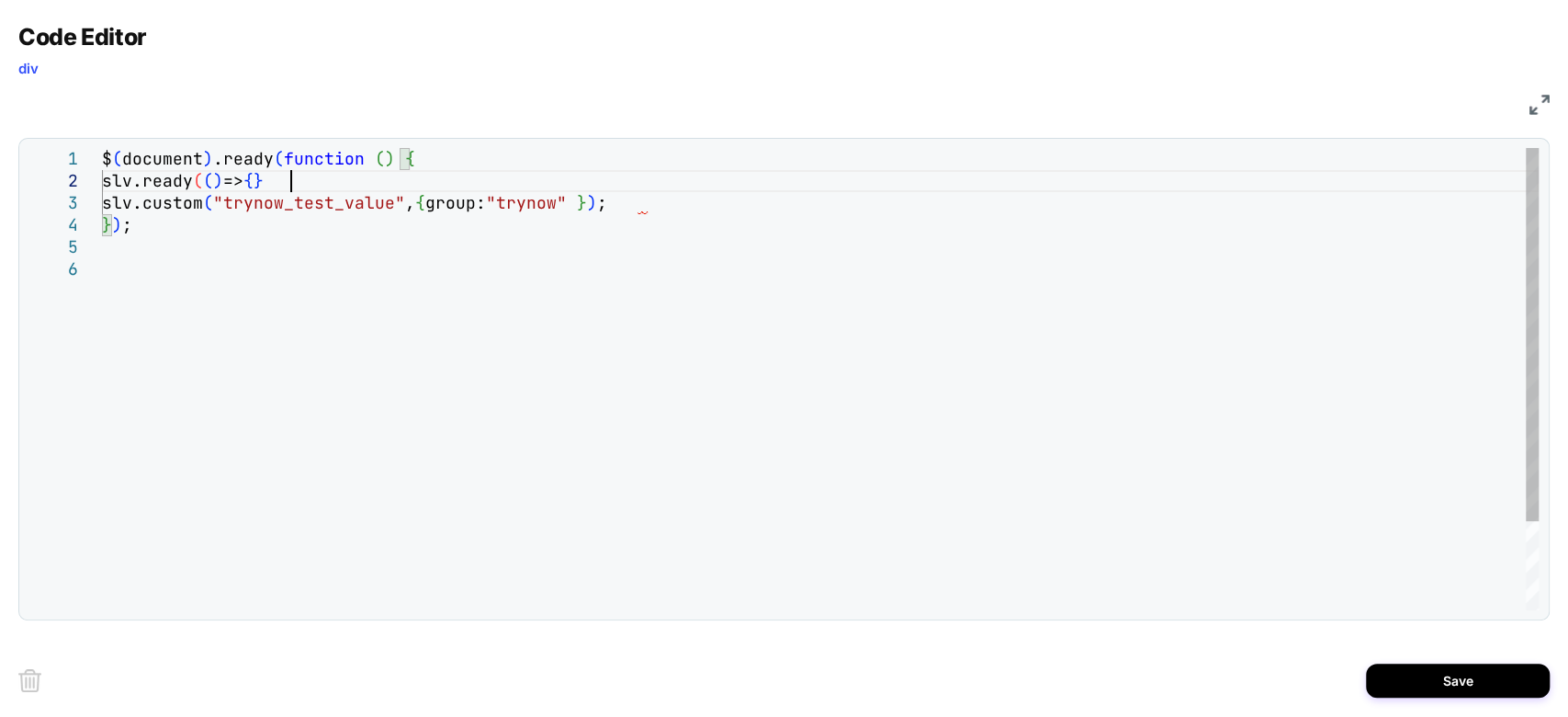
scroll to position [43, 187]
click at [713, 202] on div "$ ( document ) .ready ( function ( ) { slv.custom ( "trynow_test_value" , { gro…" at bounding box center [821, 434] width 1437 height 573
click at [713, 202] on div "$ ( document ) .ready ( function ( ) { slv.custom ( "trynow_test_value" , { gro…" at bounding box center [821, 445] width 1437 height 595
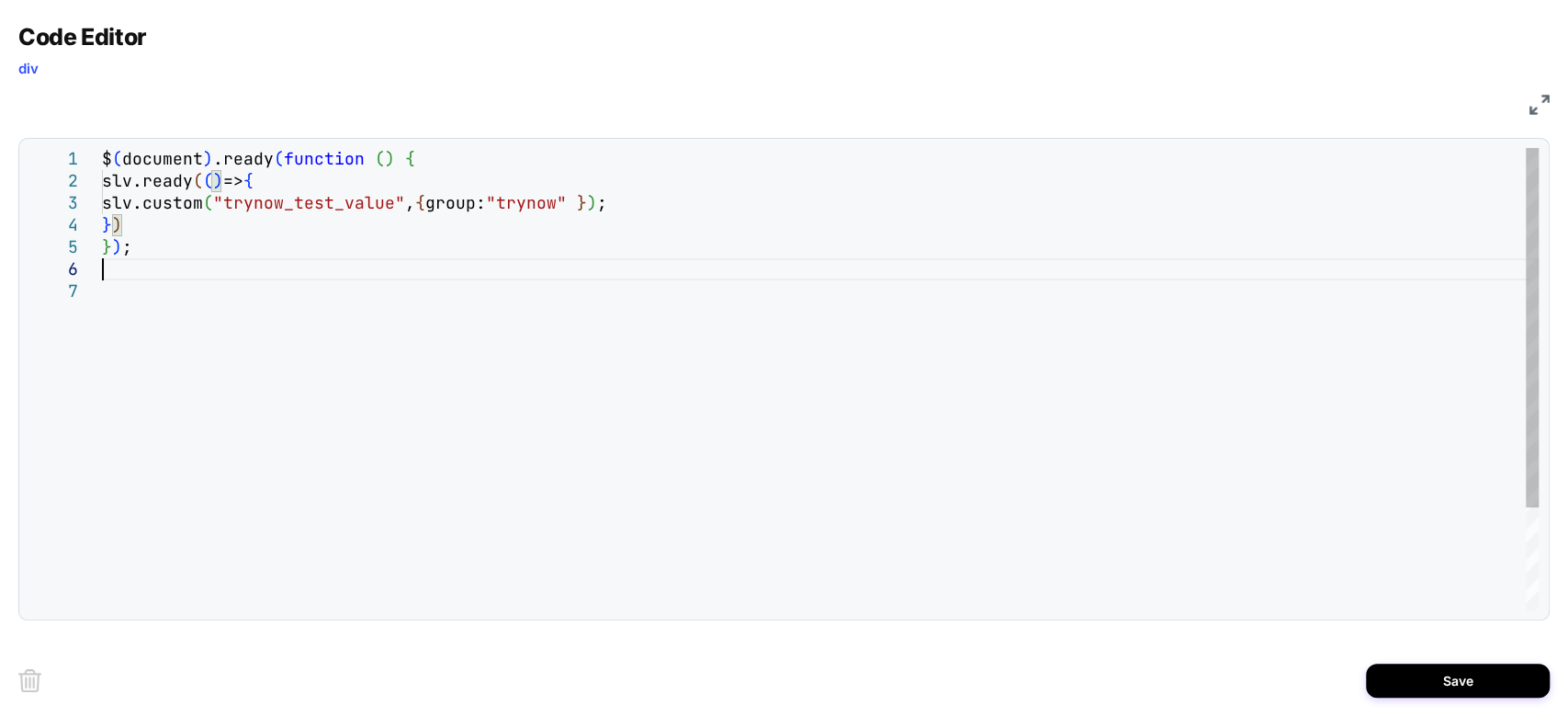
click at [187, 262] on div "$ ( document ) .ready ( function ( ) { slv.custom ( "trynow_test_value" , { gro…" at bounding box center [821, 445] width 1437 height 595
click at [191, 221] on div "$ ( document ) .ready ( function ( ) { slv.custom ( "trynow_test_value" , { gro…" at bounding box center [821, 445] width 1437 height 595
drag, startPoint x: 191, startPoint y: 221, endPoint x: 170, endPoint y: 321, distance: 102.2
click at [170, 321] on div "$ ( document ) .ready ( function ( ) { slv.custom ( "trynow_test_value" , { gro…" at bounding box center [821, 445] width 1437 height 595
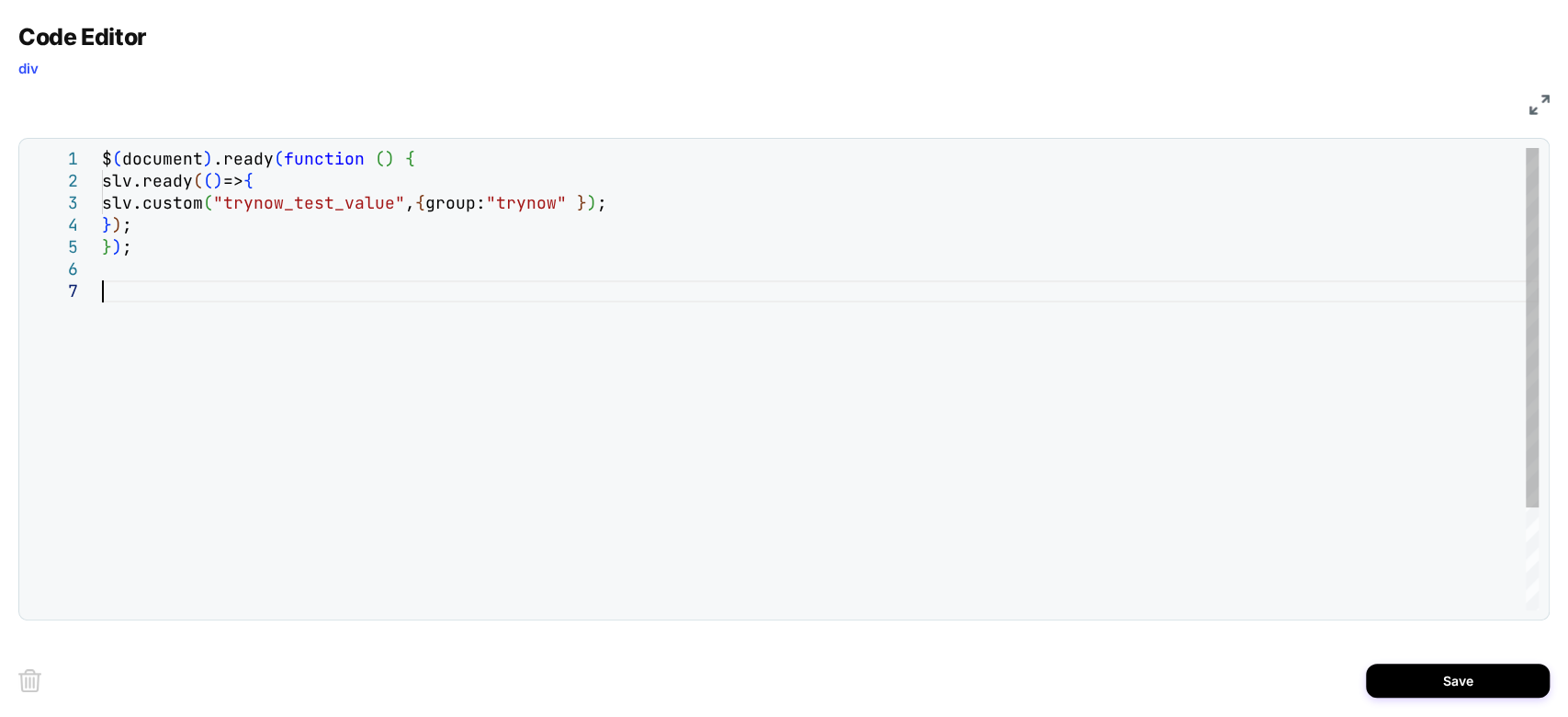
click at [170, 321] on div "$ ( document ) .ready ( function ( ) { slv.custom ( "trynow_test_value" , { gro…" at bounding box center [821, 445] width 1437 height 595
click at [122, 202] on div "$ ( document ) .ready ( function ( ) { slv.custom ( "trynow_test_value" , { gro…" at bounding box center [821, 424] width 1437 height 551
click at [103, 225] on div "$ ( document ) .ready ( function ( ) { slv.custom ( "trynow_test_value" , { gro…" at bounding box center [821, 424] width 1437 height 551
click at [406, 245] on div "$ ( document ) .ready ( function ( ) { slv.custom ( "trynow_test_value" , { gro…" at bounding box center [821, 424] width 1437 height 551
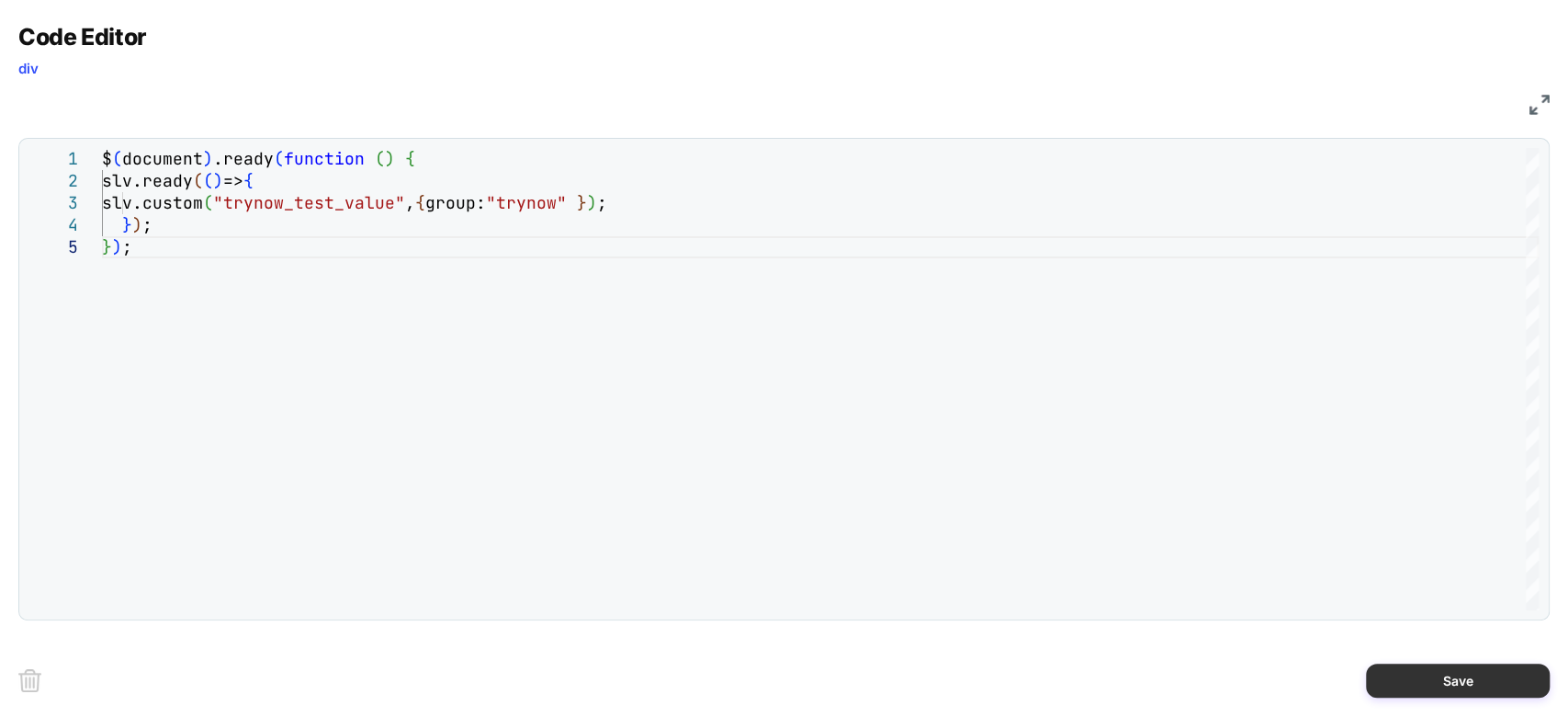
type textarea "**********"
click at [1438, 672] on button "Save" at bounding box center [1458, 681] width 183 height 34
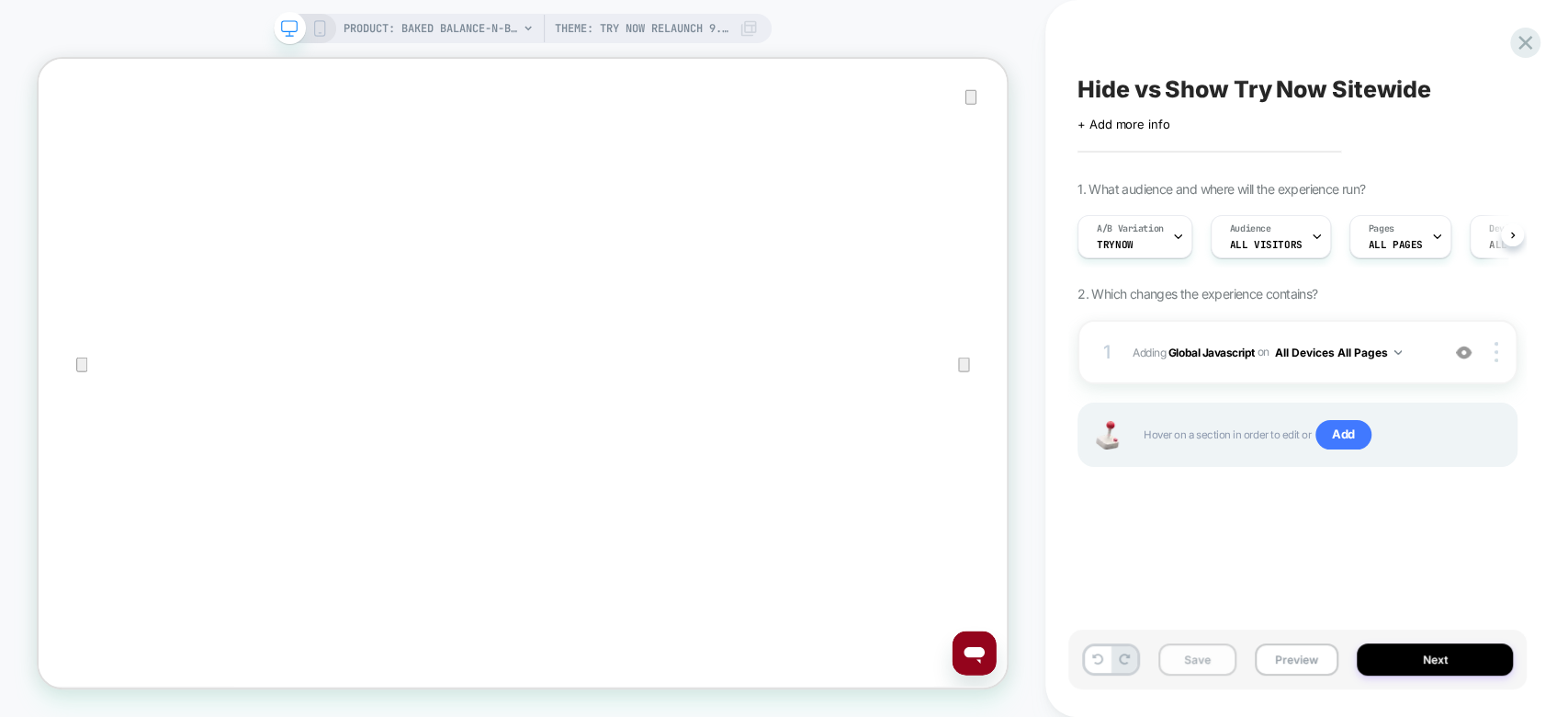
scroll to position [0, 0]
click at [1193, 657] on button "Save" at bounding box center [1197, 660] width 78 height 33
click at [1424, 357] on span "Adding Global Javascript on All Devices All Pages" at bounding box center [1280, 353] width 297 height 23
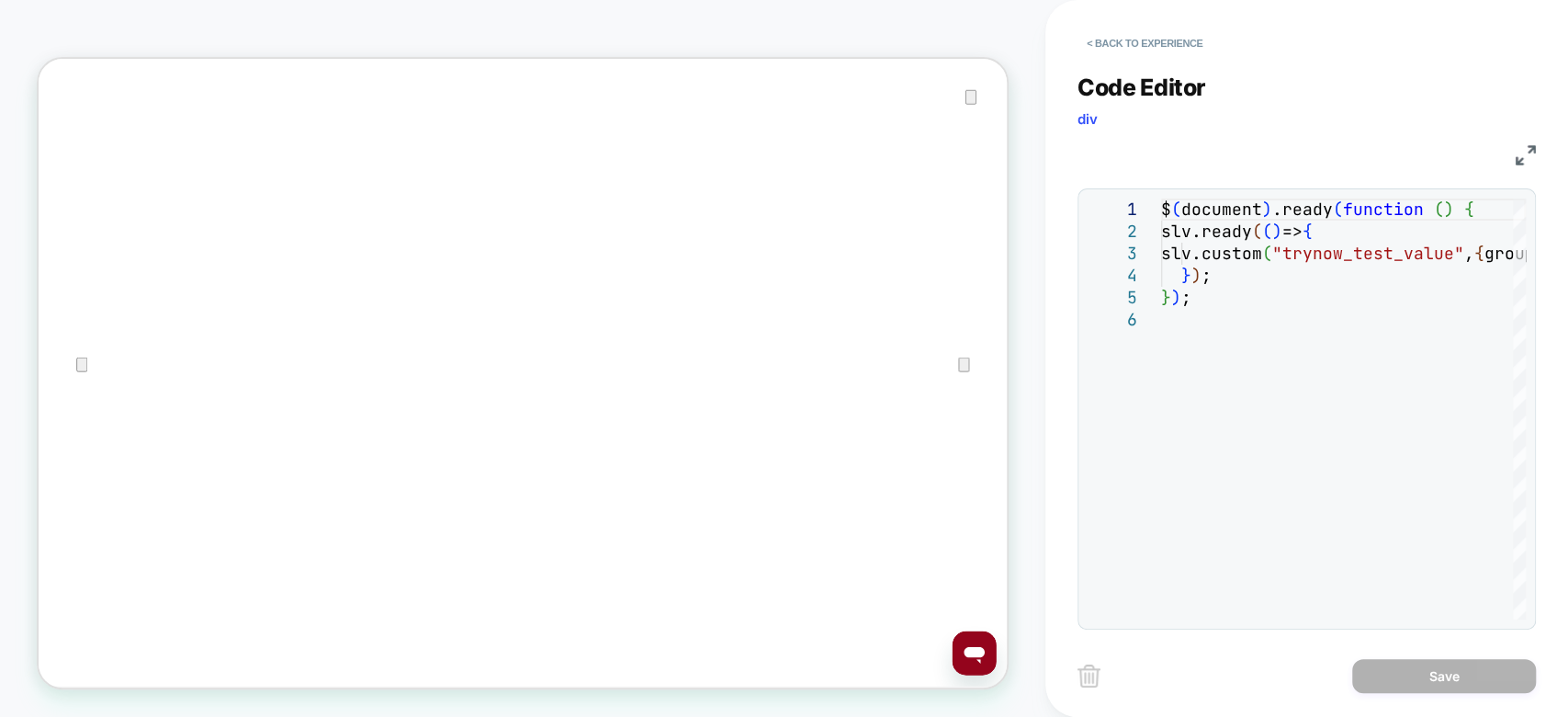
click at [1469, 160] on img at bounding box center [1525, 155] width 20 height 20
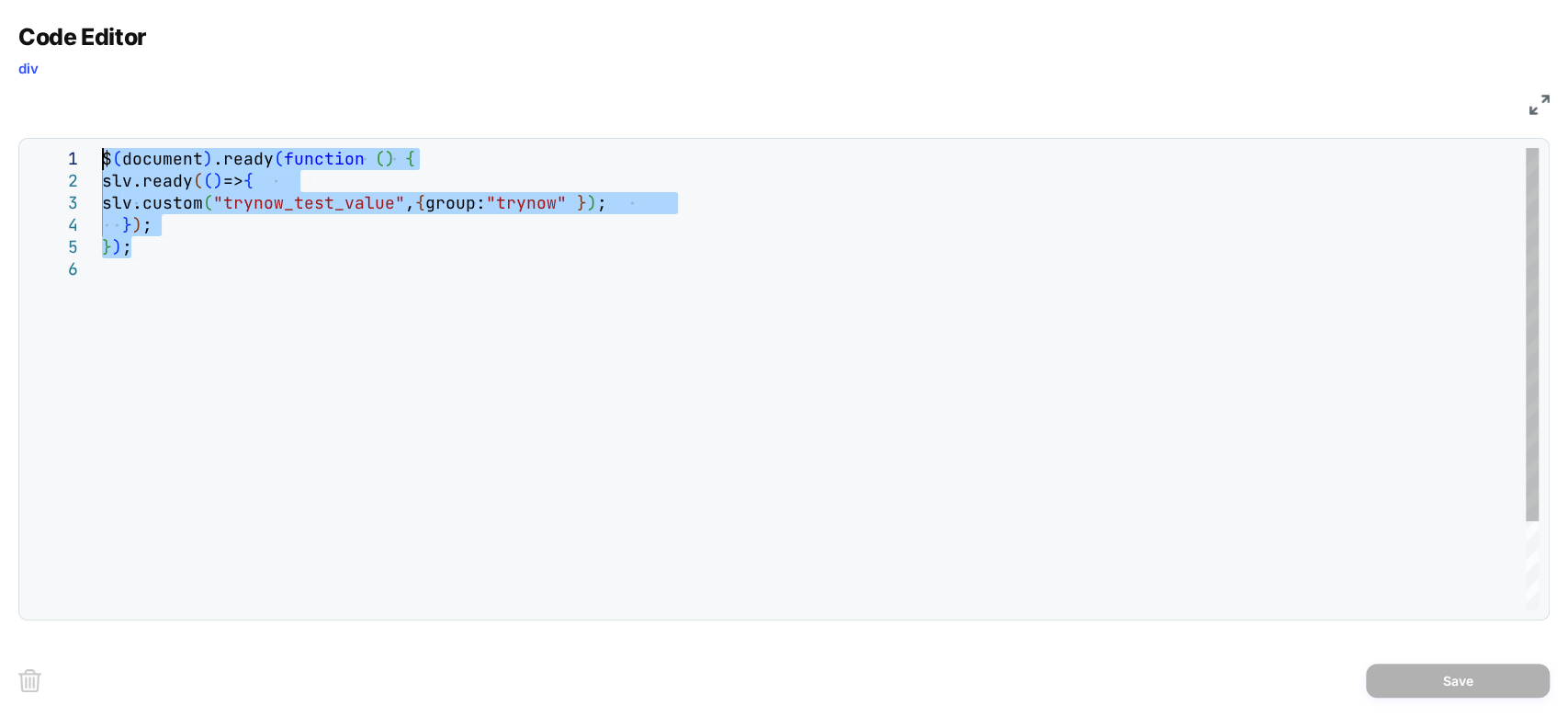
drag, startPoint x: 149, startPoint y: 244, endPoint x: 28, endPoint y: 117, distance: 175.4
click at [102, 148] on div "$ ( document ) .ready ( function ( ) { slv.ready ( ( ) => { slv.custom ( "tryno…" at bounding box center [821, 434] width 1437 height 573
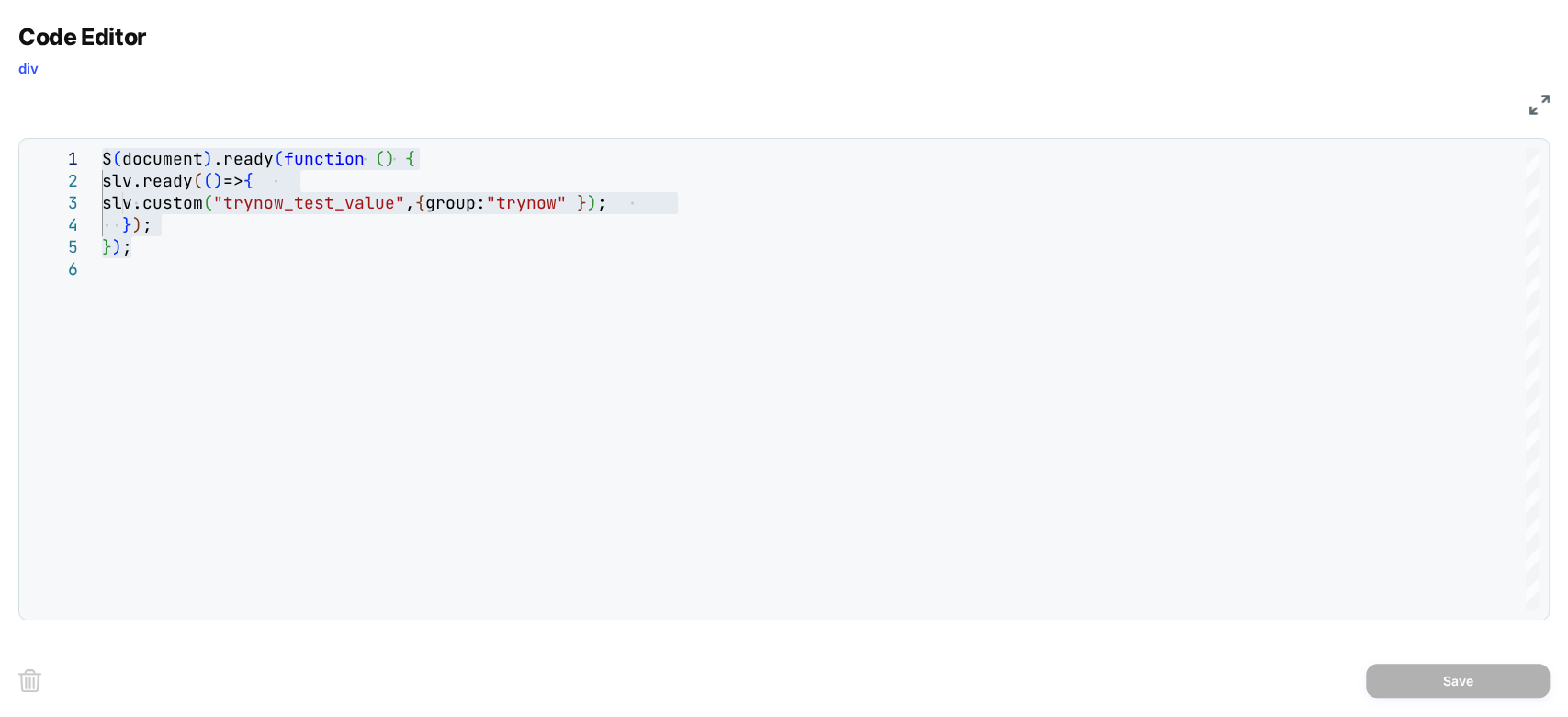
click at [1469, 107] on img at bounding box center [1539, 104] width 20 height 20
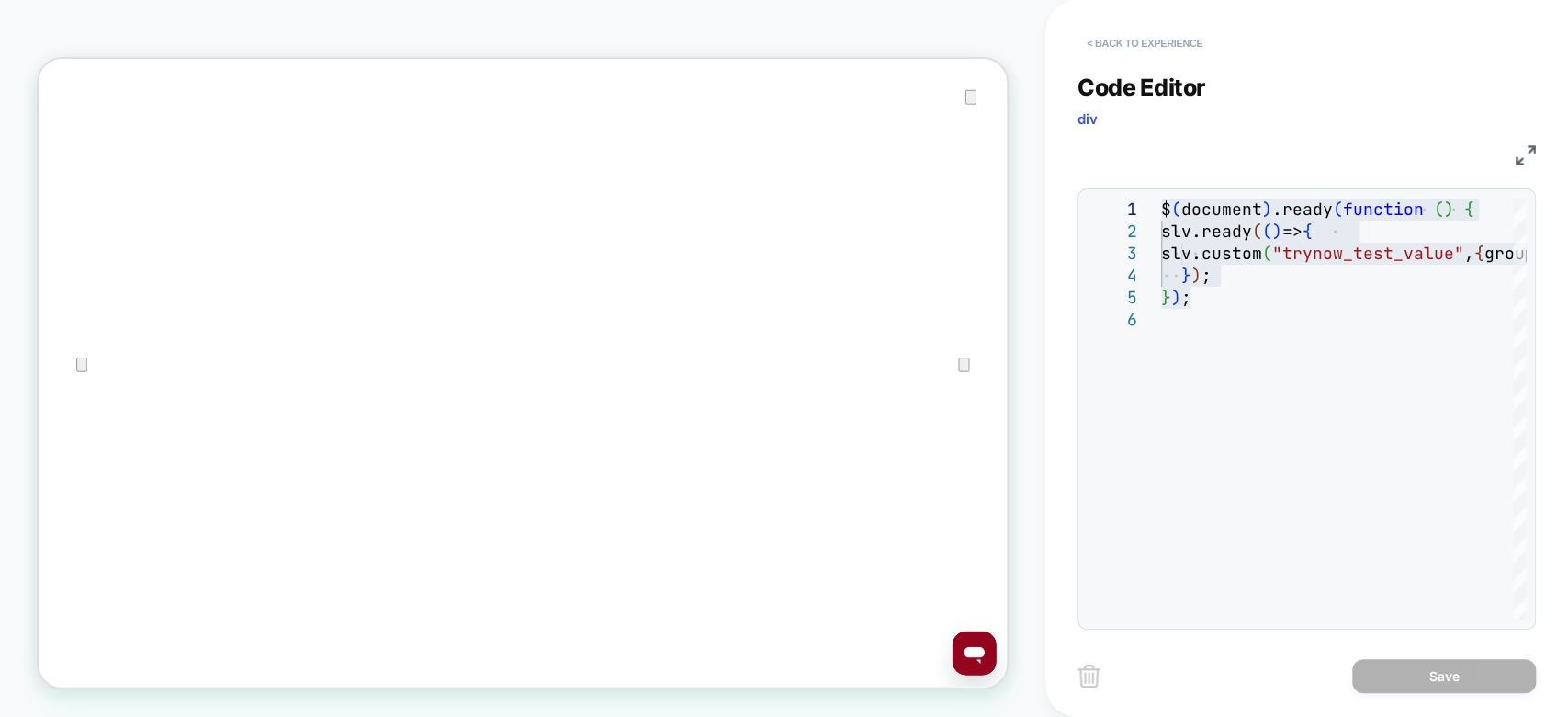
click at [1156, 40] on button "< Back to experience" at bounding box center [1145, 43] width 134 height 30
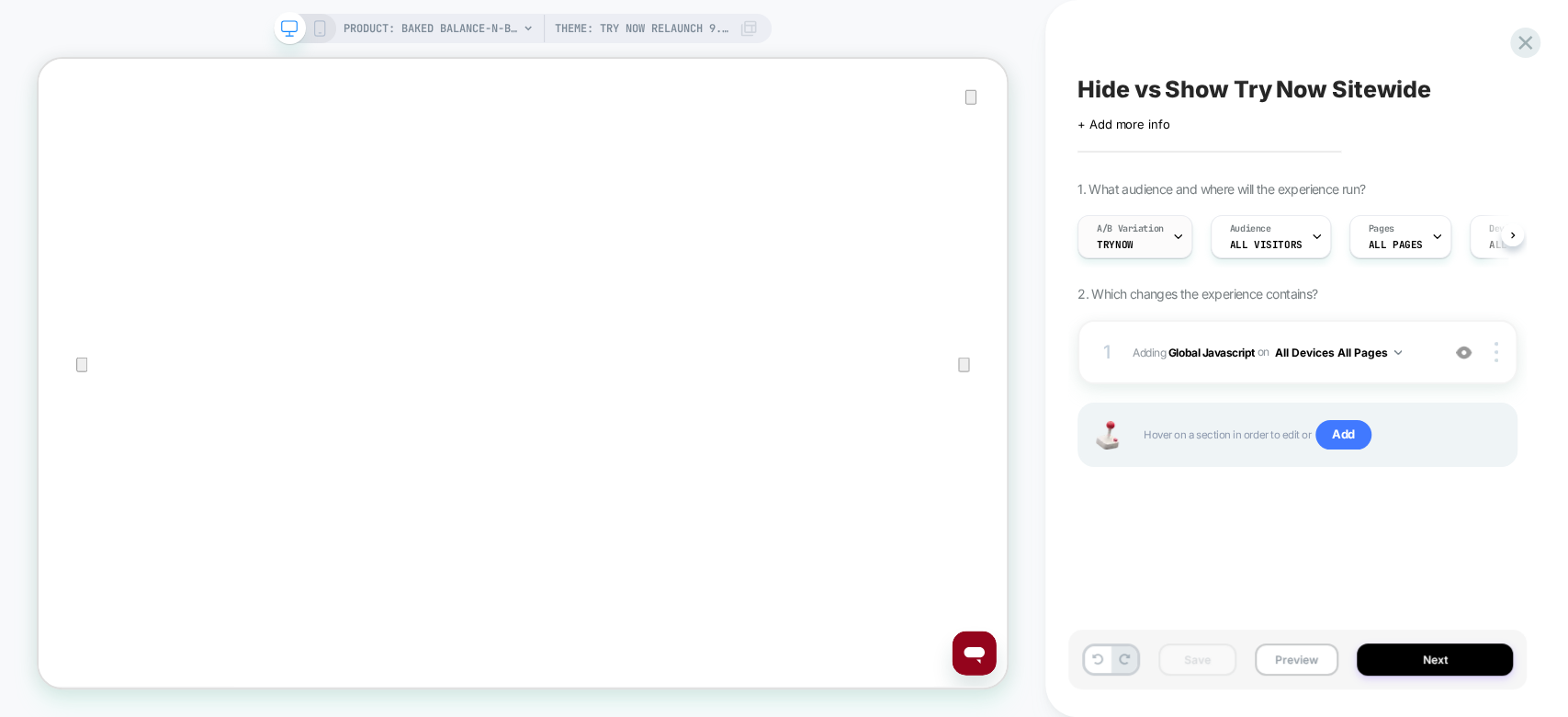
click at [1172, 235] on icon at bounding box center [1178, 236] width 11 height 11
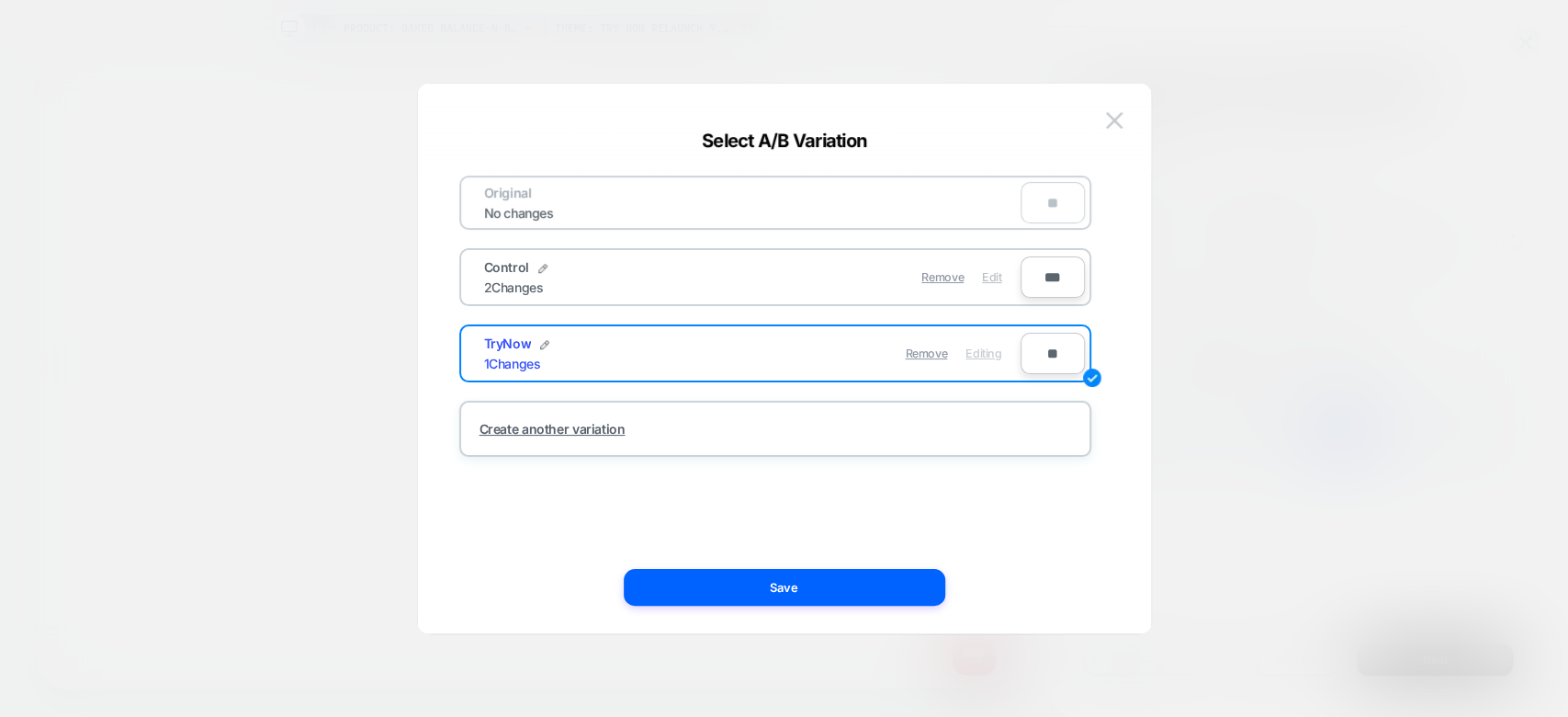
click at [995, 277] on span "Edit" at bounding box center [992, 277] width 19 height 13
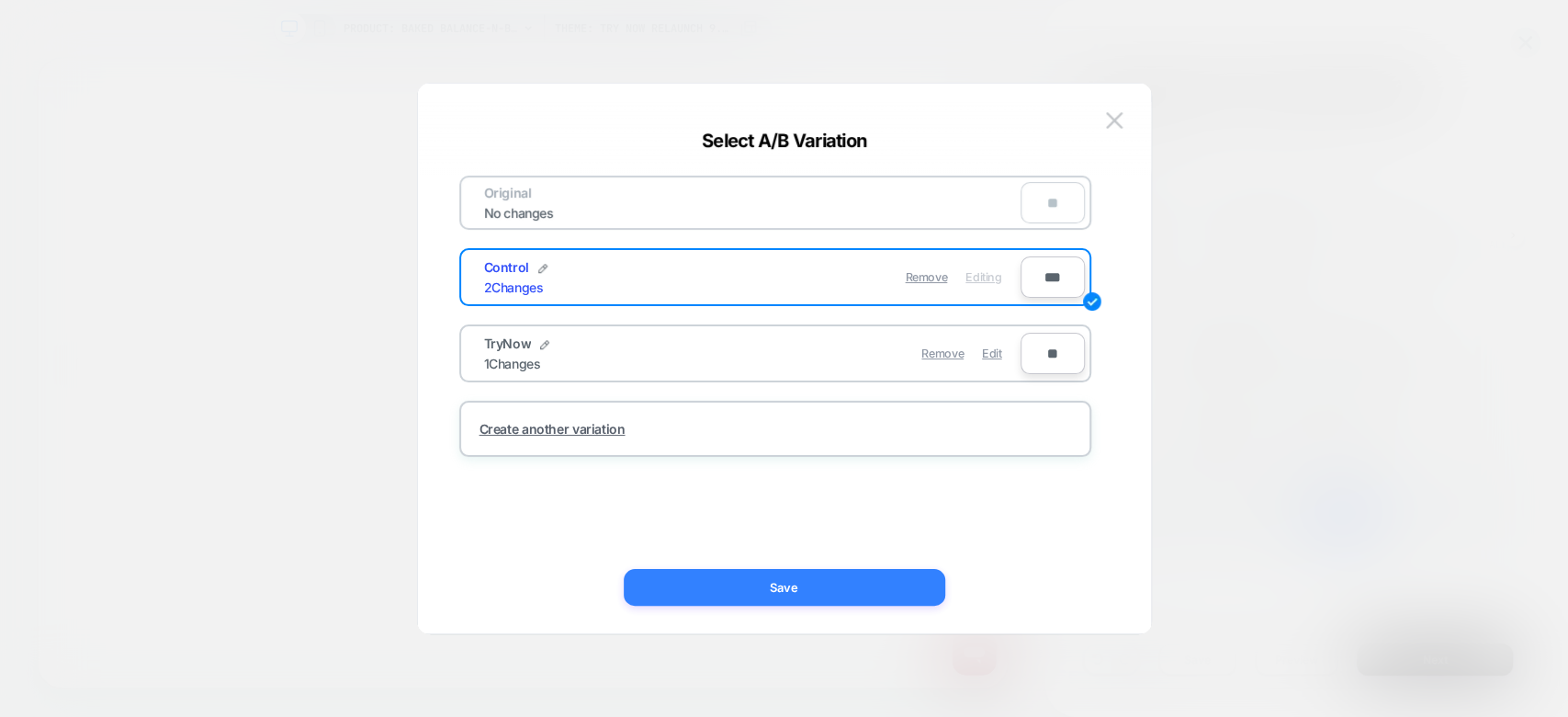
click at [741, 589] on button "Save" at bounding box center [784, 587] width 321 height 36
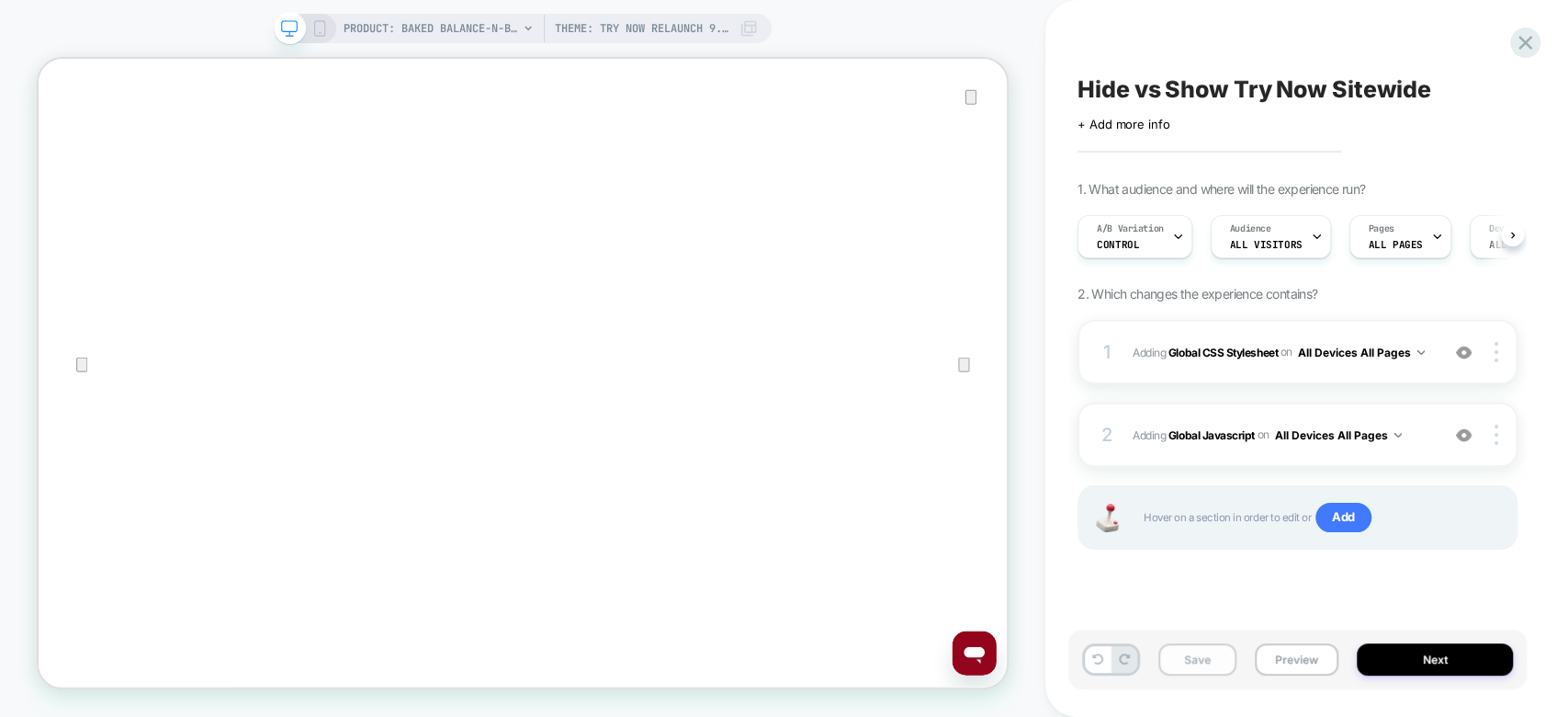
click at [1184, 654] on button "Save" at bounding box center [1197, 660] width 78 height 33
click at [1437, 434] on div "2 Adding Global Javascript on All Devices All Pages Add Before Add After Target…" at bounding box center [1298, 434] width 440 height 64
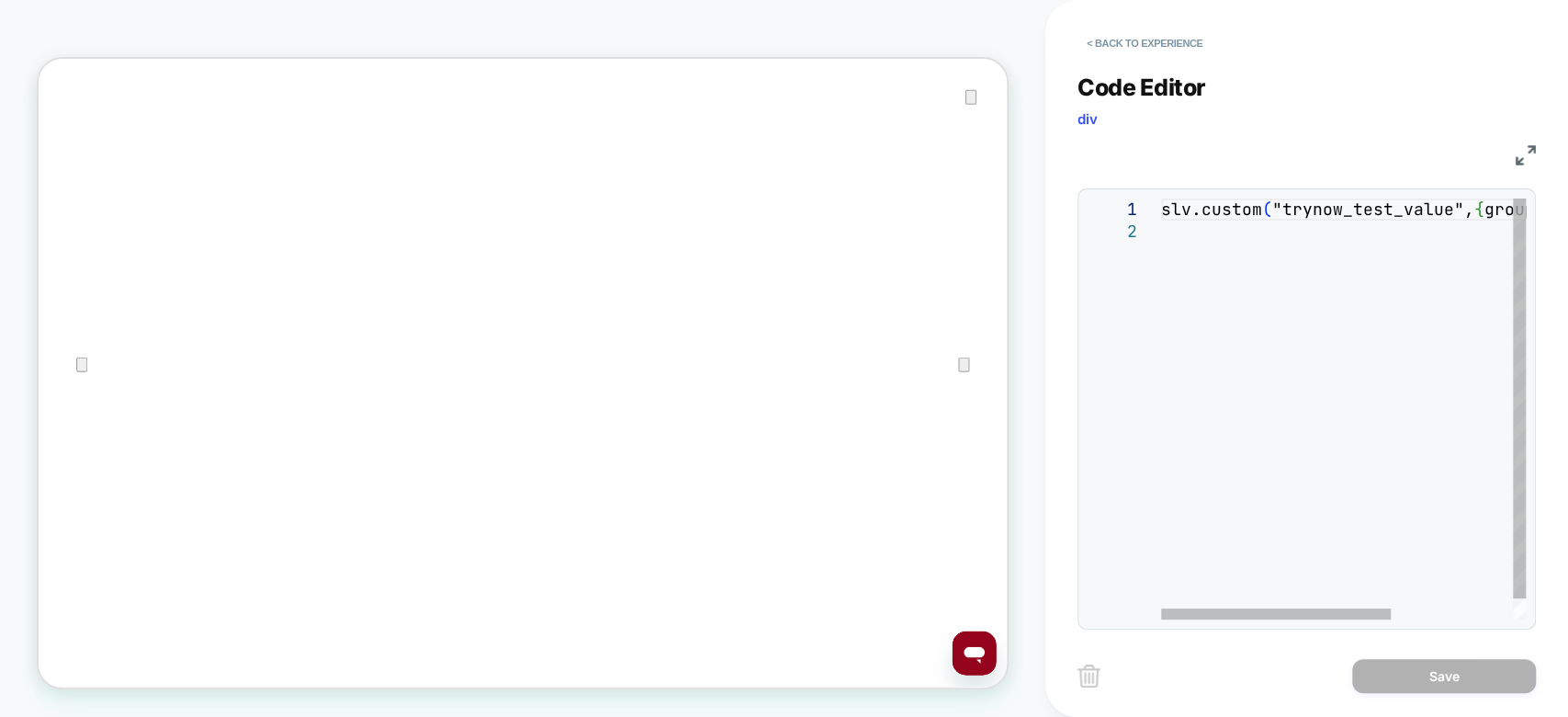
click at [1469, 153] on img at bounding box center [1525, 155] width 20 height 20
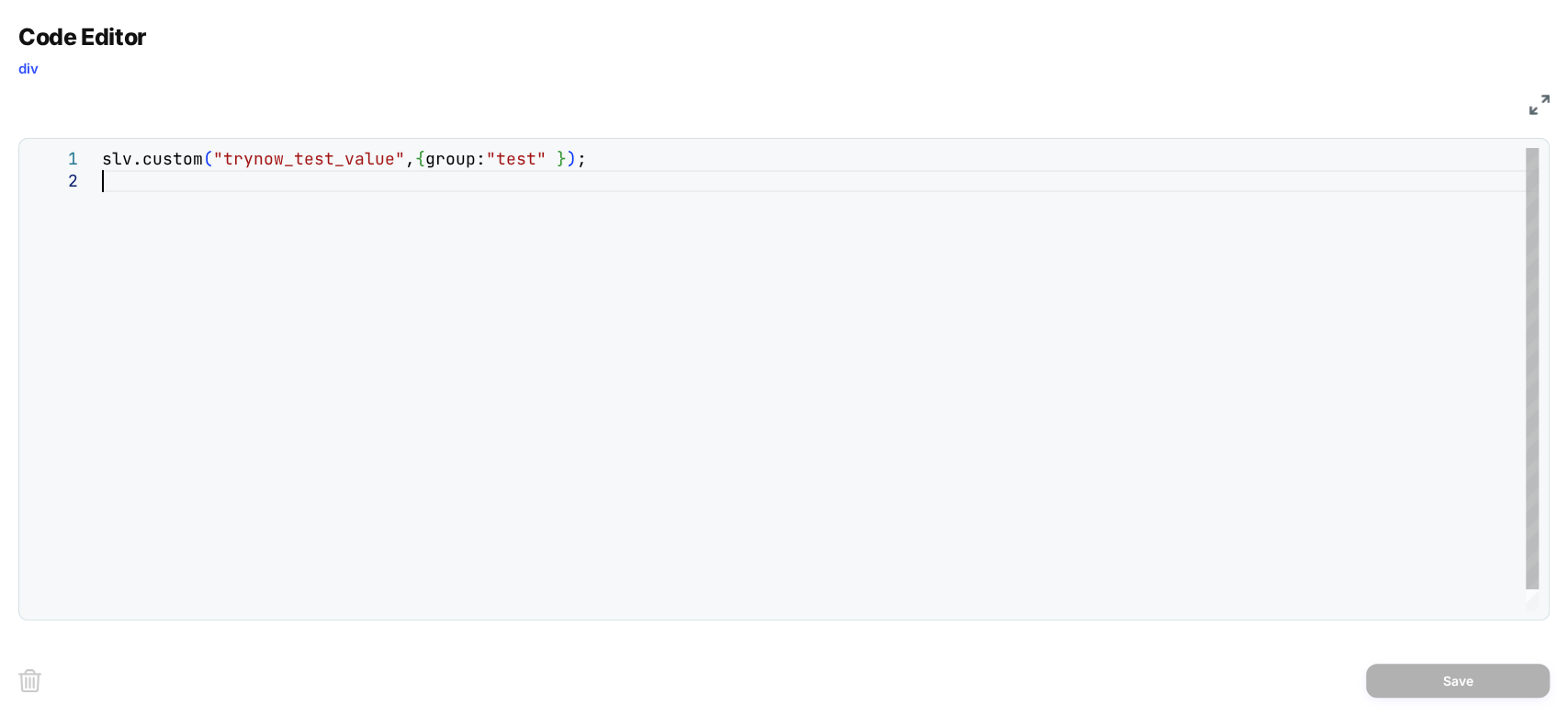
click at [686, 263] on div "slv.custom ( "trynow_test_value" , { group: "test" } ) ;" at bounding box center [821, 390] width 1437 height 485
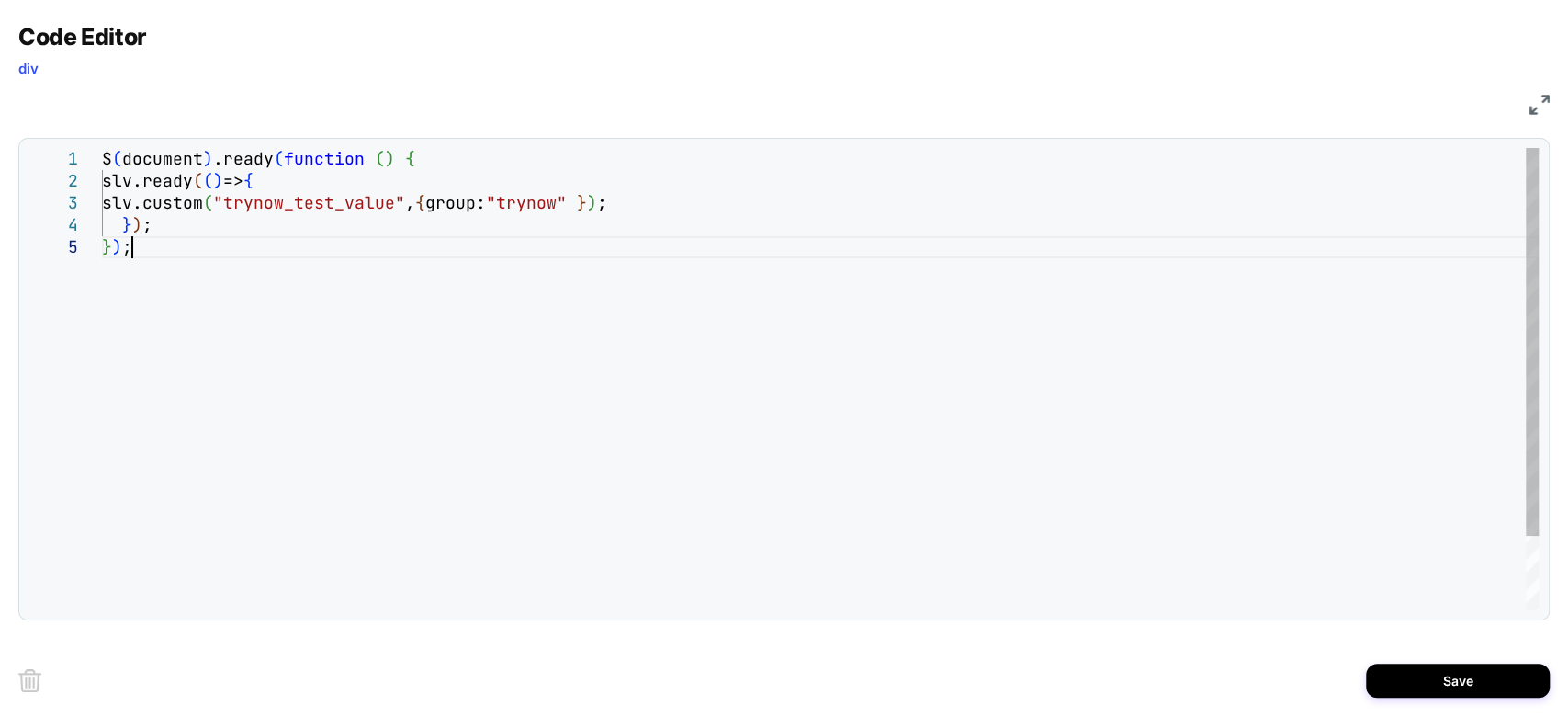
click at [600, 195] on div "$ ( document ) .ready ( function ( ) { slv.ready ( ( ) => { slv.custom ( "tryno…" at bounding box center [821, 424] width 1437 height 551
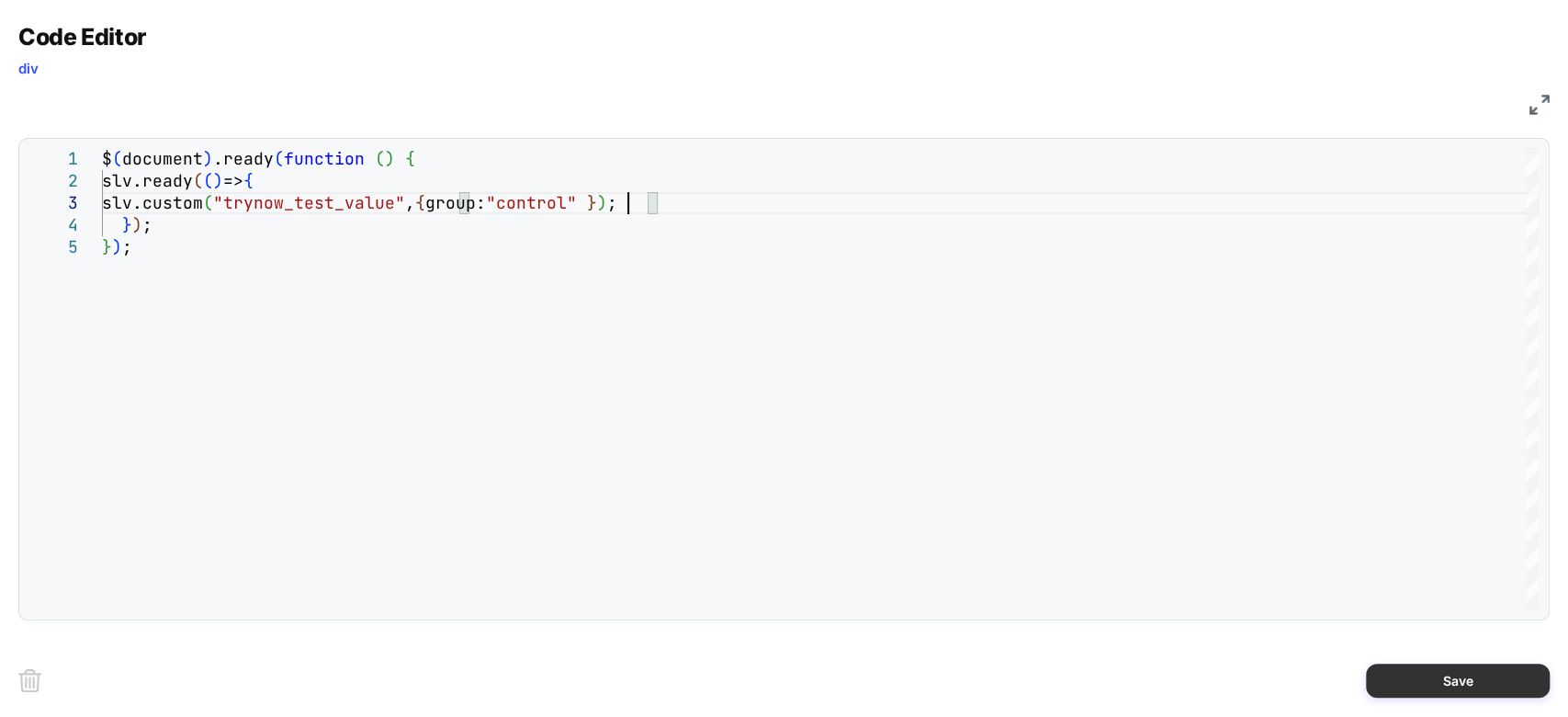
type textarea "**********"
click at [1396, 672] on button "Save" at bounding box center [1458, 681] width 183 height 34
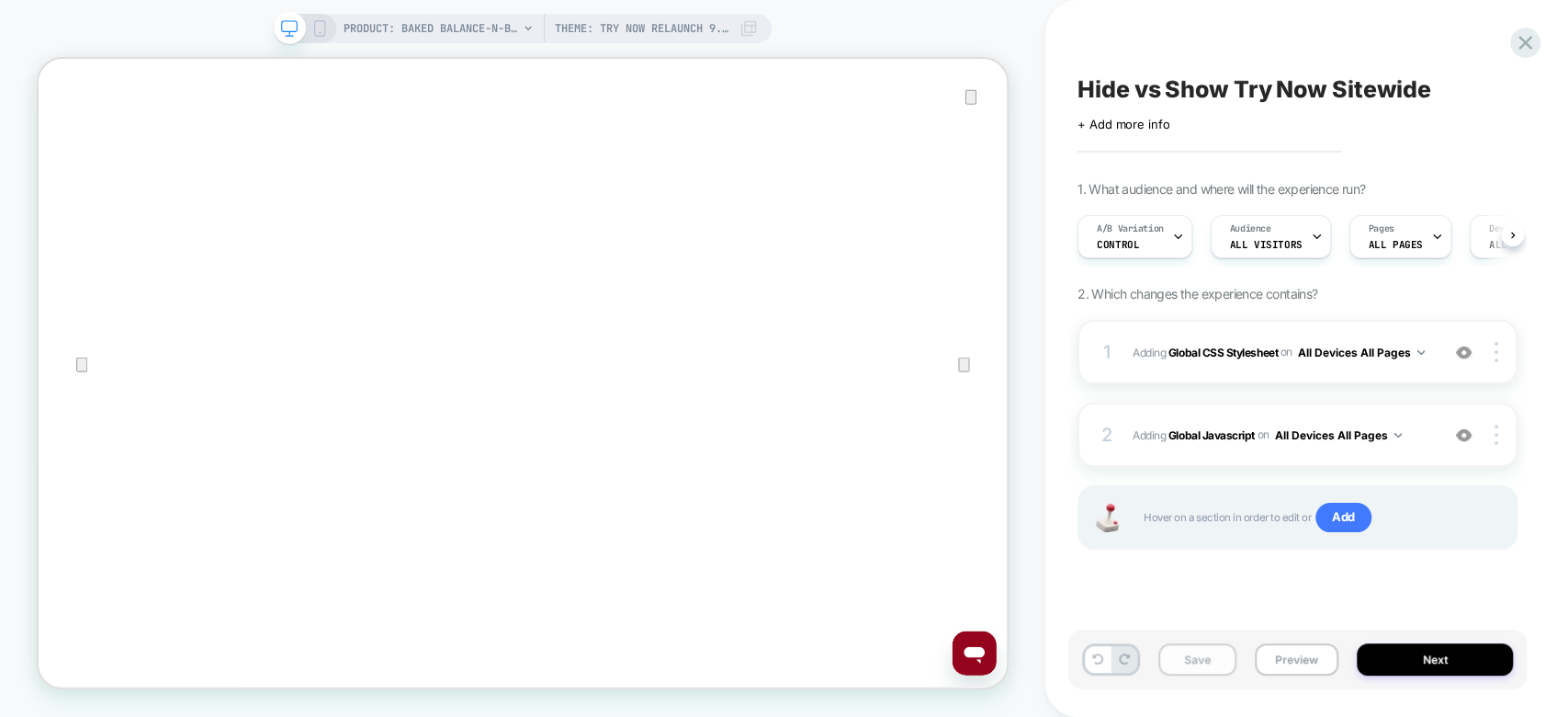
click at [1209, 660] on button "Save" at bounding box center [1197, 660] width 78 height 33
click at [1167, 249] on div "A/B Variation Control" at bounding box center [1130, 236] width 104 height 41
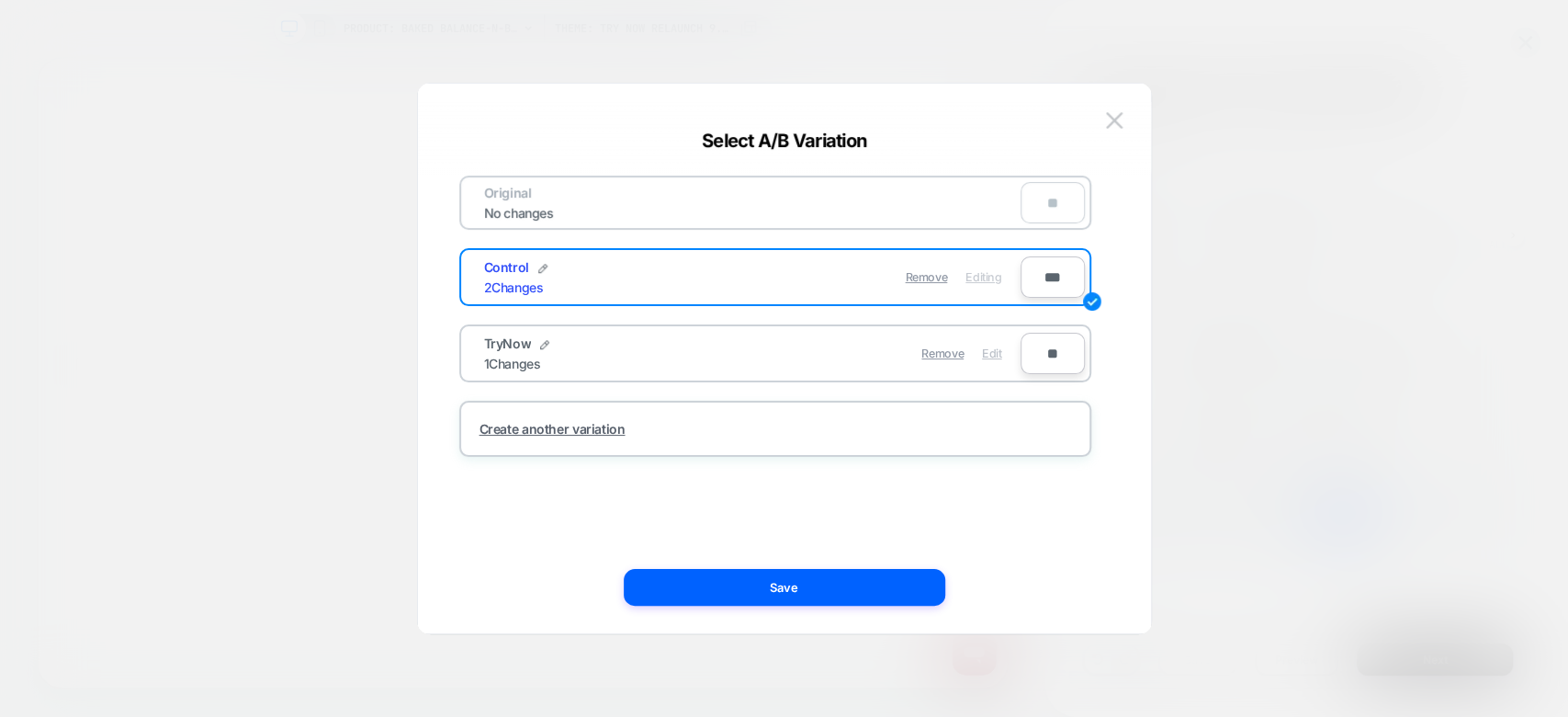
click at [986, 351] on span "Edit" at bounding box center [992, 353] width 19 height 13
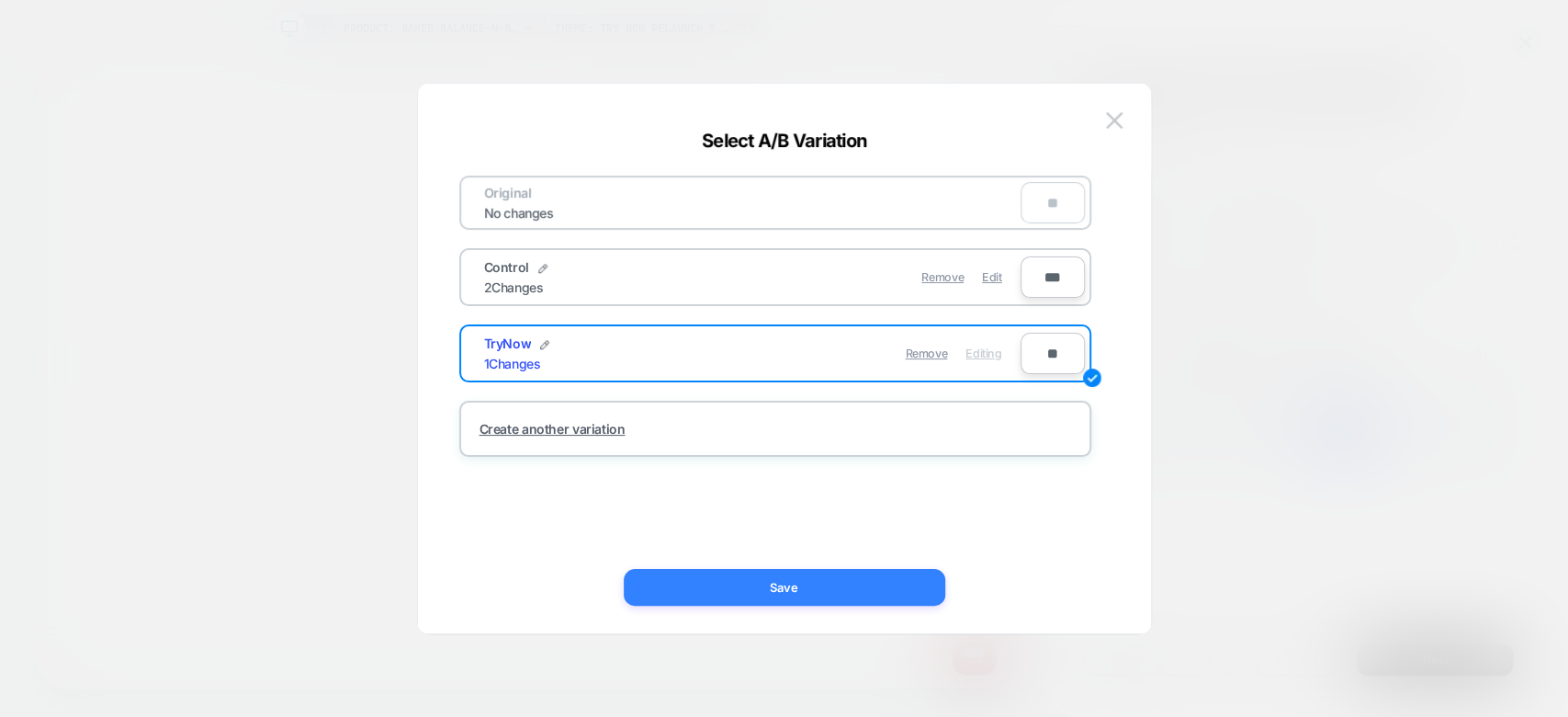
click at [749, 576] on button "Save" at bounding box center [784, 587] width 321 height 36
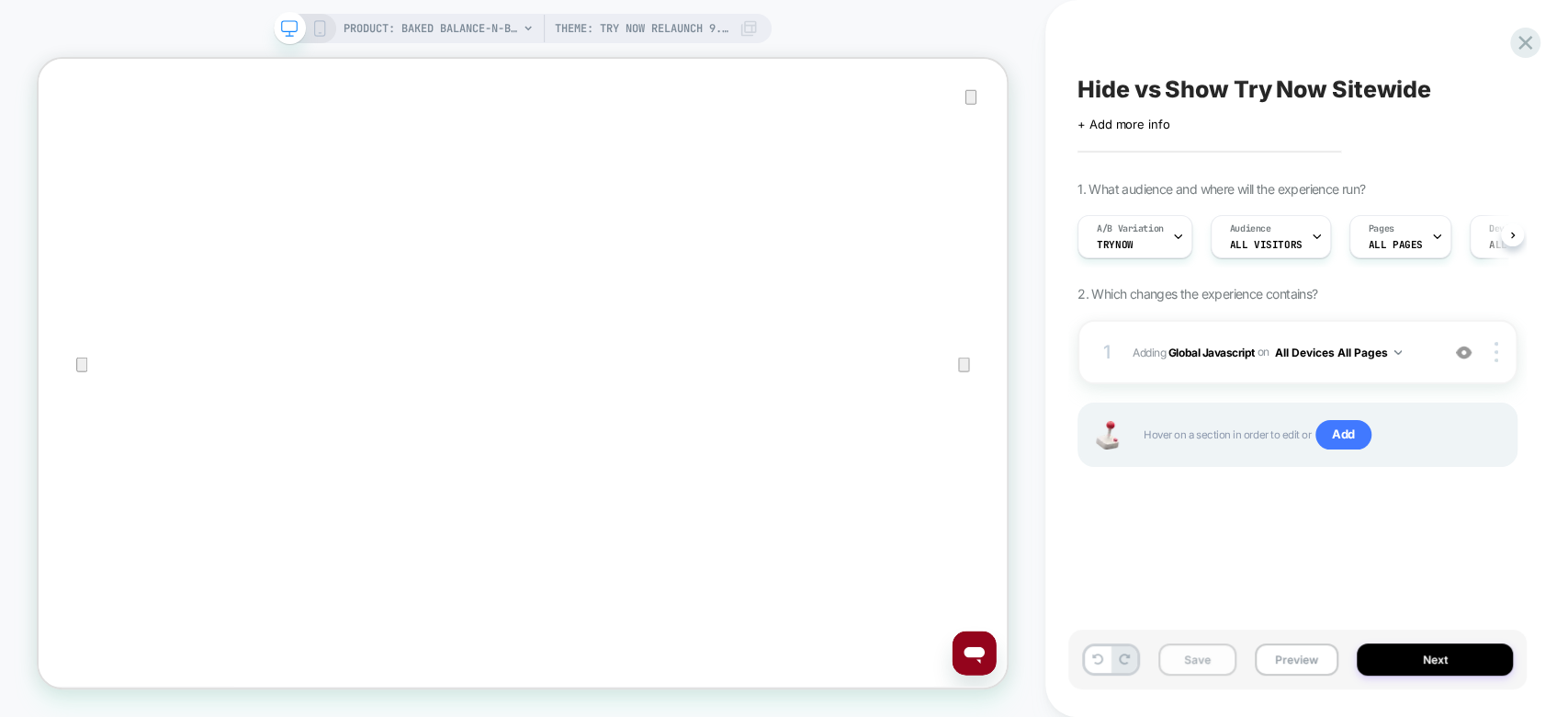
click at [1193, 662] on button "Save" at bounding box center [1197, 660] width 78 height 33
click at [1303, 665] on button "Preview" at bounding box center [1296, 660] width 83 height 33
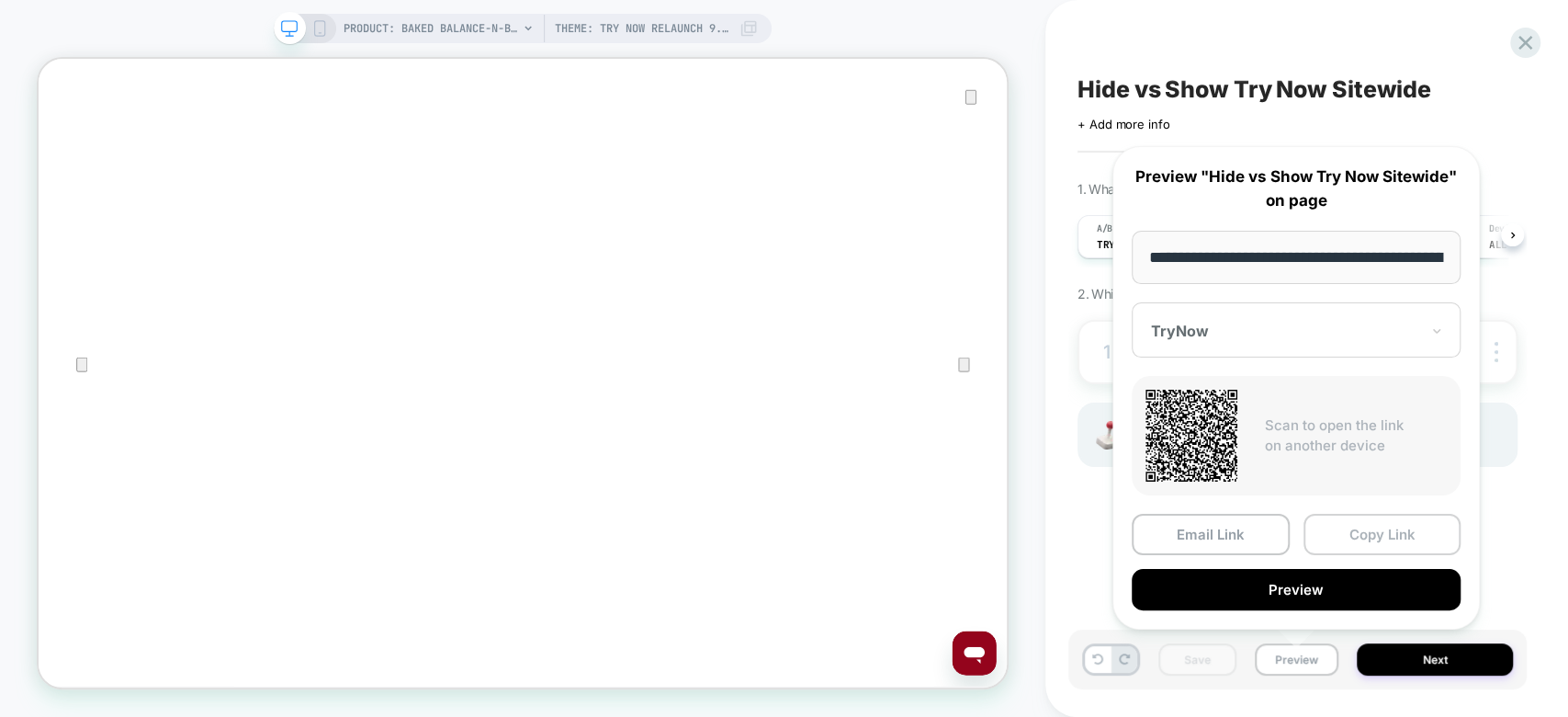
scroll to position [0, 632]
click at [1367, 534] on button "Copy Link" at bounding box center [1382, 533] width 158 height 41
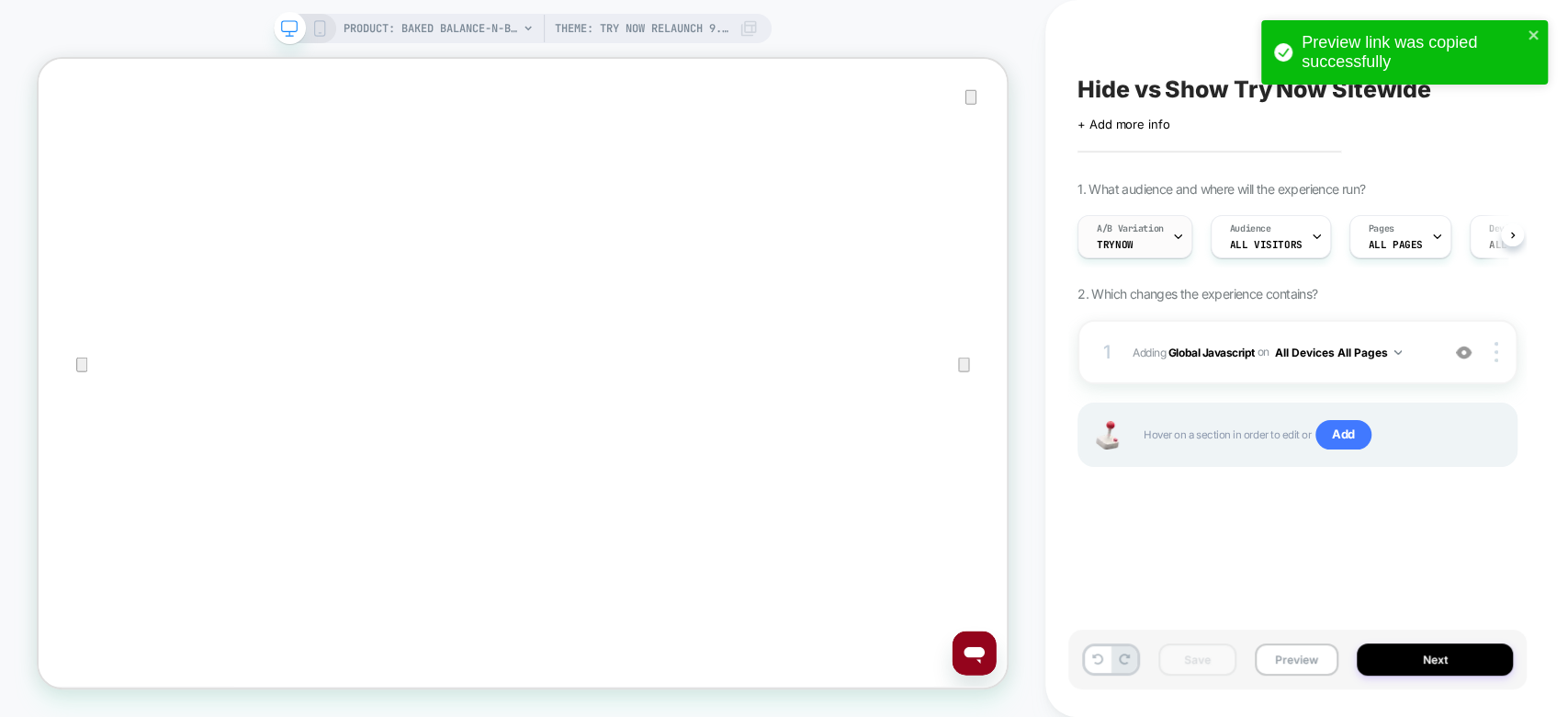
click at [1159, 241] on div "A/B Variation TryNow" at bounding box center [1130, 236] width 104 height 41
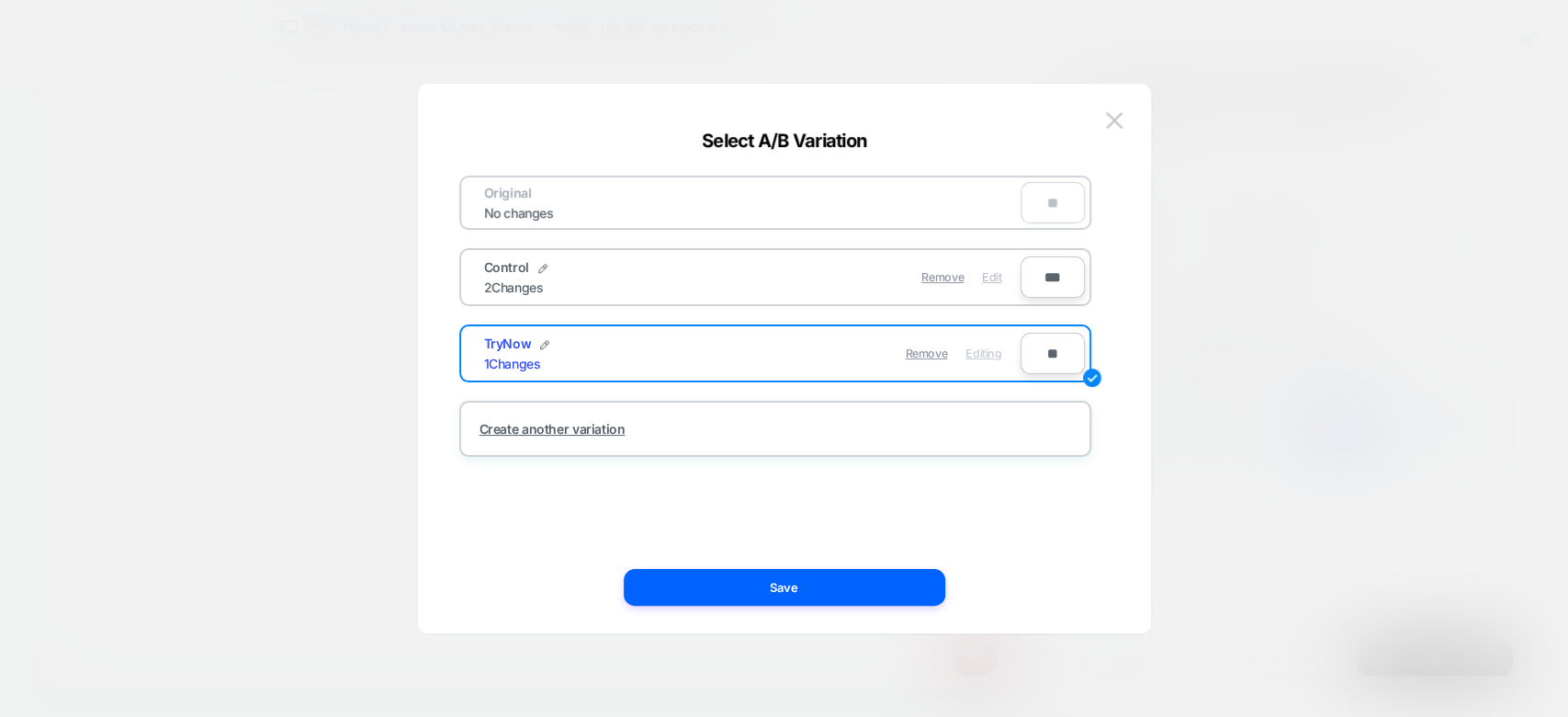
click at [997, 276] on span "Edit" at bounding box center [992, 277] width 19 height 13
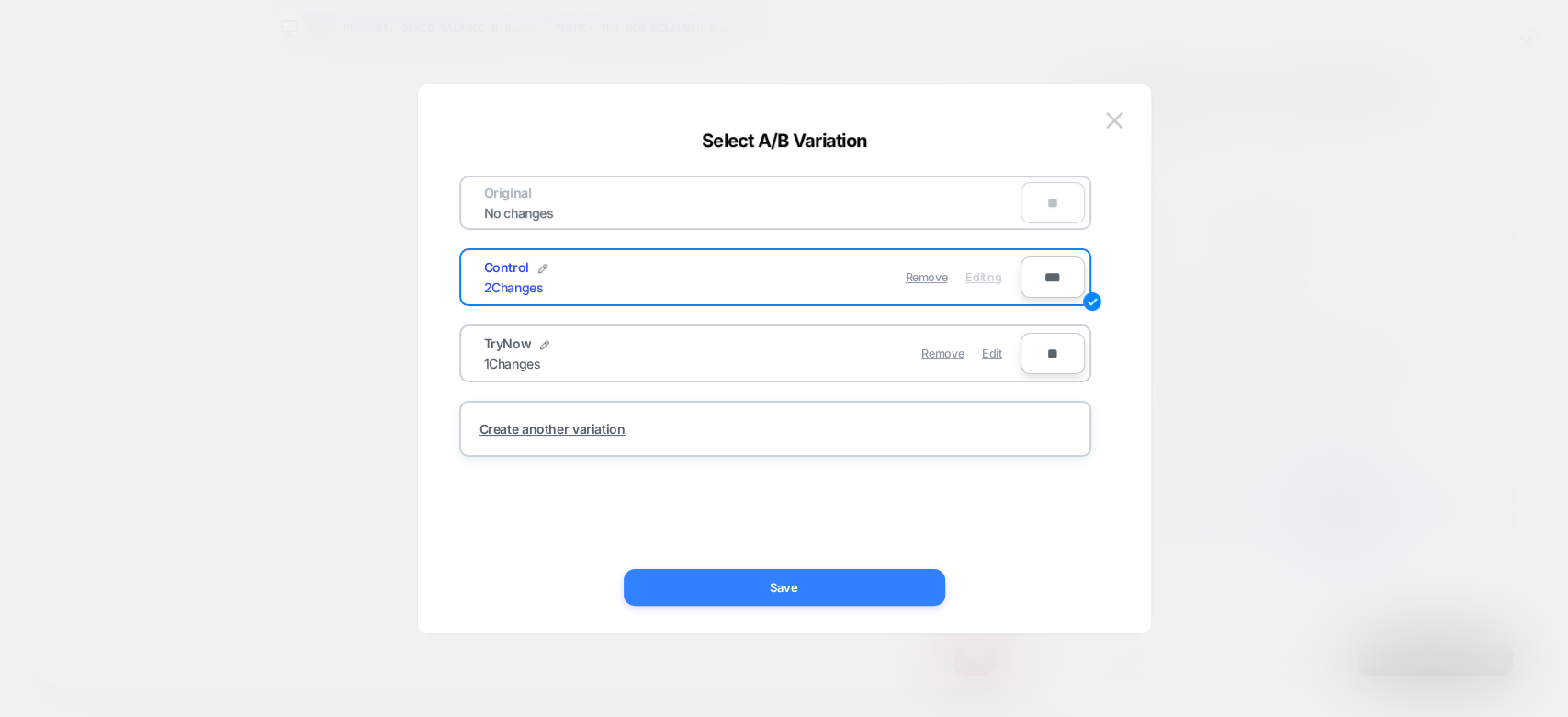
click at [794, 579] on button "Save" at bounding box center [784, 587] width 321 height 36
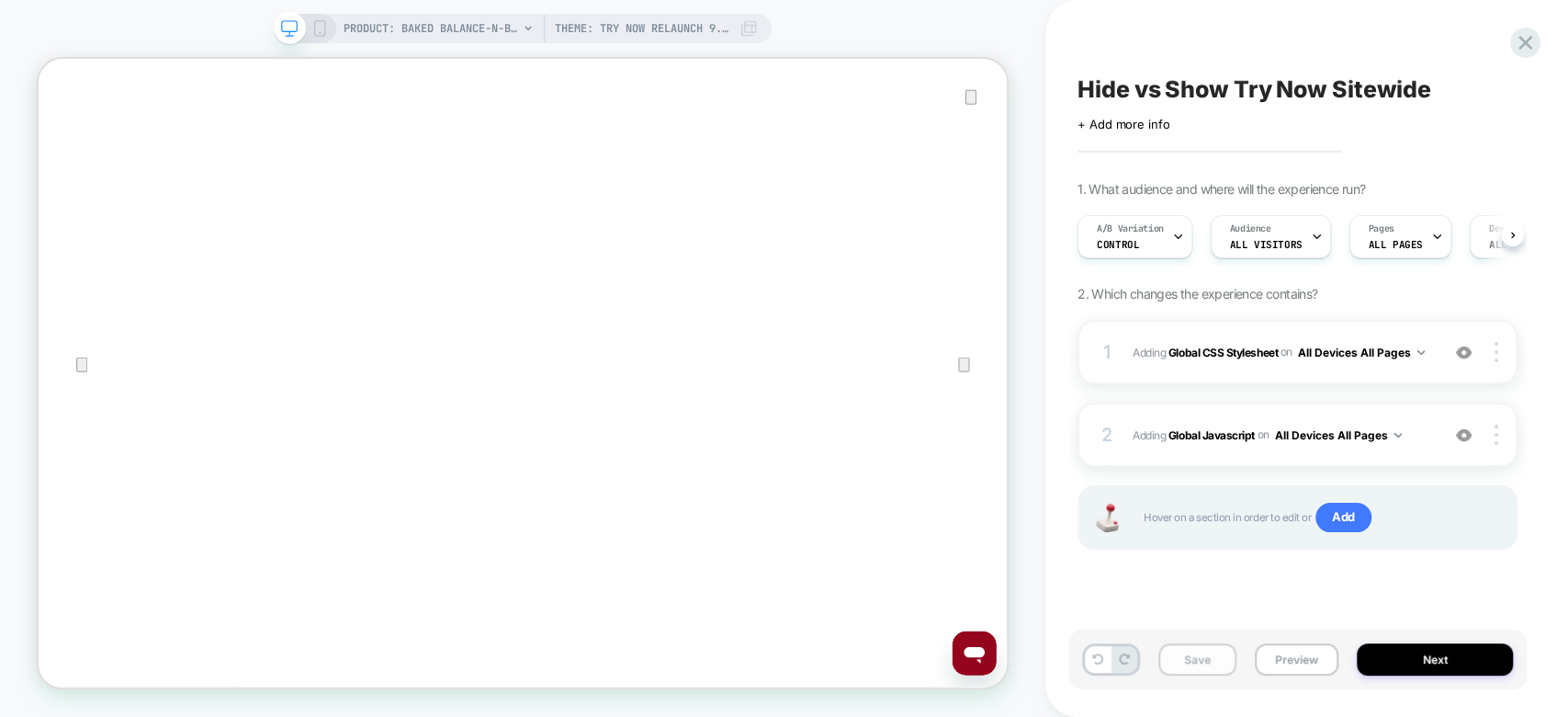
click at [1212, 666] on button "Save" at bounding box center [1197, 660] width 78 height 33
